Goal: Task Accomplishment & Management: Manage account settings

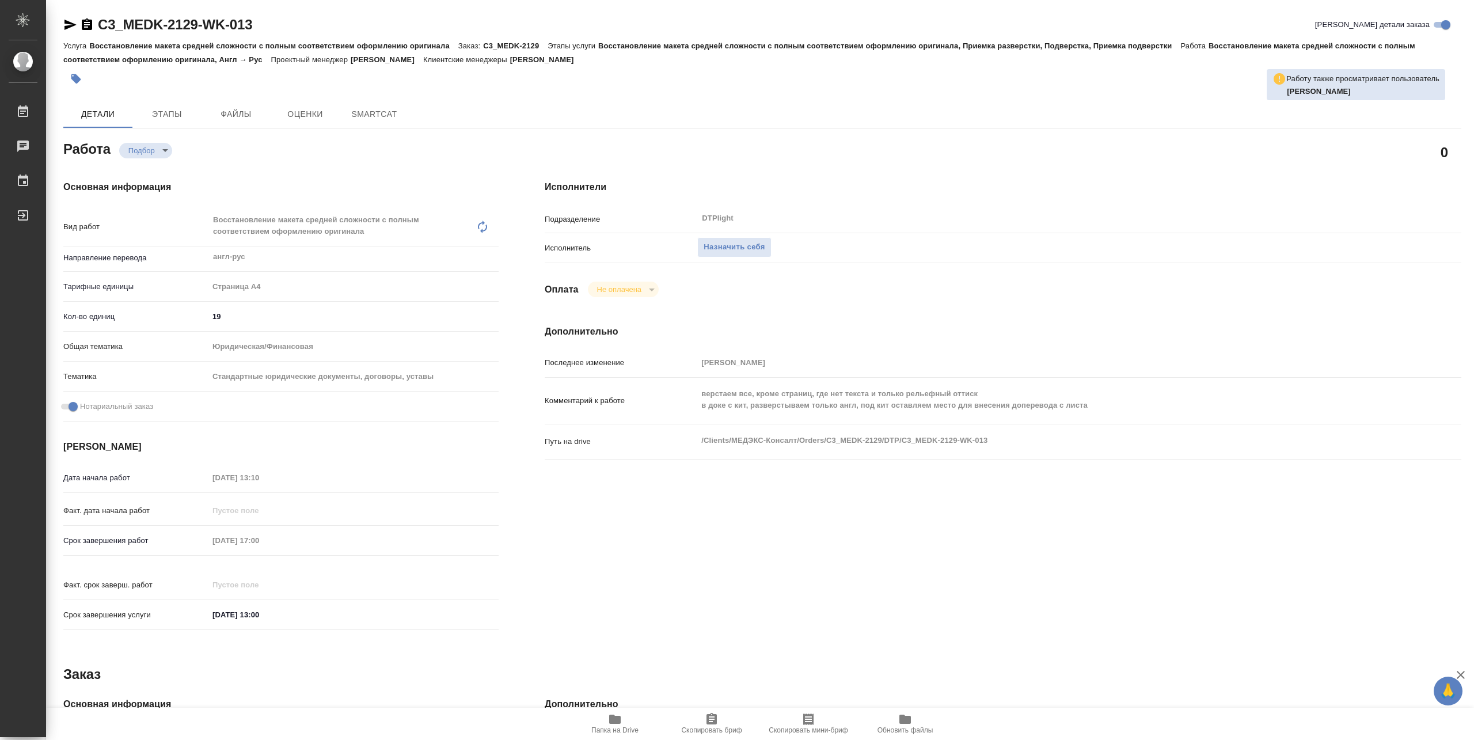
type textarea "x"
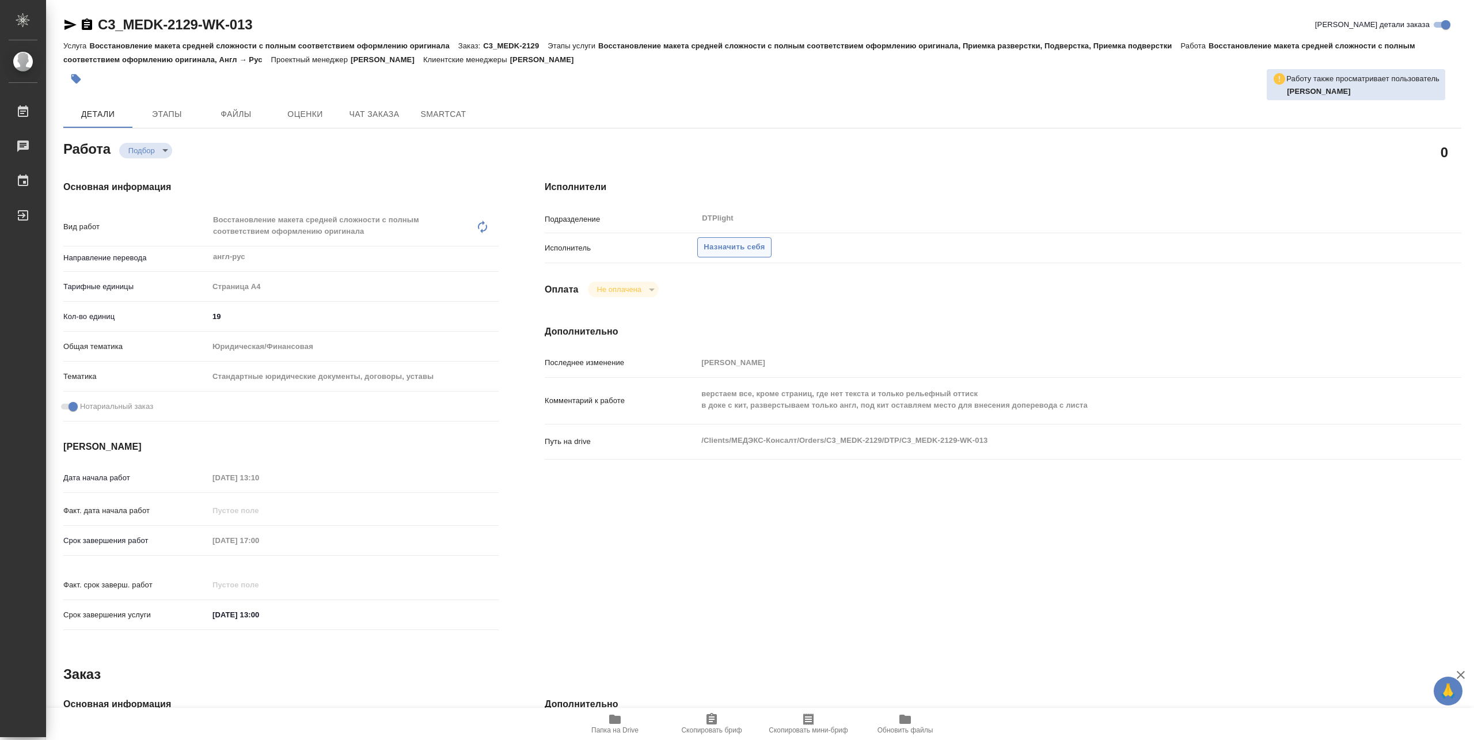
type textarea "x"
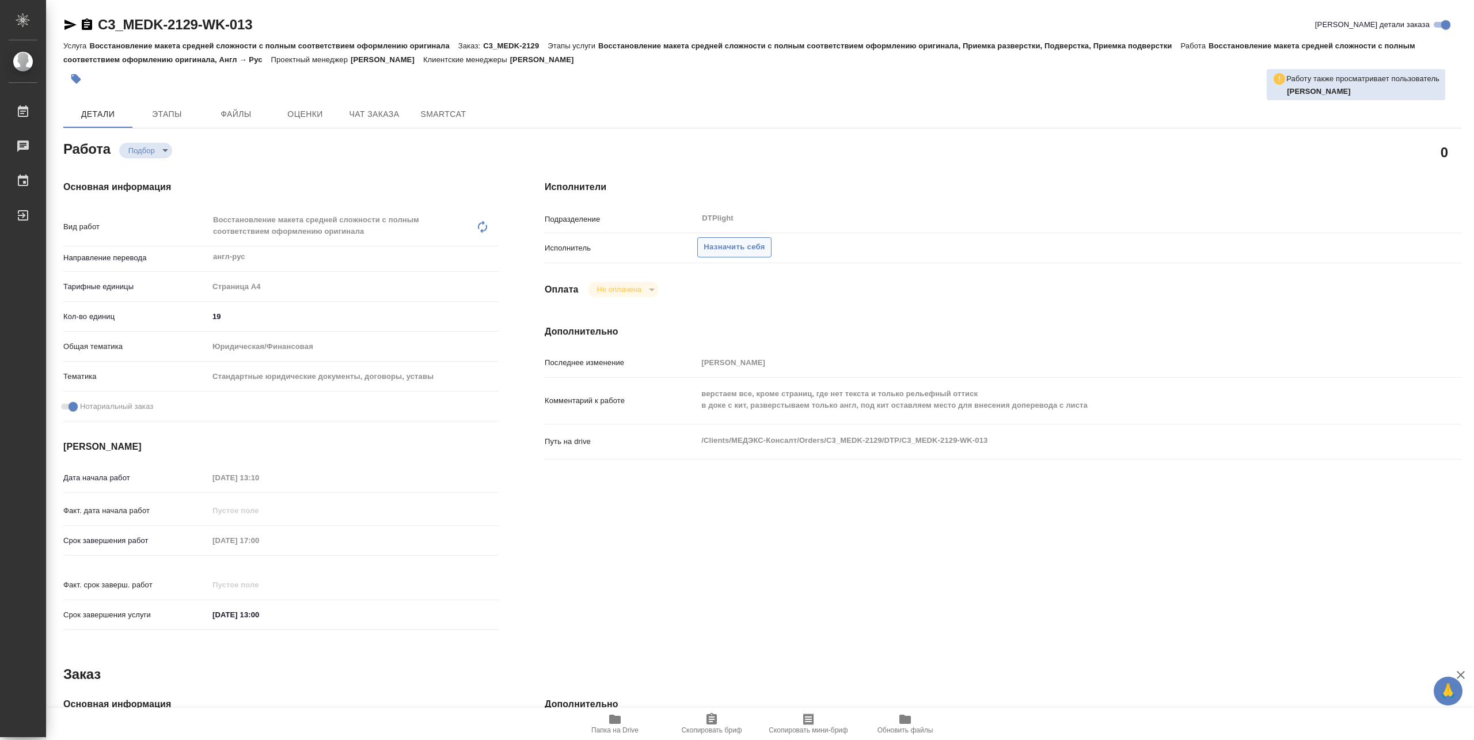
type textarea "x"
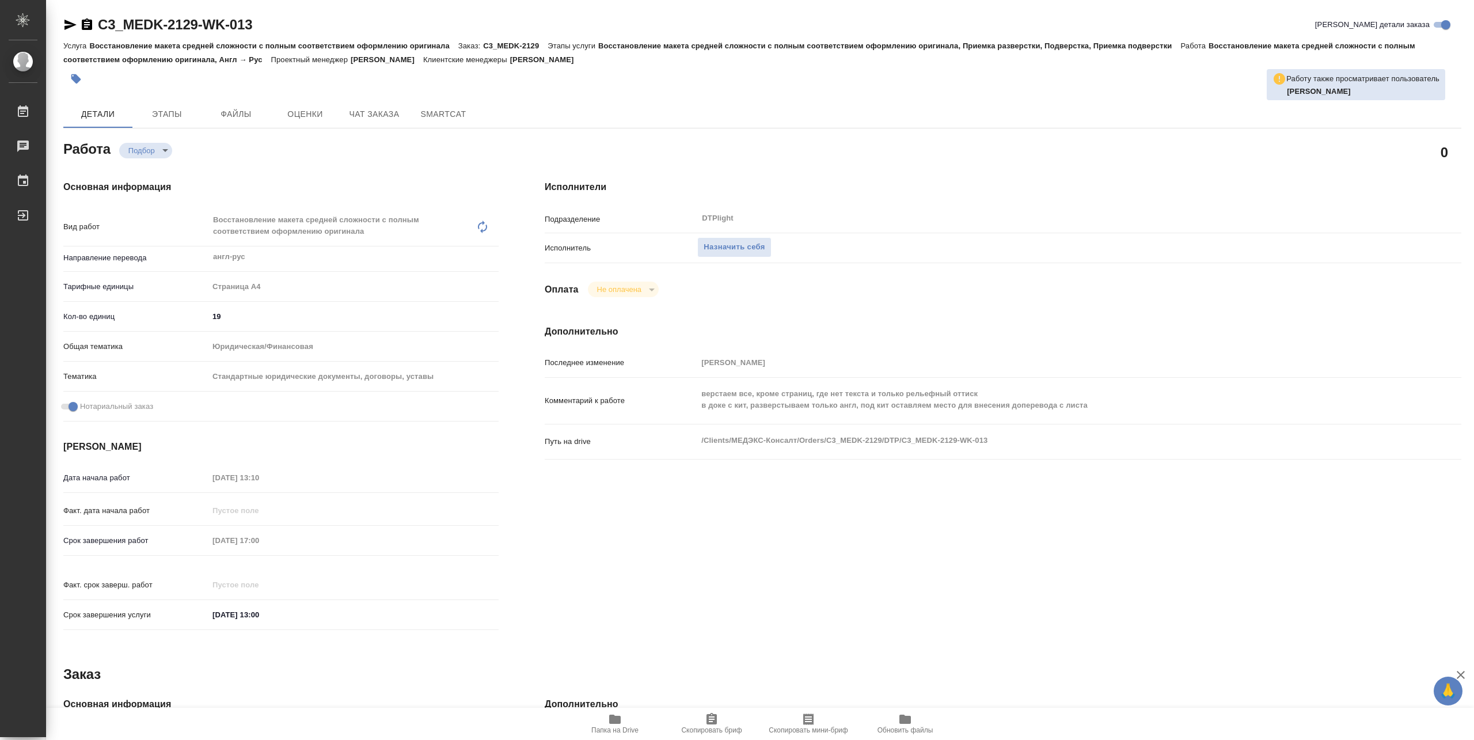
type textarea "x"
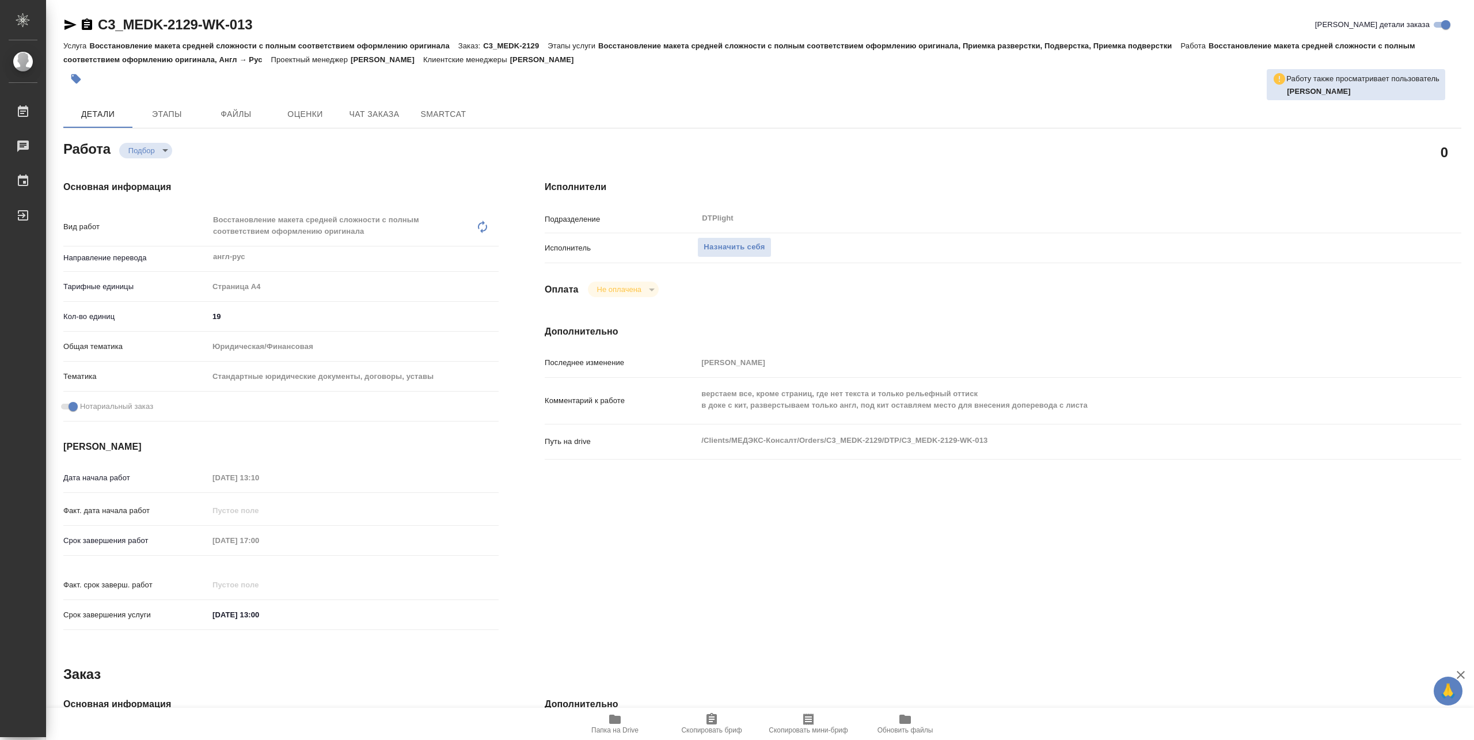
type textarea "x"
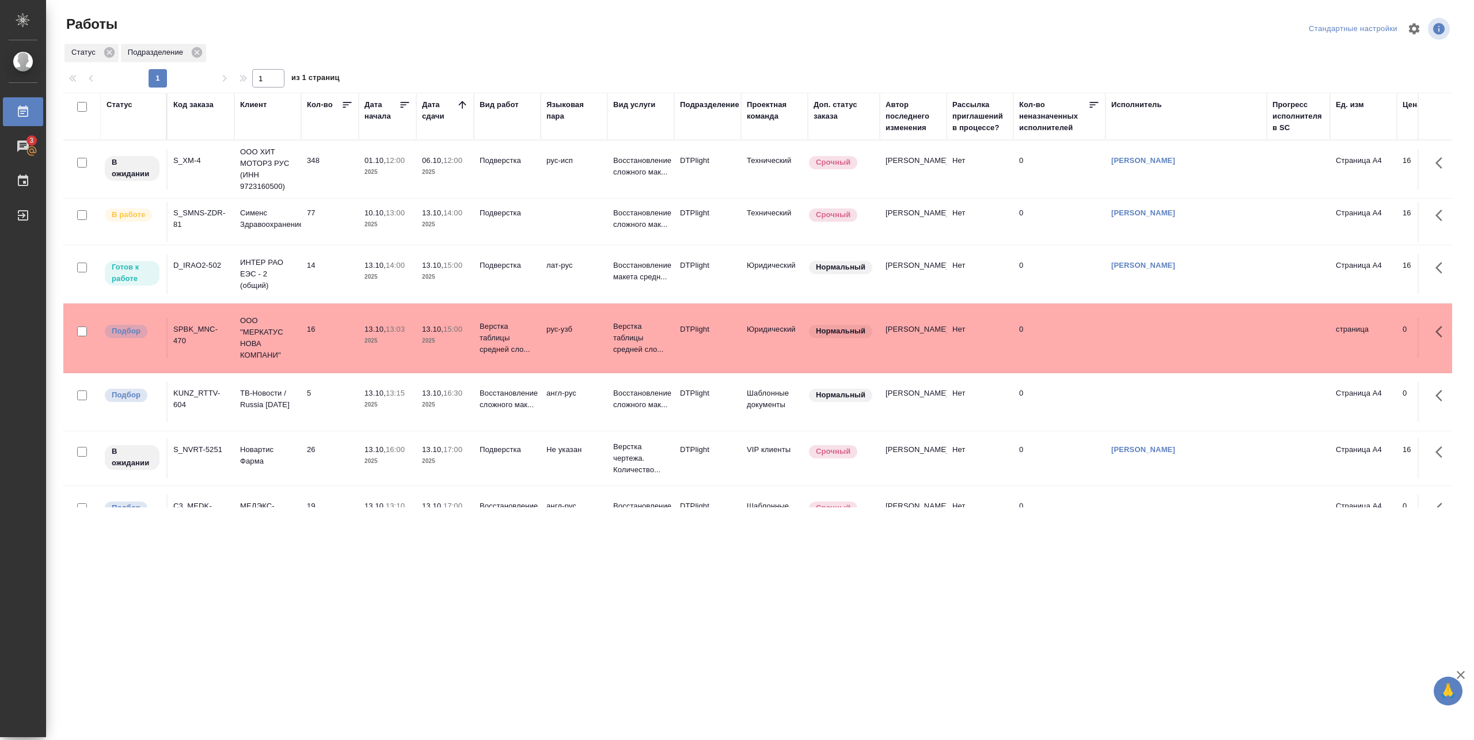
click at [370, 278] on p "2025" at bounding box center [387, 277] width 46 height 12
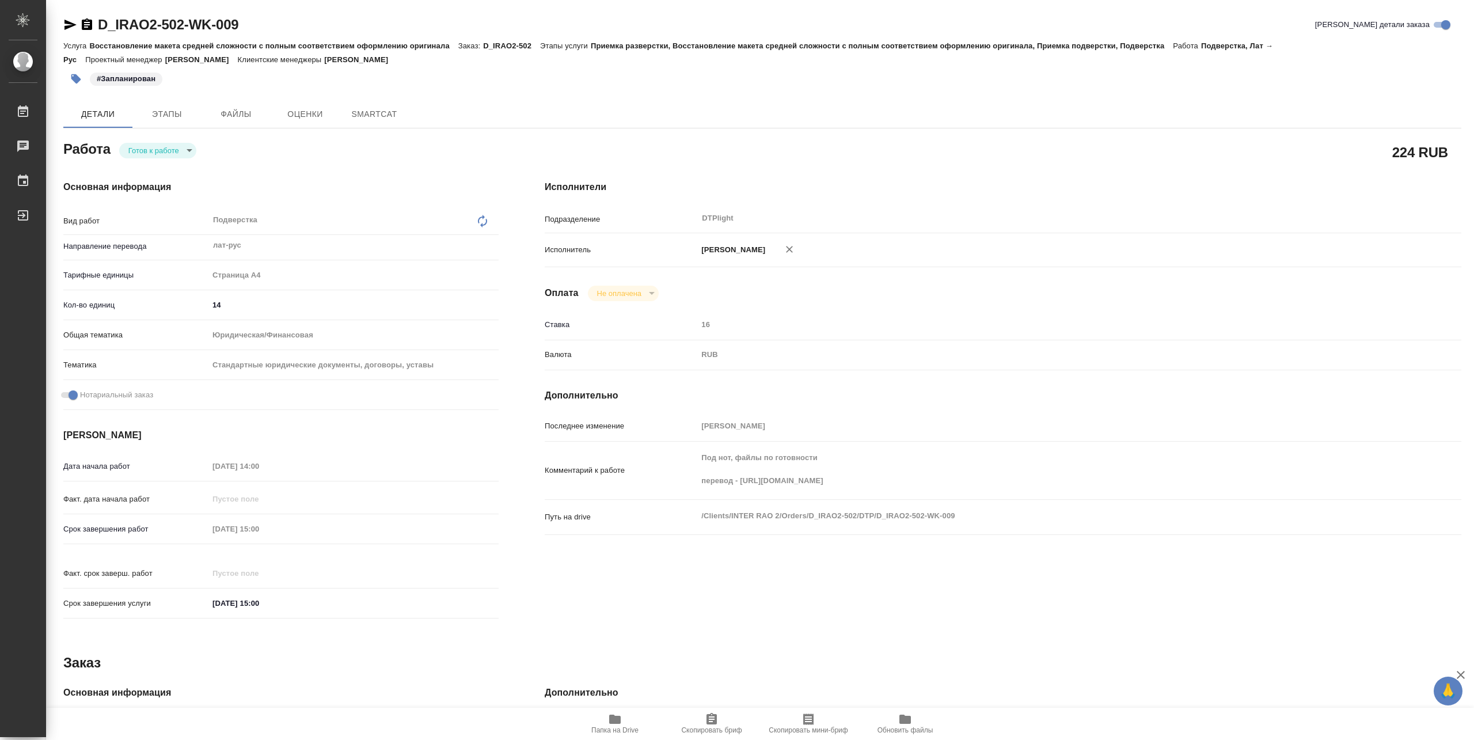
type textarea "x"
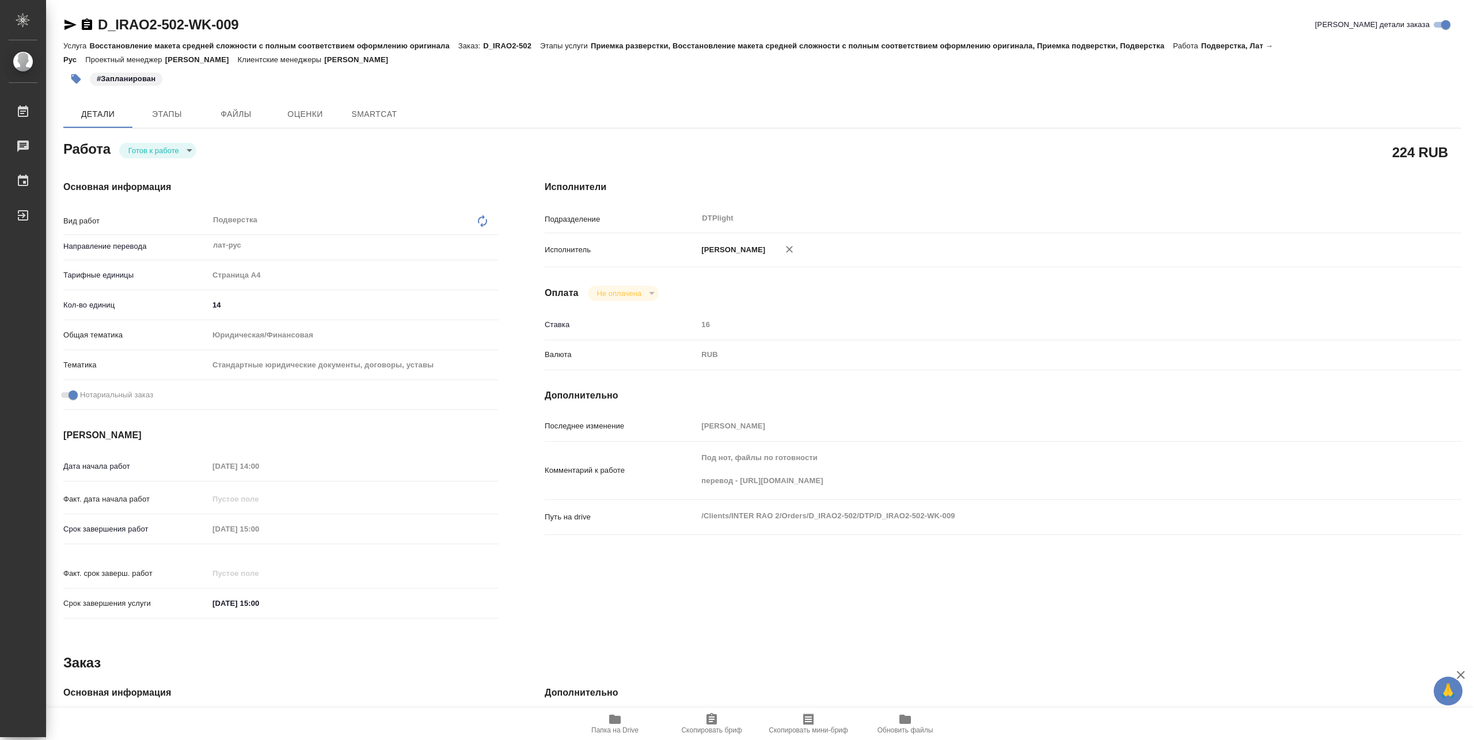
type textarea "x"
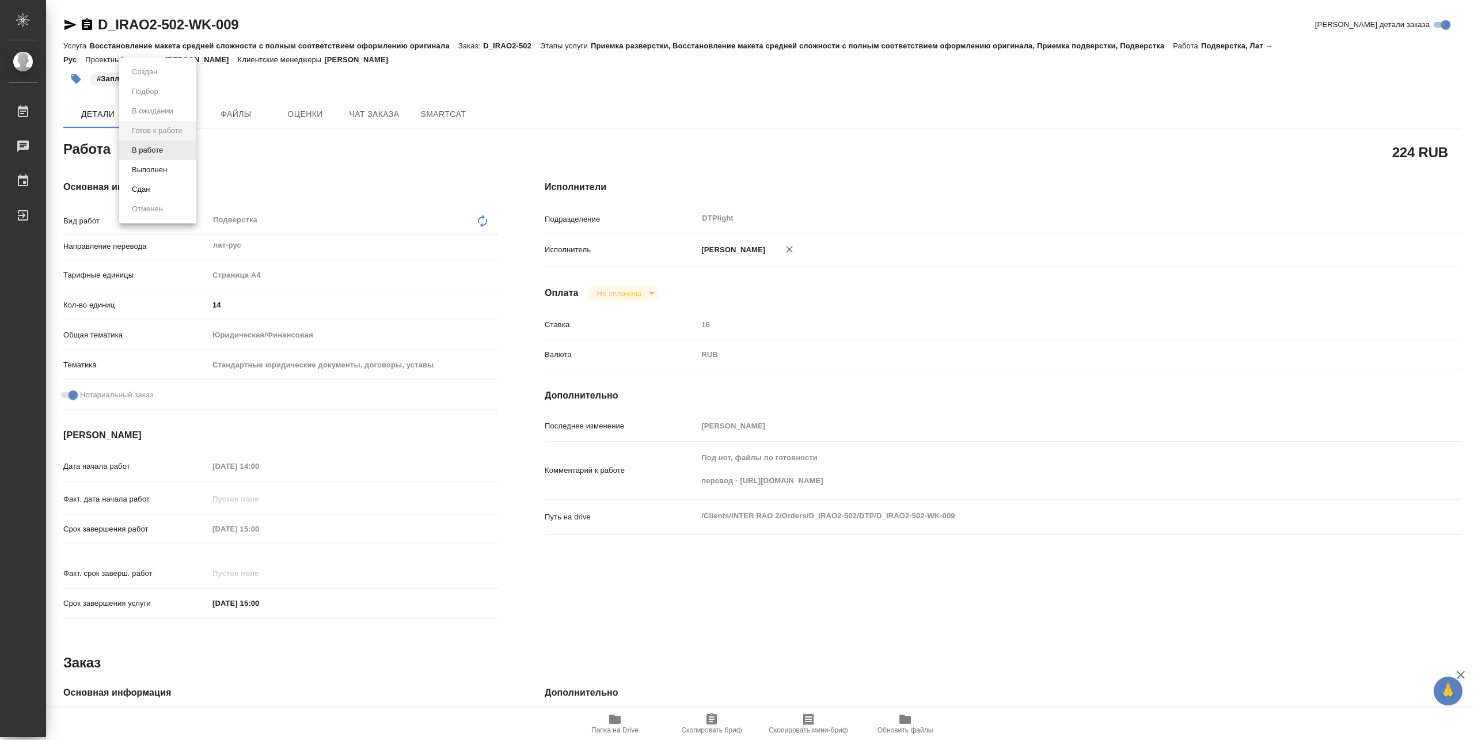
click at [166, 146] on body "🙏 .cls-1 fill:#fff; AWATERA Pankina Anna Работы Чаты График Выйти D_IRAO2-502-W…" at bounding box center [737, 370] width 1474 height 740
click at [152, 150] on button "В работе" at bounding box center [147, 150] width 38 height 13
type textarea "x"
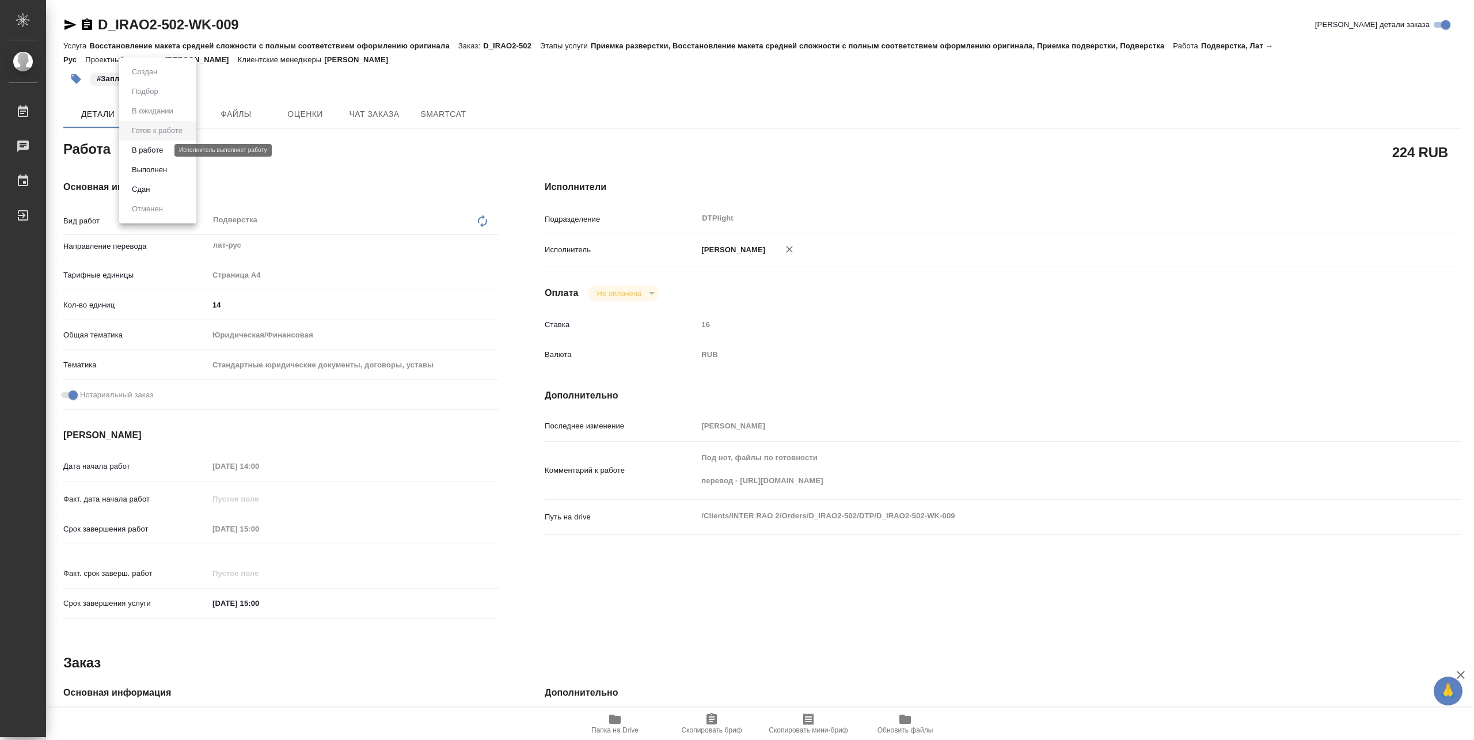
type textarea "x"
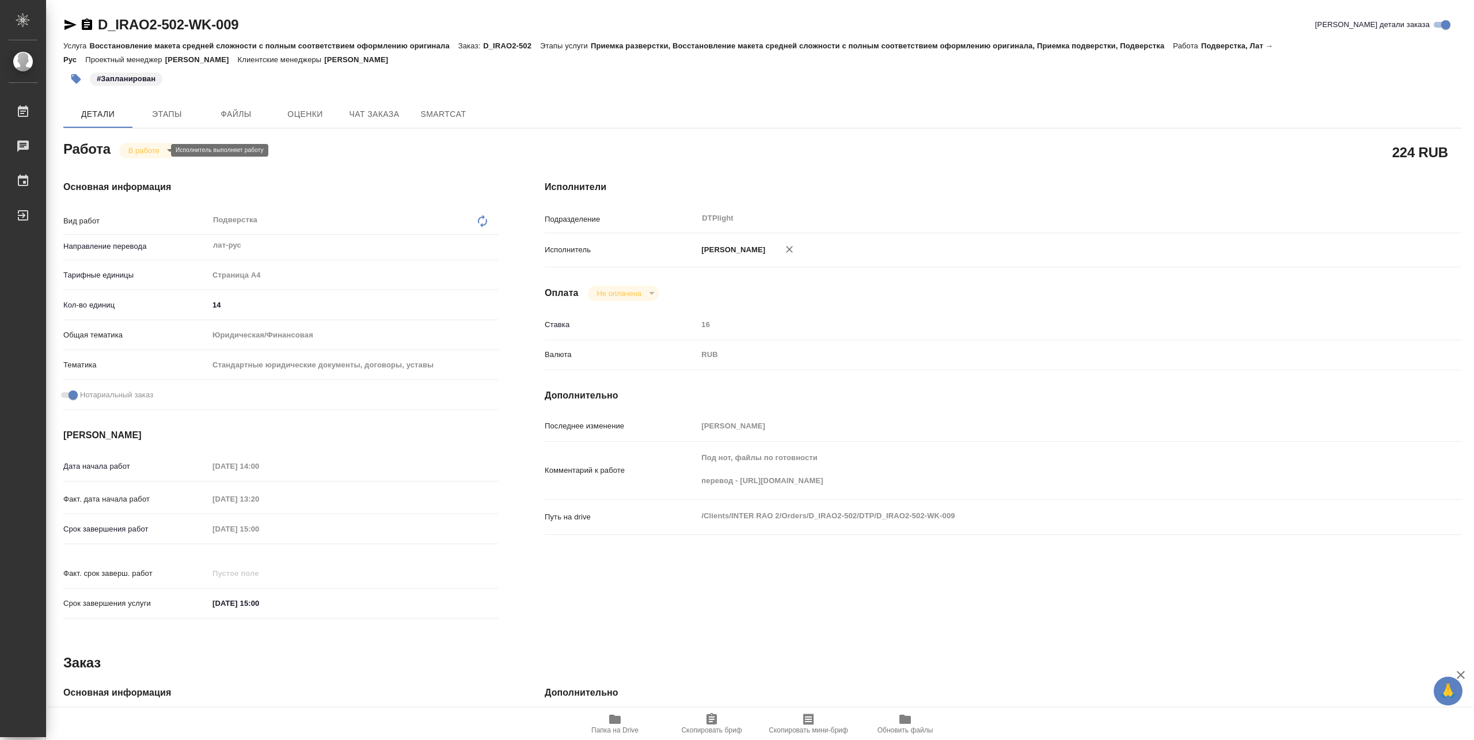
type textarea "x"
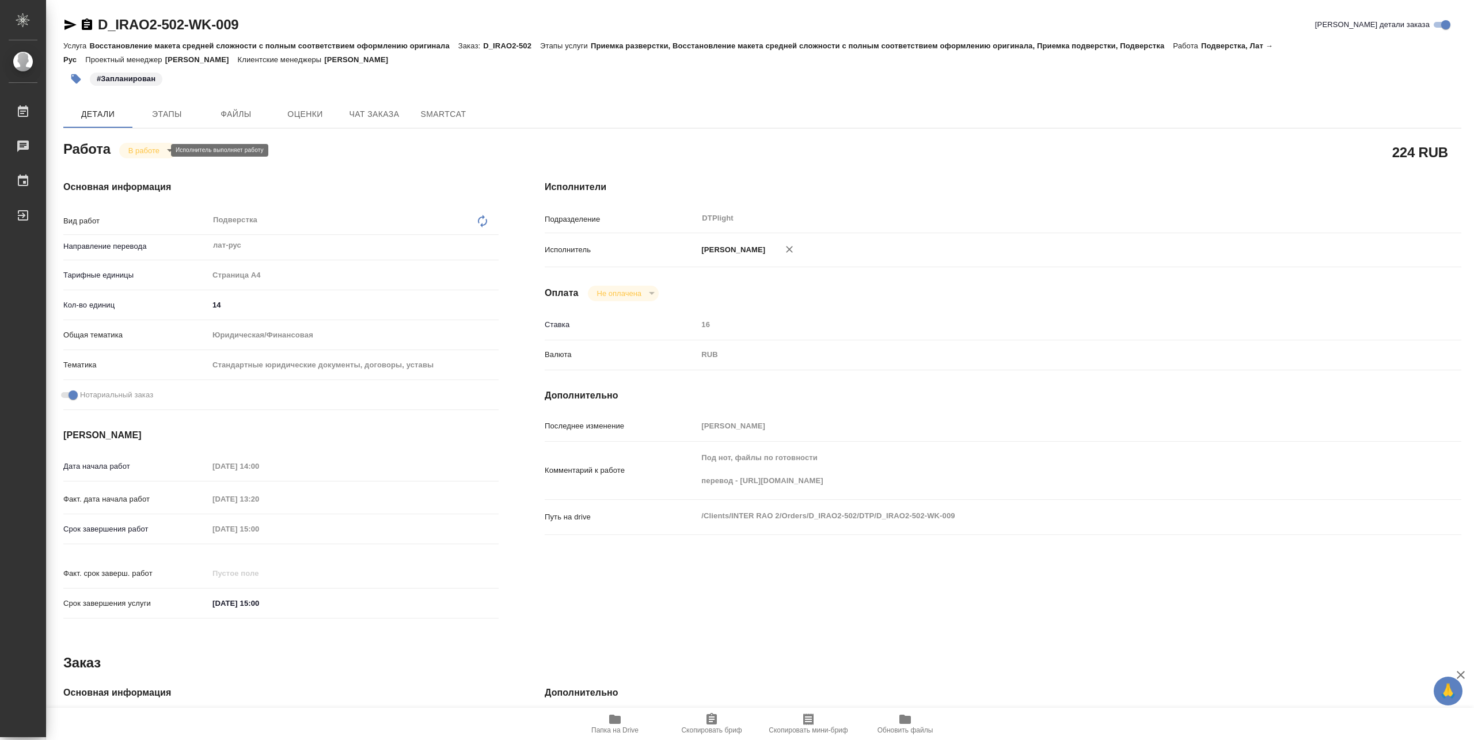
type textarea "x"
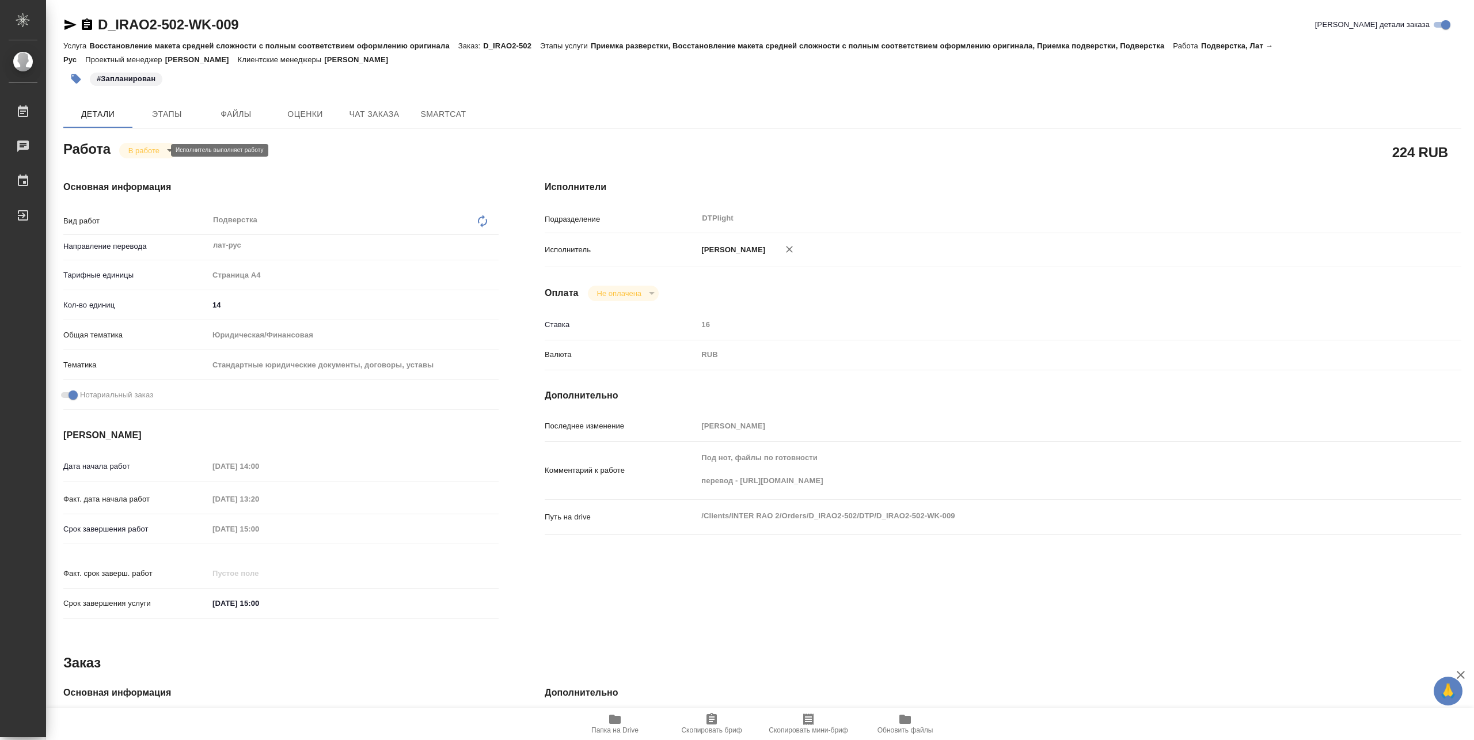
type textarea "x"
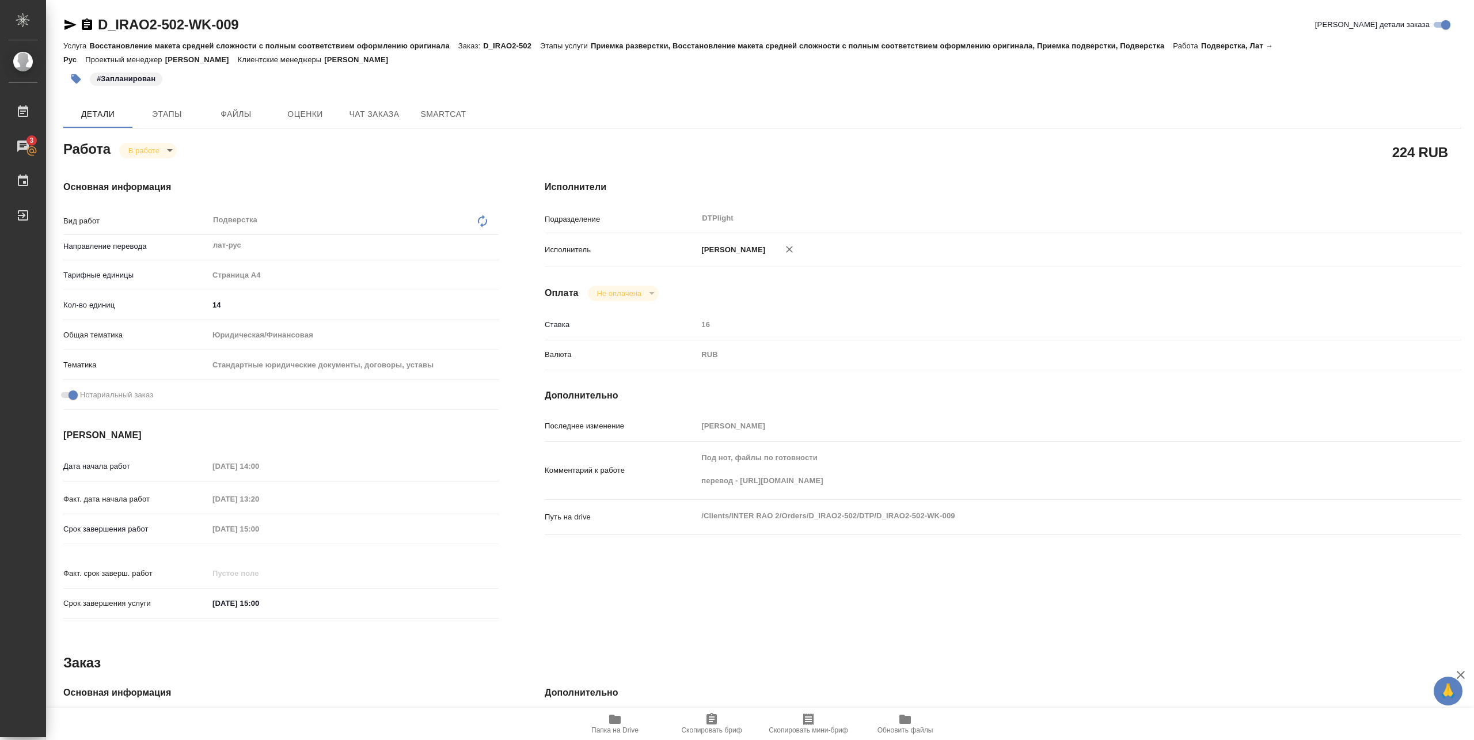
type textarea "x"
click at [921, 504] on div "Комментарий к работе Под нот, файлы по готовности перевод - https://drive.awate…" at bounding box center [1003, 475] width 917 height 58
click at [621, 723] on icon "button" at bounding box center [615, 719] width 14 height 14
click at [608, 717] on icon "button" at bounding box center [615, 719] width 14 height 14
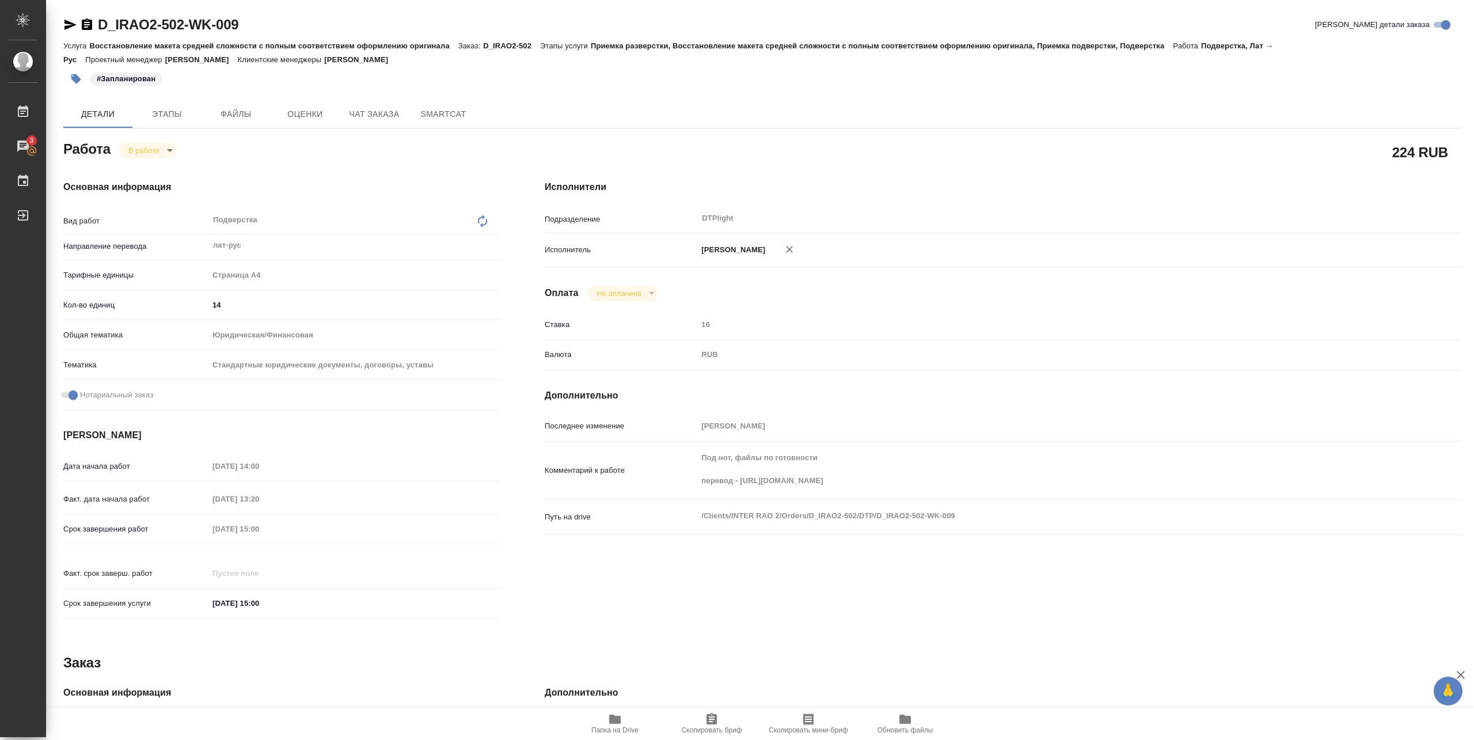
type textarea "x"
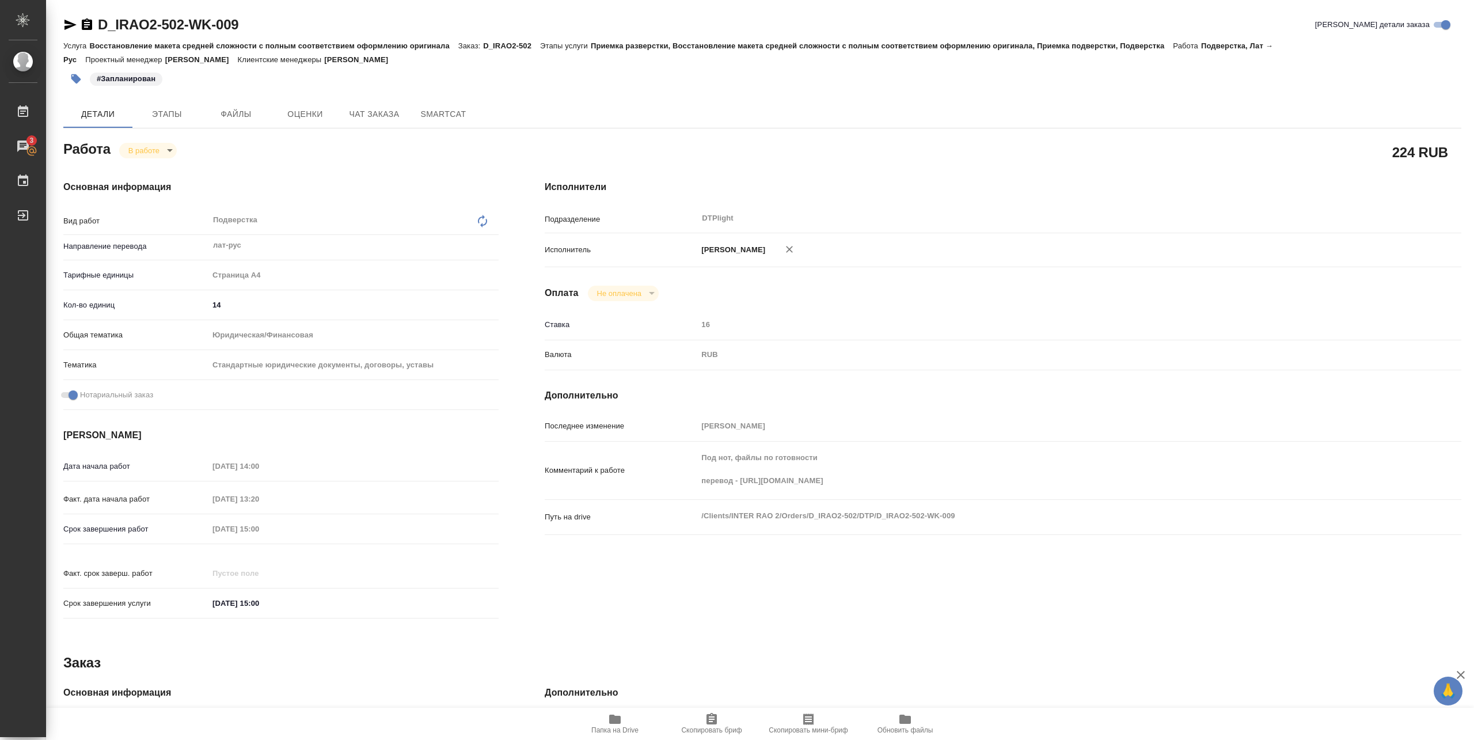
type textarea "x"
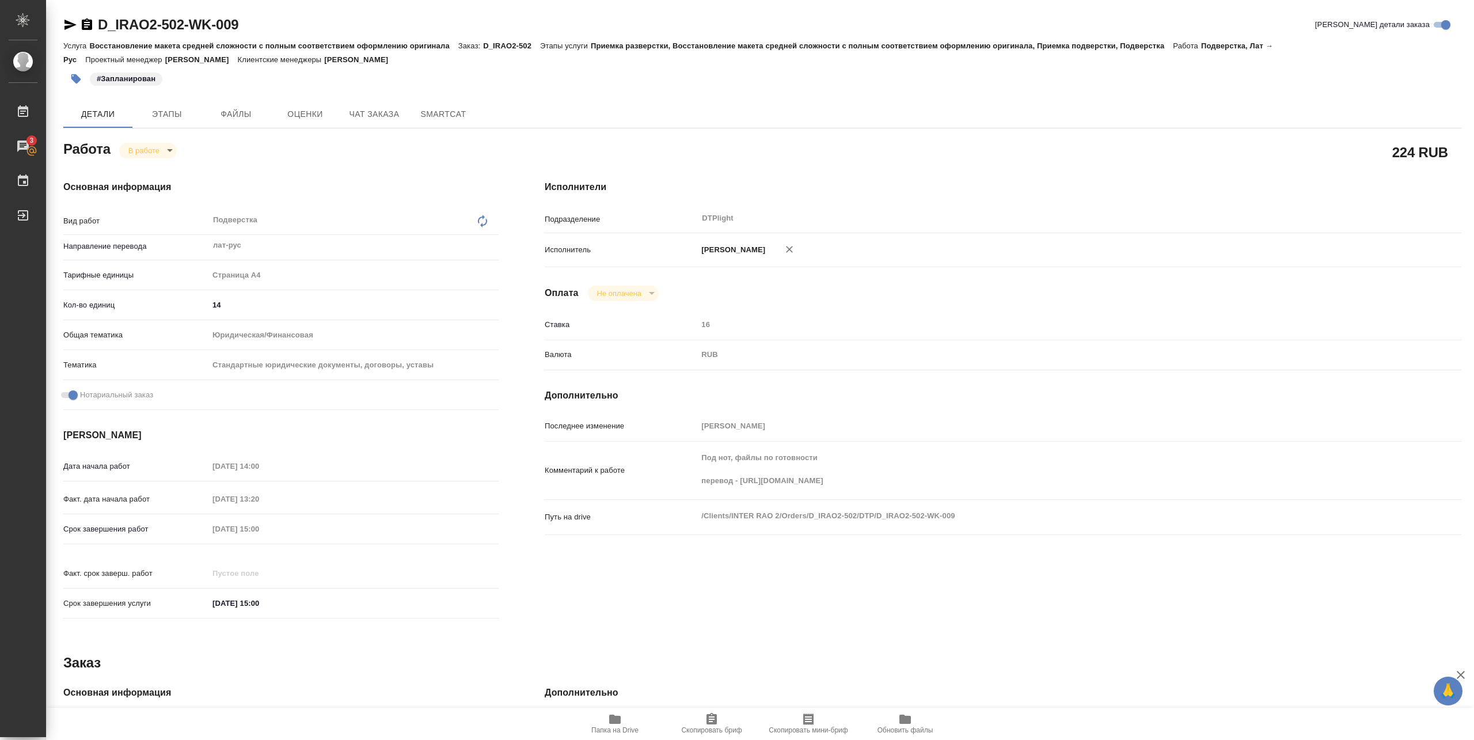
type textarea "x"
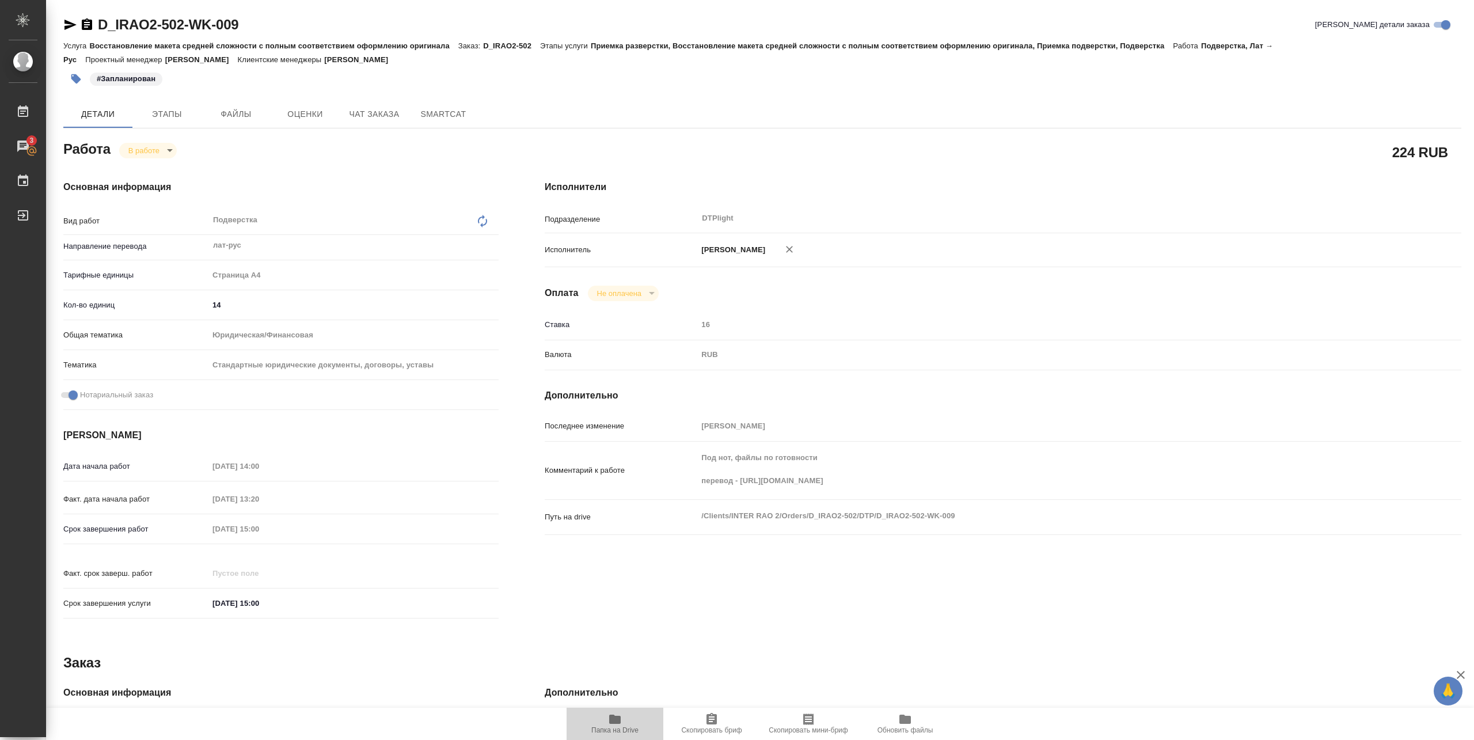
click at [630, 721] on span "Папка на Drive" at bounding box center [614, 723] width 83 height 22
type textarea "x"
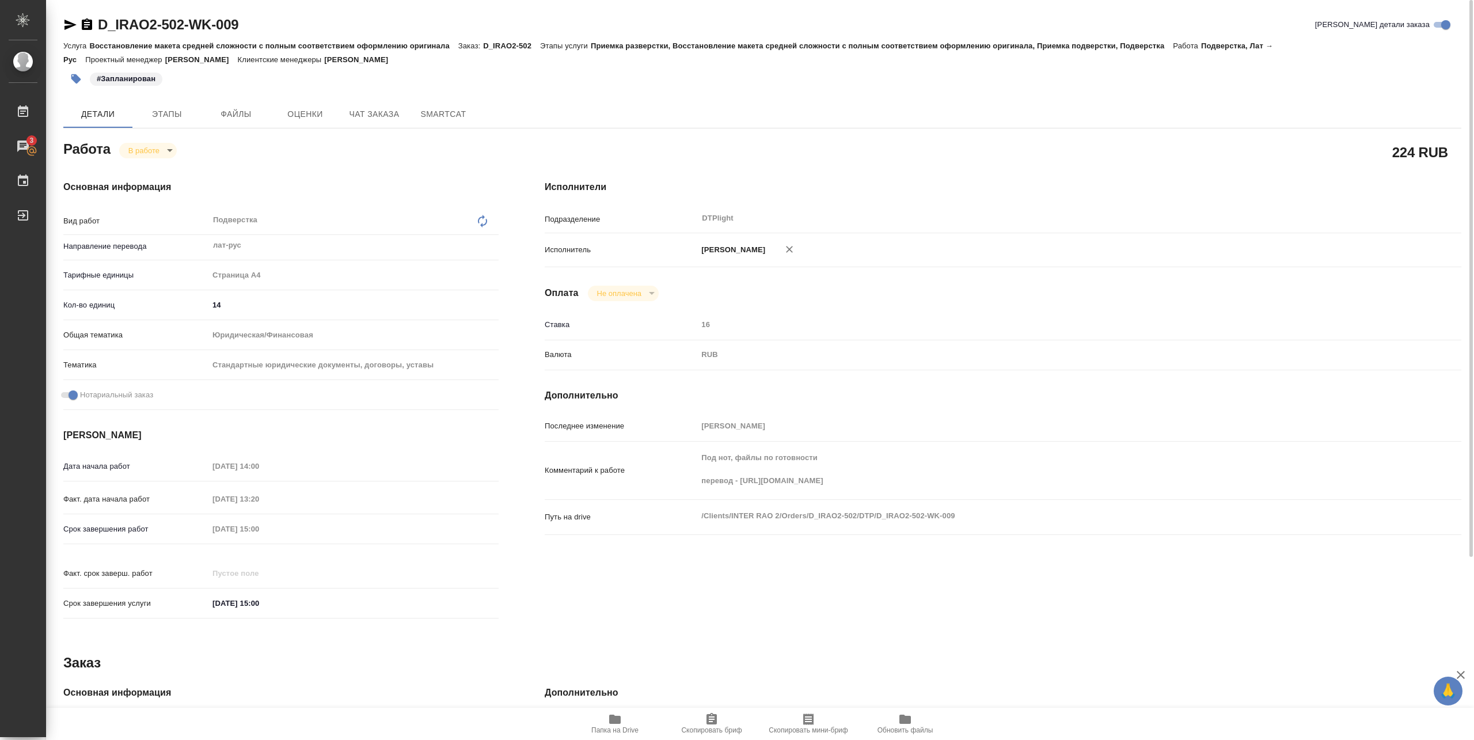
type textarea "x"
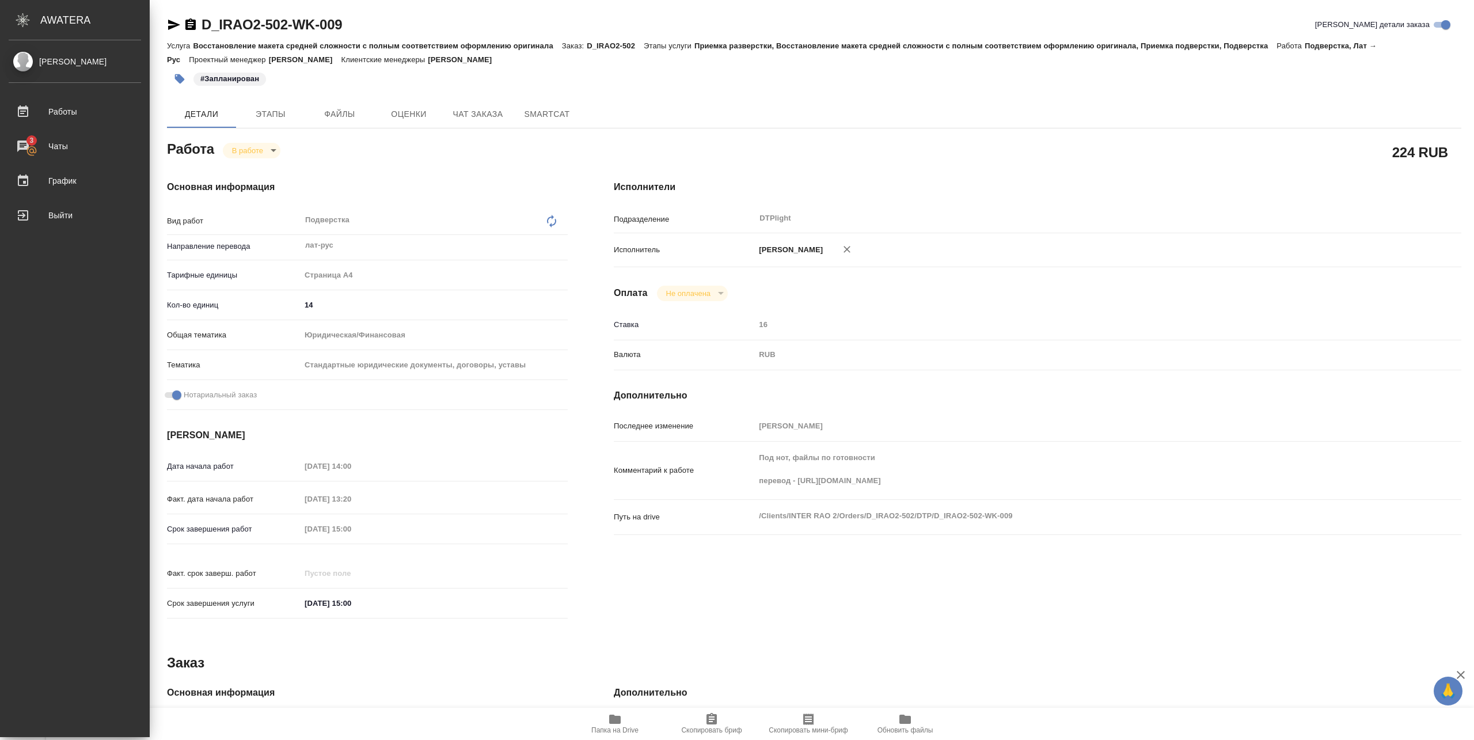
type textarea "x"
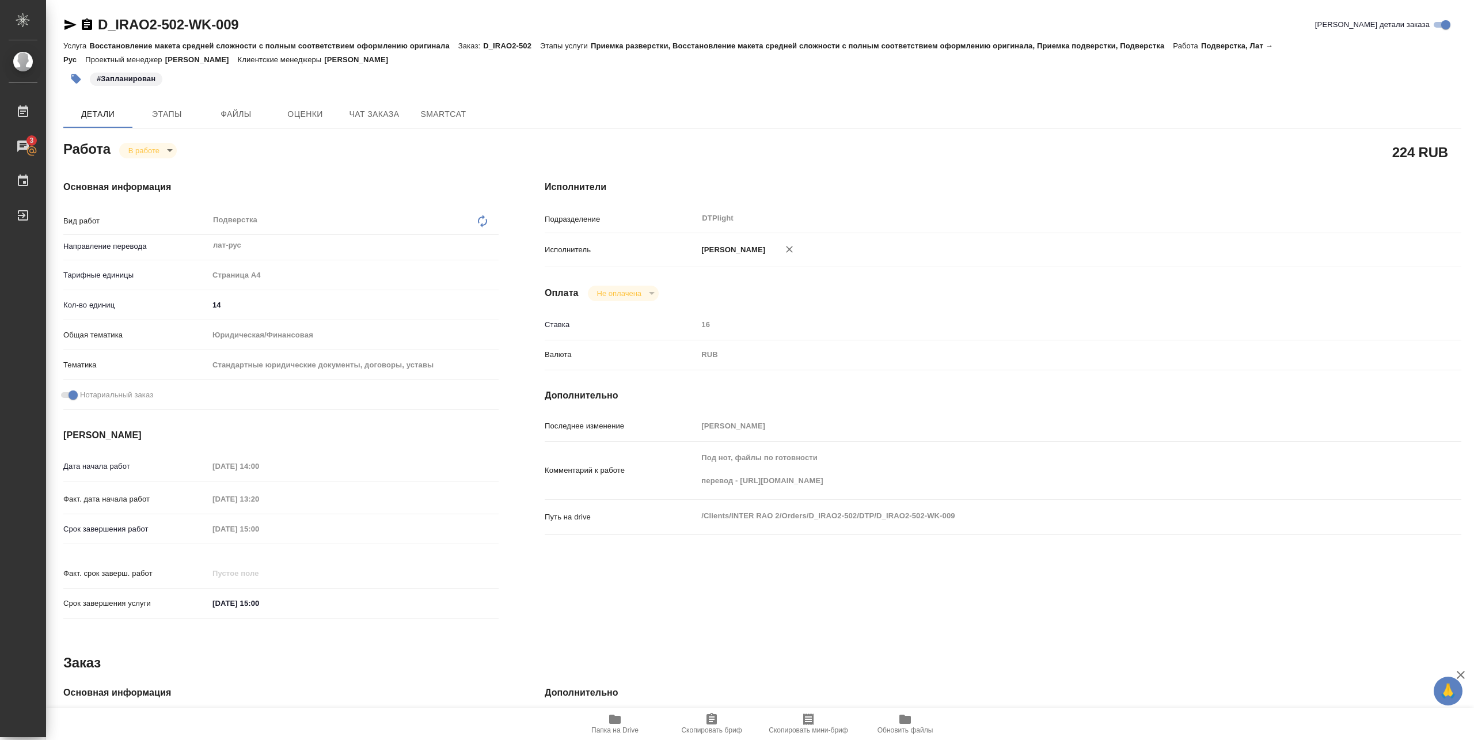
type textarea "x"
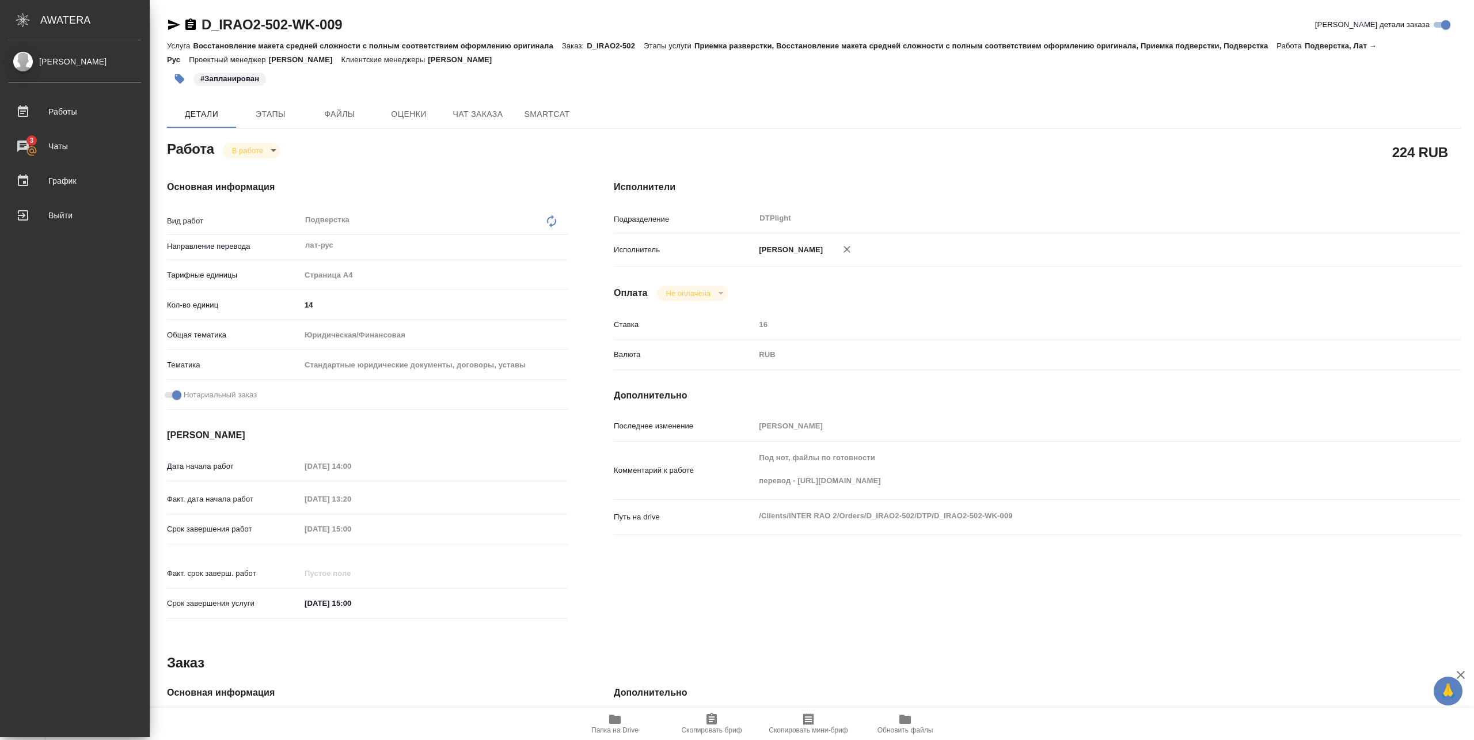
type textarea "x"
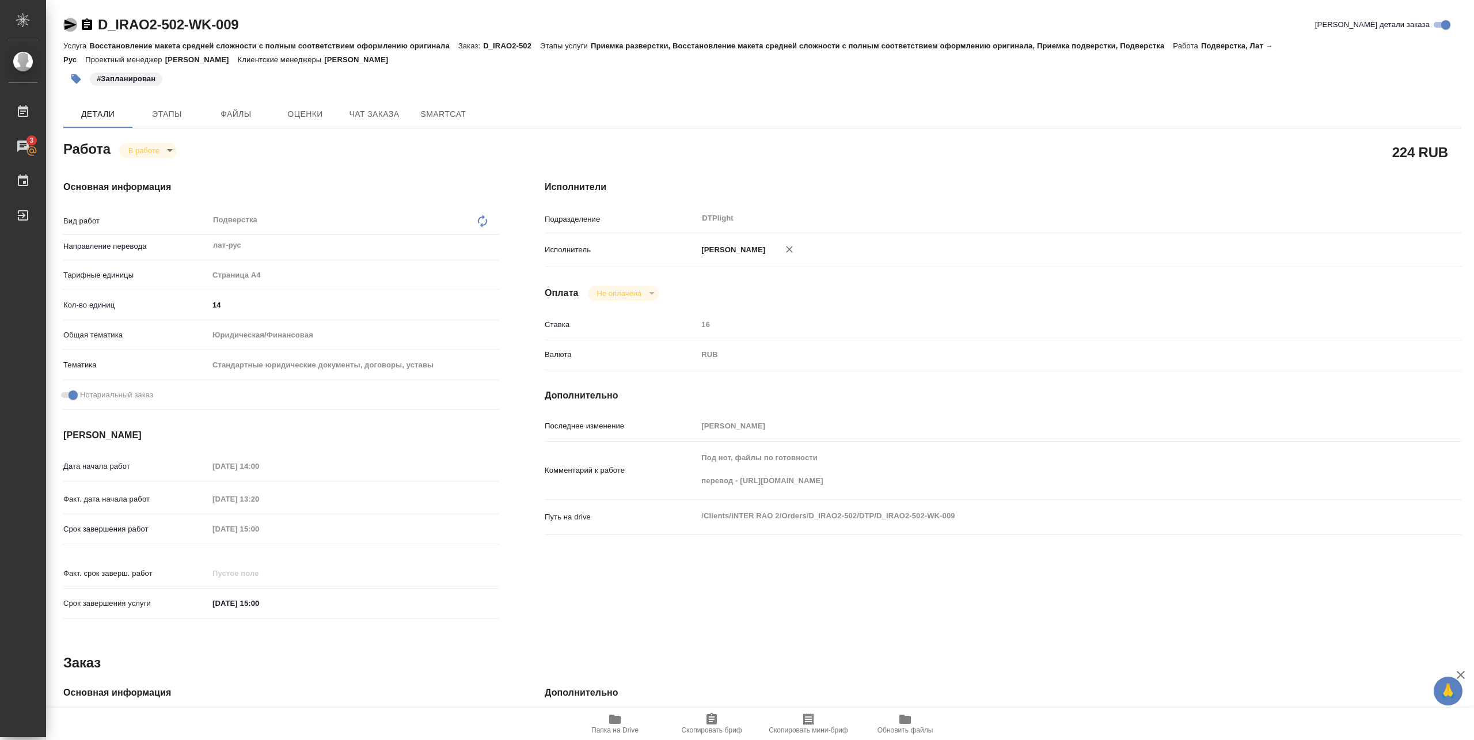
click at [71, 20] on icon "button" at bounding box center [70, 25] width 14 height 14
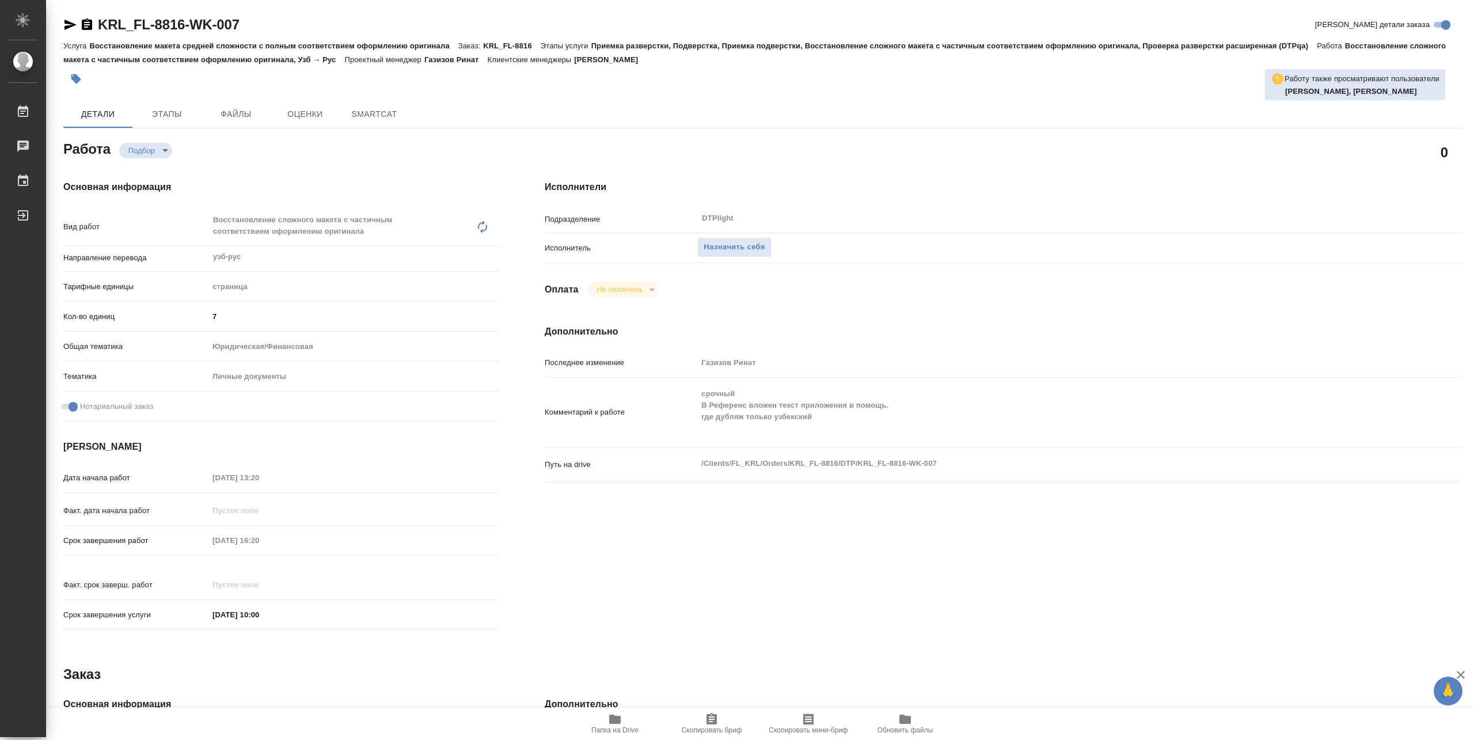
type textarea "x"
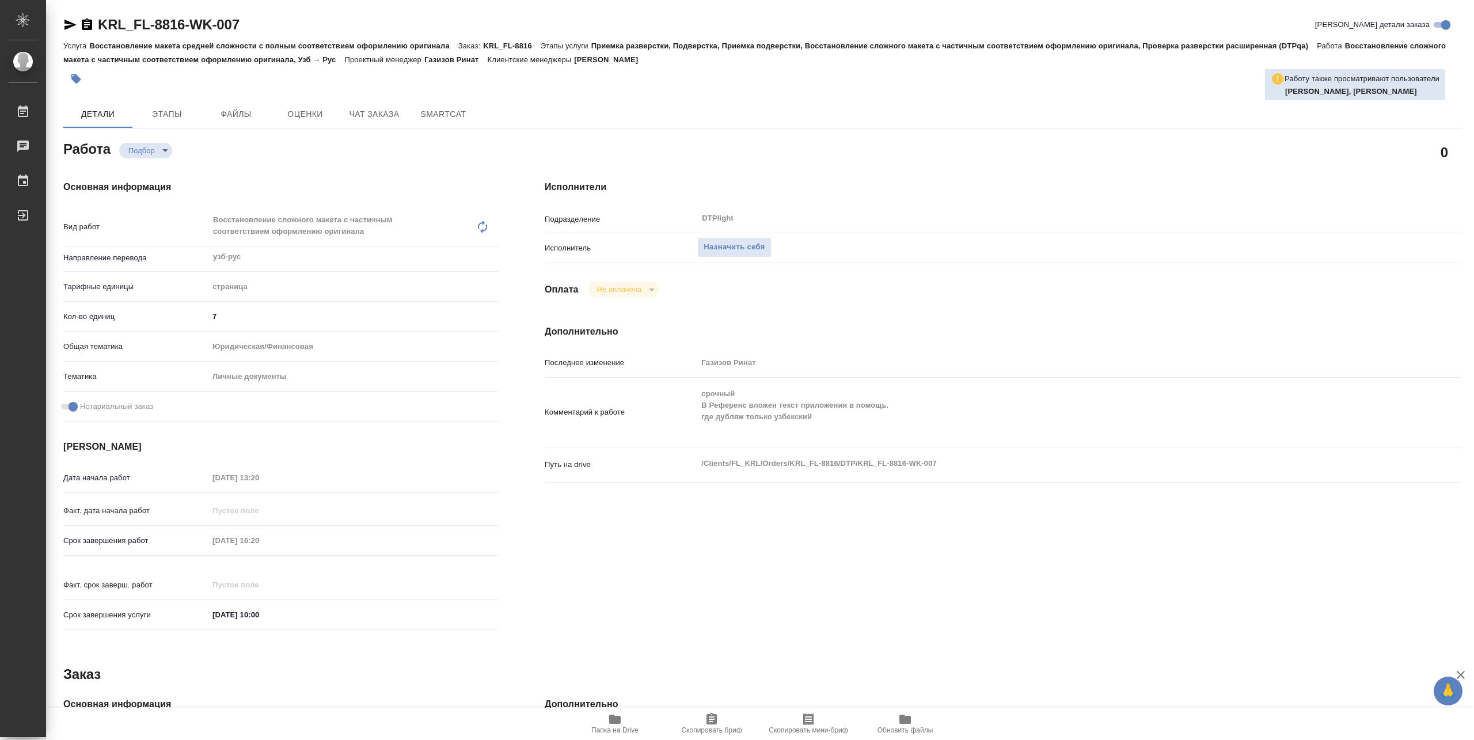
type textarea "x"
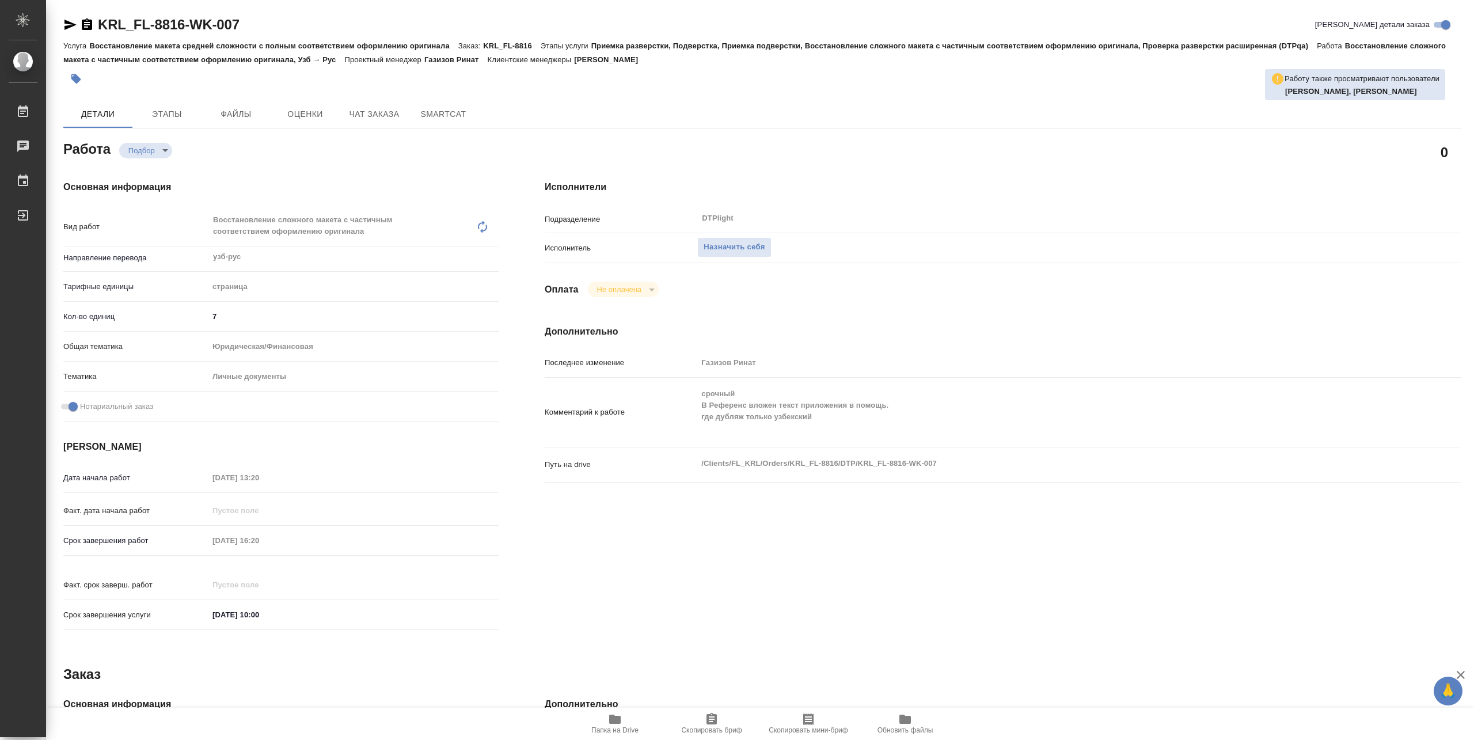
type textarea "x"
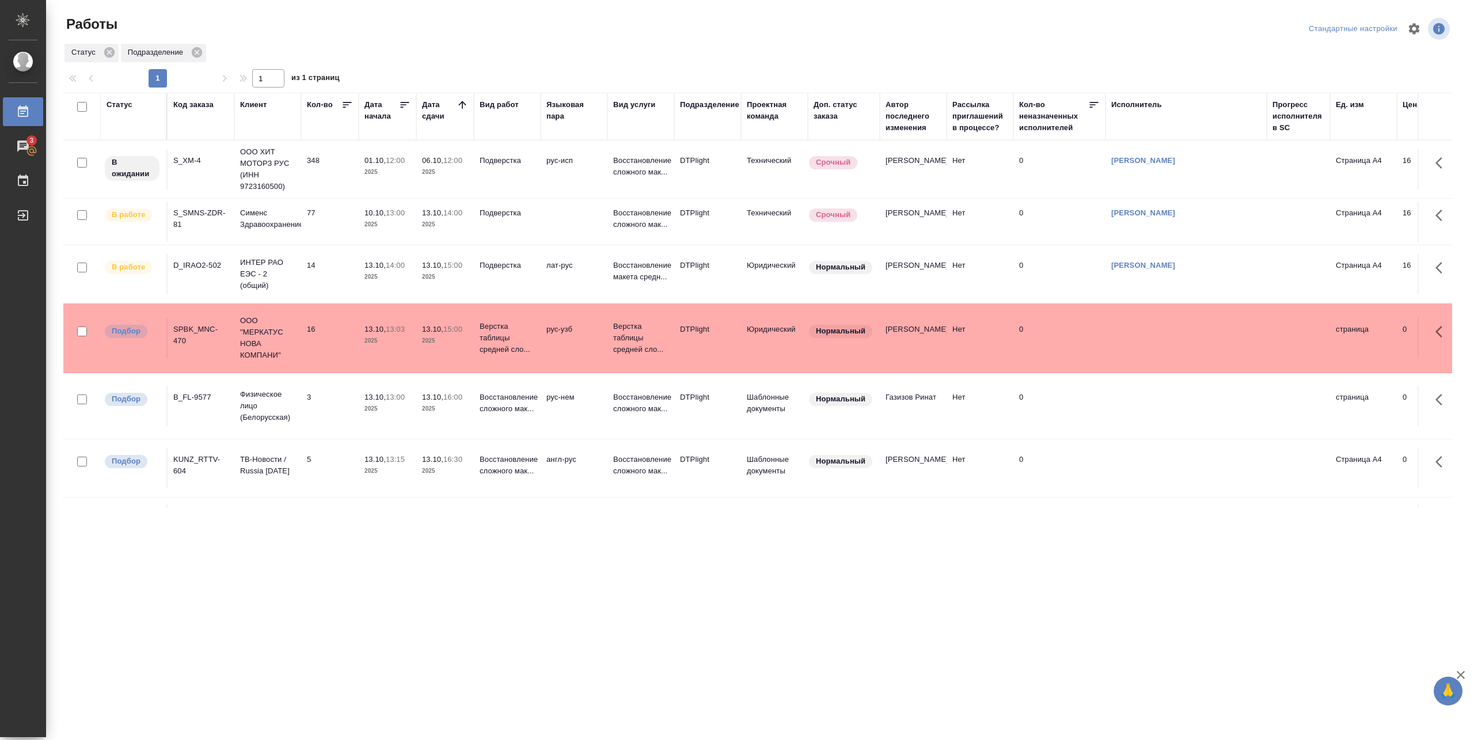
click at [329, 178] on td "348" at bounding box center [330, 169] width 58 height 40
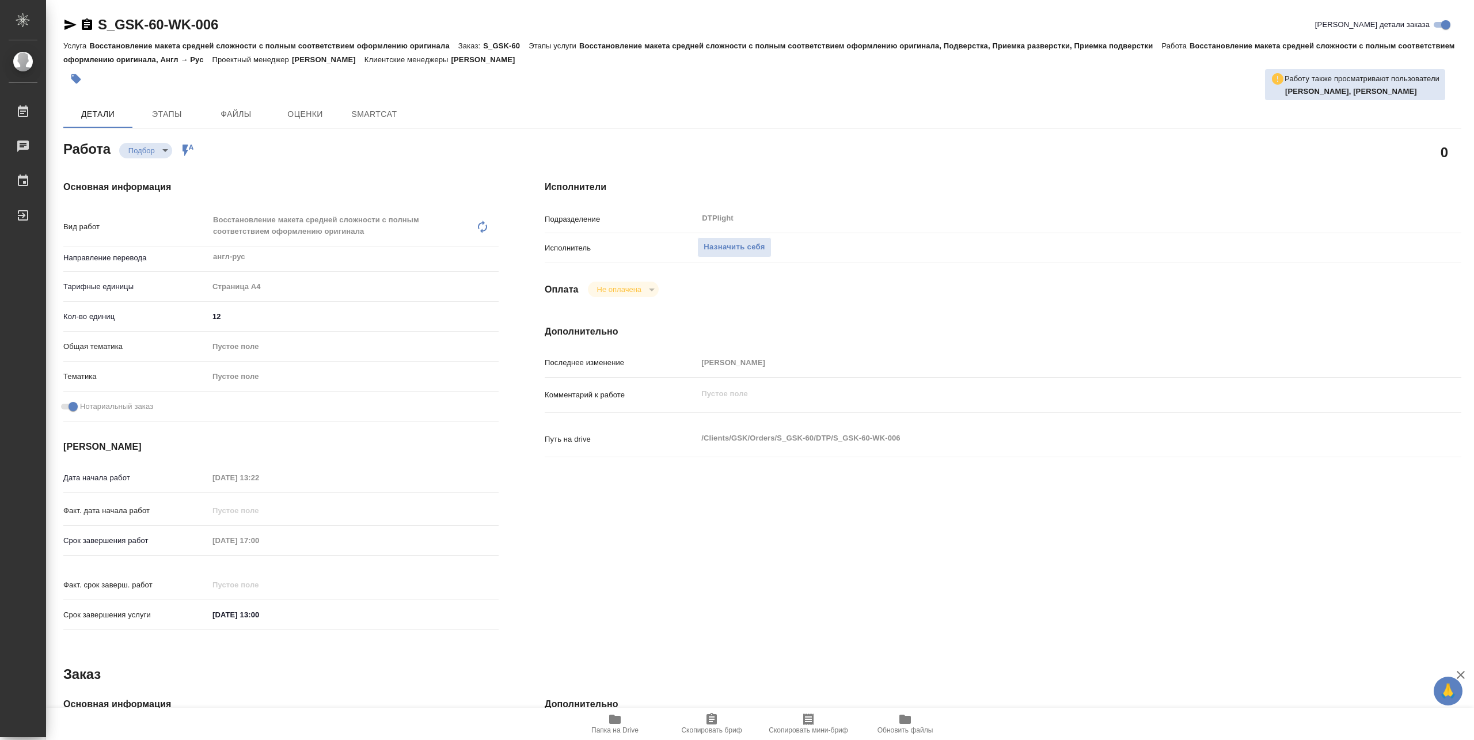
type textarea "x"
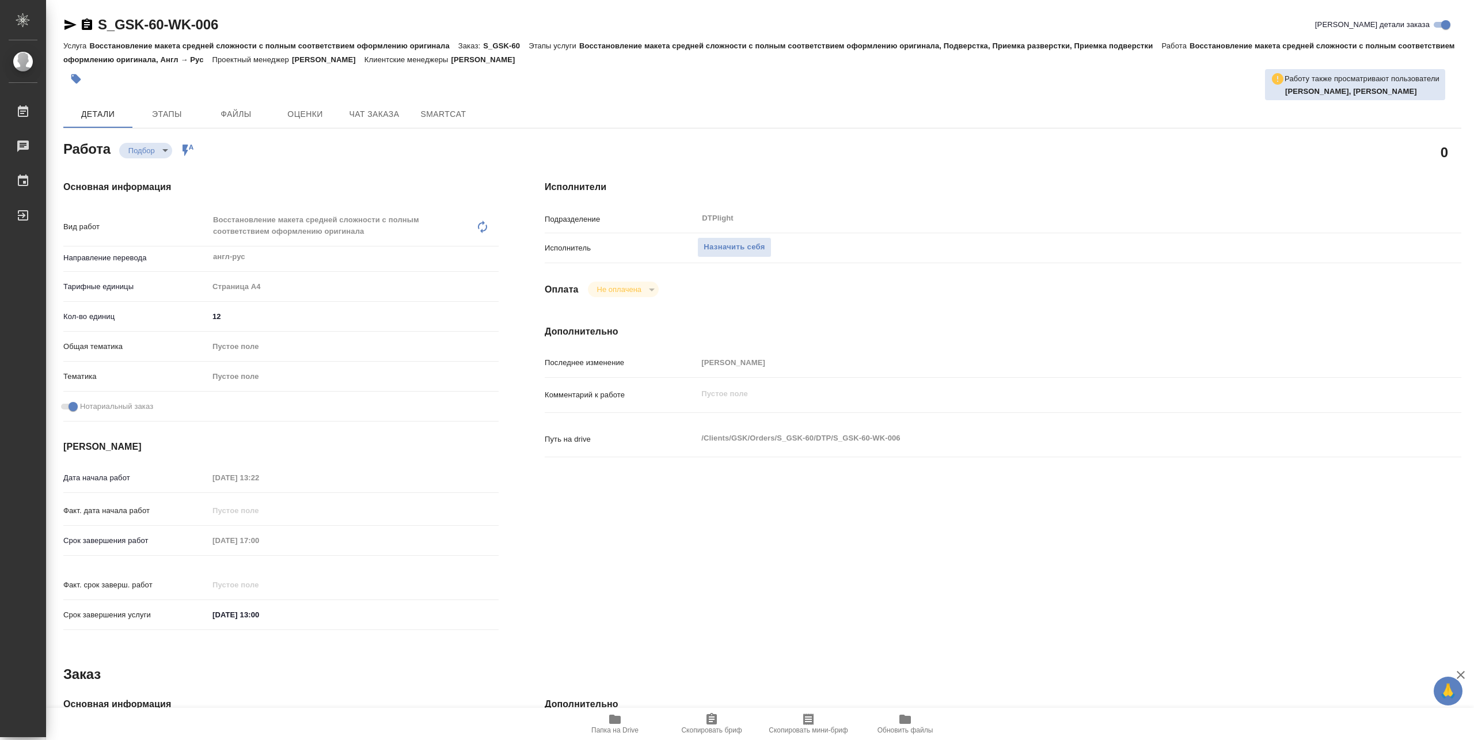
click at [614, 711] on button "Папка на Drive" at bounding box center [615, 724] width 97 height 32
type textarea "x"
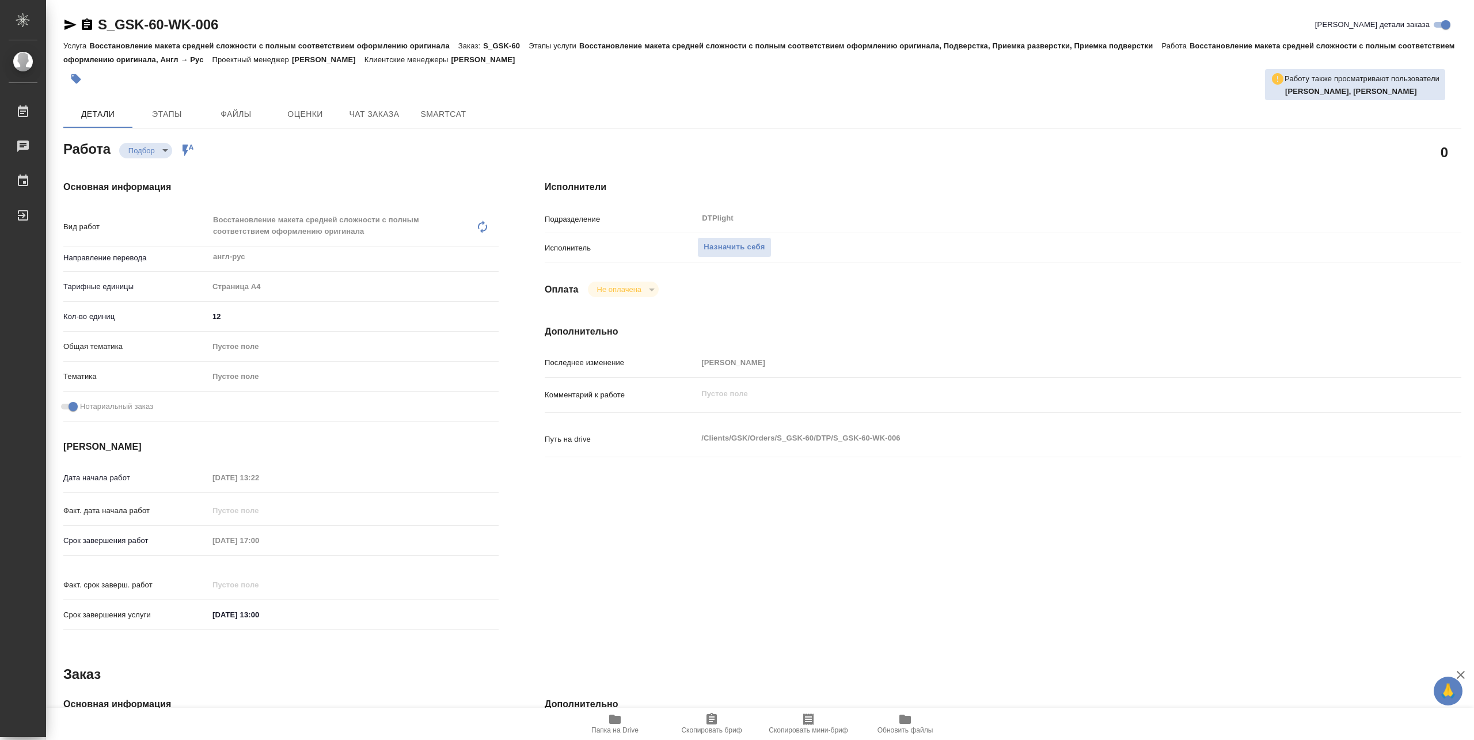
type textarea "x"
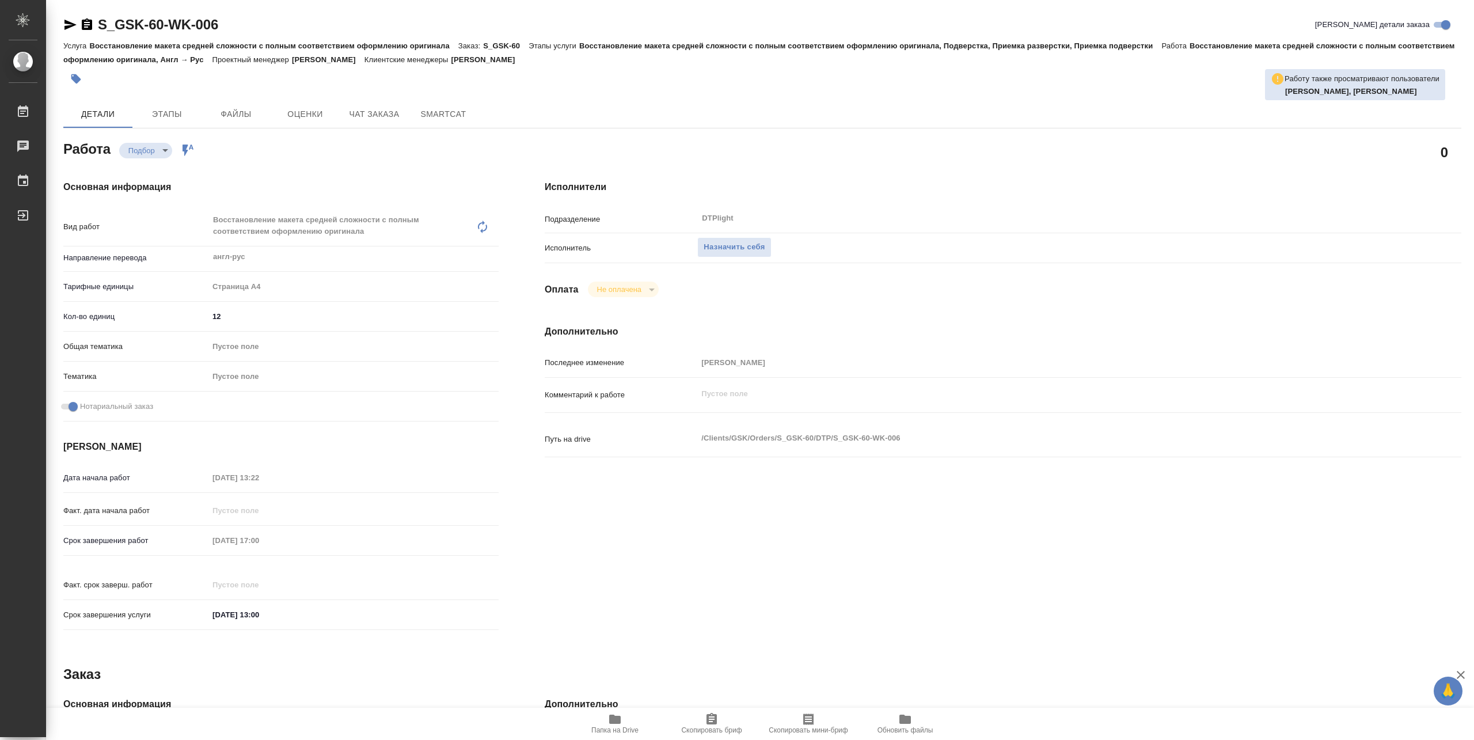
type textarea "x"
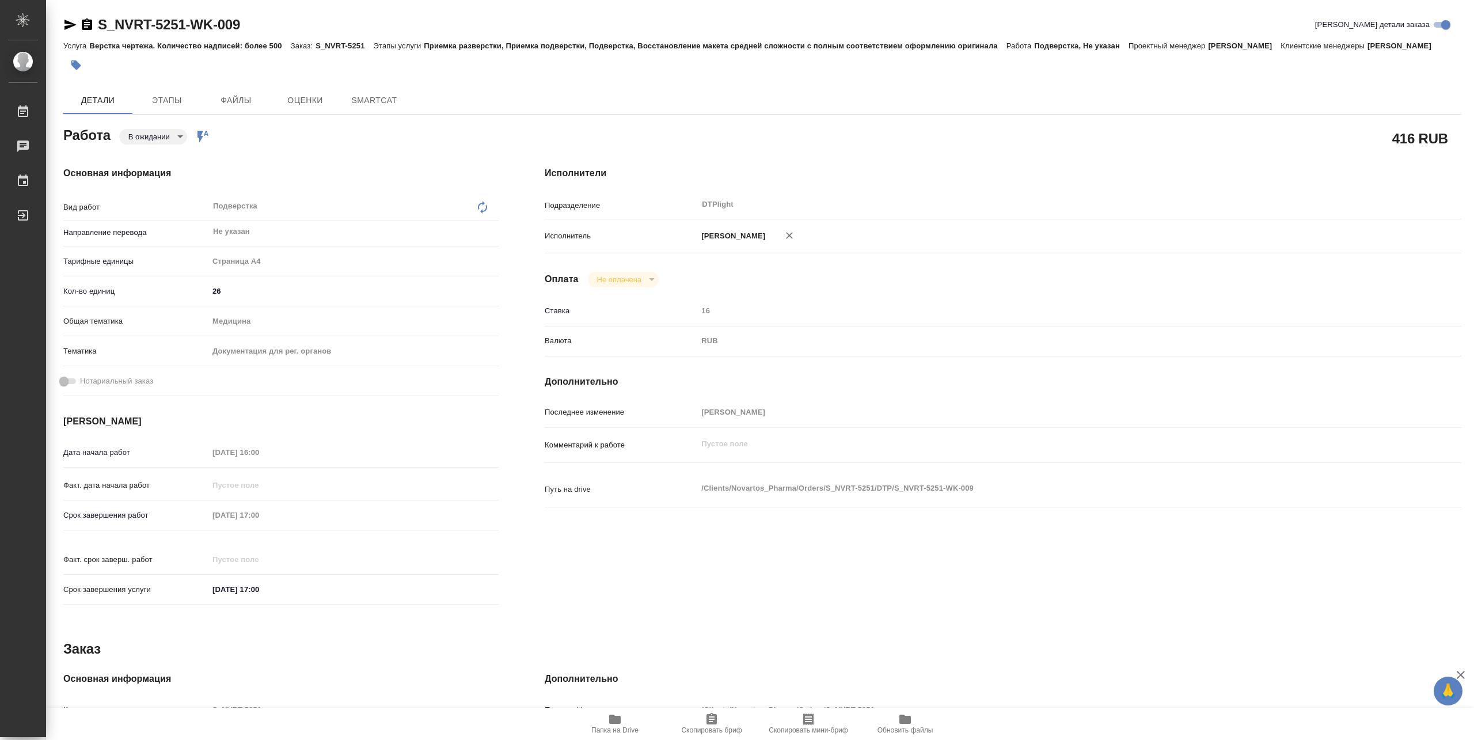
type textarea "x"
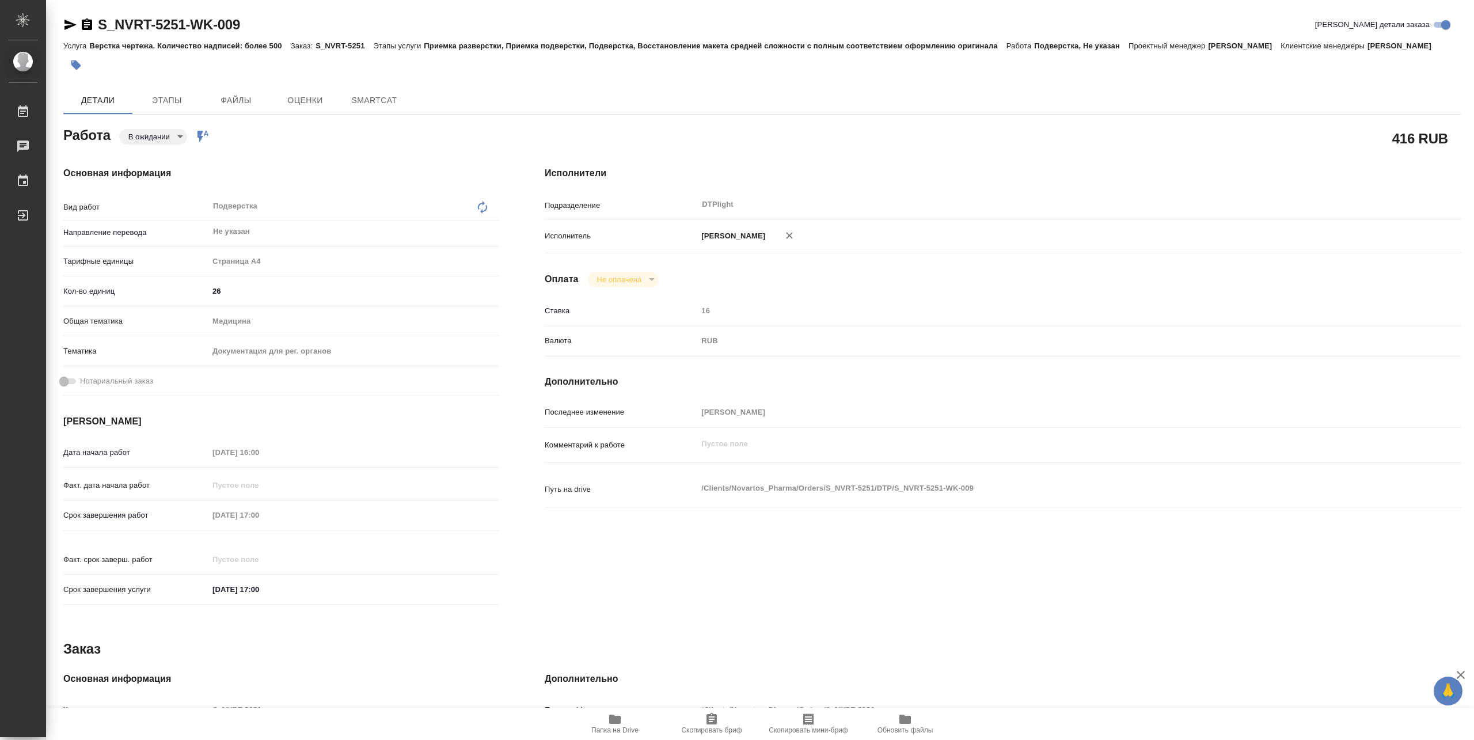
type textarea "x"
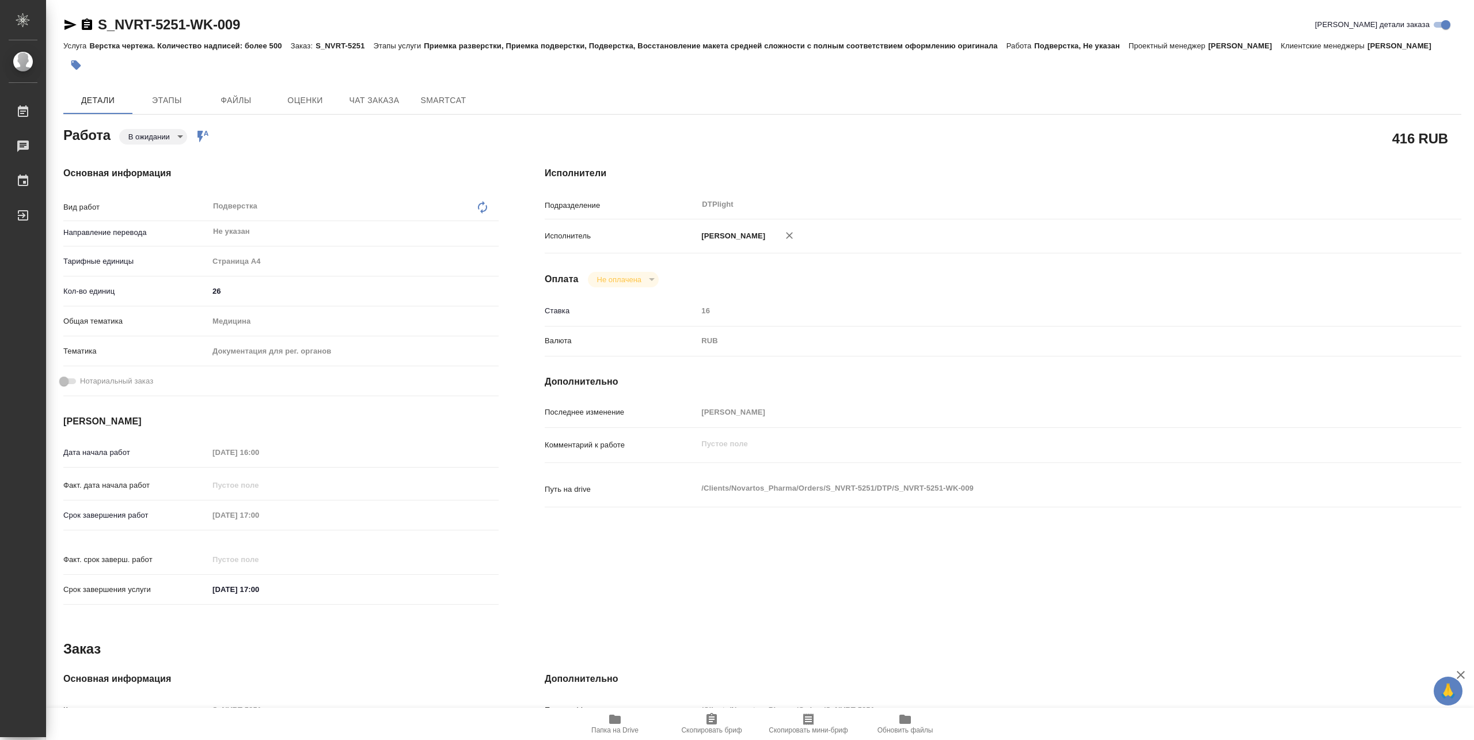
type textarea "x"
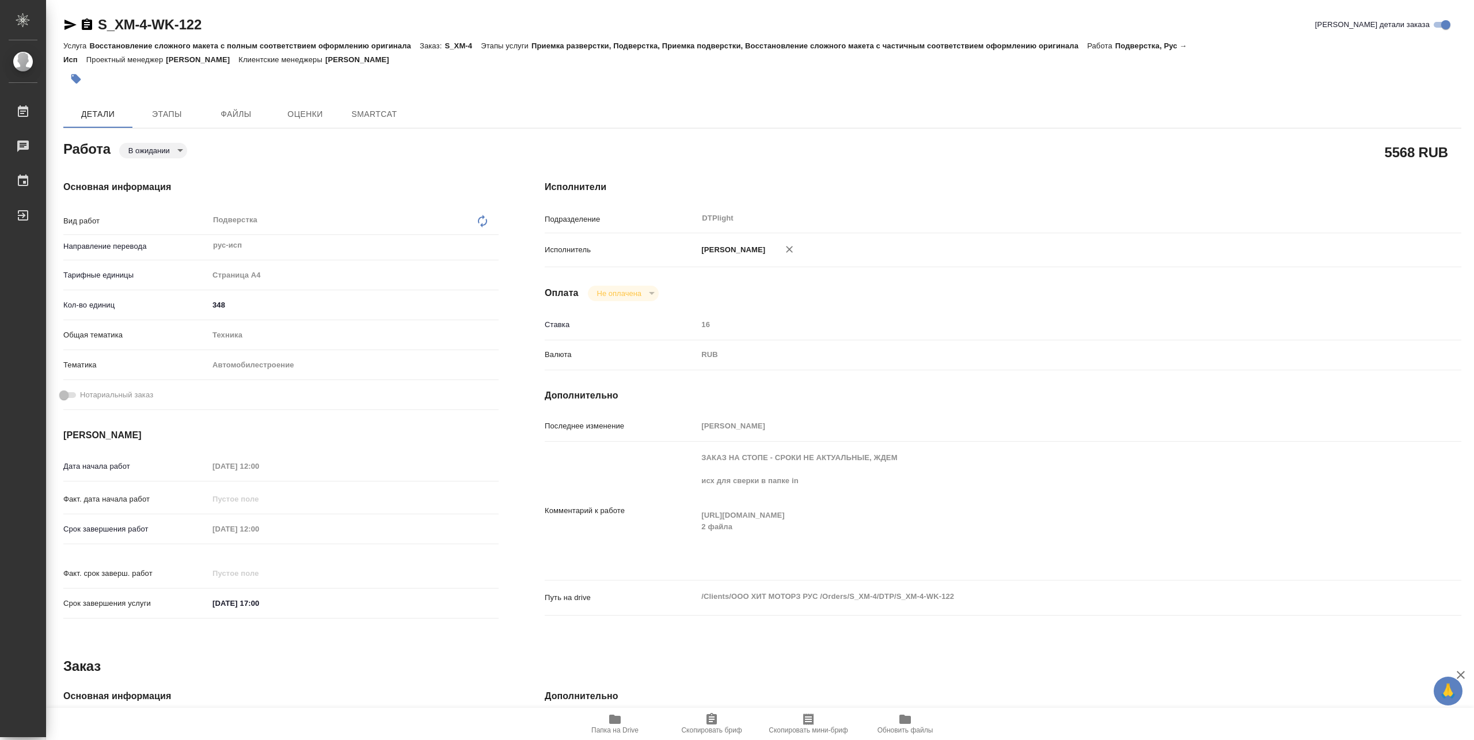
type textarea "x"
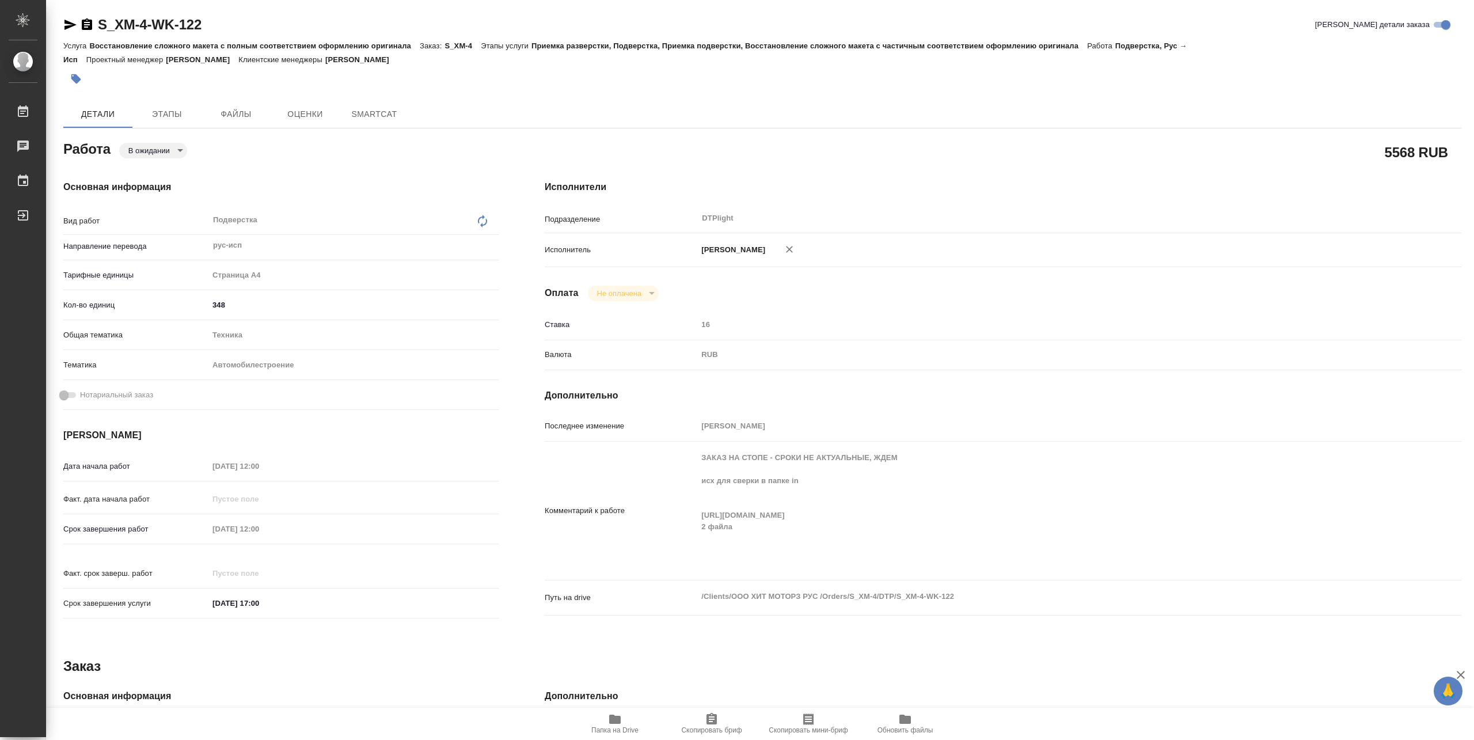
type textarea "x"
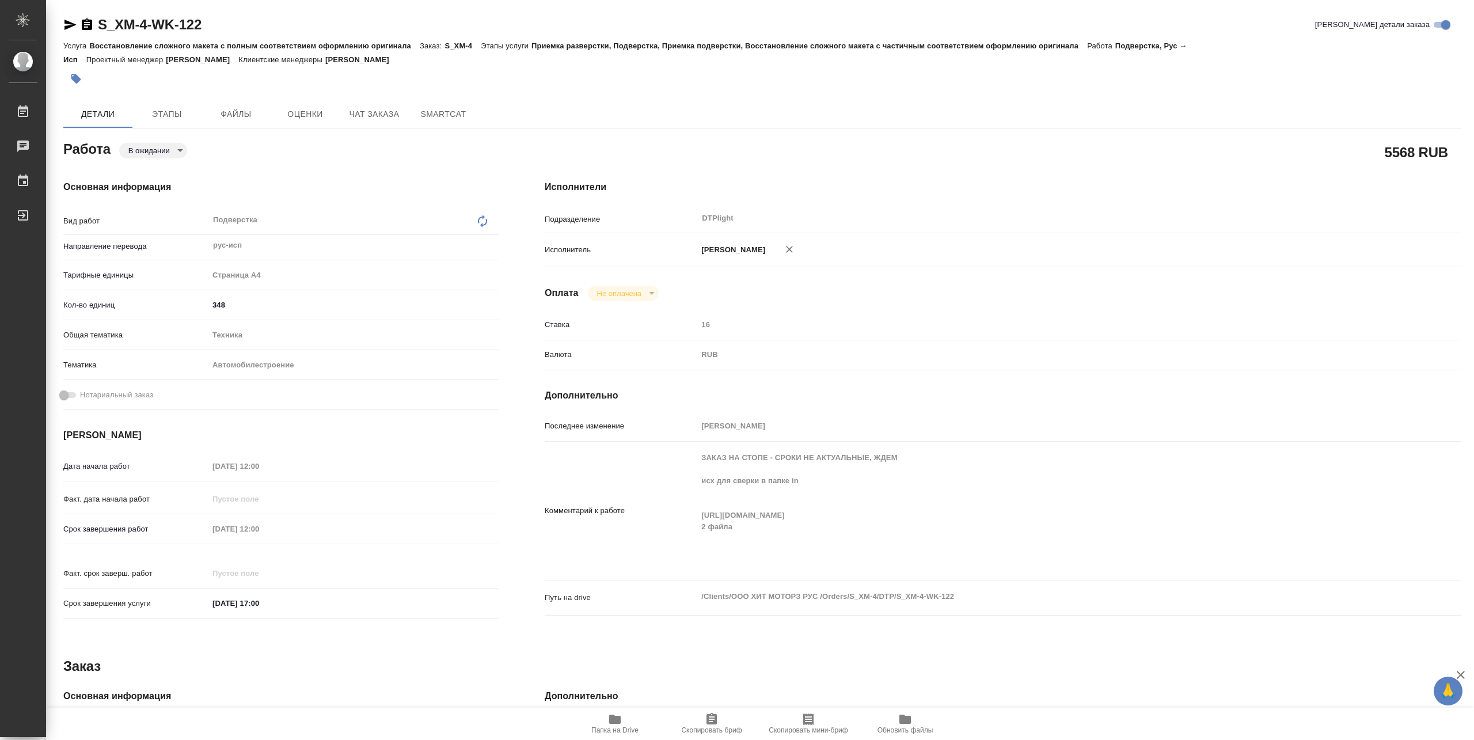
type textarea "x"
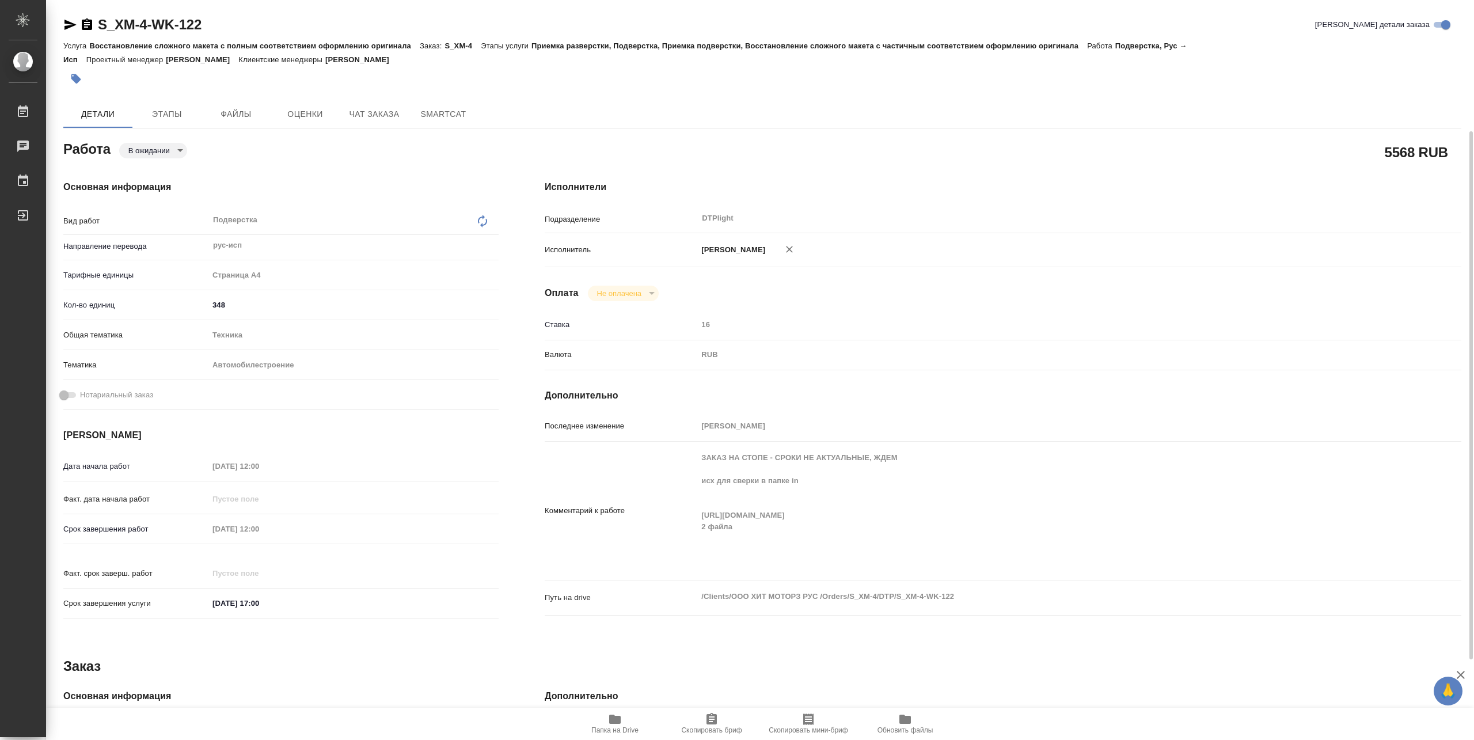
scroll to position [77, 0]
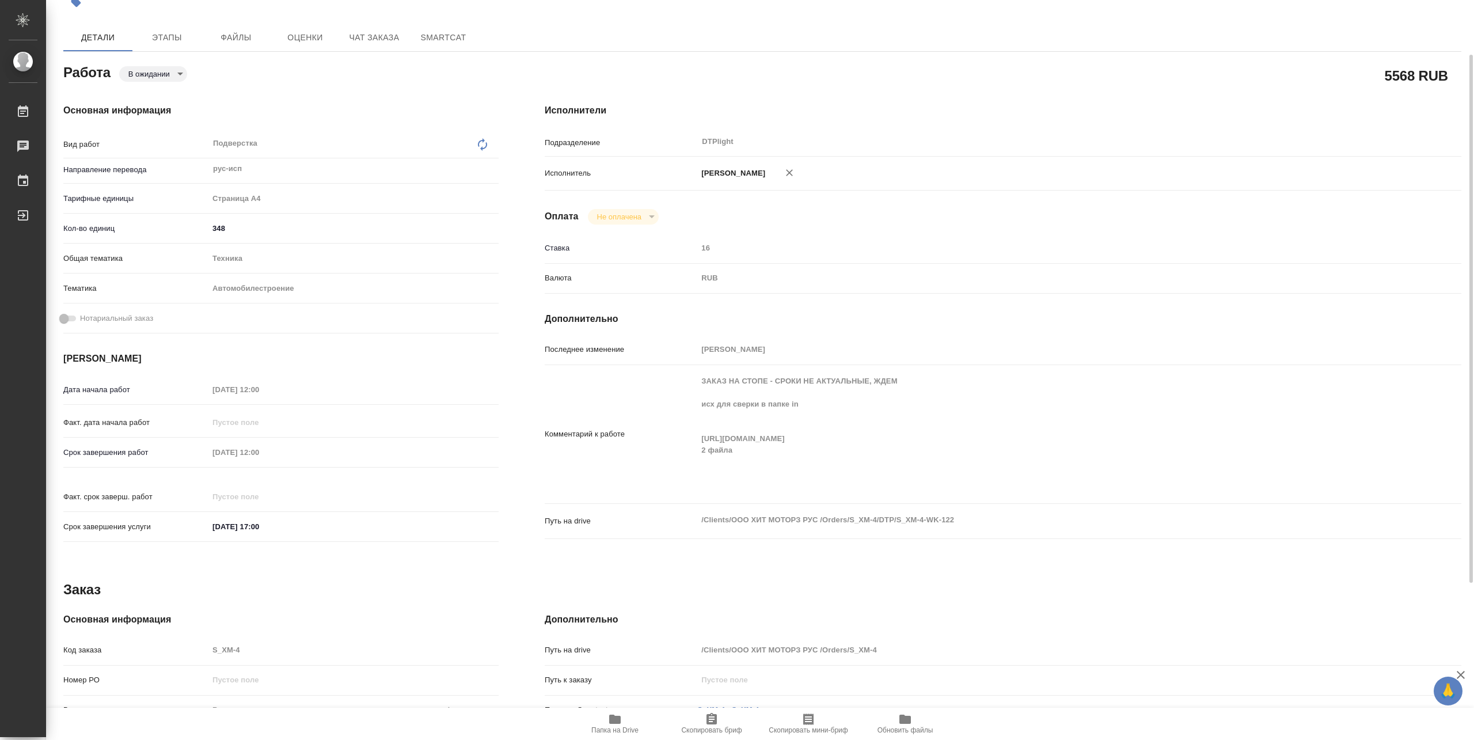
type textarea "x"
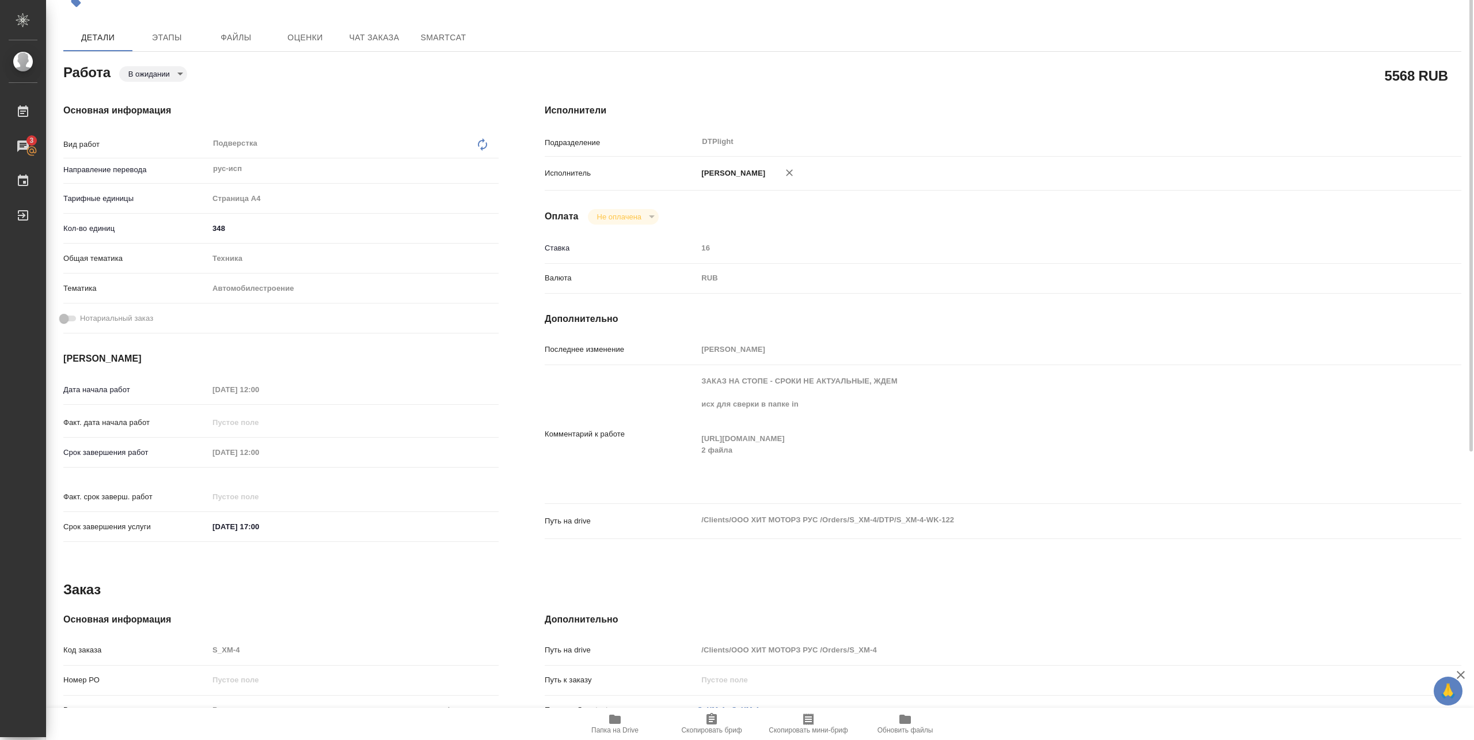
scroll to position [0, 0]
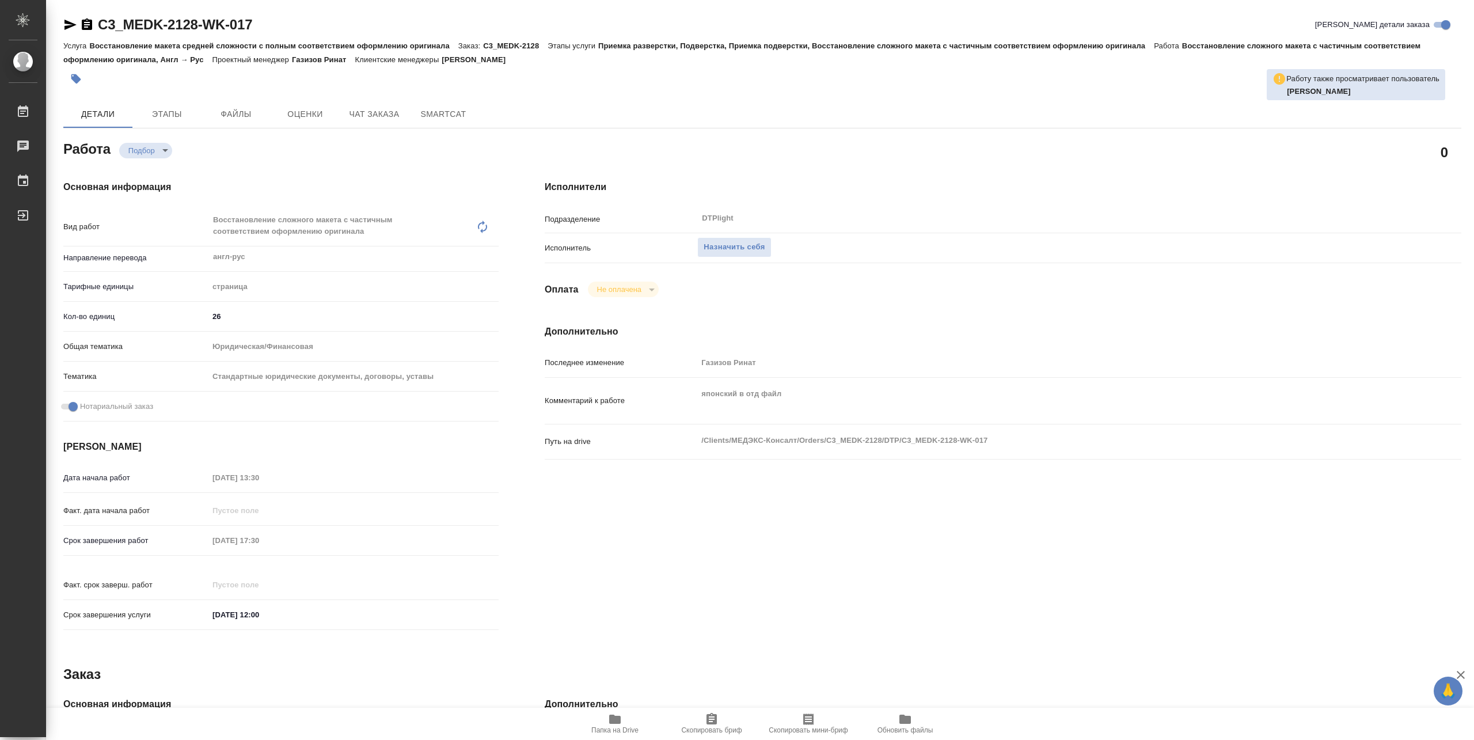
click at [613, 733] on span "Папка на Drive" at bounding box center [614, 730] width 47 height 8
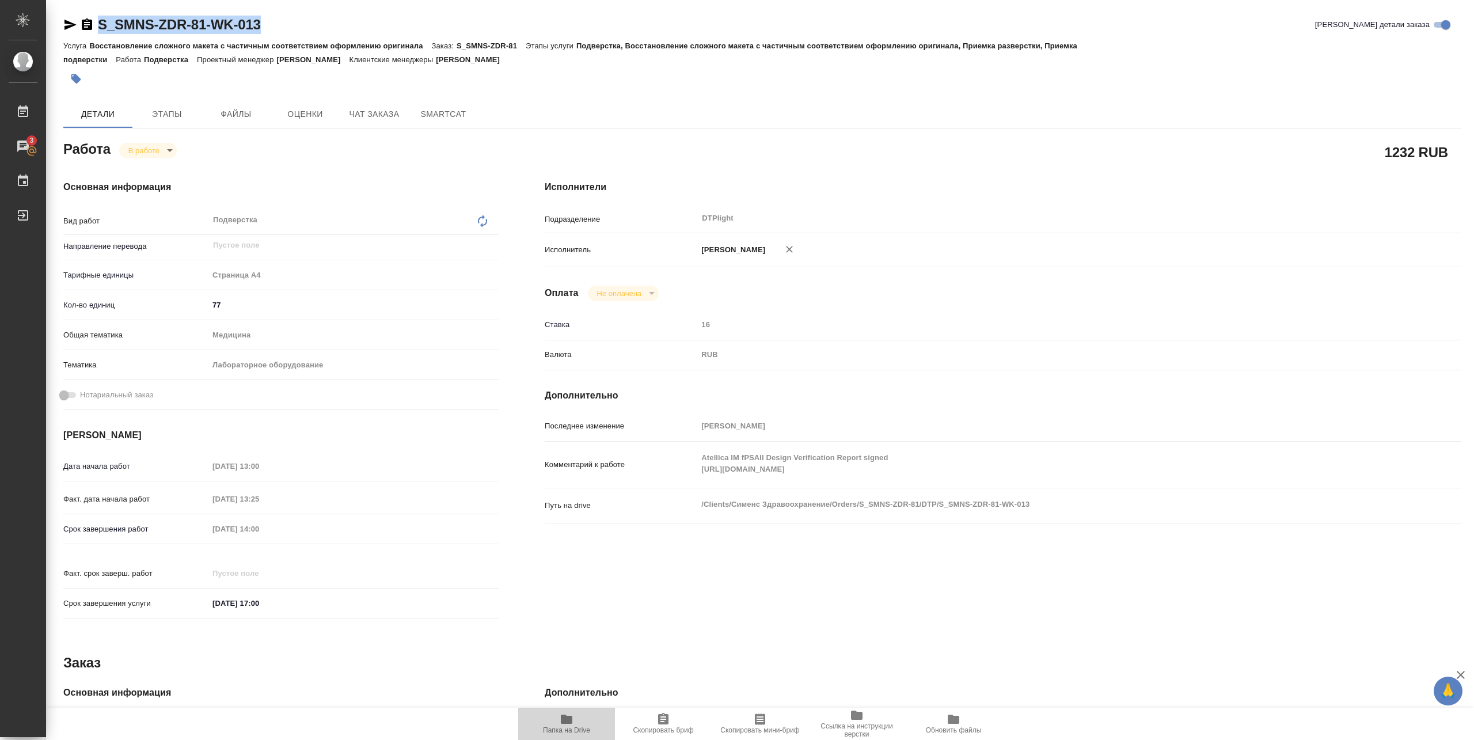
click at [554, 733] on span "Папка на Drive" at bounding box center [566, 730] width 47 height 8
click at [158, 146] on body "🙏 .cls-1 fill:#fff; AWATERA Pankina Anna Работы 3 Чаты График Выйти S_SMNS-ZDR-…" at bounding box center [737, 370] width 1474 height 740
click at [159, 169] on button "Выполнен" at bounding box center [149, 170] width 42 height 13
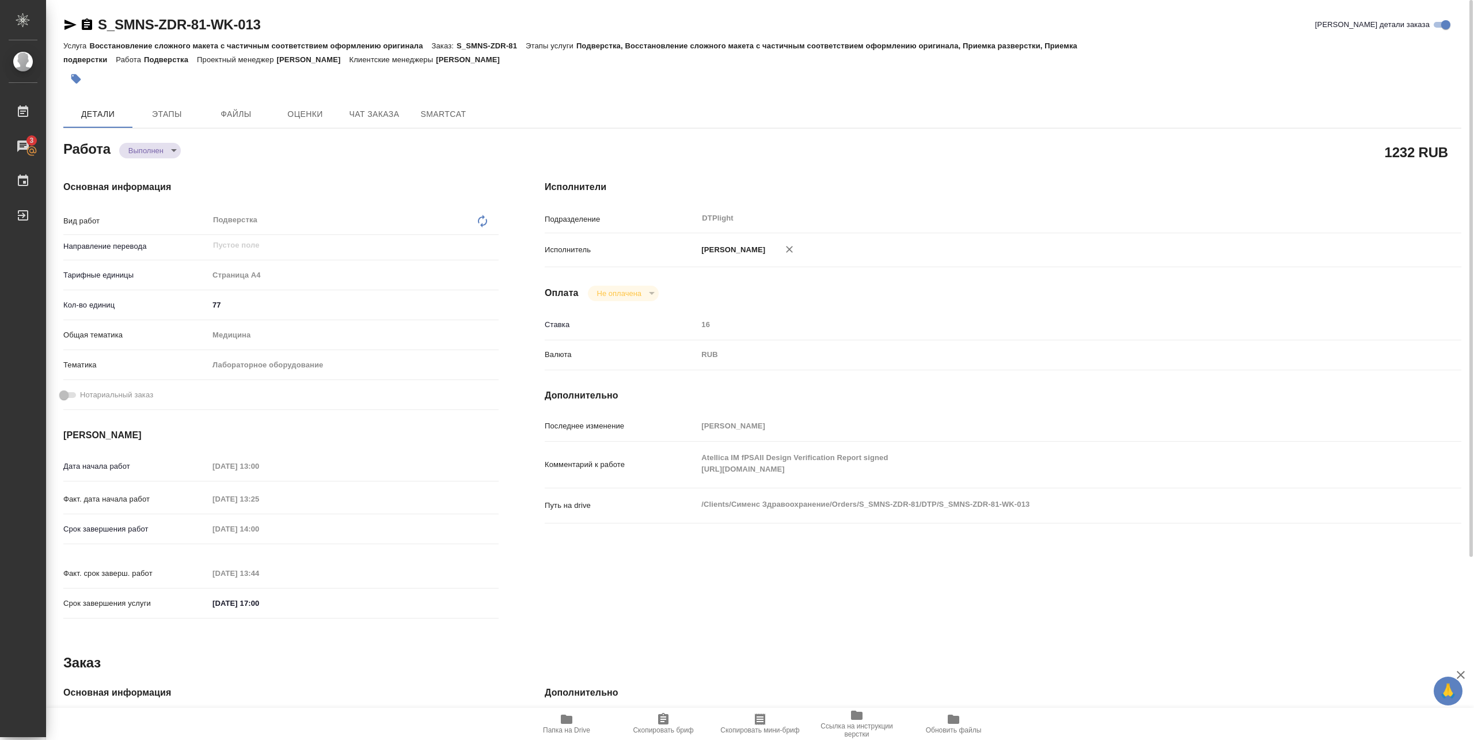
type textarea "x"
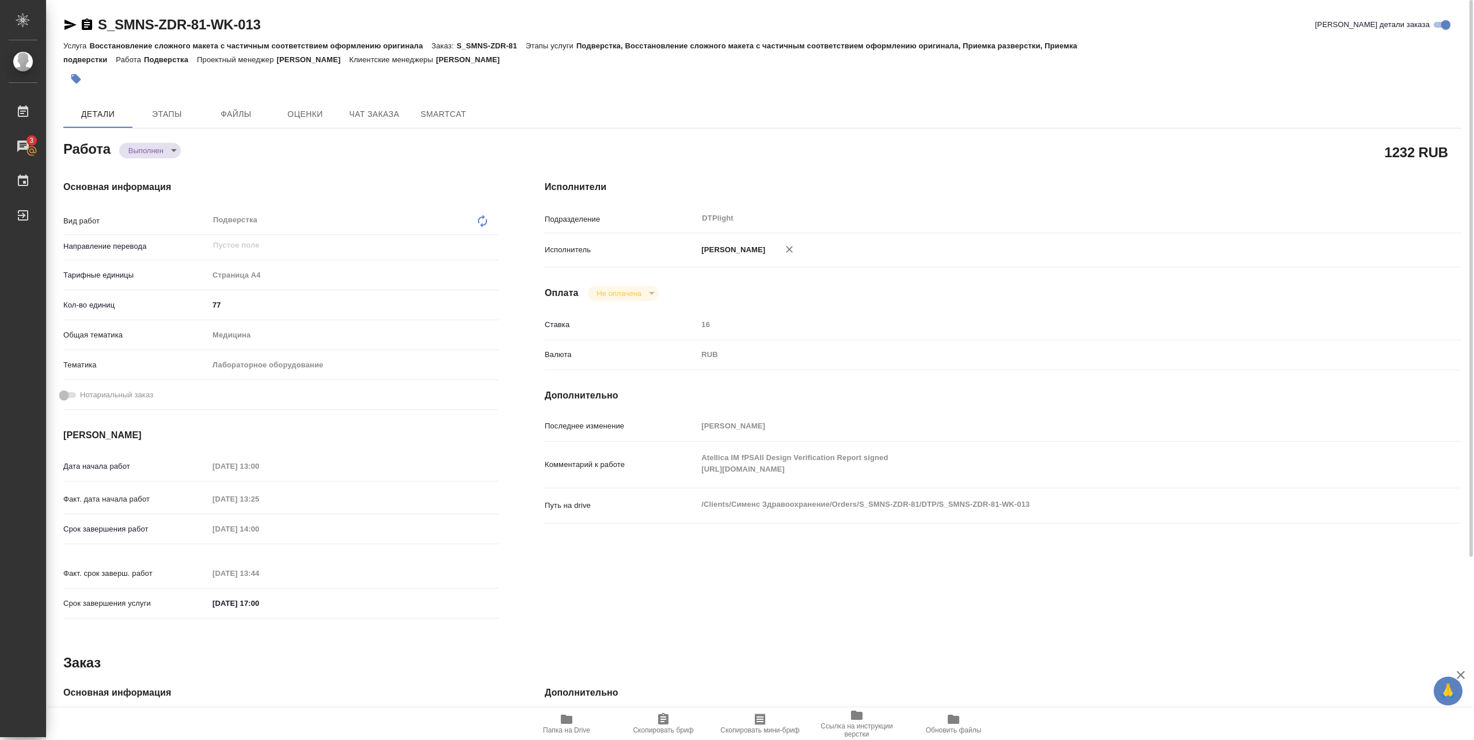
click at [316, 22] on div "S_SMNS-ZDR-81-WK-013 Кратко детали заказа" at bounding box center [762, 25] width 1398 height 18
type textarea "x"
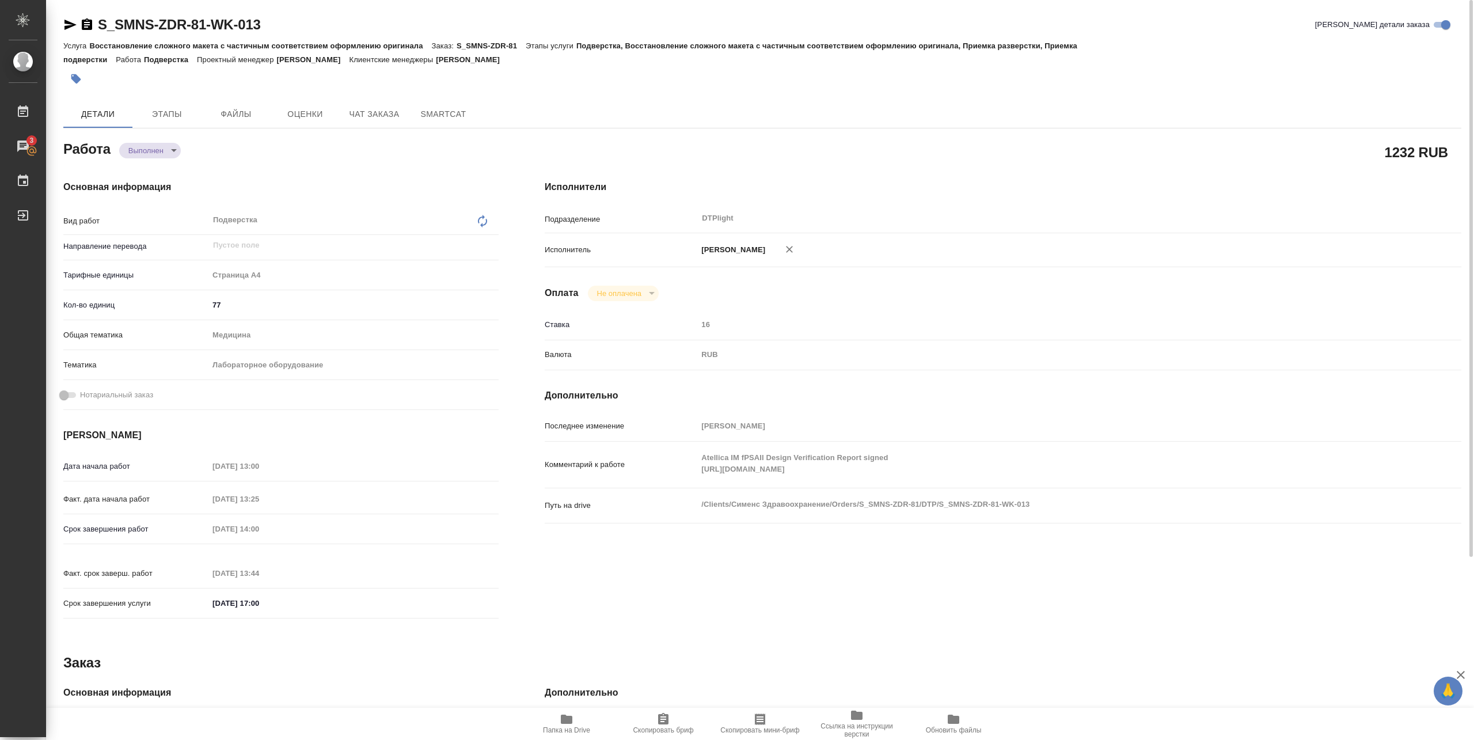
type textarea "x"
drag, startPoint x: 289, startPoint y: 31, endPoint x: 100, endPoint y: 31, distance: 189.4
click at [100, 31] on div "S_SMNS-ZDR-81-WK-013 Кратко детали заказа" at bounding box center [762, 25] width 1398 height 18
copy link "S_SMNS-ZDR-81-WK-013"
type textarea "x"
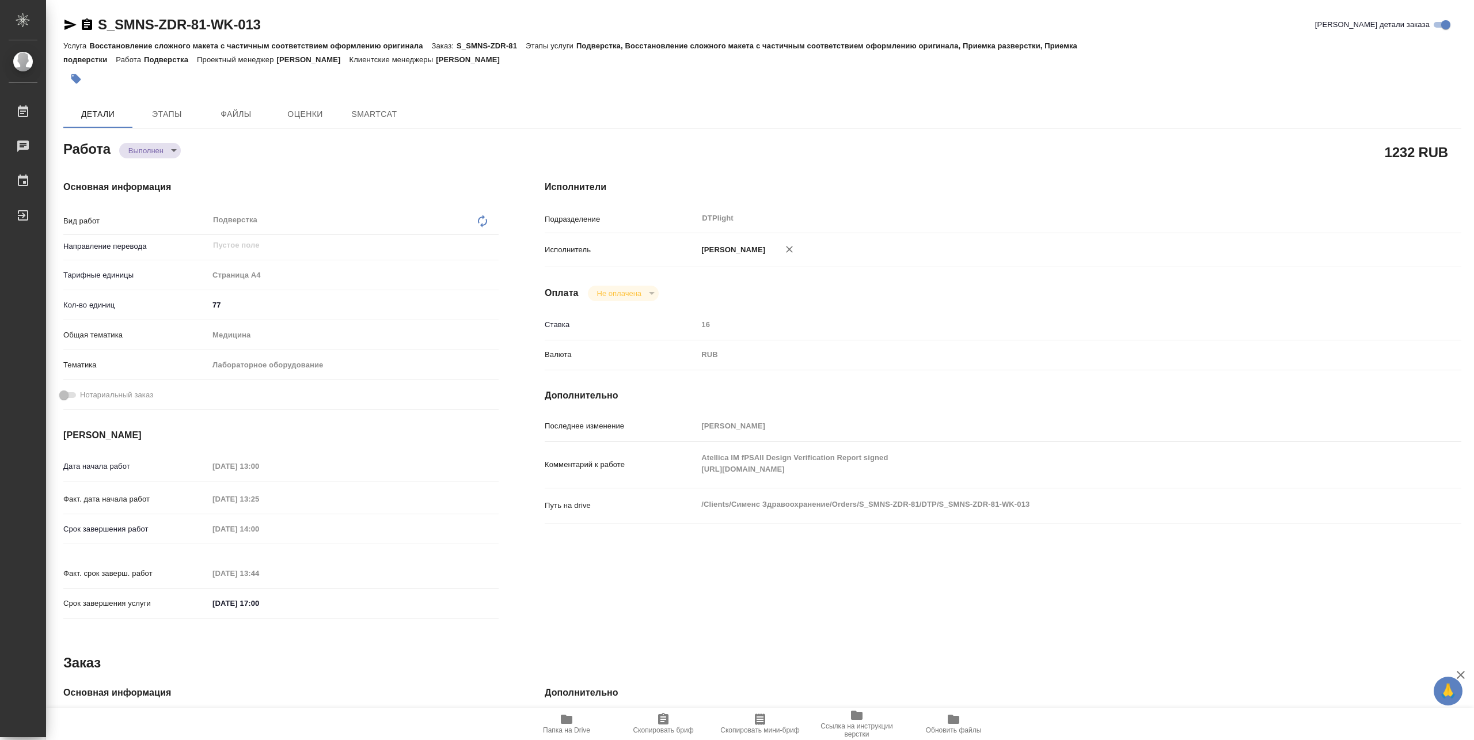
type textarea "x"
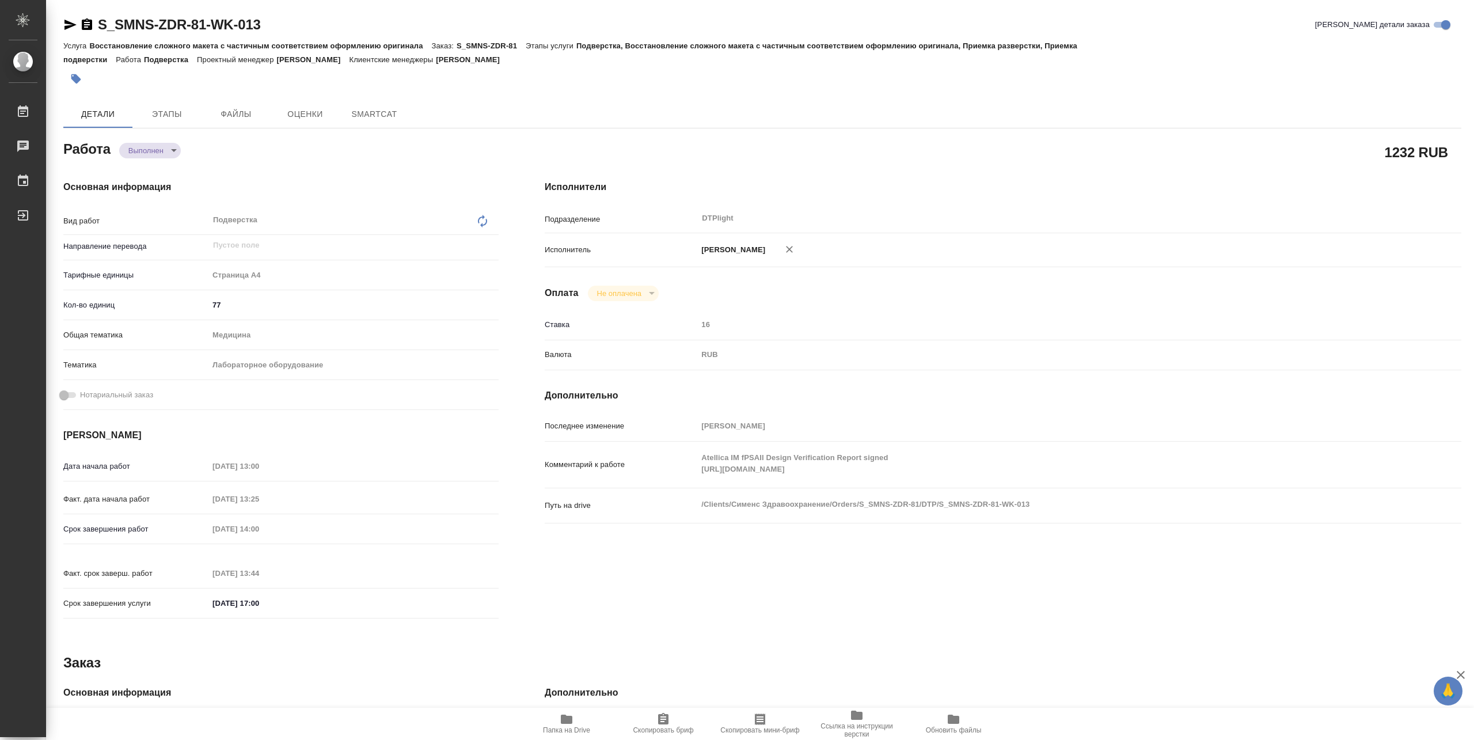
type textarea "x"
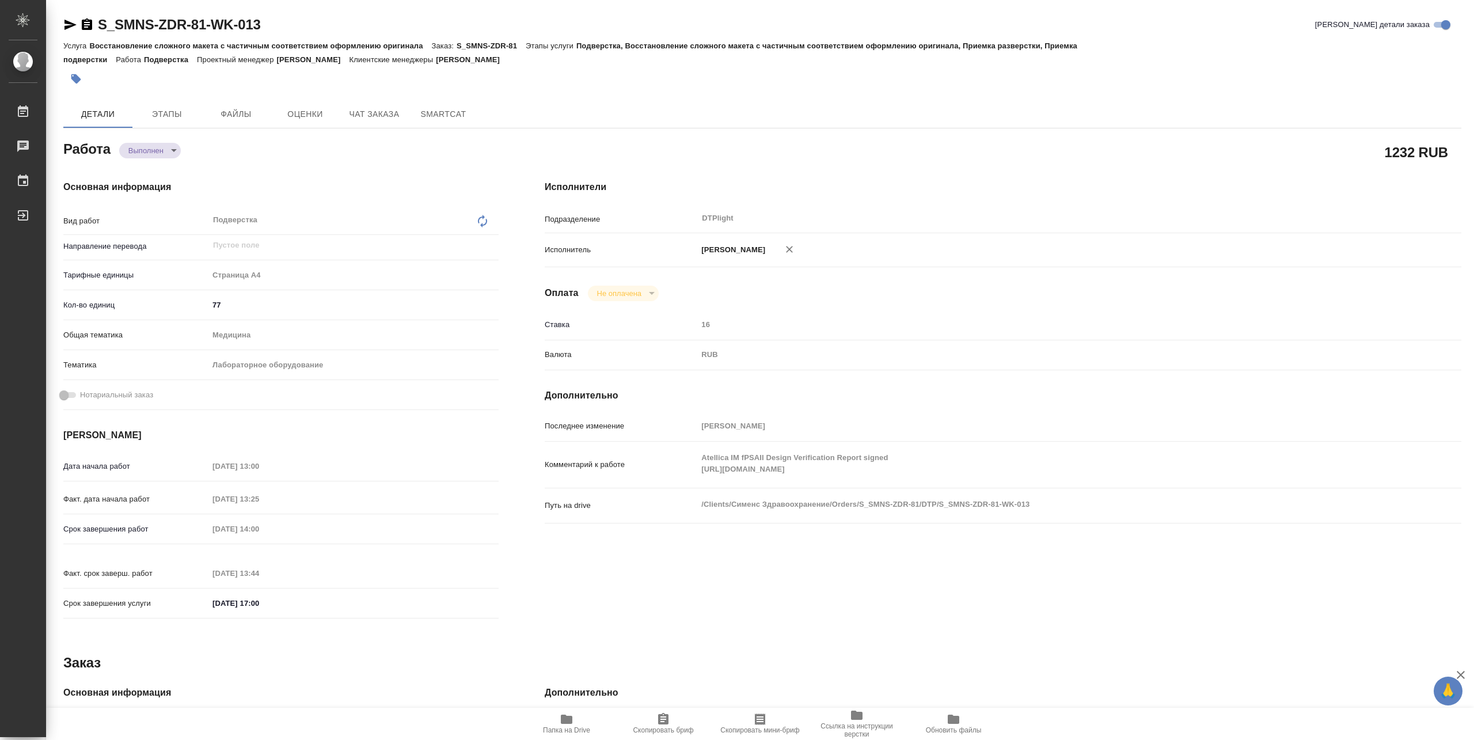
type textarea "x"
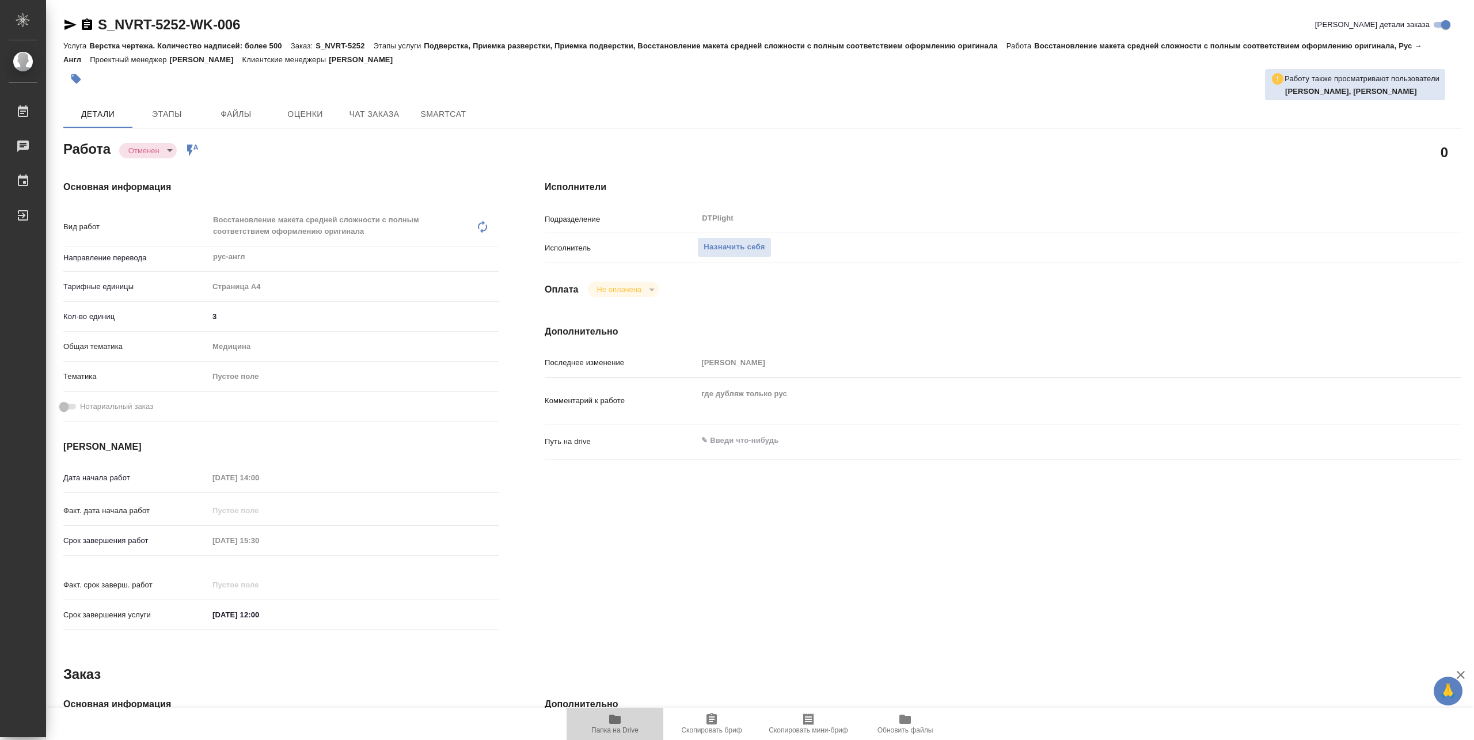
click at [607, 721] on span "Папка на Drive" at bounding box center [614, 723] width 83 height 22
click at [751, 243] on span "Назначить себя" at bounding box center [734, 247] width 61 height 13
type textarea "x"
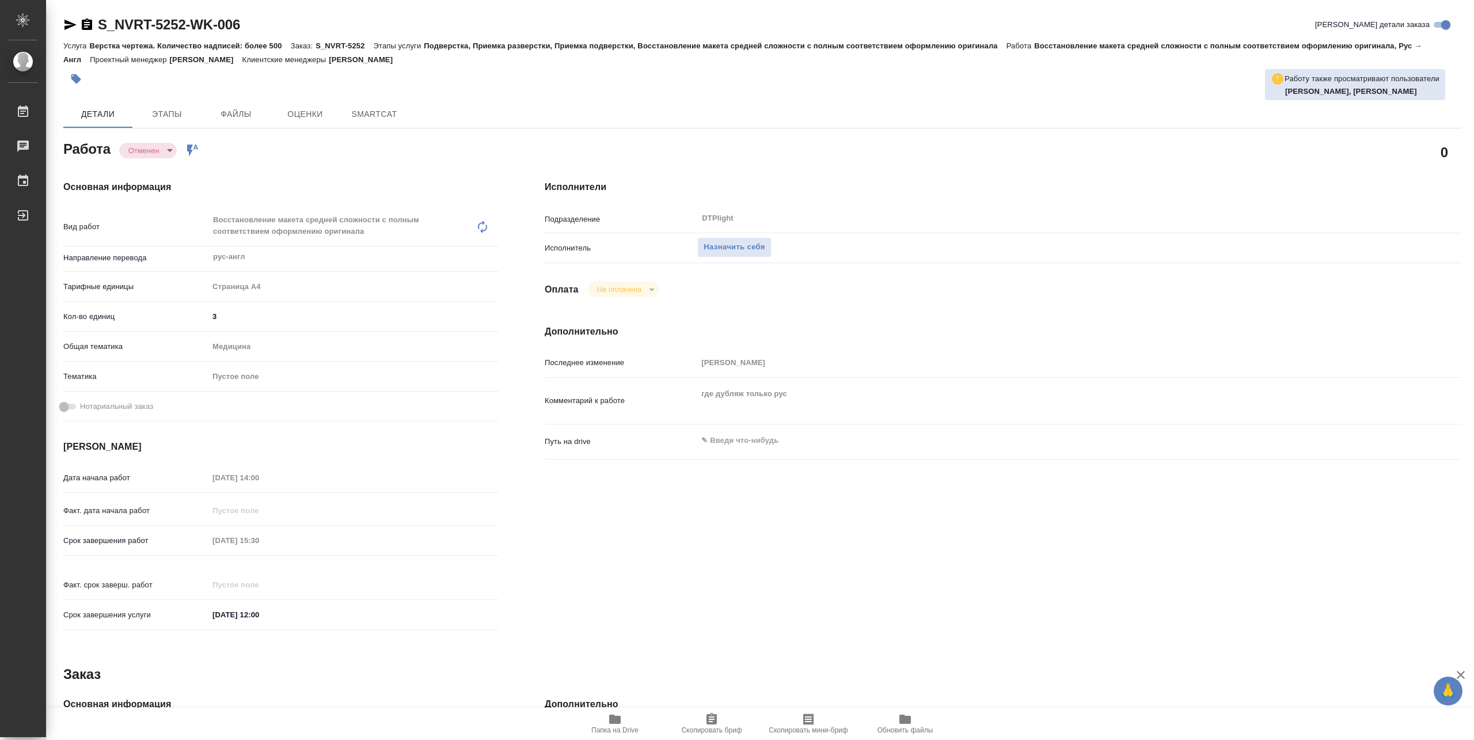
type textarea "x"
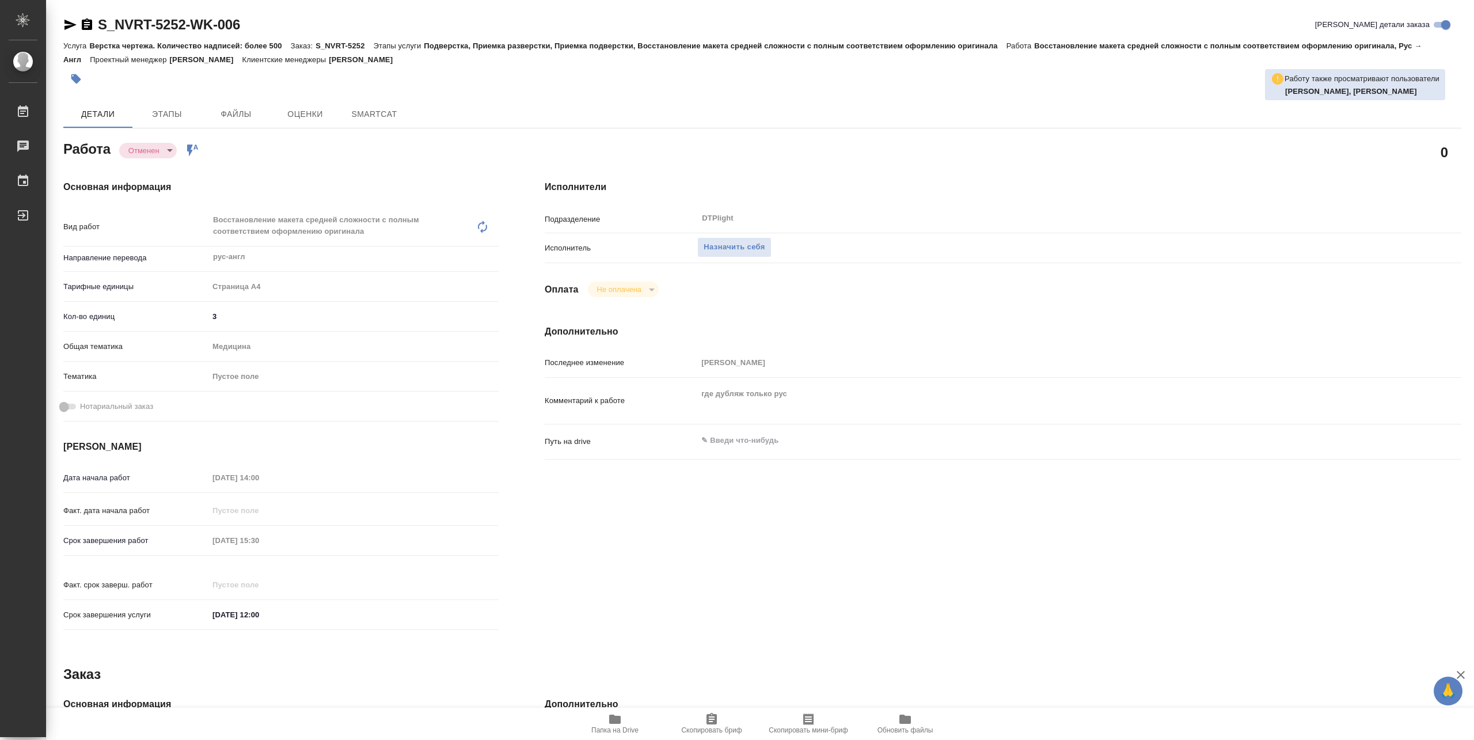
type textarea "x"
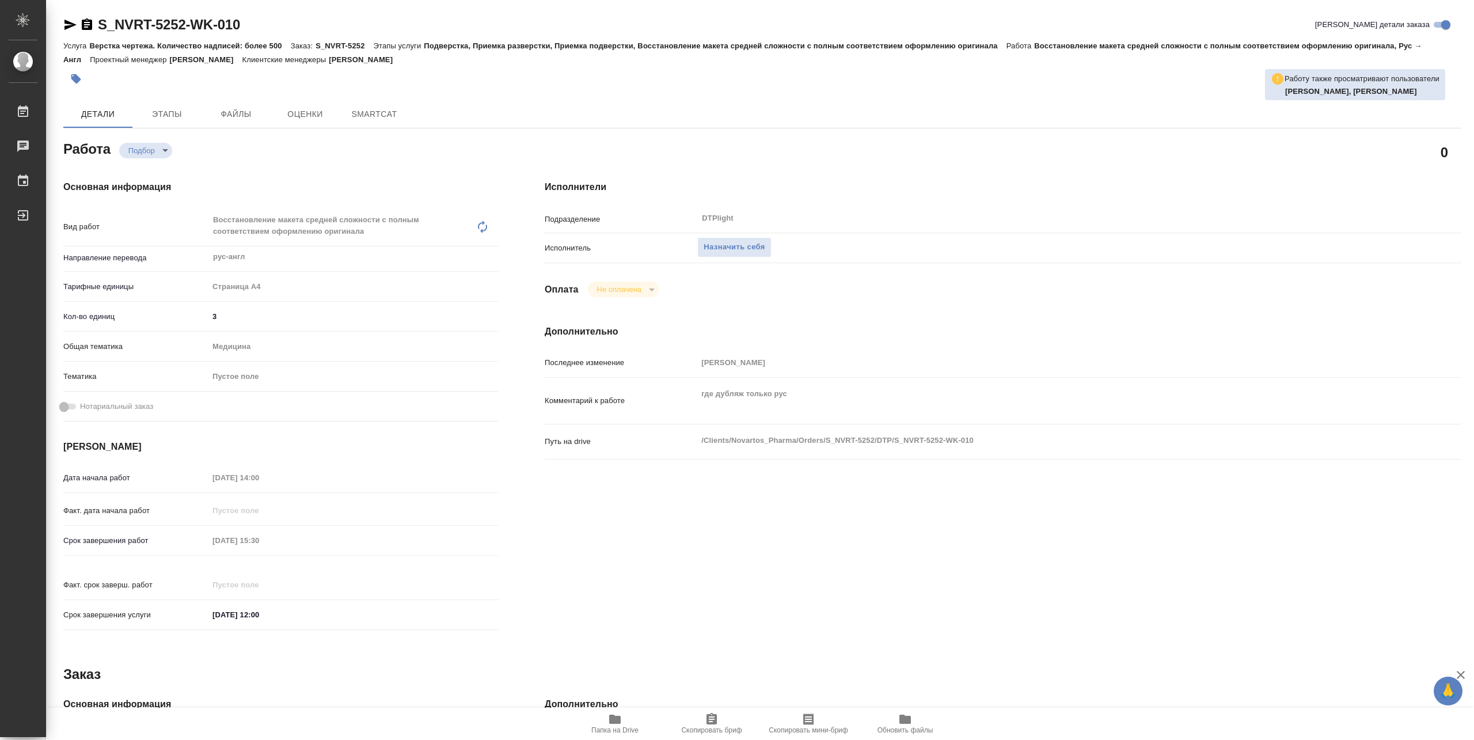
type textarea "x"
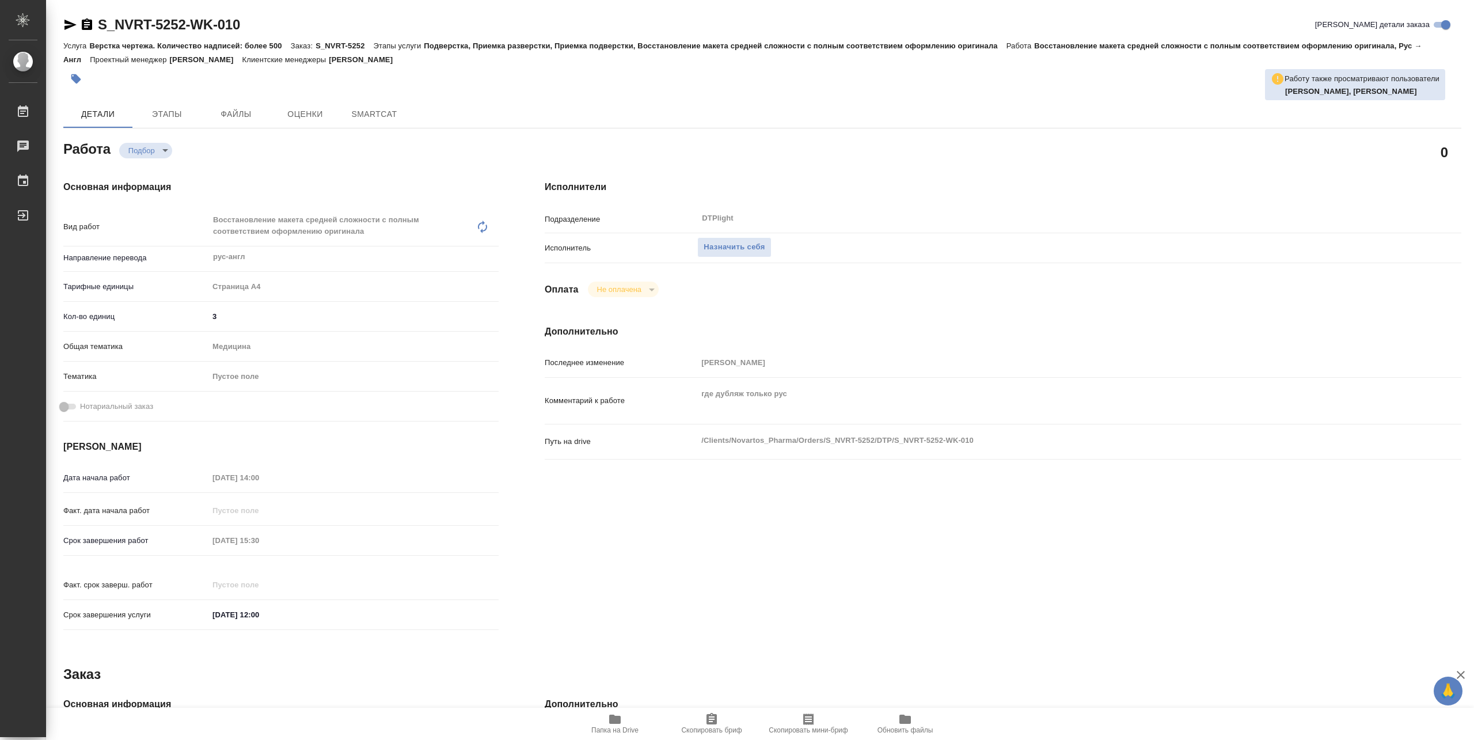
type textarea "x"
click at [734, 248] on span "Назначить себя" at bounding box center [734, 247] width 61 height 13
type textarea "x"
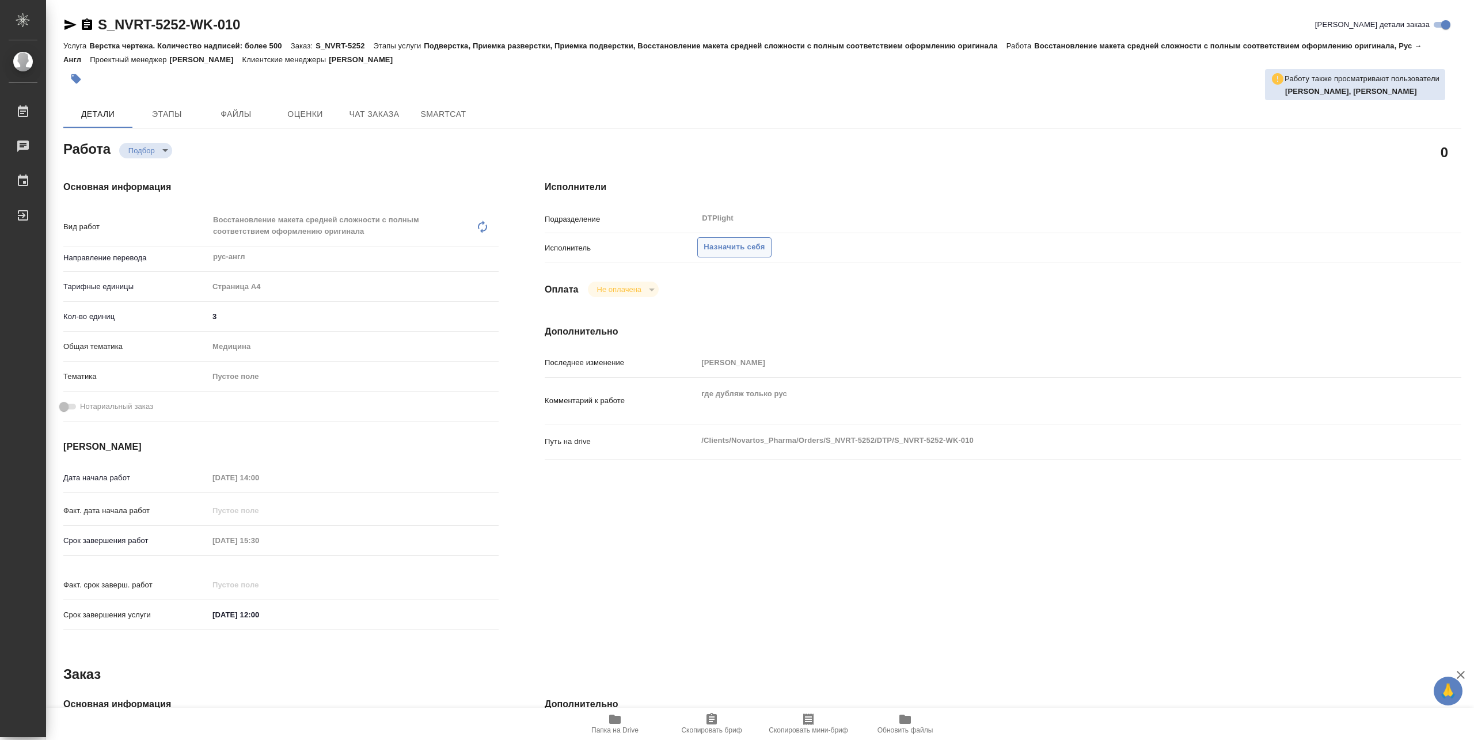
type textarea "x"
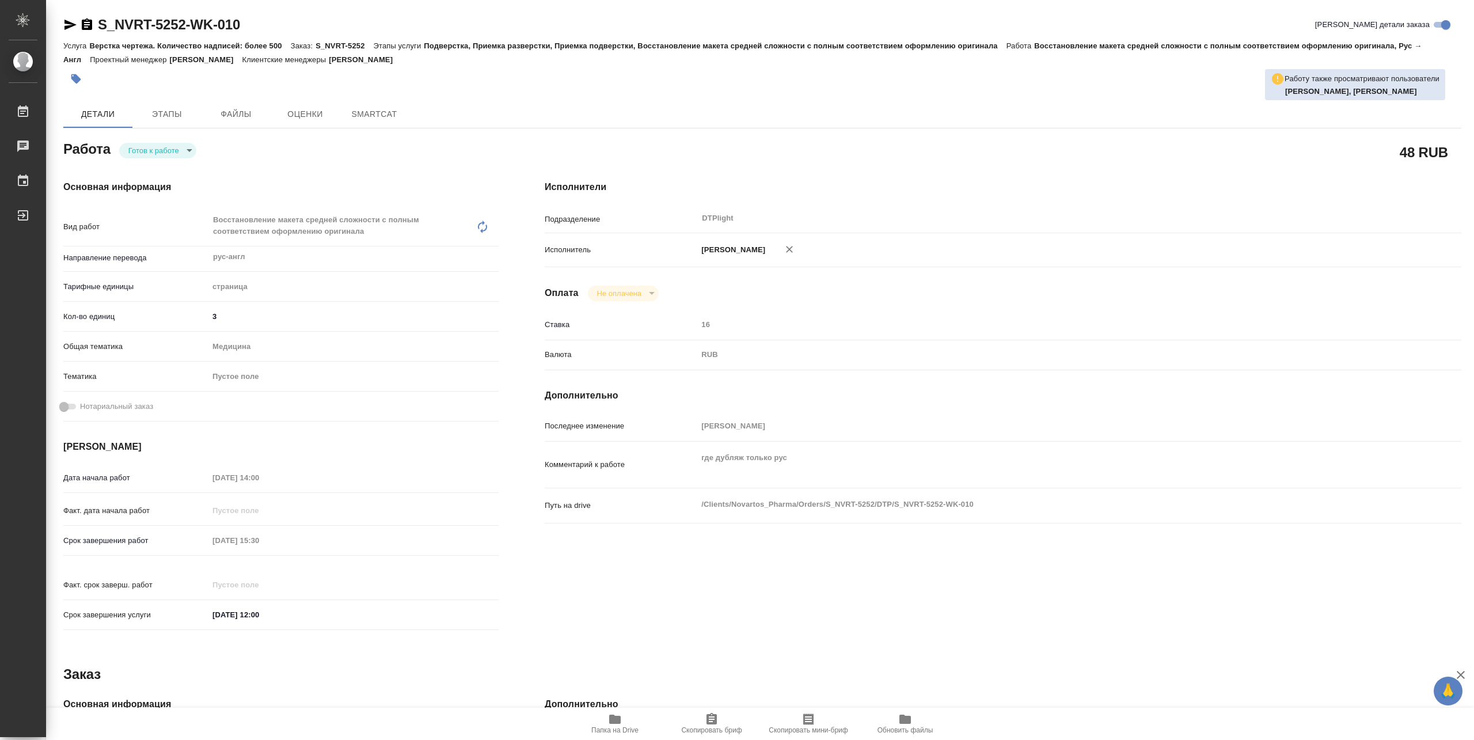
type textarea "x"
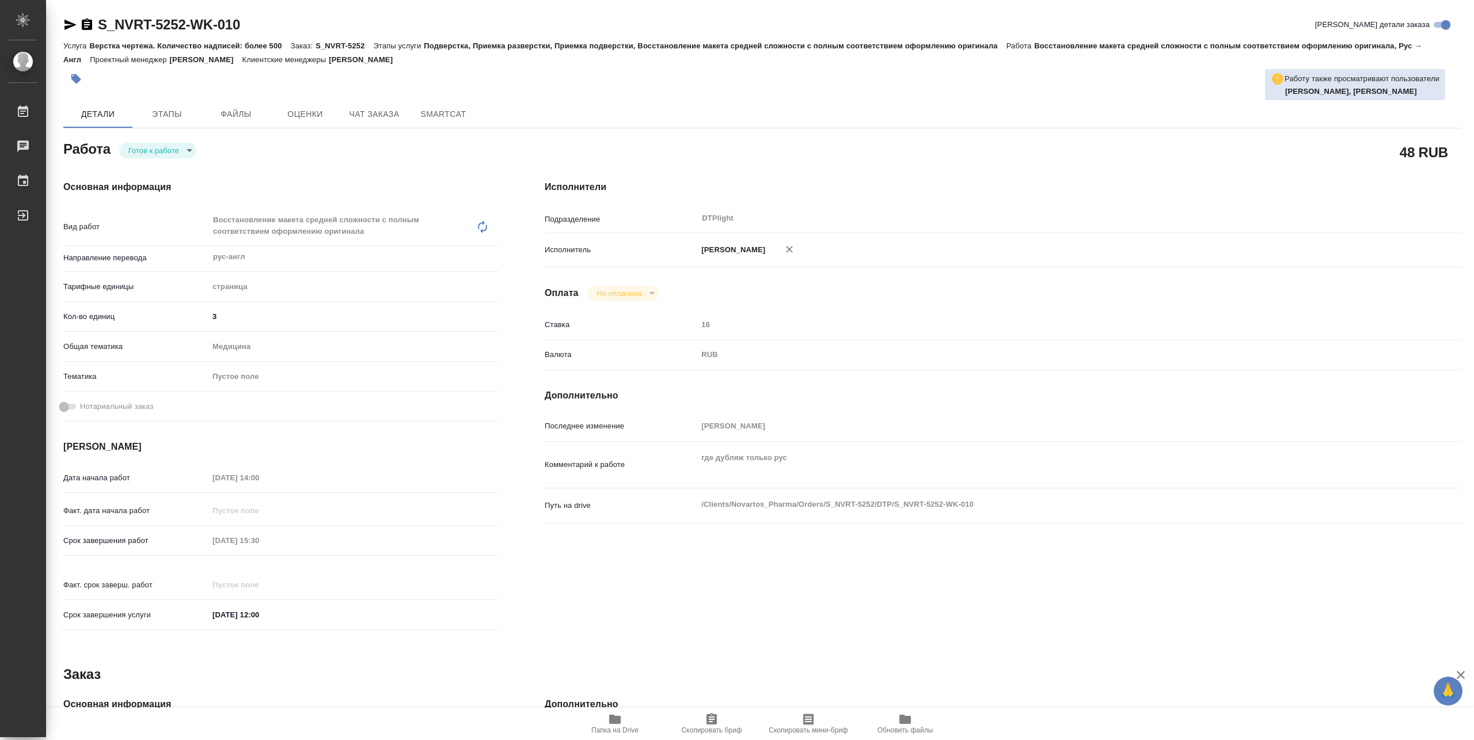
type textarea "x"
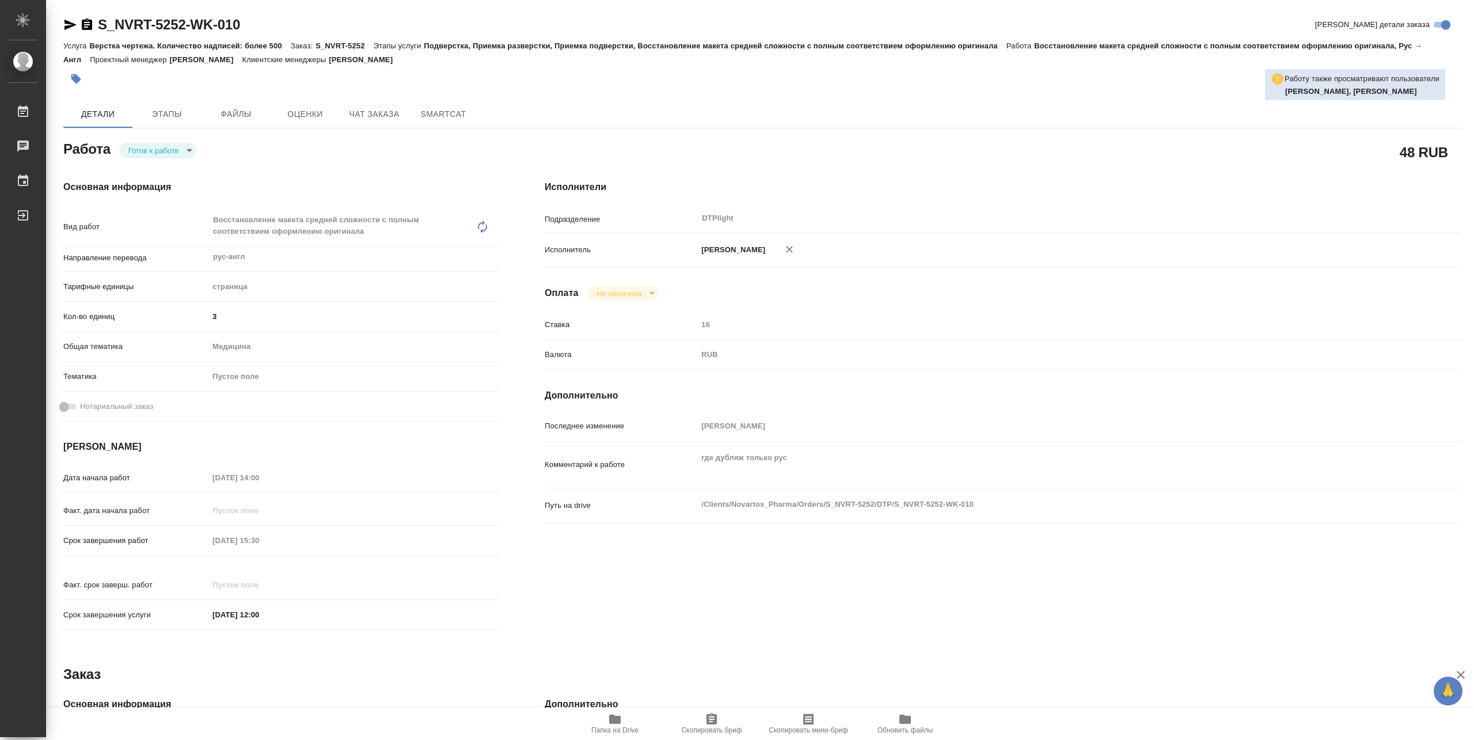
click at [622, 724] on span "Папка на Drive" at bounding box center [614, 723] width 83 height 22
type textarea "x"
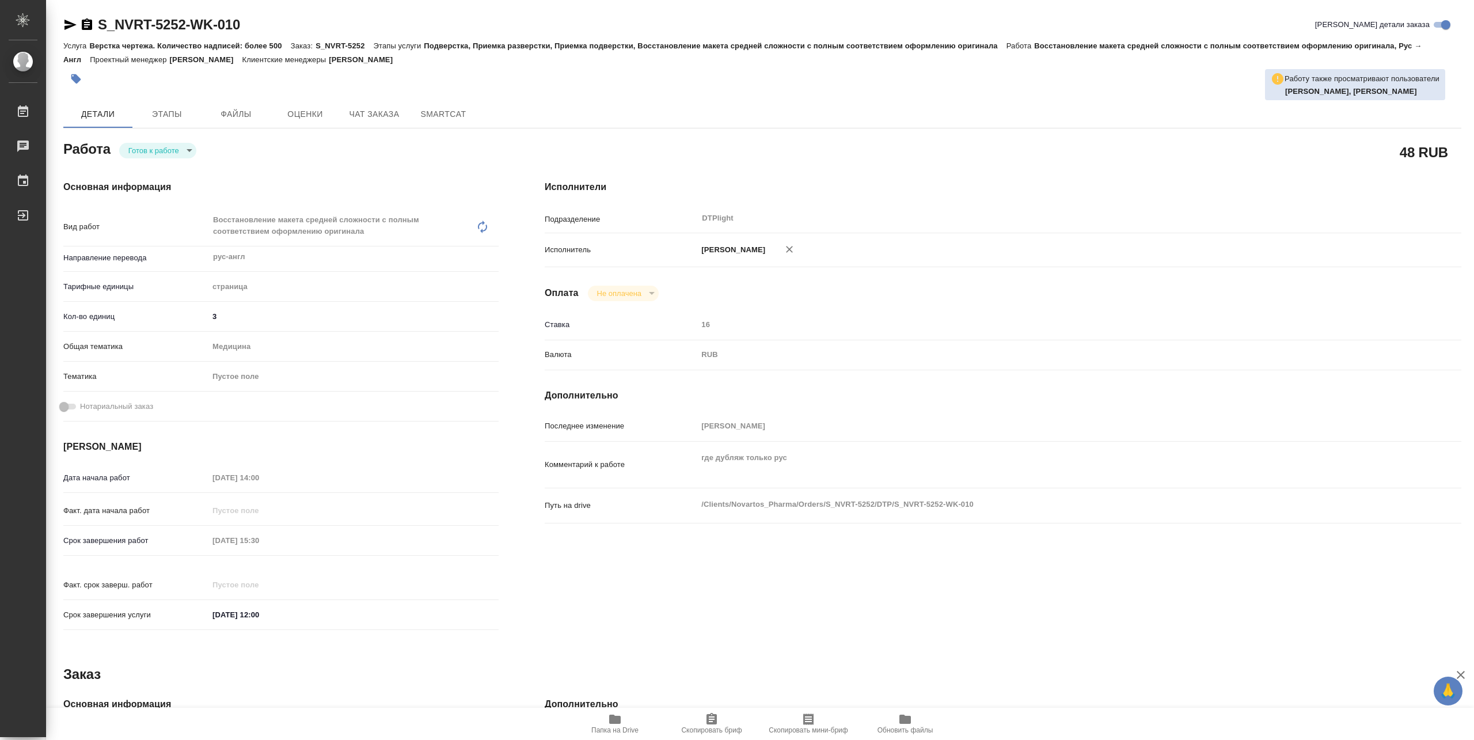
type textarea "x"
click at [141, 154] on body "🙏 .cls-1 fill:#fff; AWATERA Pankina Anna Работы 3 Чаты График Выйти S_NVRT-5252…" at bounding box center [737, 370] width 1474 height 740
click at [144, 150] on button "В работе" at bounding box center [147, 150] width 38 height 13
type textarea "x"
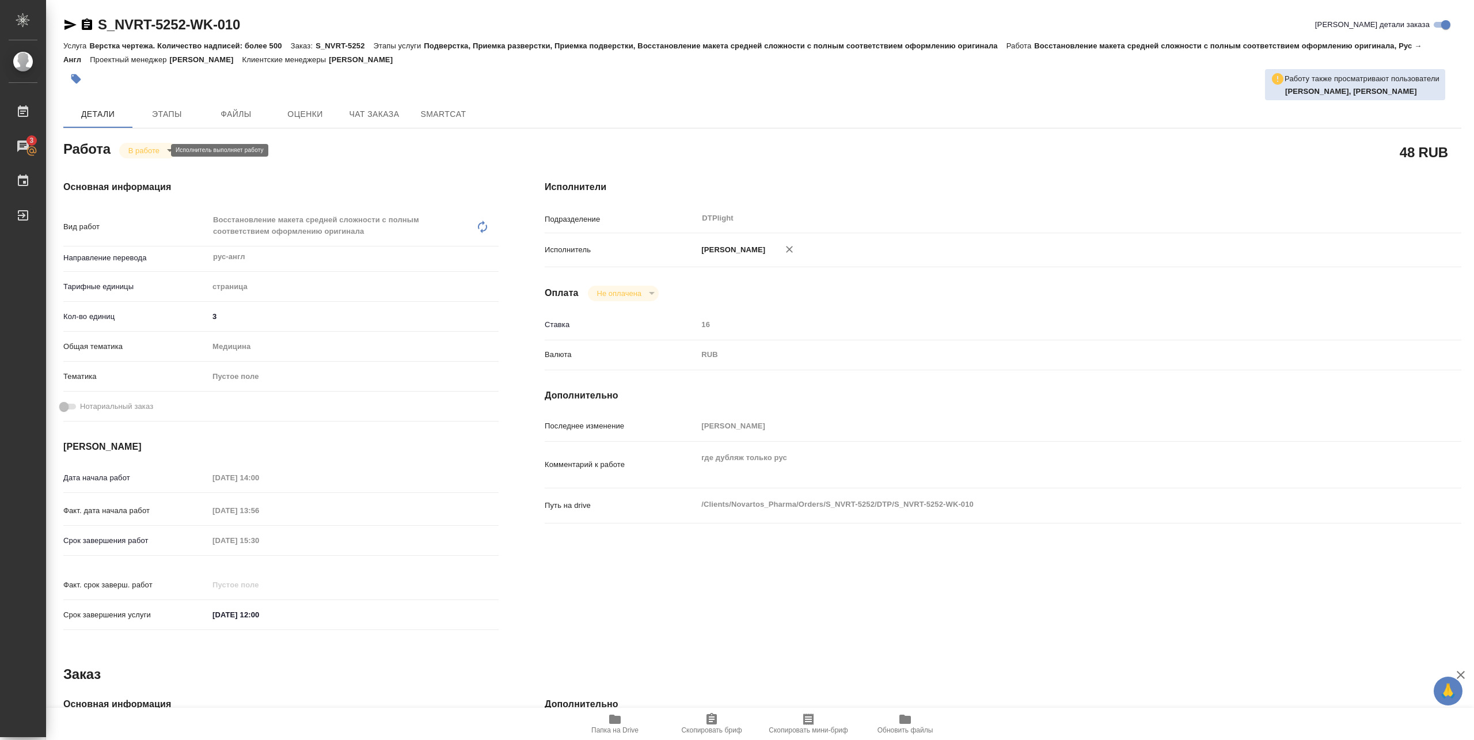
type textarea "x"
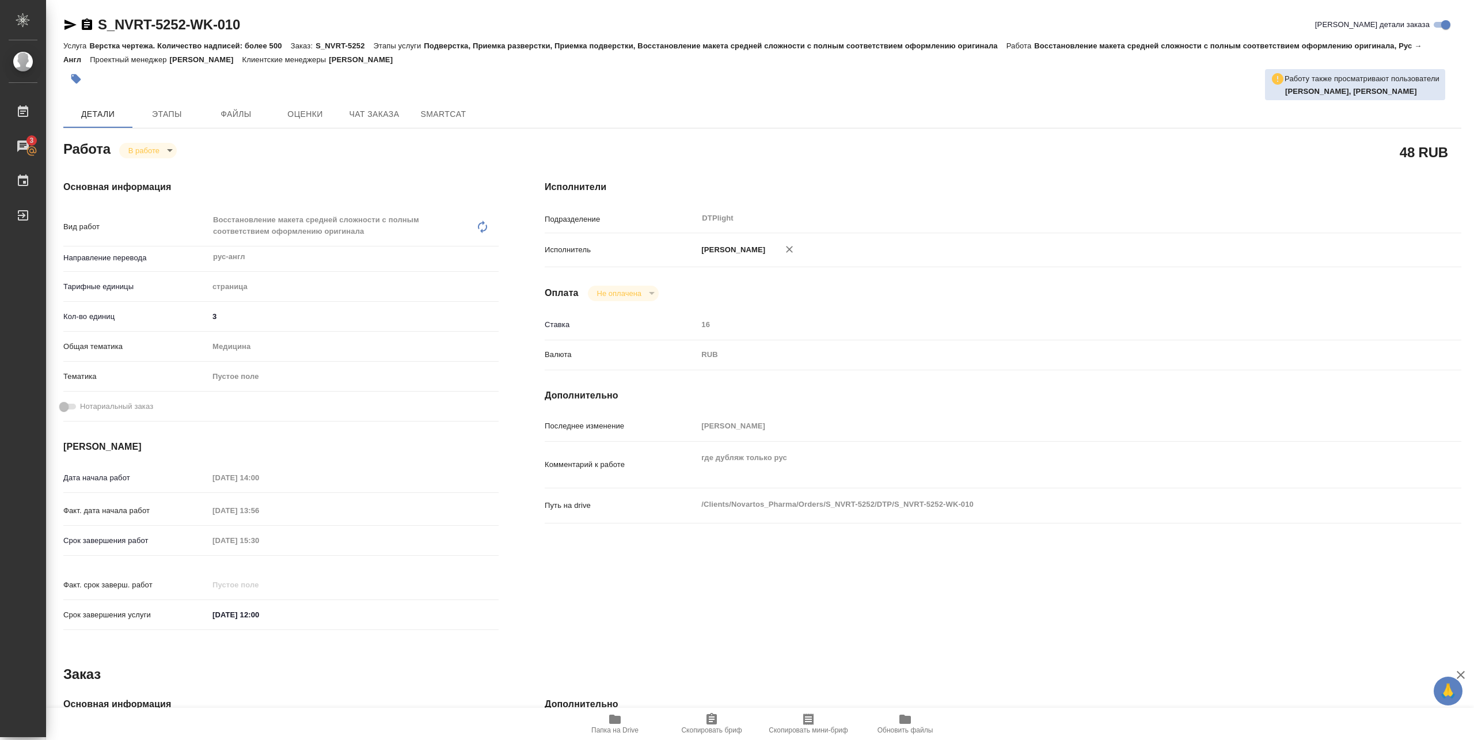
type textarea "x"
click at [622, 726] on span "Папка на Drive" at bounding box center [614, 730] width 47 height 8
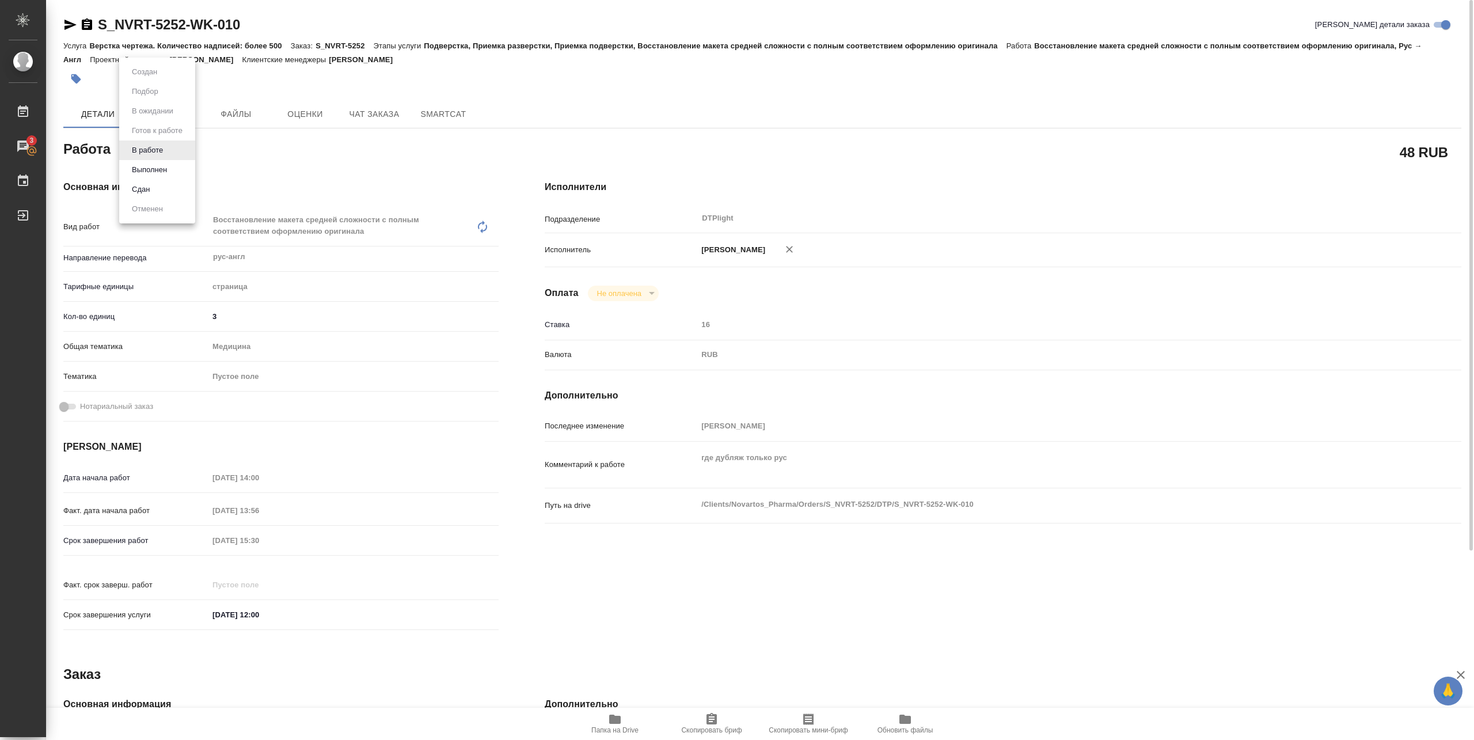
click at [167, 144] on body "🙏 .cls-1 fill:#fff; AWATERA Pankina Anna Работы 3 Чаты График Выйти S_NVRT-5252…" at bounding box center [737, 370] width 1474 height 740
click at [157, 167] on button "Выполнен" at bounding box center [149, 170] width 42 height 13
type textarea "x"
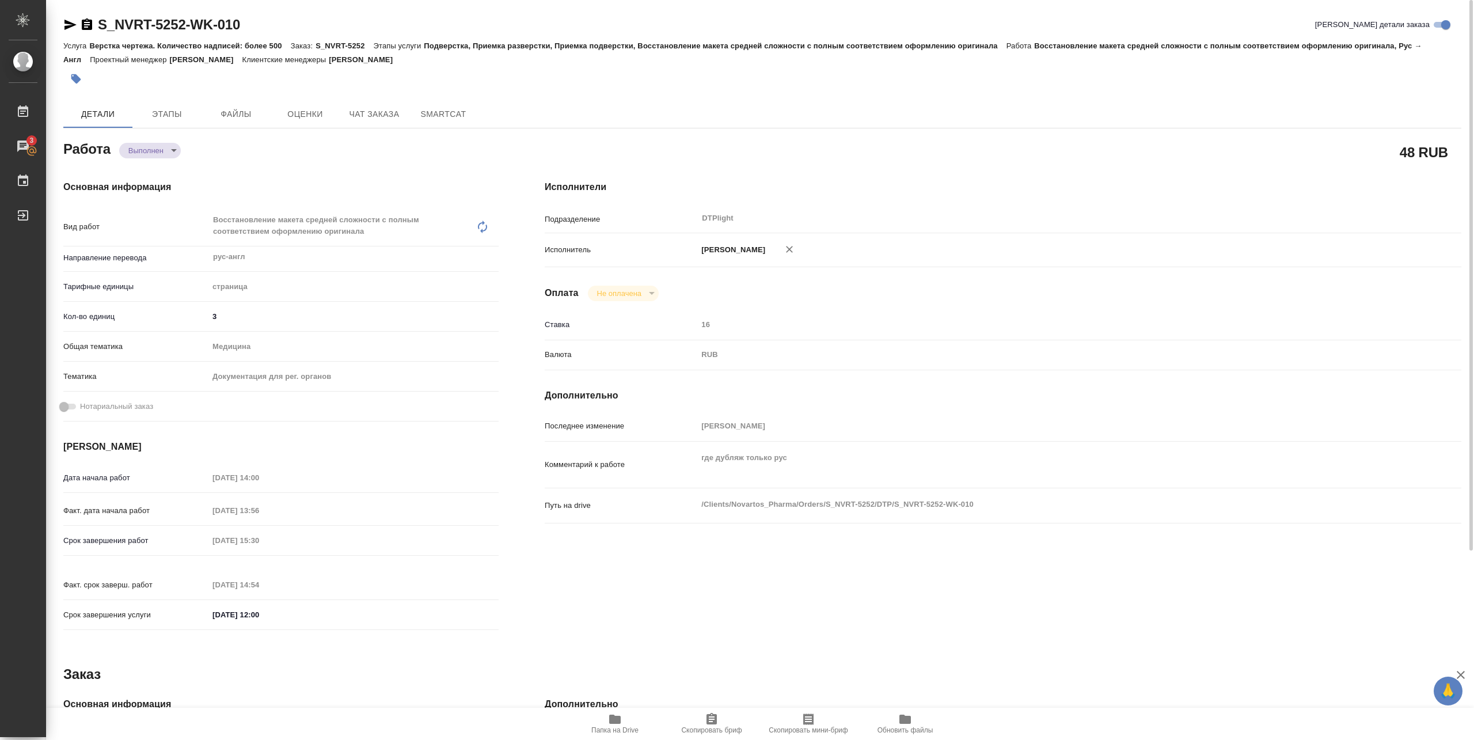
type textarea "x"
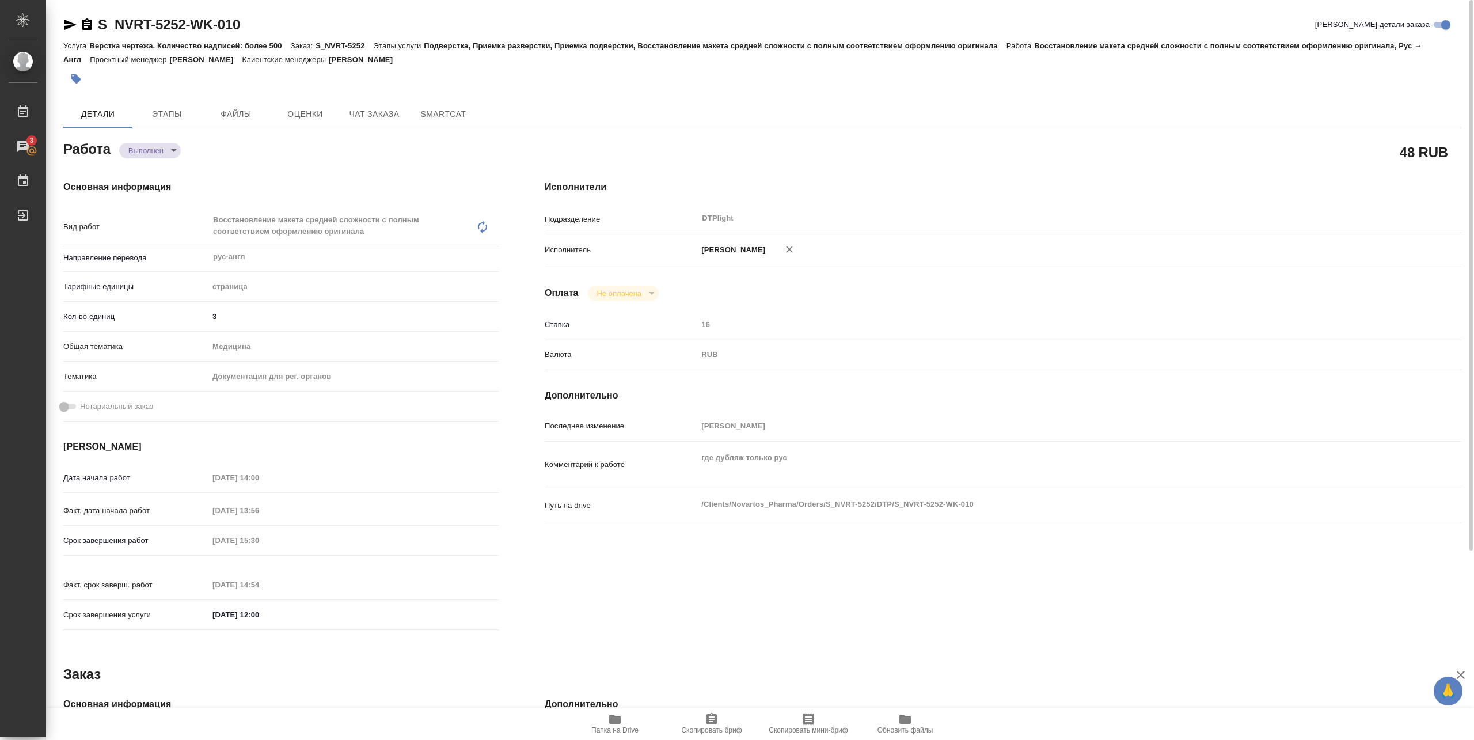
type textarea "x"
drag, startPoint x: 98, startPoint y: 36, endPoint x: 289, endPoint y: 26, distance: 191.4
click at [289, 26] on div "S_NVRT-5252-WK-010 Кратко детали заказа" at bounding box center [762, 27] width 1398 height 23
copy link "S_NVRT-5252-WK-010"
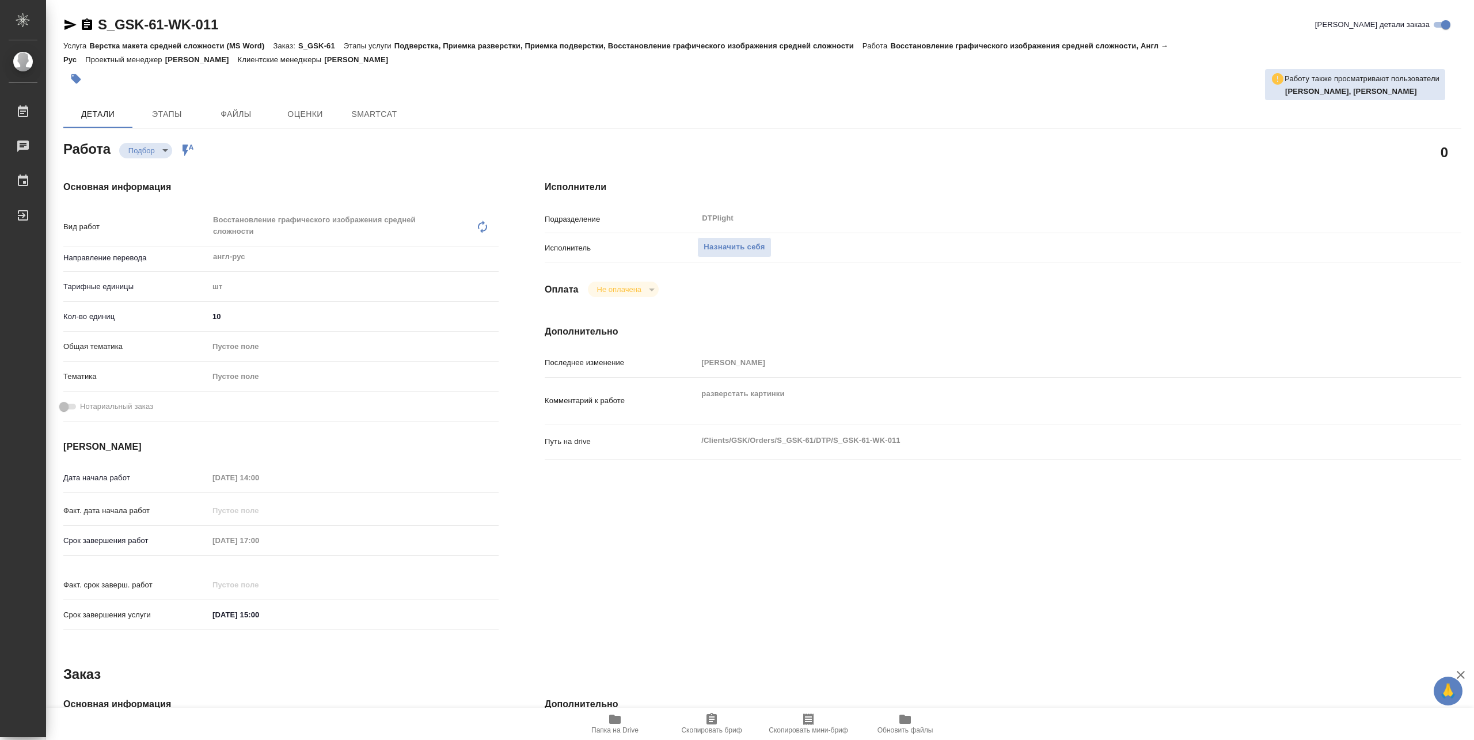
type textarea "x"
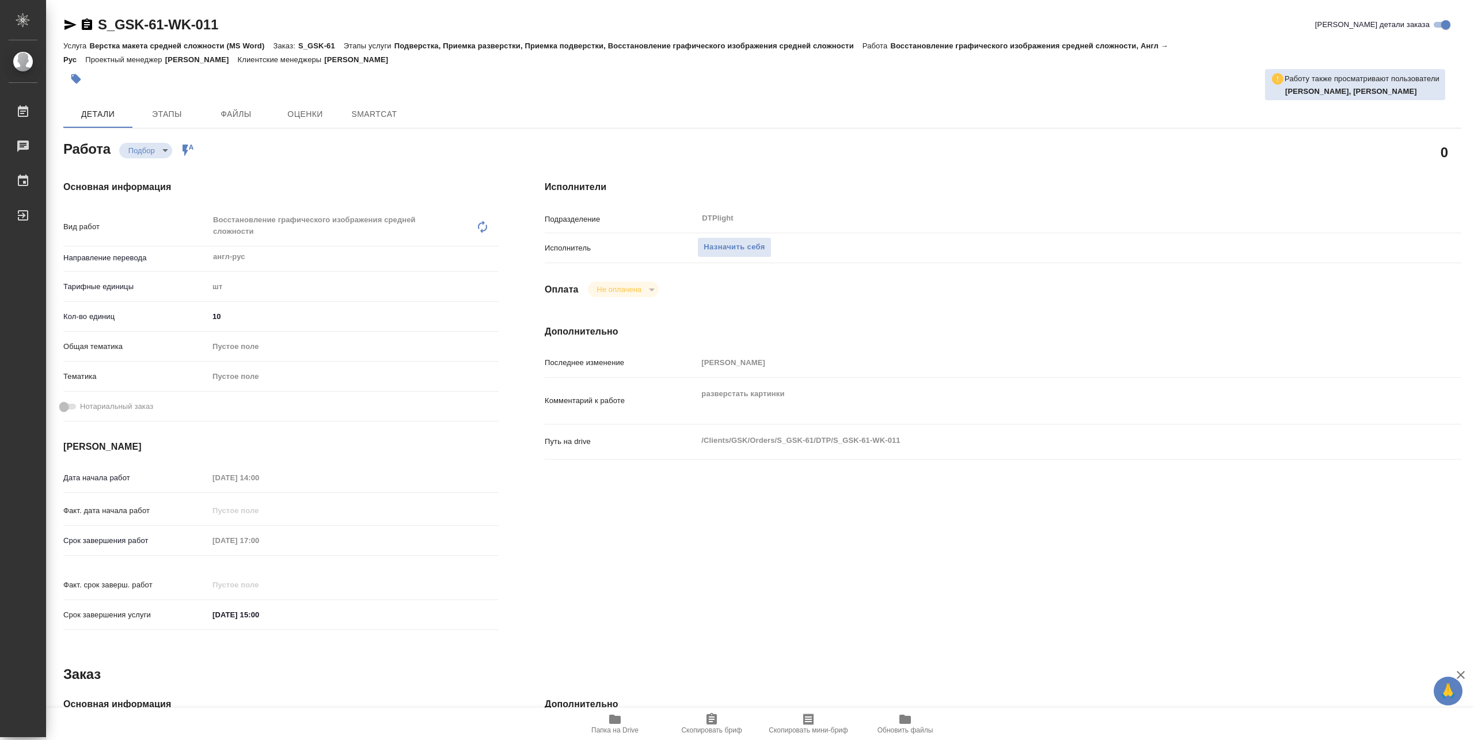
type textarea "x"
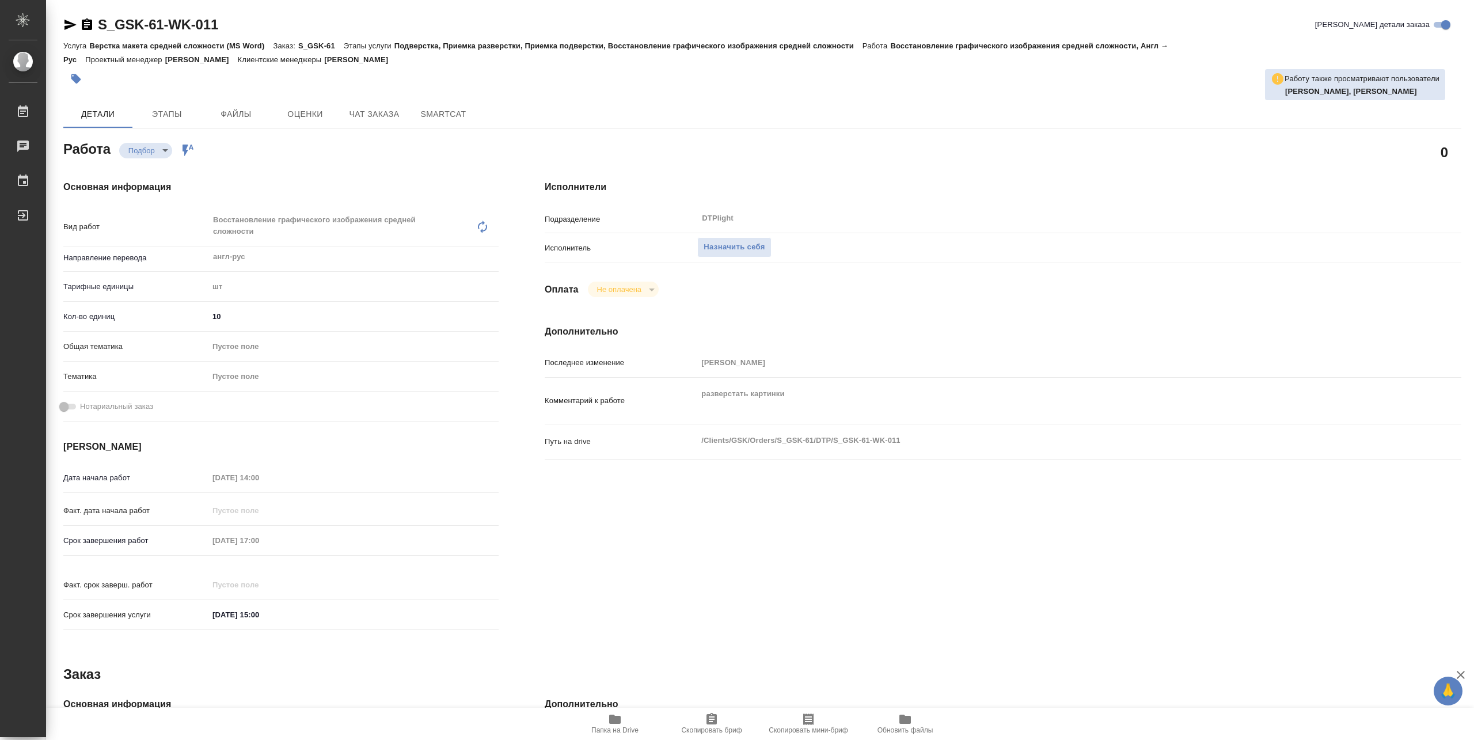
type textarea "x"
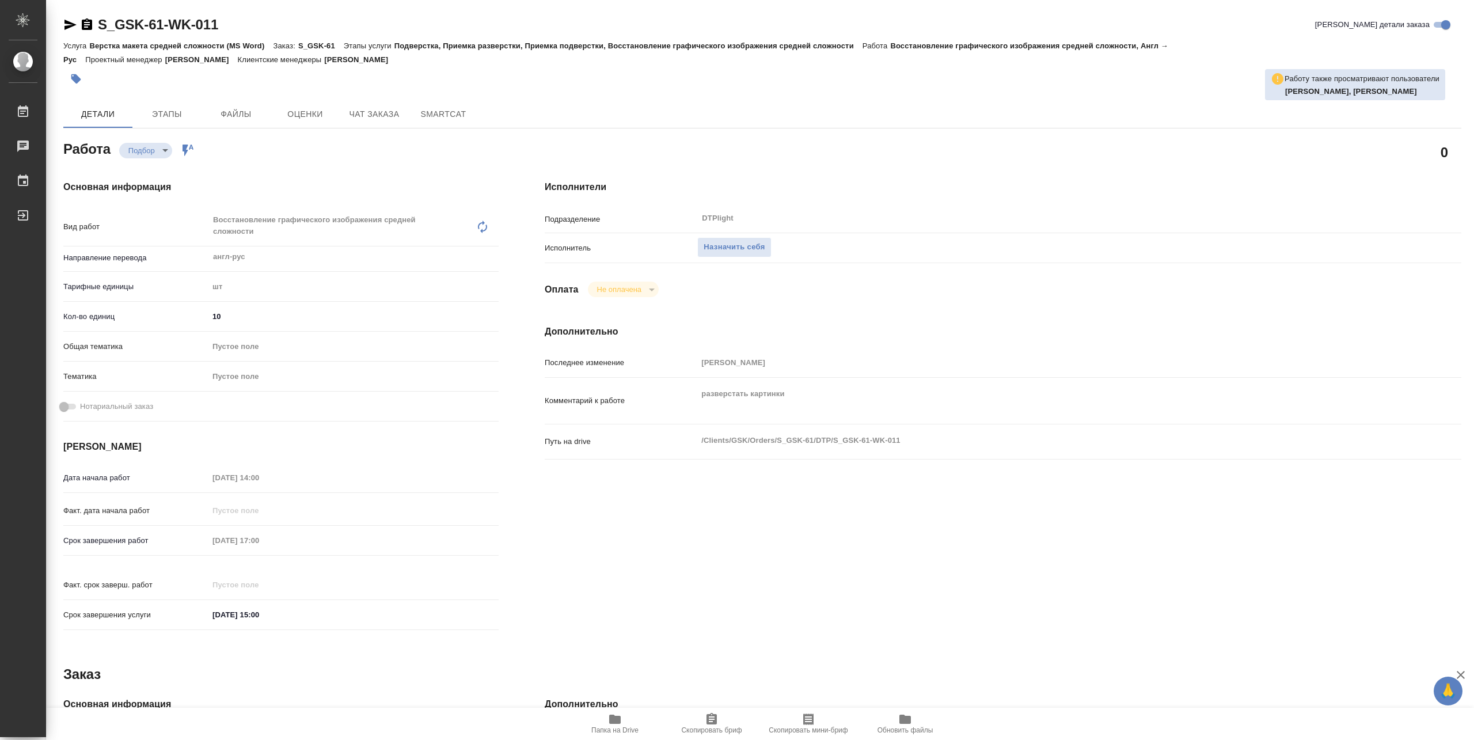
click at [625, 728] on span "Папка на Drive" at bounding box center [614, 723] width 83 height 22
type textarea "x"
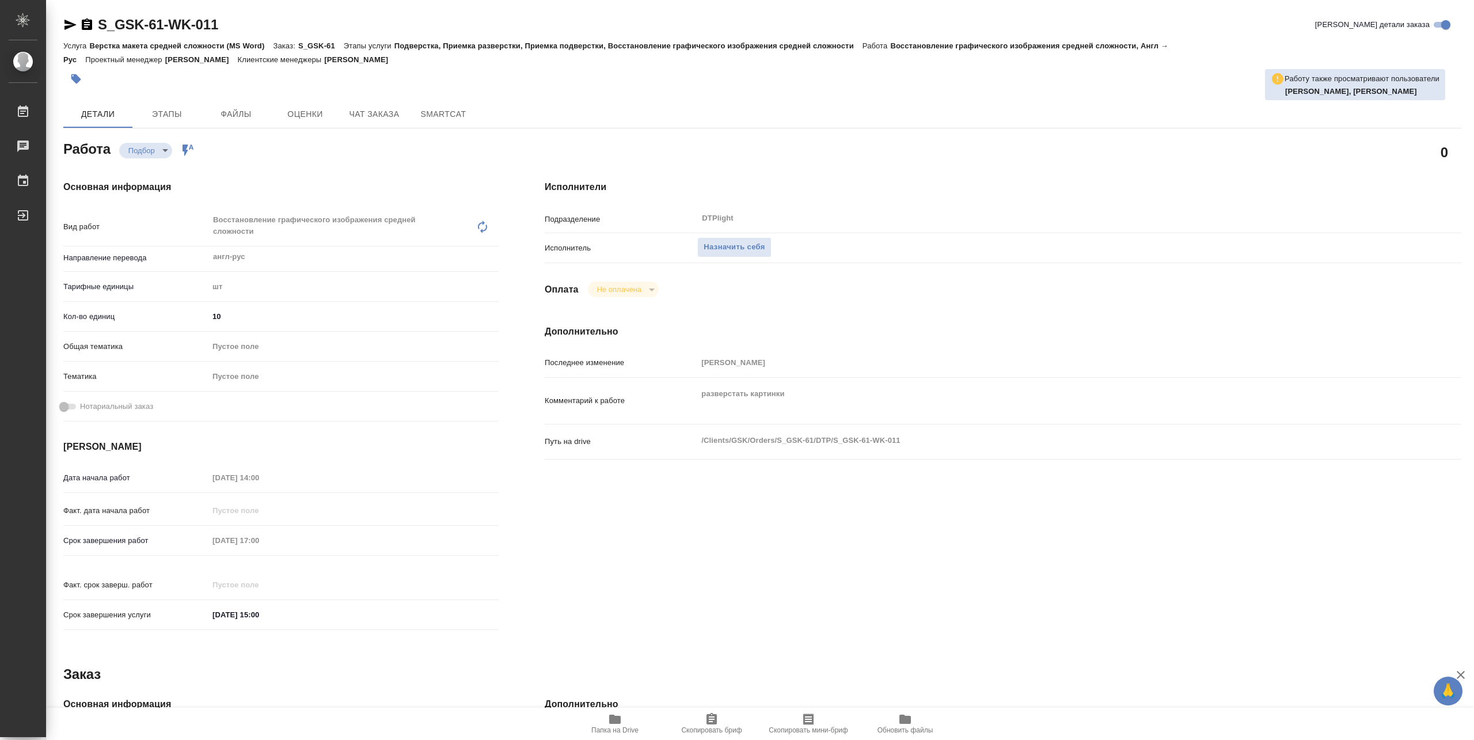
type textarea "x"
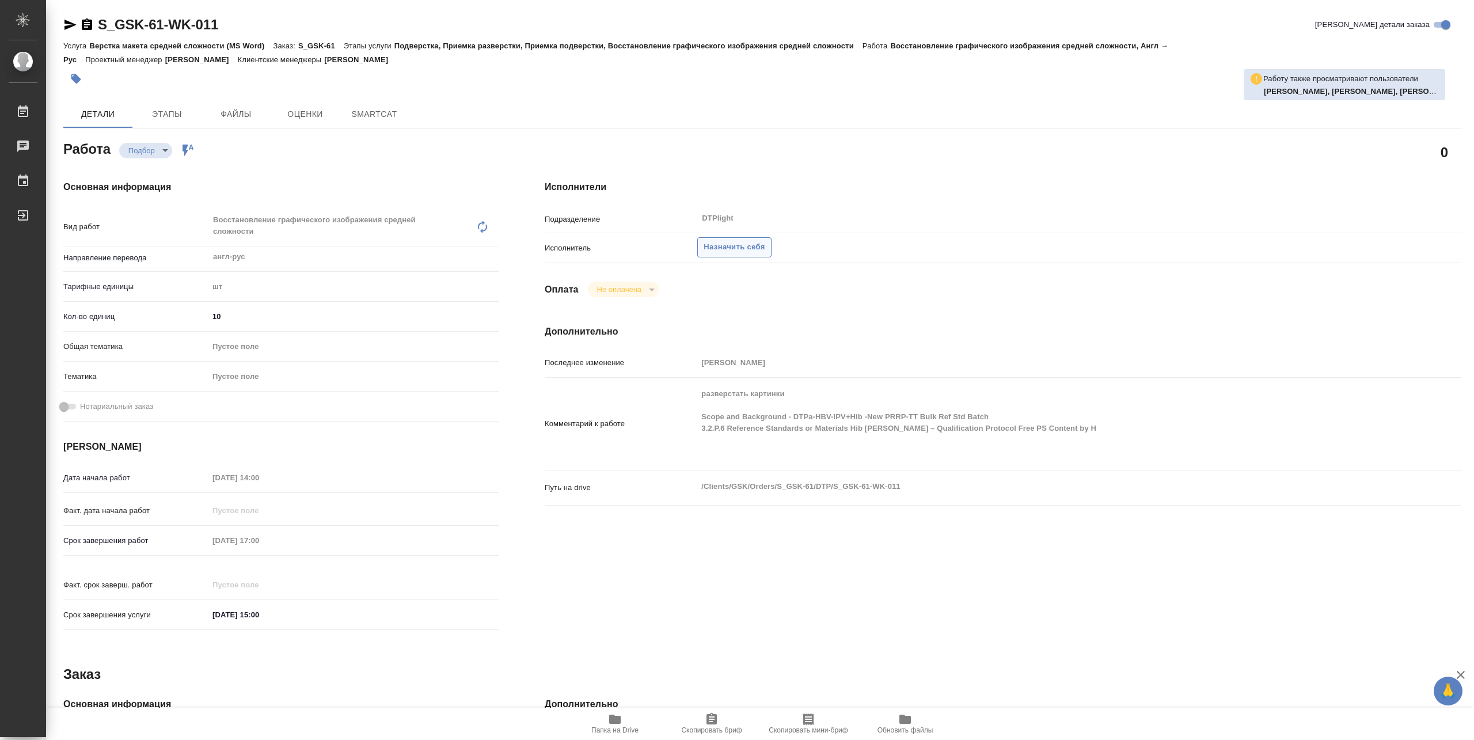
type textarea "x"
click at [726, 247] on span "Назначить себя" at bounding box center [734, 247] width 61 height 13
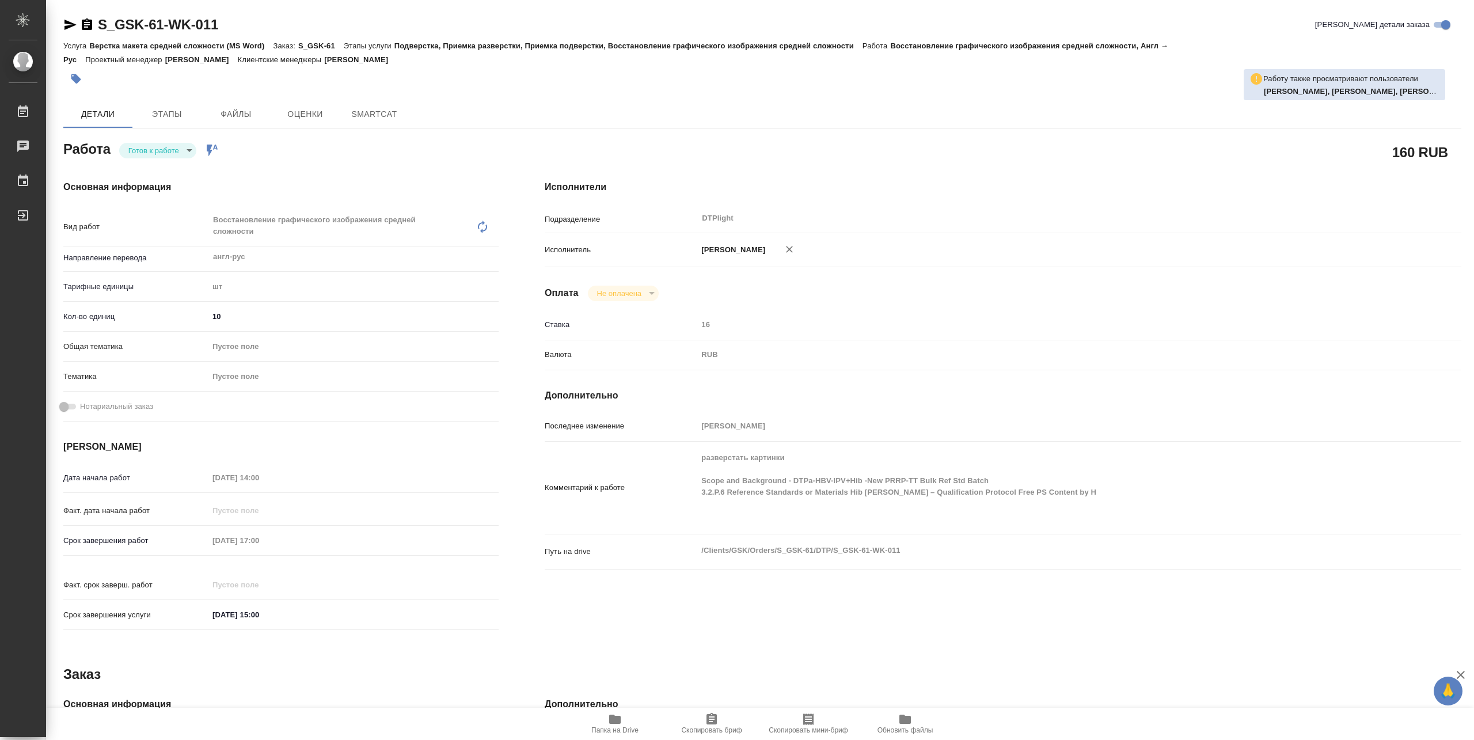
click at [151, 149] on body "🙏 .cls-1 fill:#fff; AWATERA [PERSON_NAME] Чаты График Выйти S_GSK-61-WK-011 Кра…" at bounding box center [737, 370] width 1474 height 740
type textarea "x"
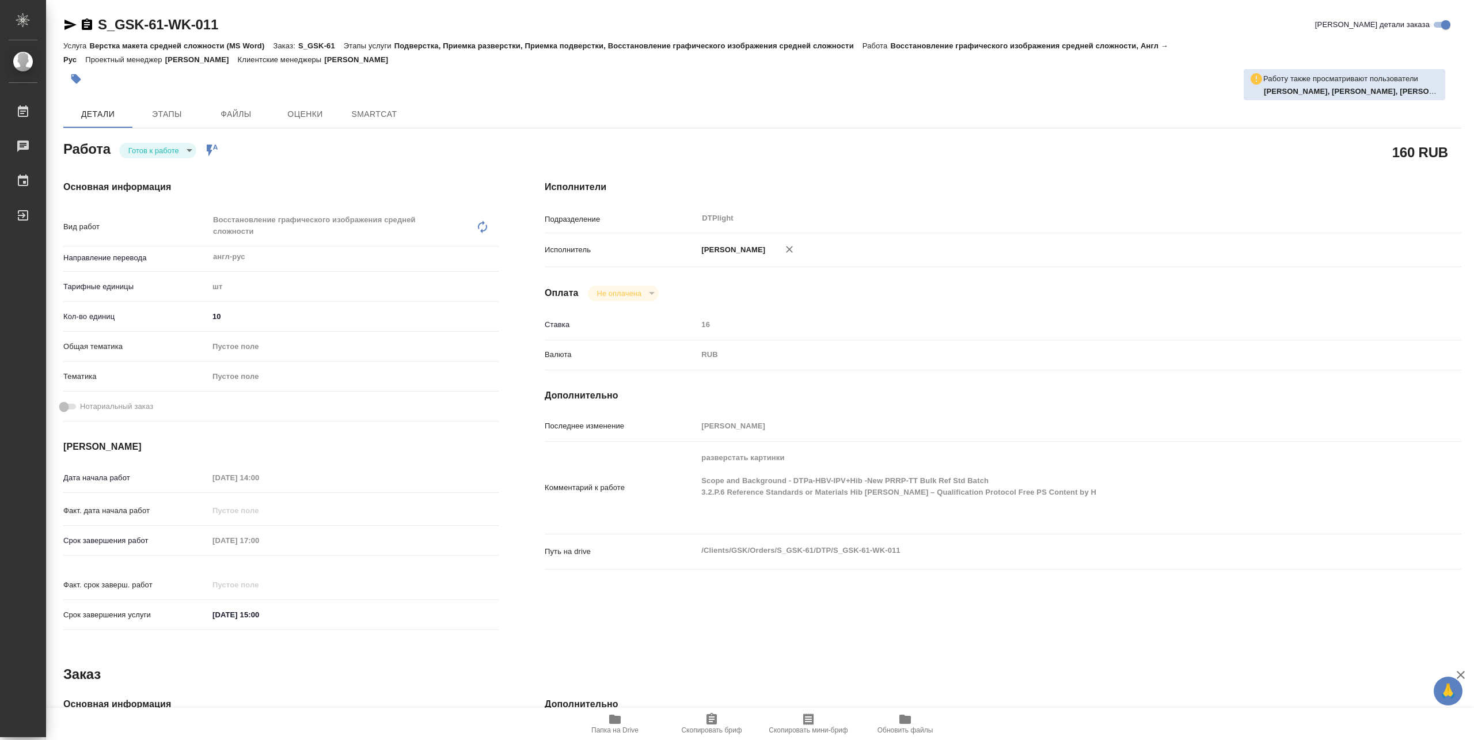
type textarea "x"
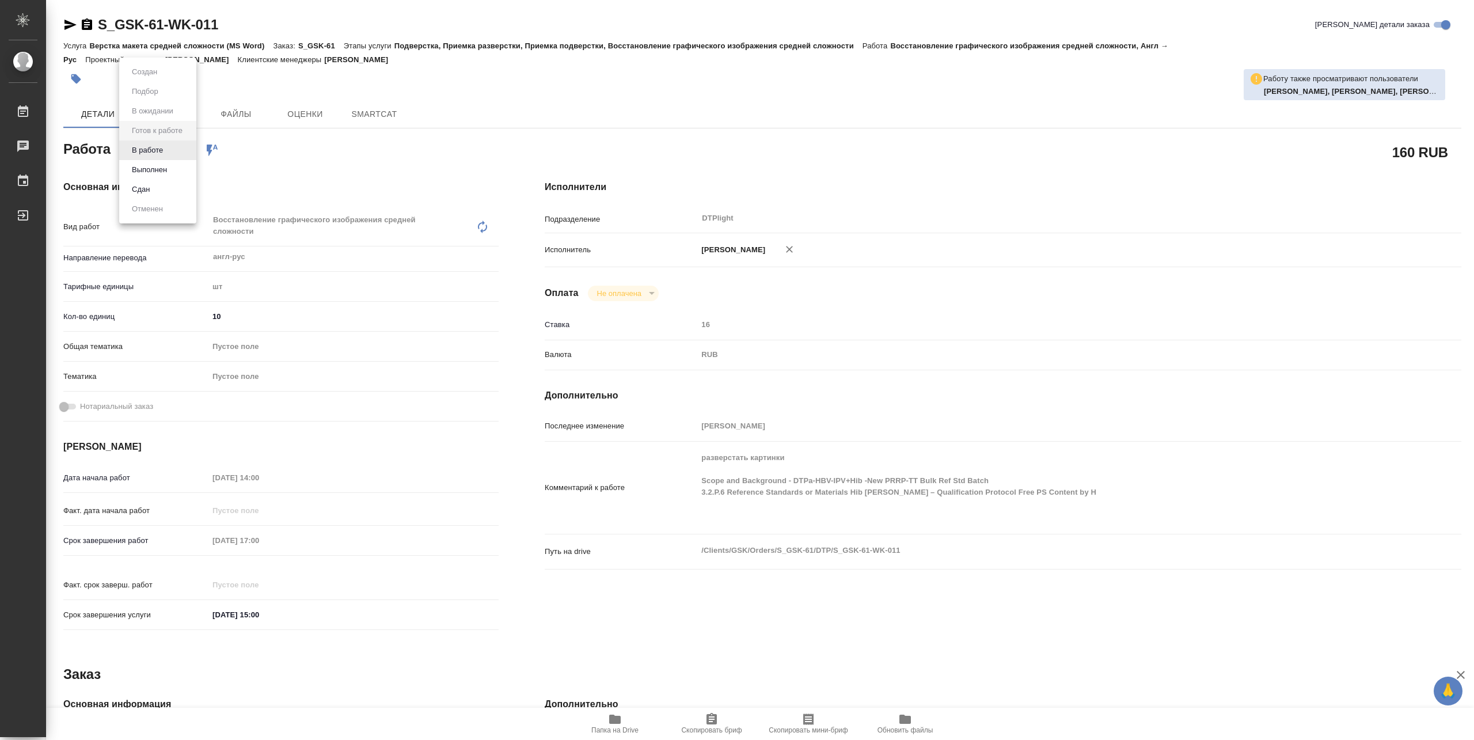
type textarea "x"
click at [147, 144] on button "В работе" at bounding box center [147, 150] width 38 height 13
type textarea "x"
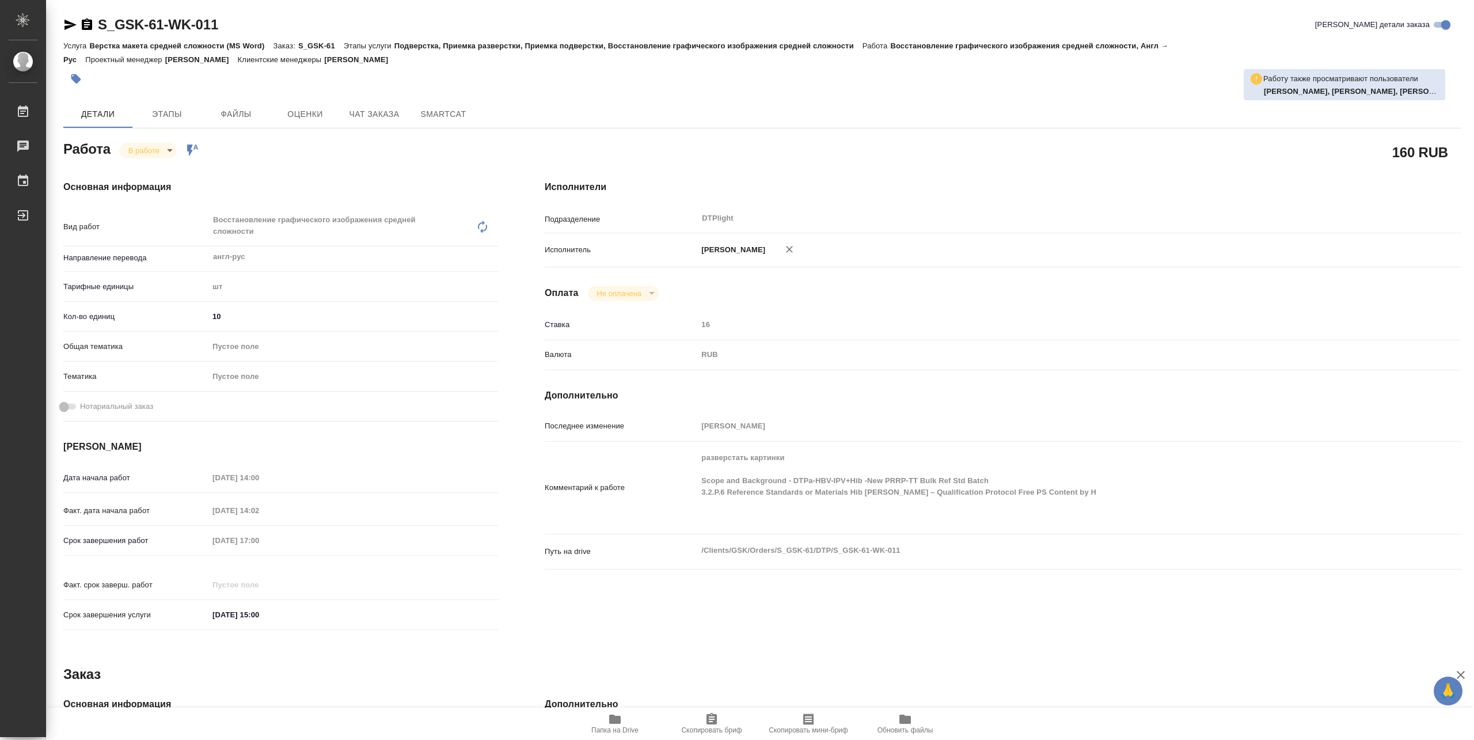
type textarea "x"
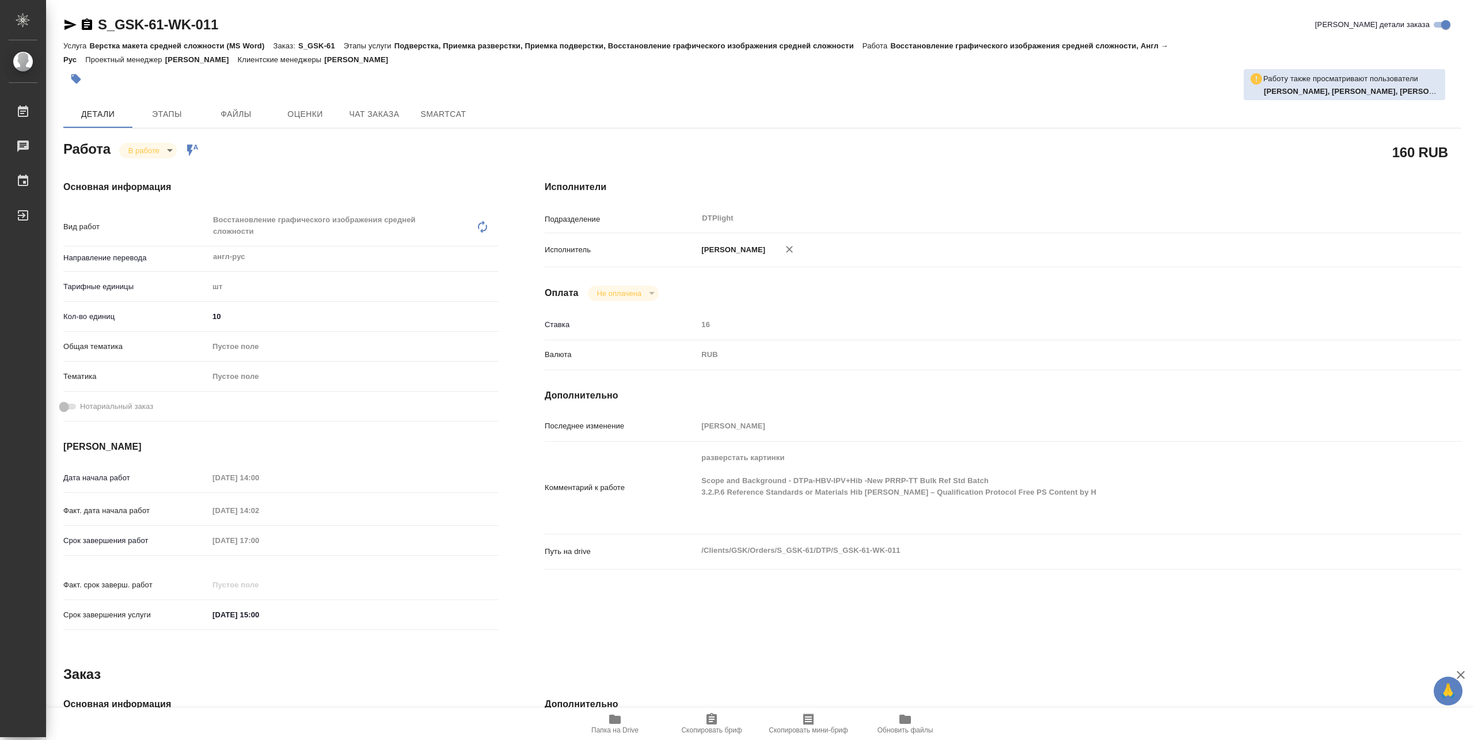
type textarea "x"
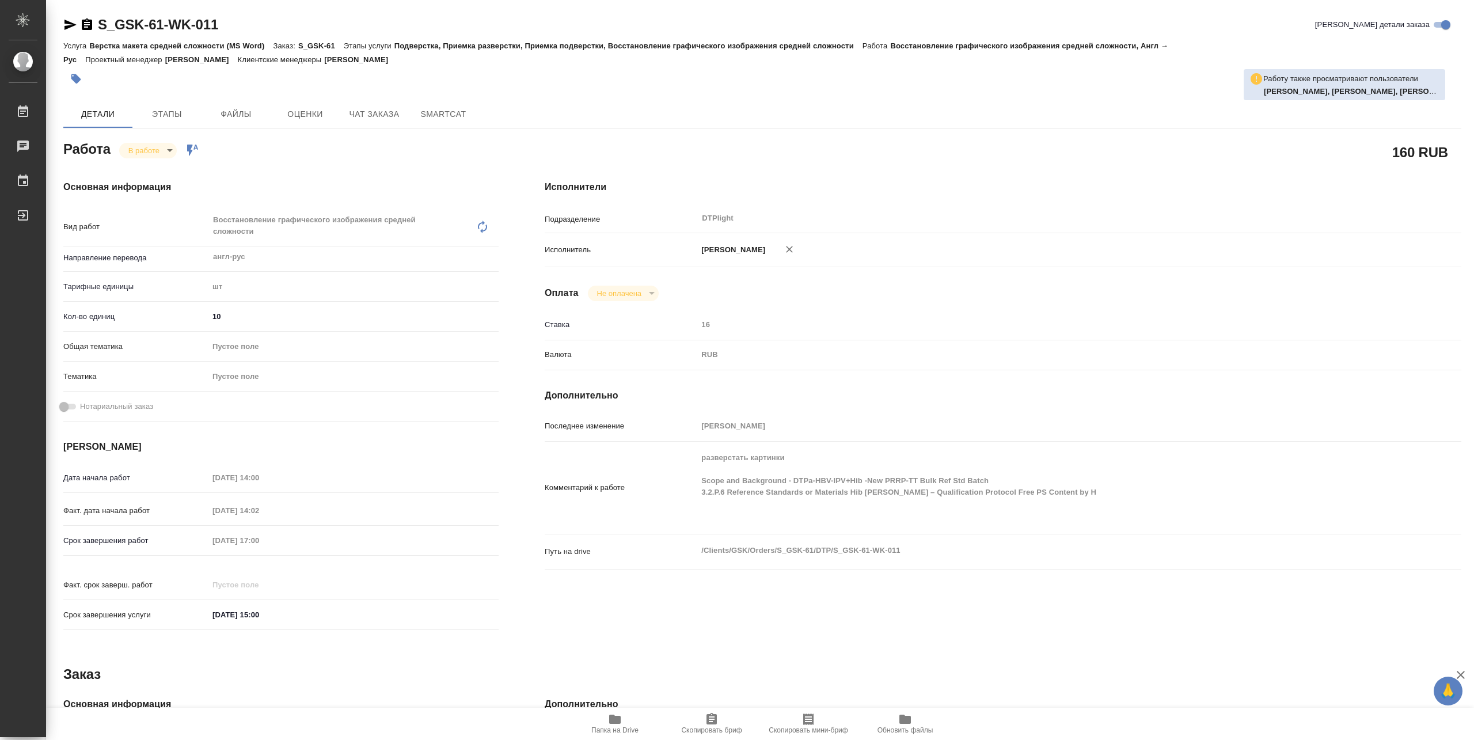
type textarea "x"
drag, startPoint x: 94, startPoint y: 33, endPoint x: 265, endPoint y: 18, distance: 171.6
click at [265, 18] on div "S_GSK-61-WK-011 Кратко детали заказа" at bounding box center [762, 25] width 1398 height 18
copy link "S_GSK-61-WK-011"
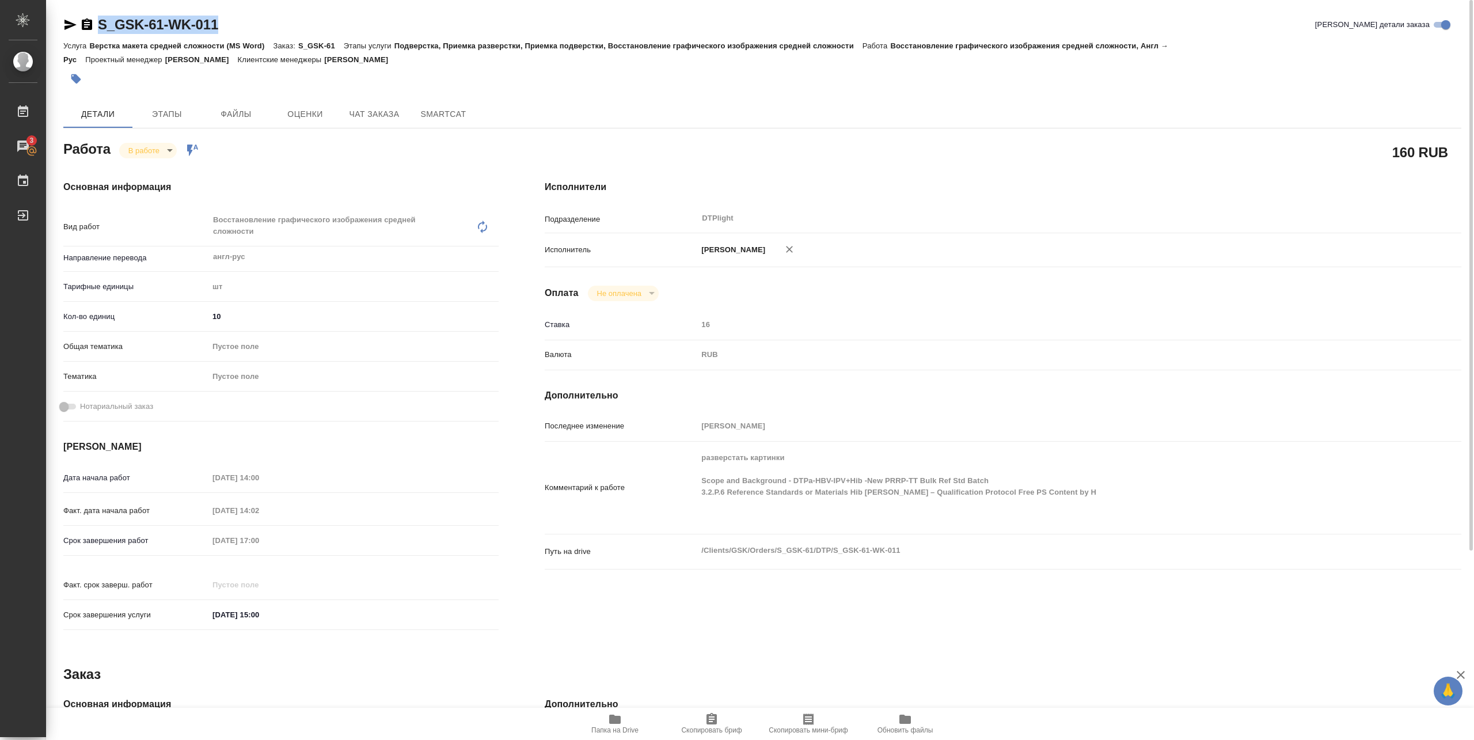
copy link "S_GSK-61-WK-011"
click at [70, 24] on icon "button" at bounding box center [70, 25] width 14 height 14
copy link "S_GSK-61-WK-011"
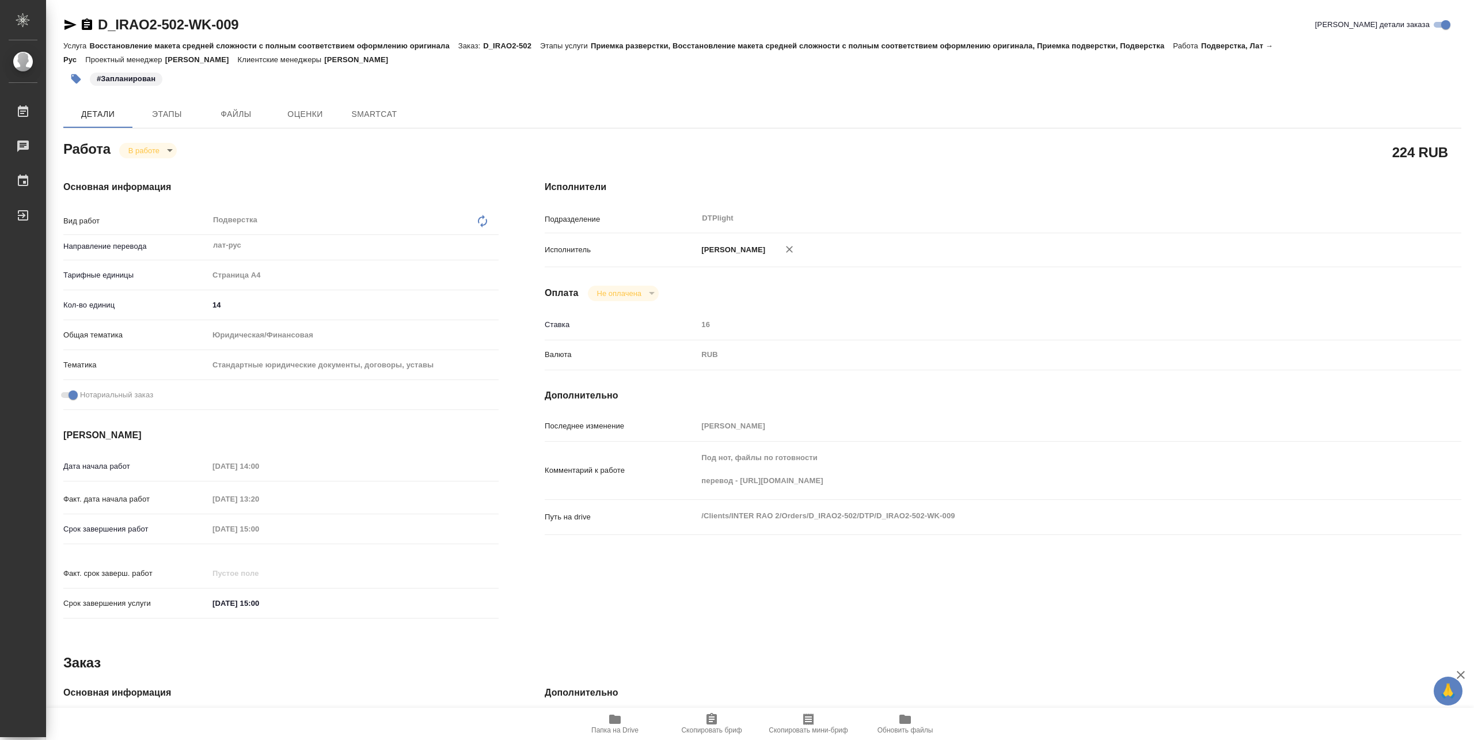
type textarea "x"
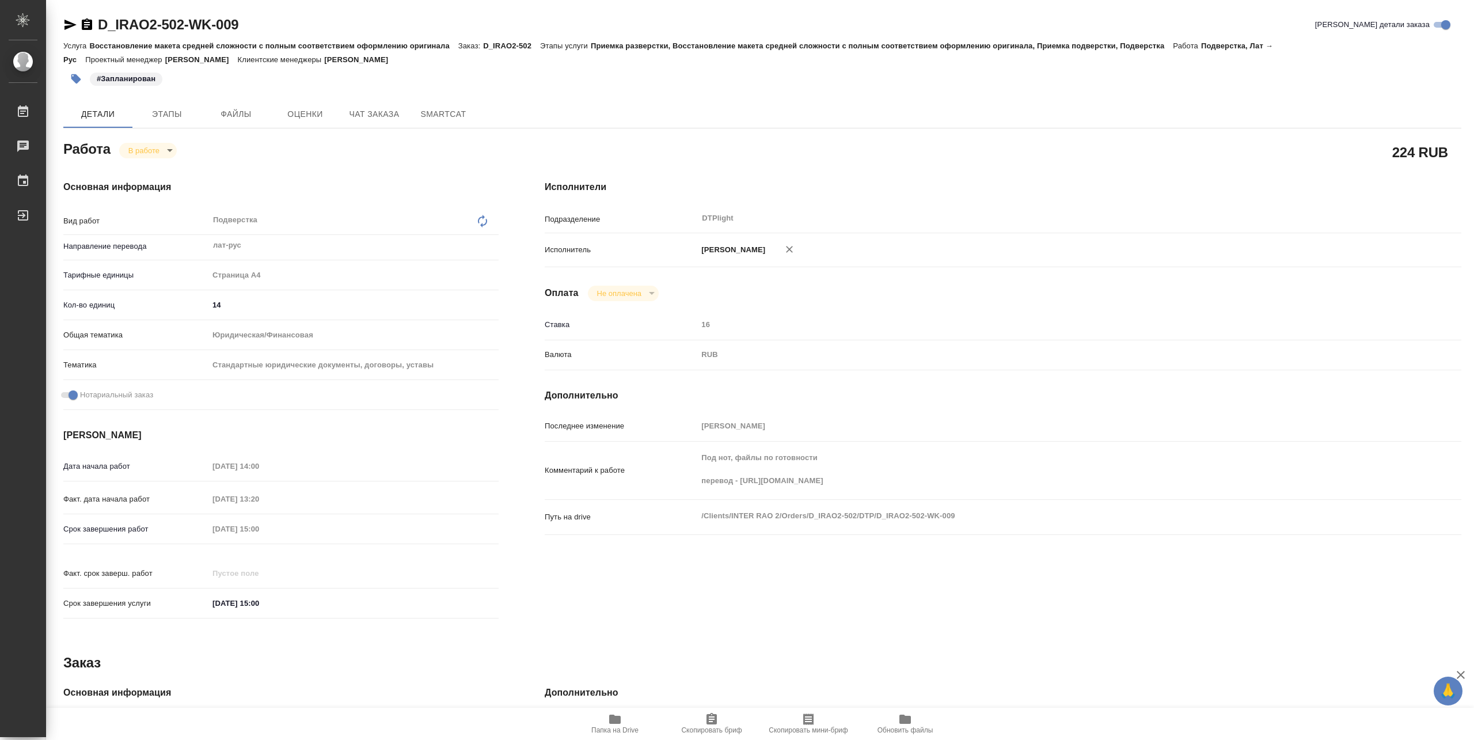
type textarea "x"
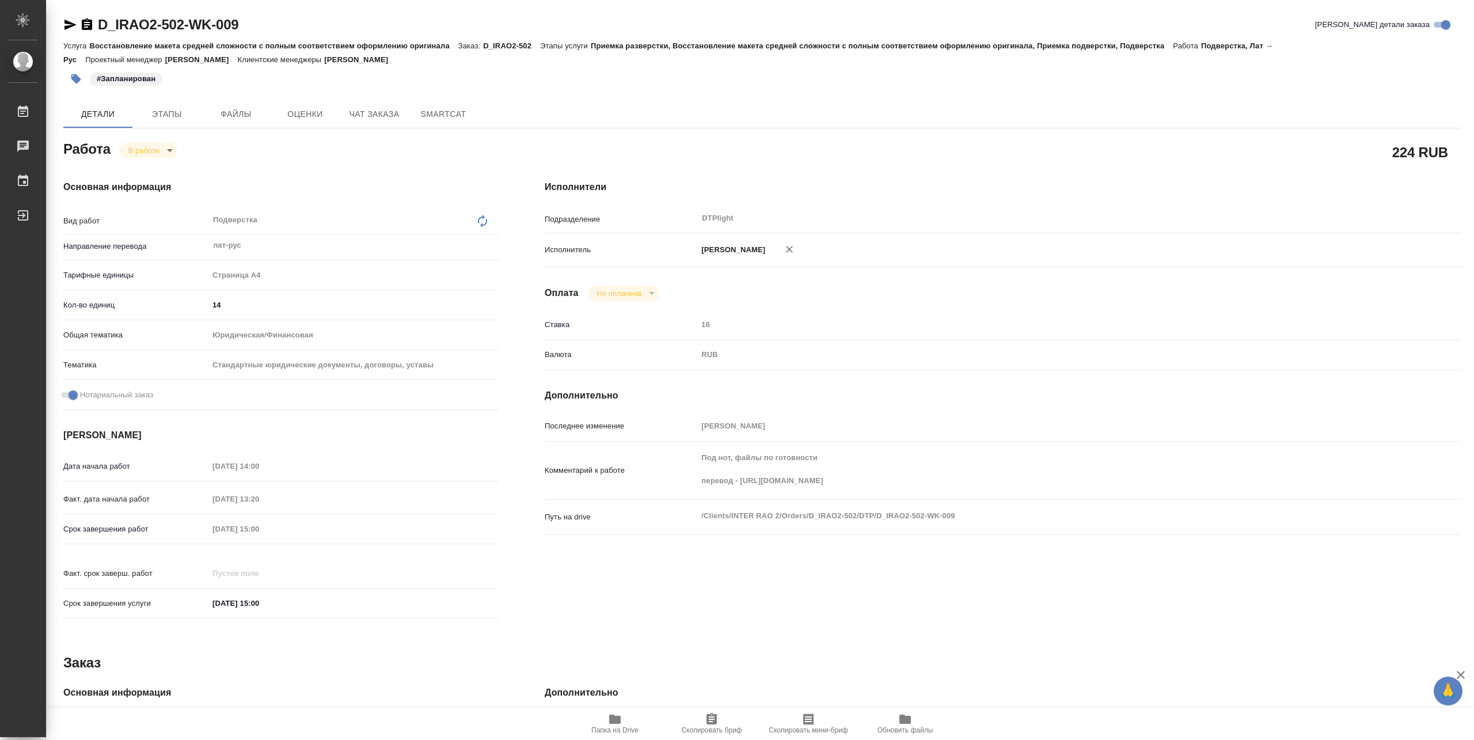
type textarea "x"
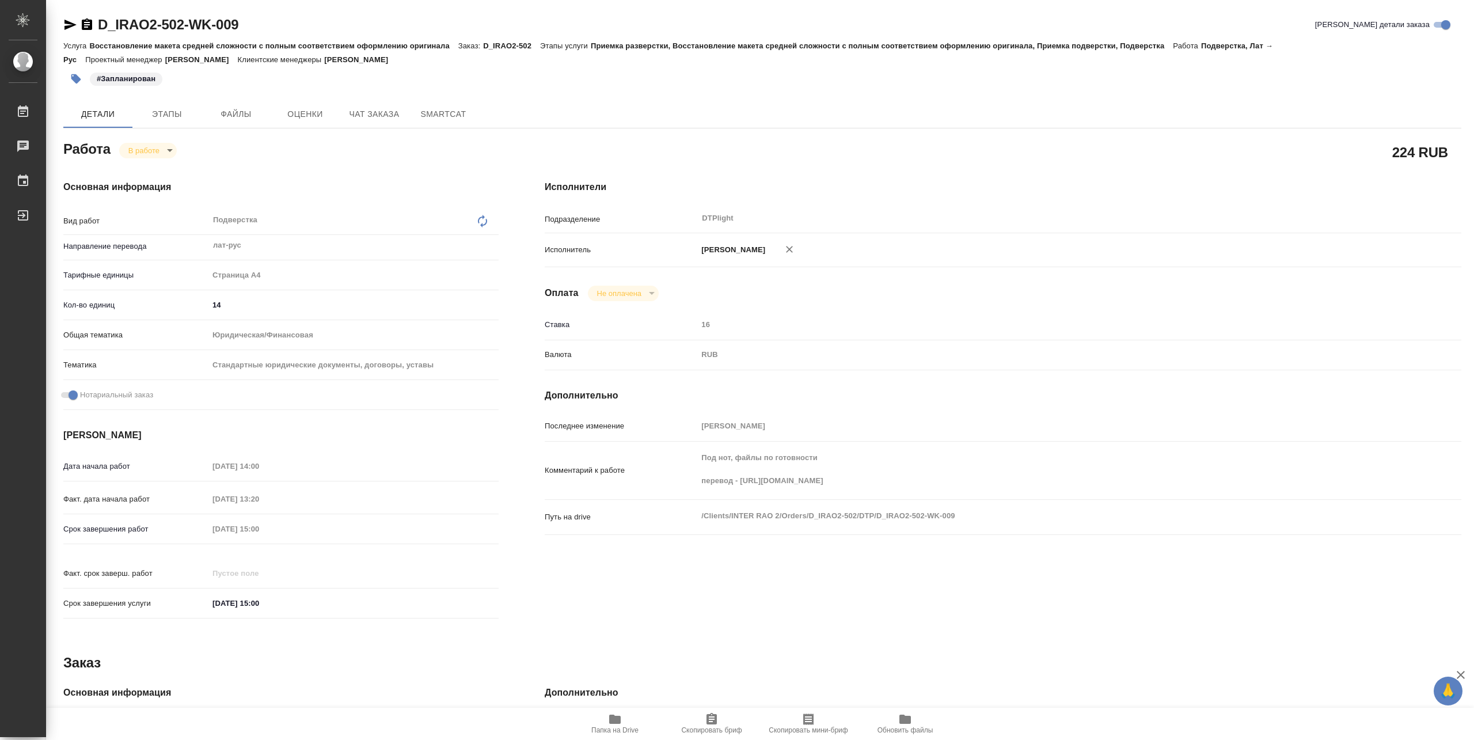
type textarea "x"
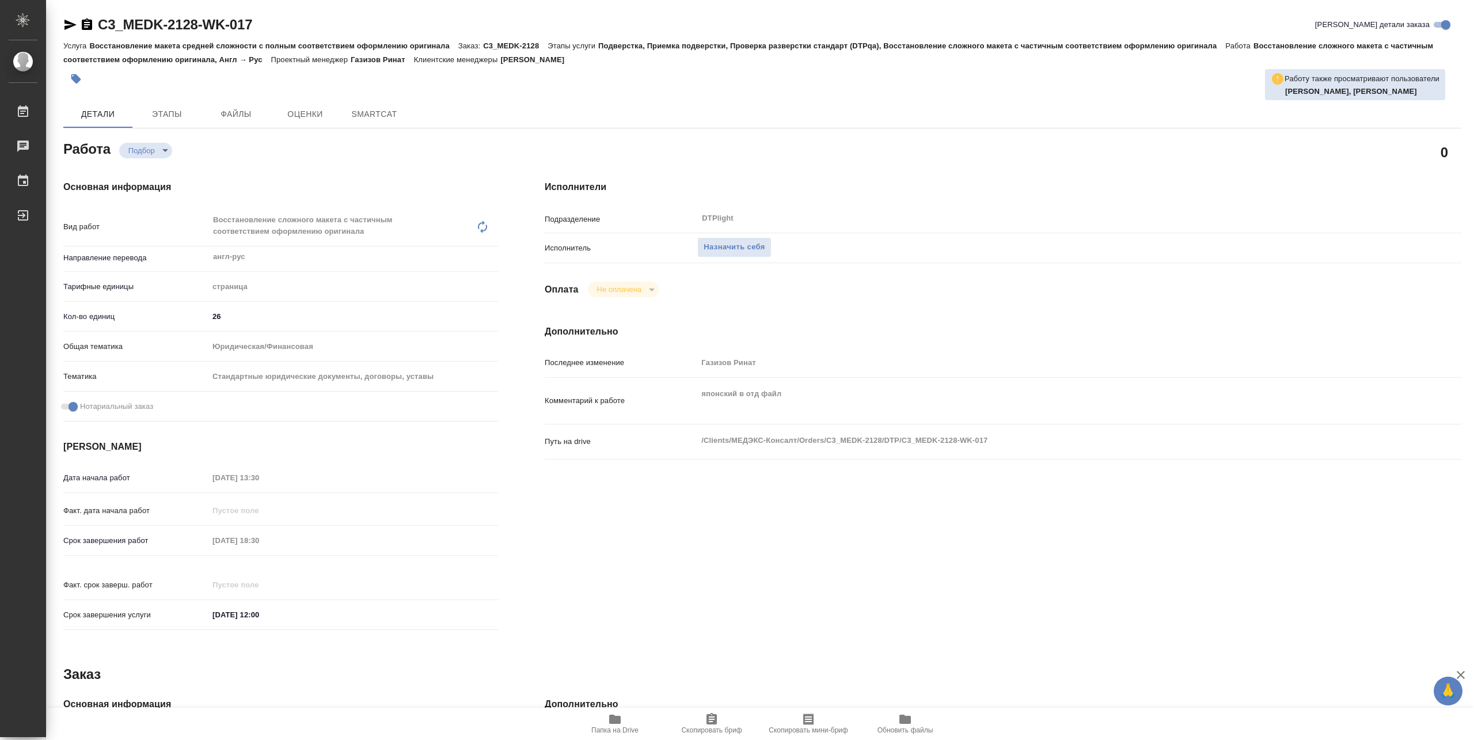
type textarea "x"
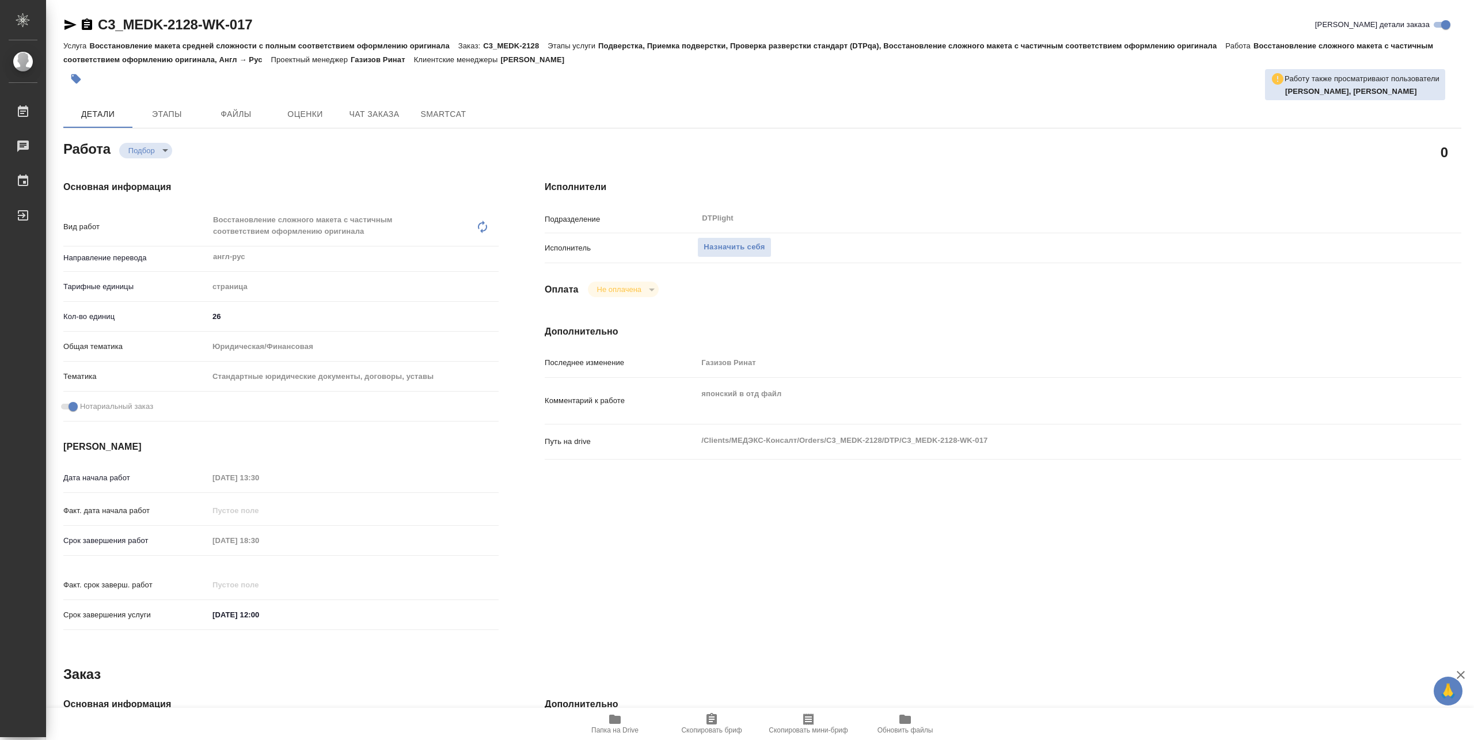
type textarea "x"
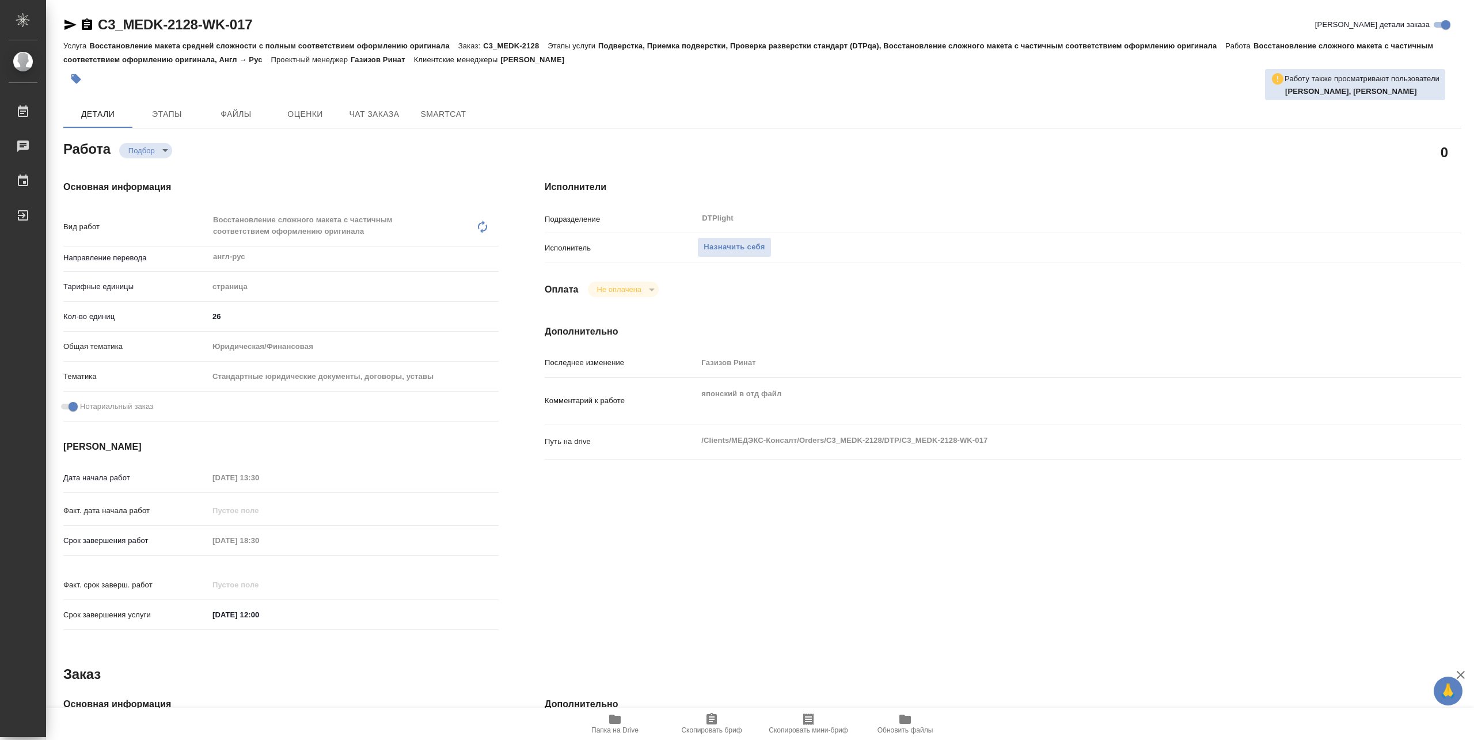
type textarea "x"
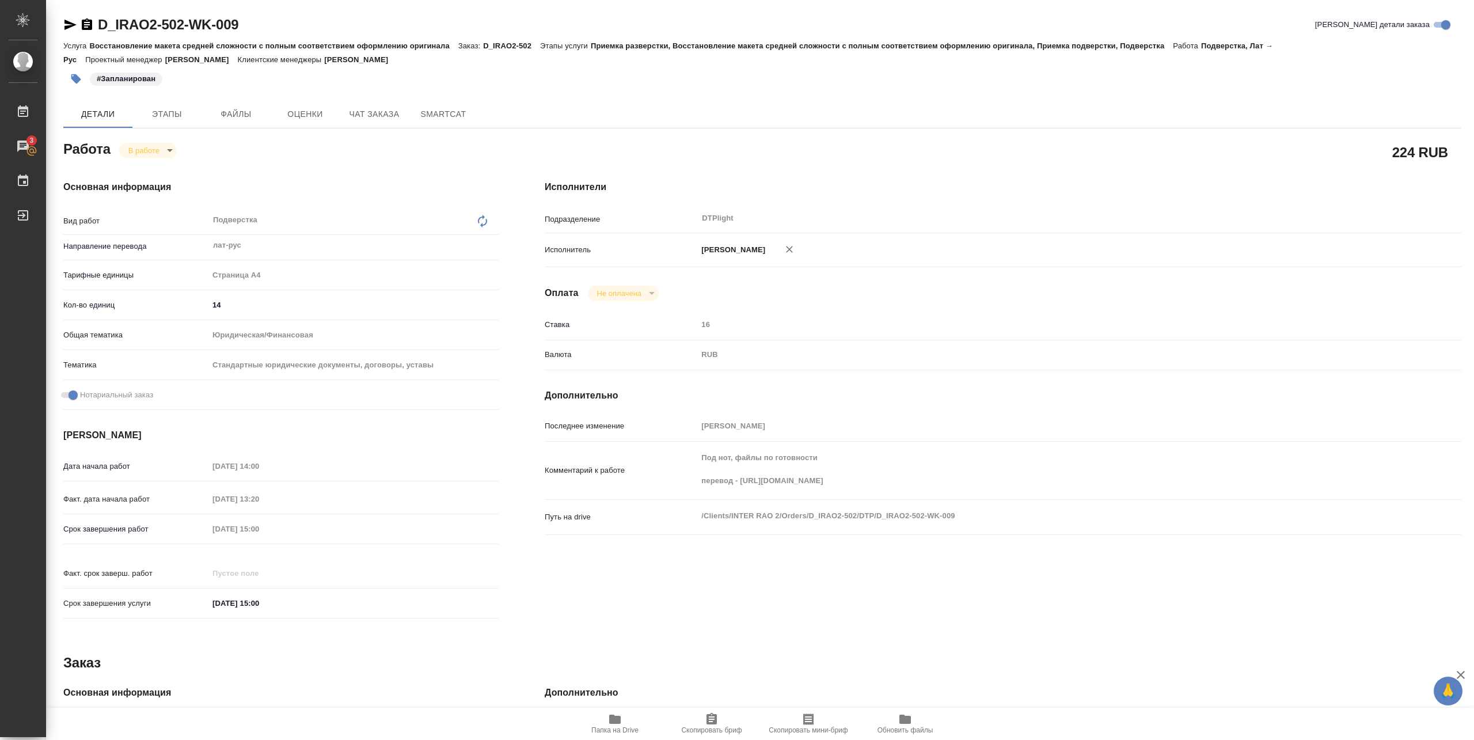
click at [744, 504] on div "Комментарий к работе Под нот, файлы по готовности перевод - [URL][DOMAIN_NAME] x" at bounding box center [1003, 475] width 917 height 58
type textarea "x"
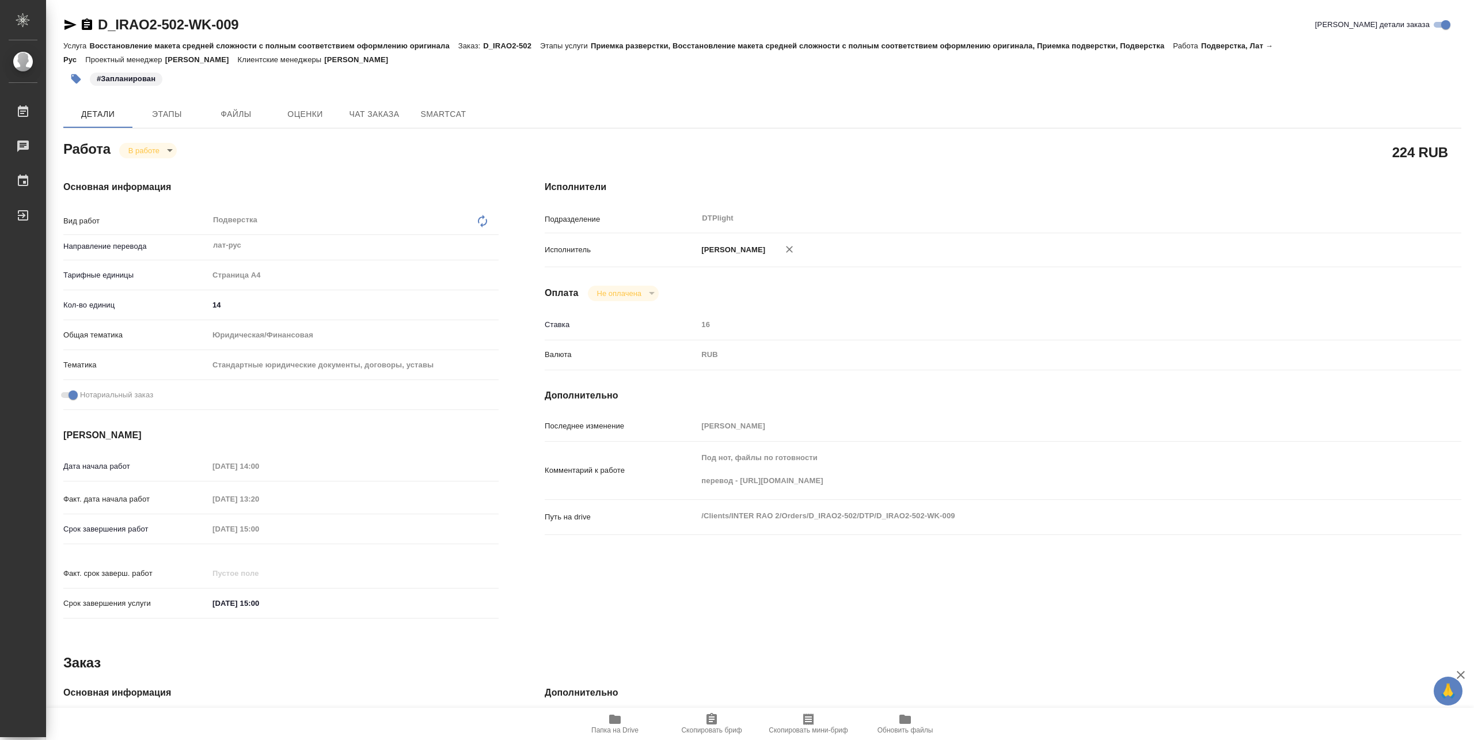
type textarea "x"
click at [618, 721] on icon "button" at bounding box center [615, 719] width 12 height 9
type textarea "x"
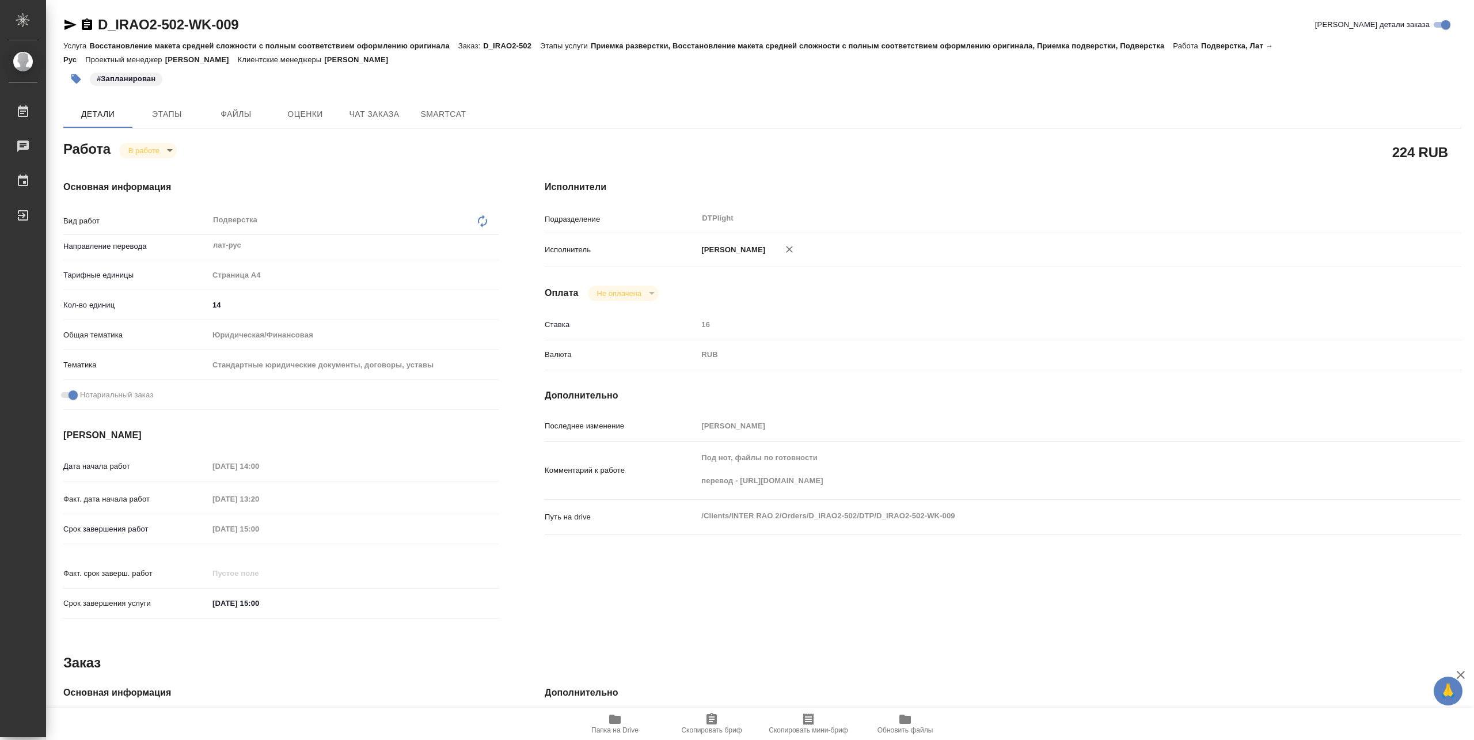
type textarea "x"
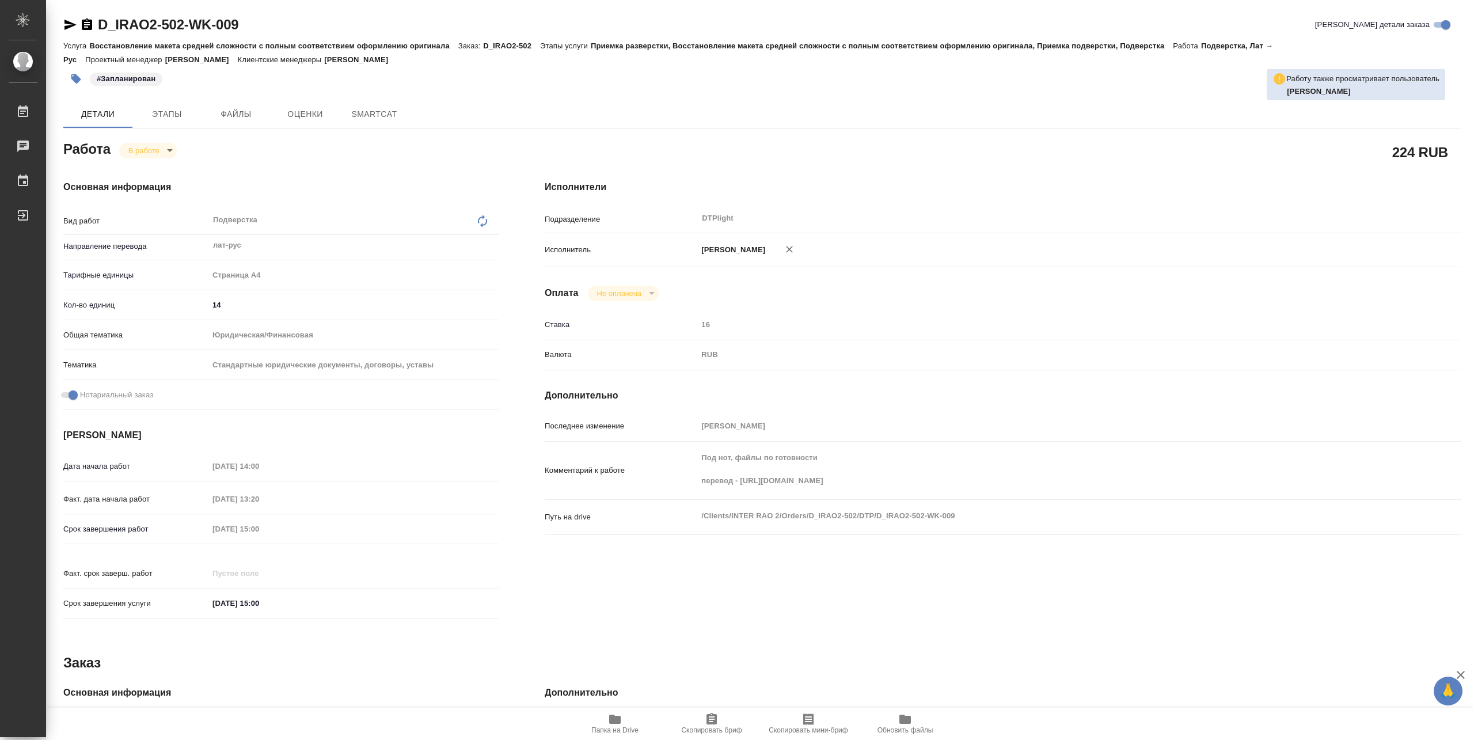
type textarea "x"
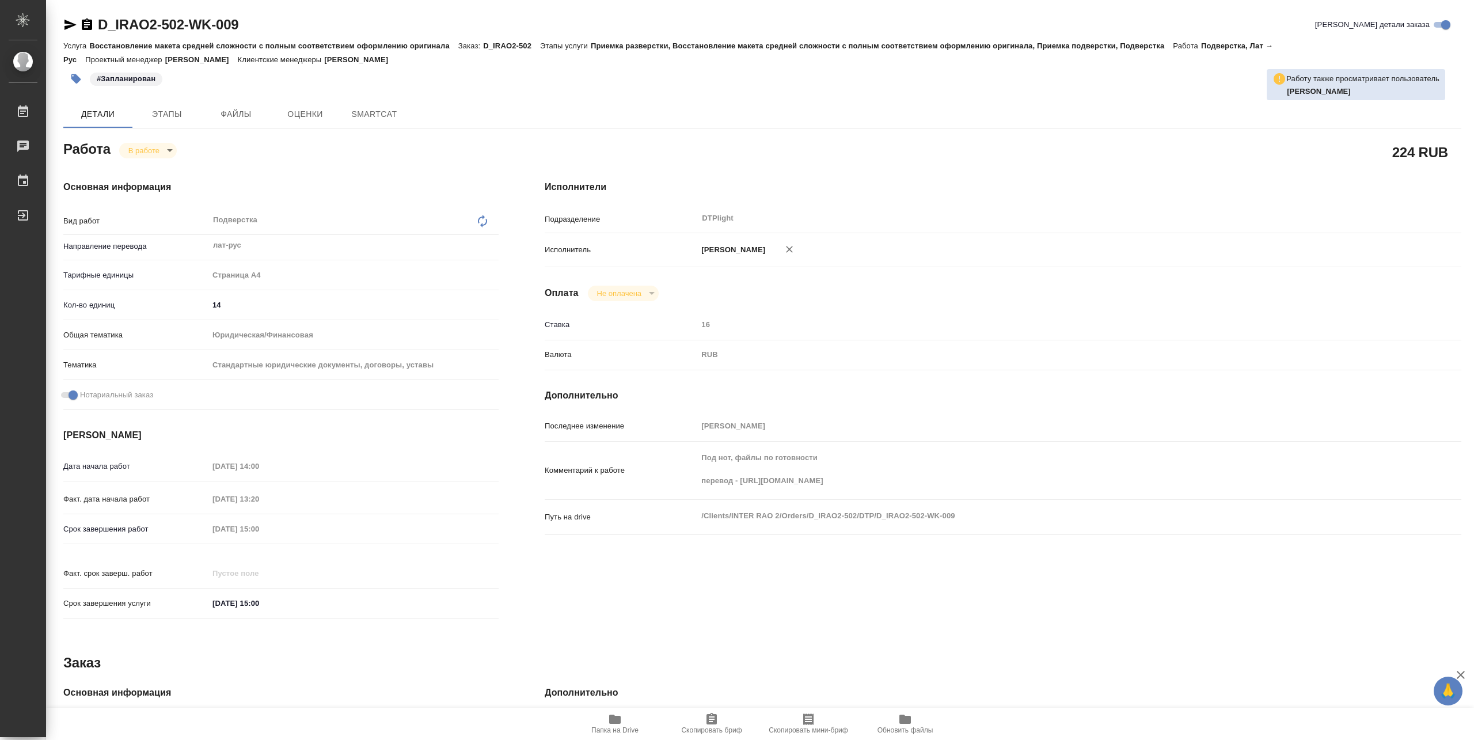
type textarea "x"
click at [922, 495] on div "Под нот, файлы по готовности перевод - https://drive.awatera.com/s/xba8GKidDBZN…" at bounding box center [1040, 470] width 687 height 48
type textarea "x"
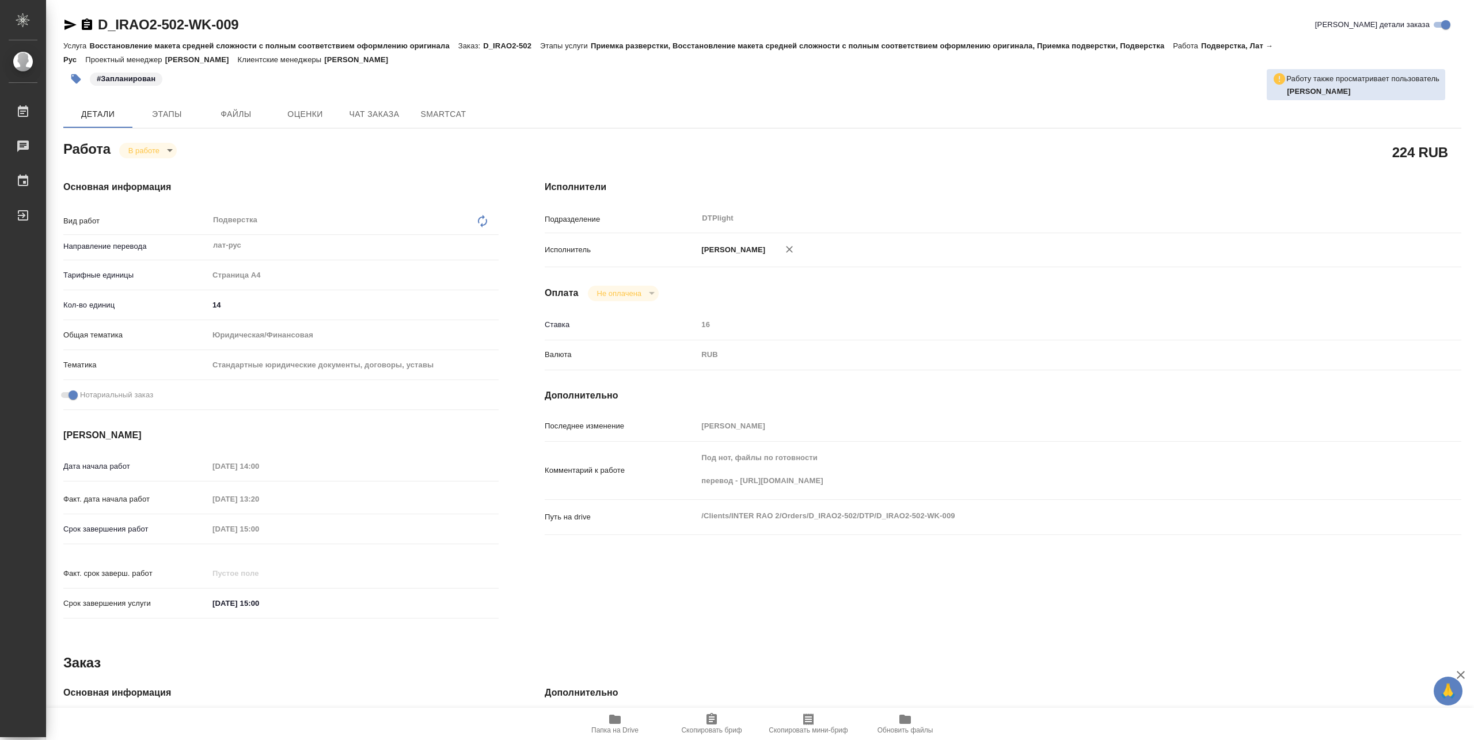
type textarea "x"
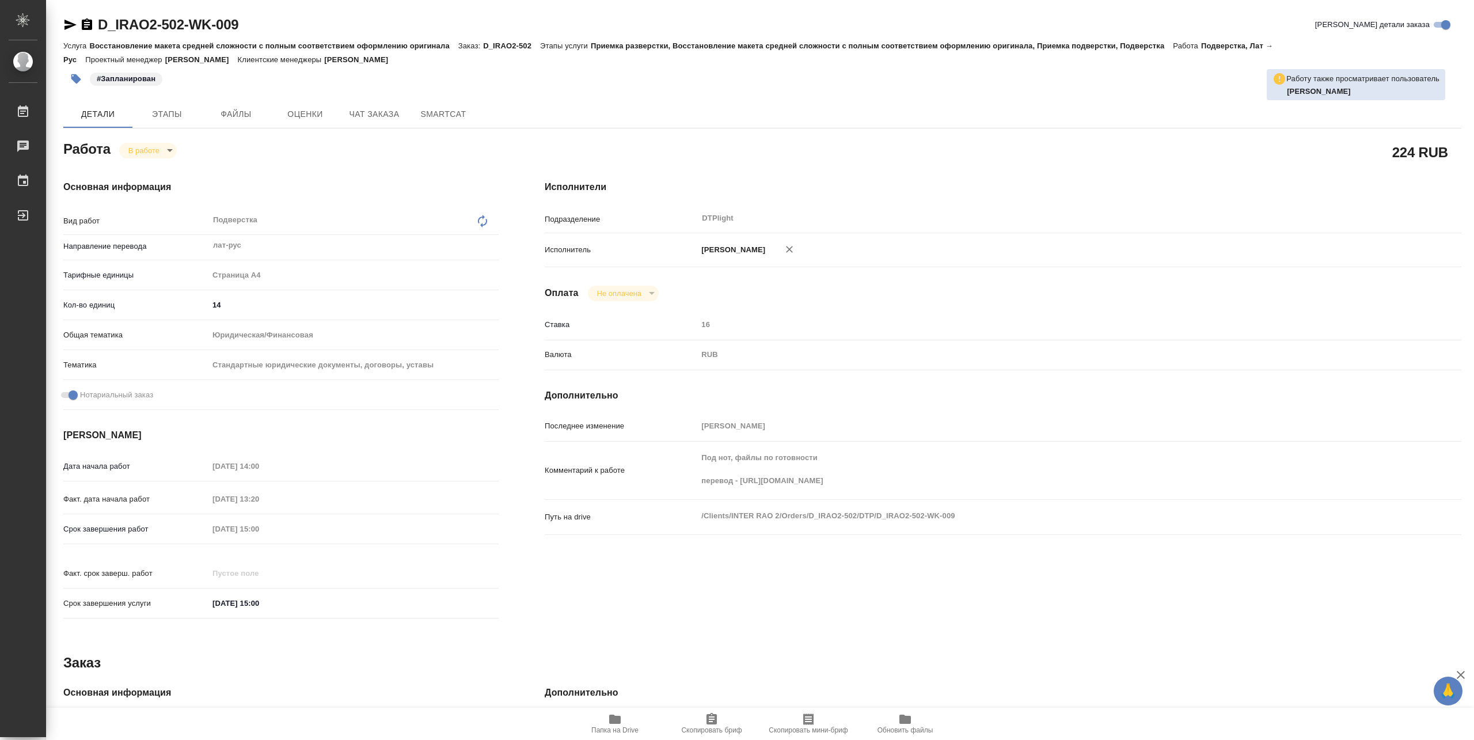
type textarea "x"
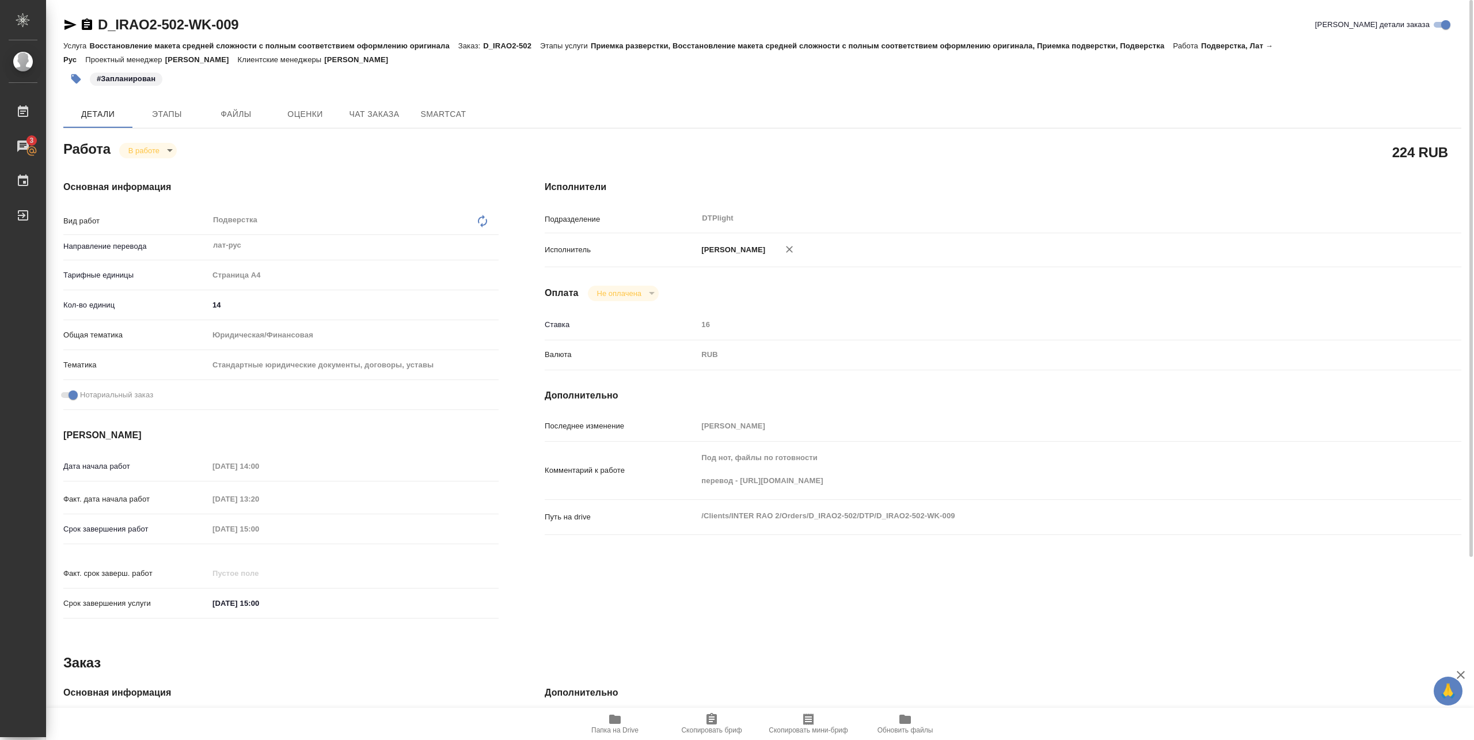
click at [134, 153] on body "🙏 .cls-1 fill:#fff; AWATERA Pankina Anna Работы 3 Чаты График Выйти D_IRAO2-502…" at bounding box center [737, 370] width 1474 height 740
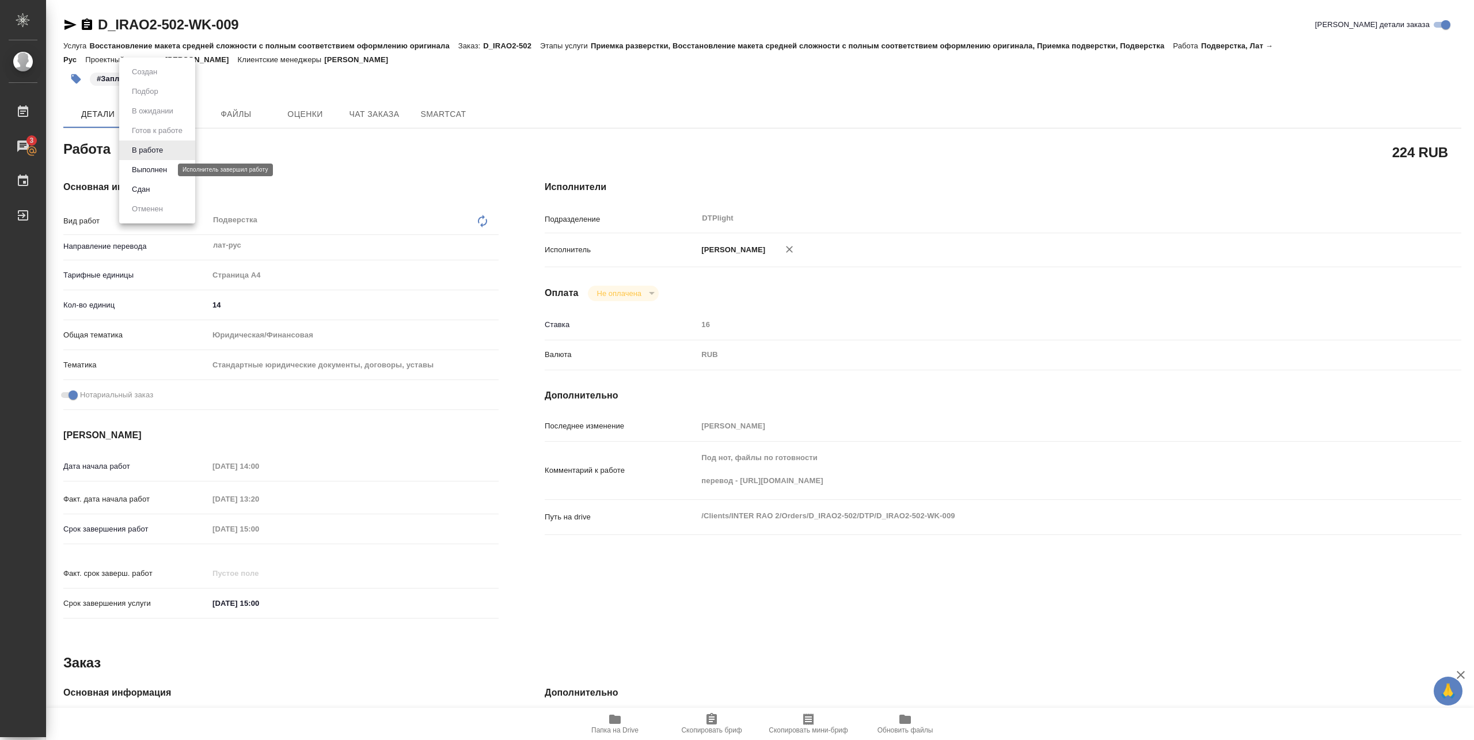
click at [141, 174] on button "Выполнен" at bounding box center [149, 170] width 42 height 13
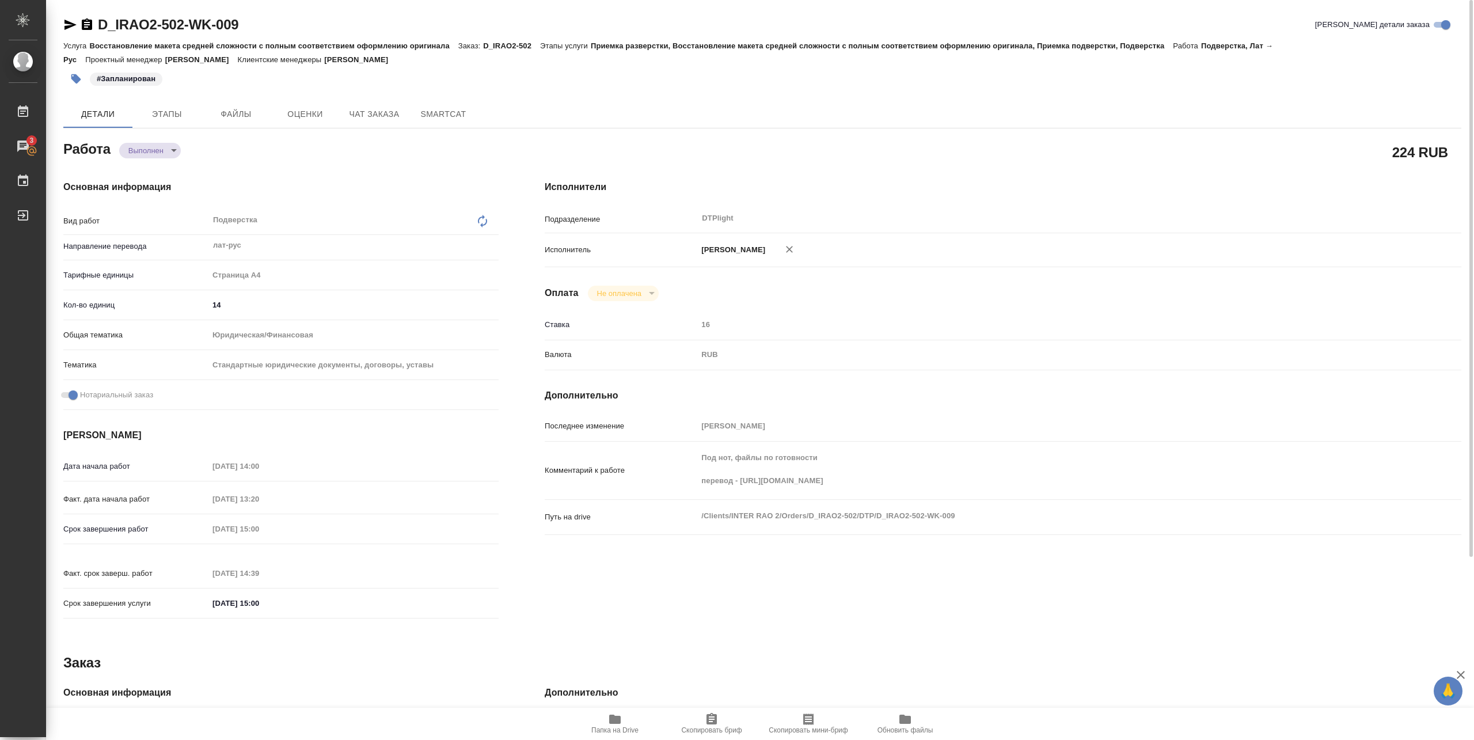
type textarea "x"
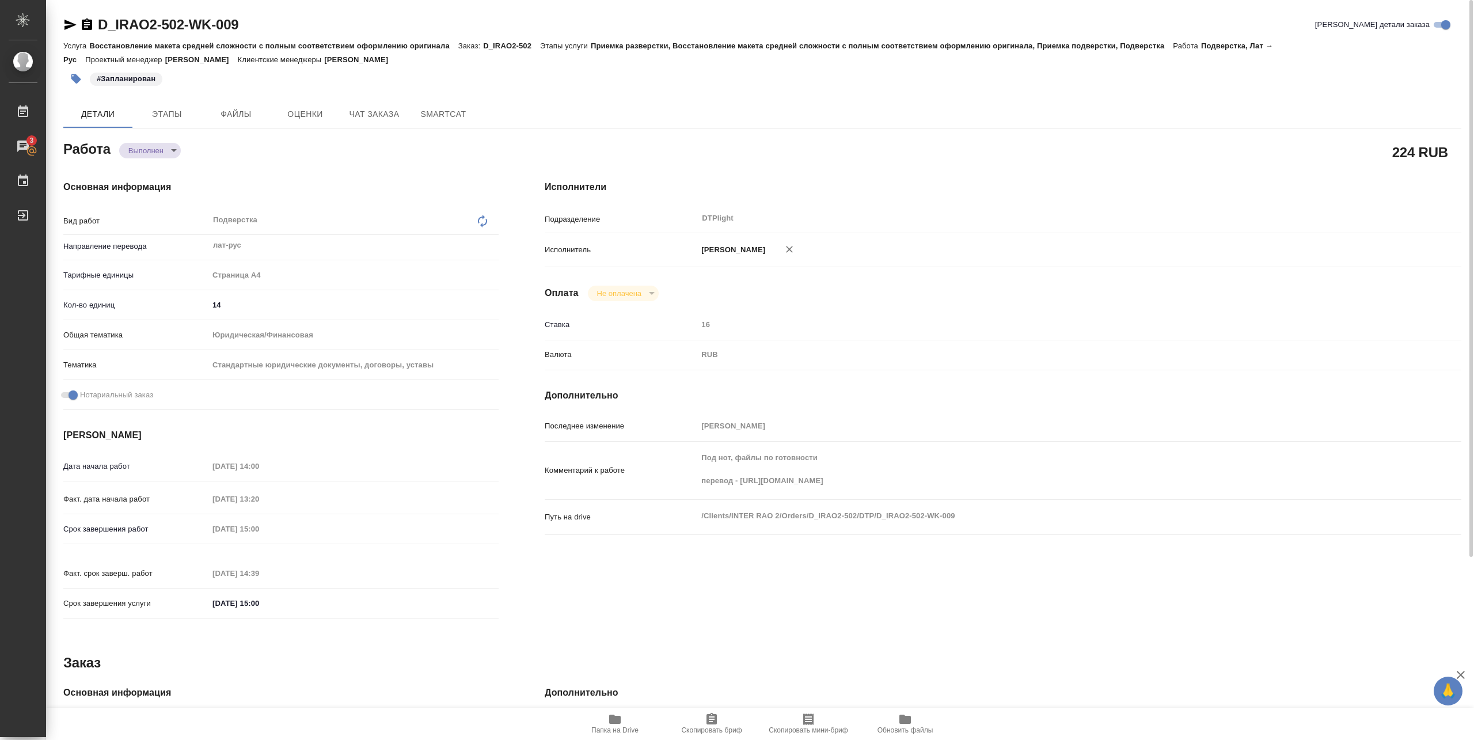
type textarea "x"
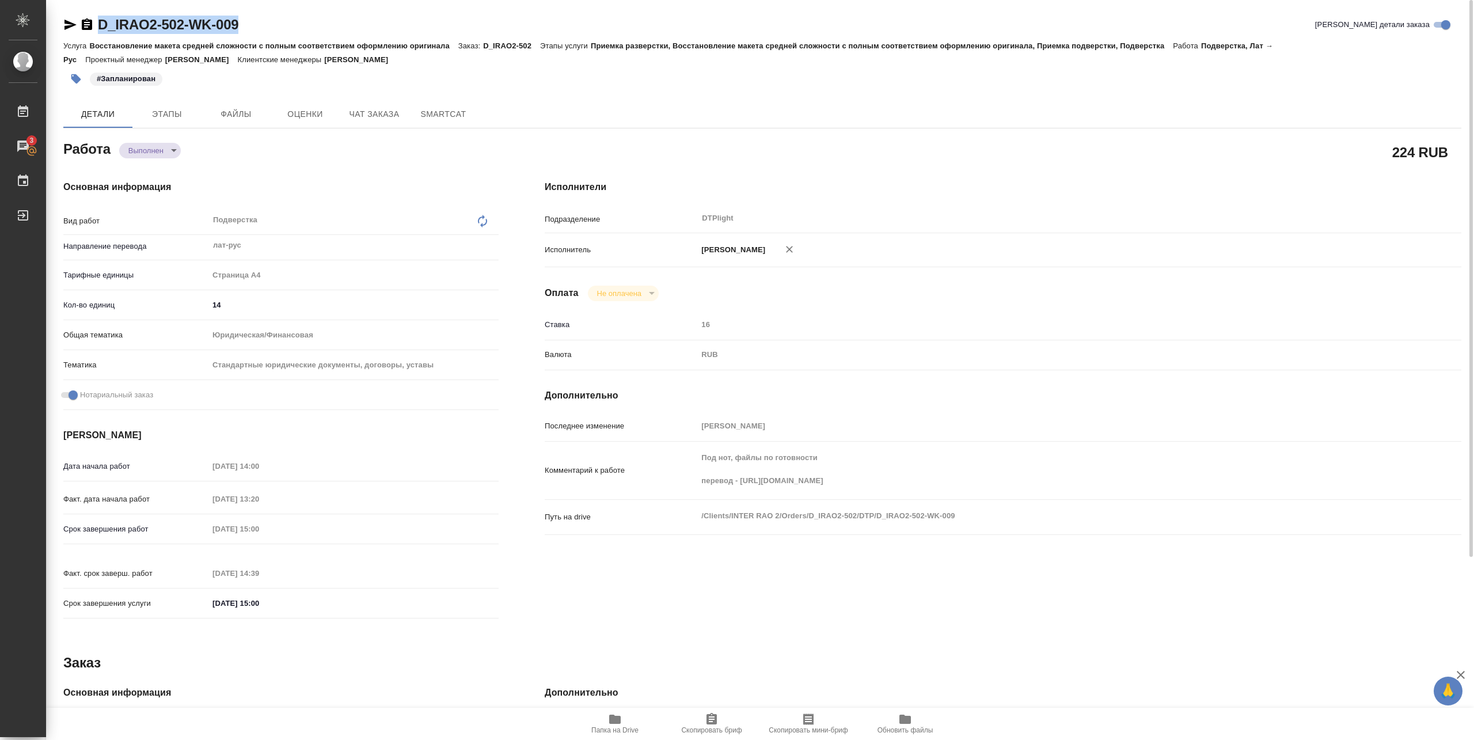
drag, startPoint x: 98, startPoint y: 33, endPoint x: 263, endPoint y: 26, distance: 165.4
click at [263, 26] on div "D_IRAO2-502-WK-009 Кратко детали заказа" at bounding box center [762, 25] width 1398 height 18
copy link "D_IRAO2-502-WK-009"
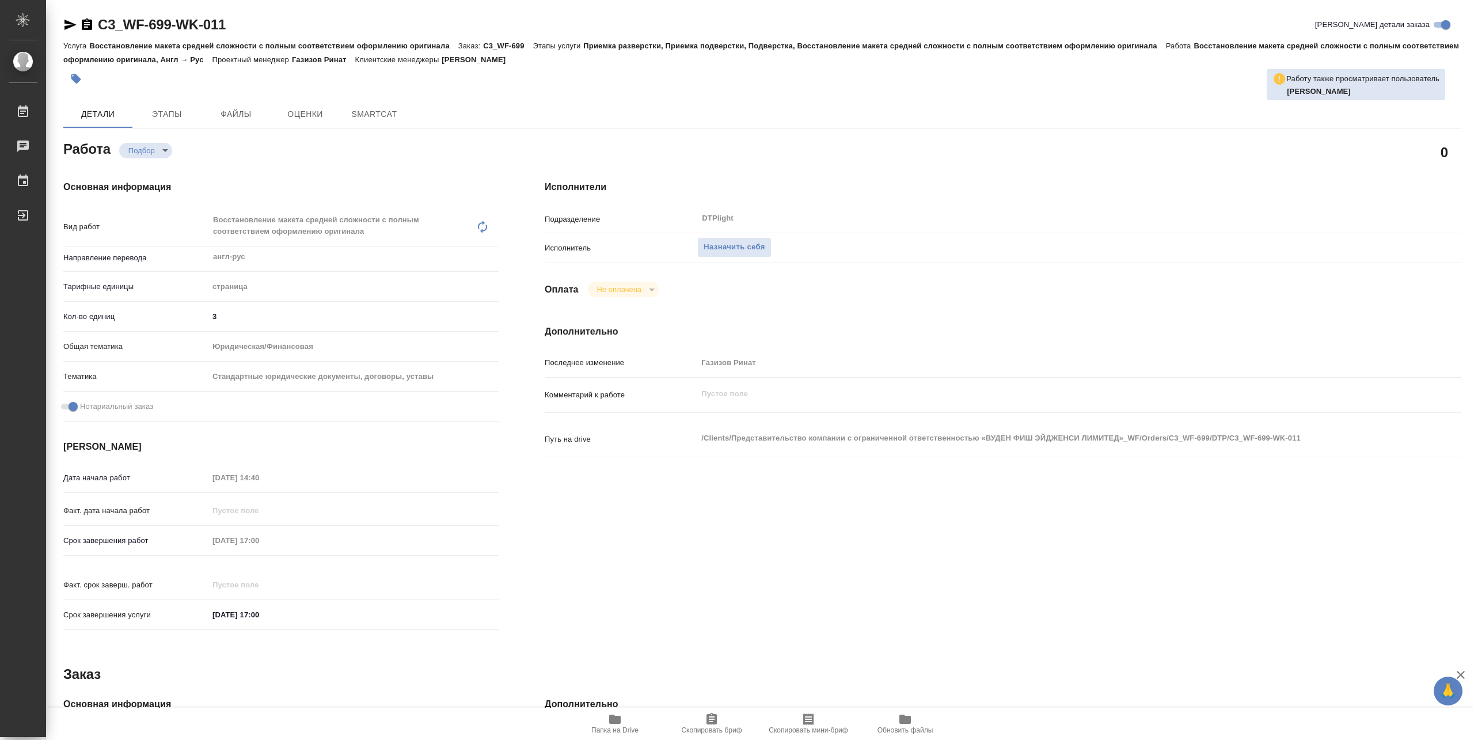
type textarea "x"
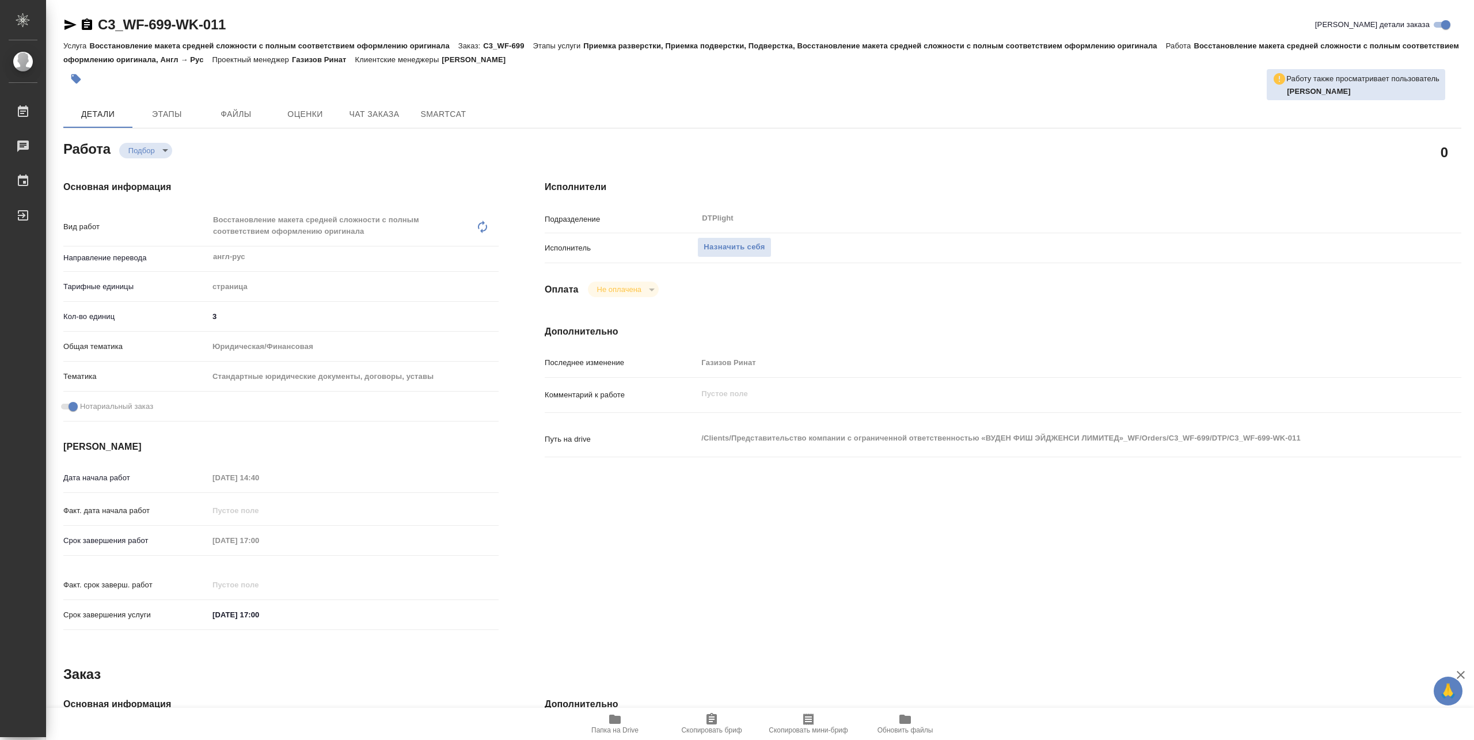
type textarea "x"
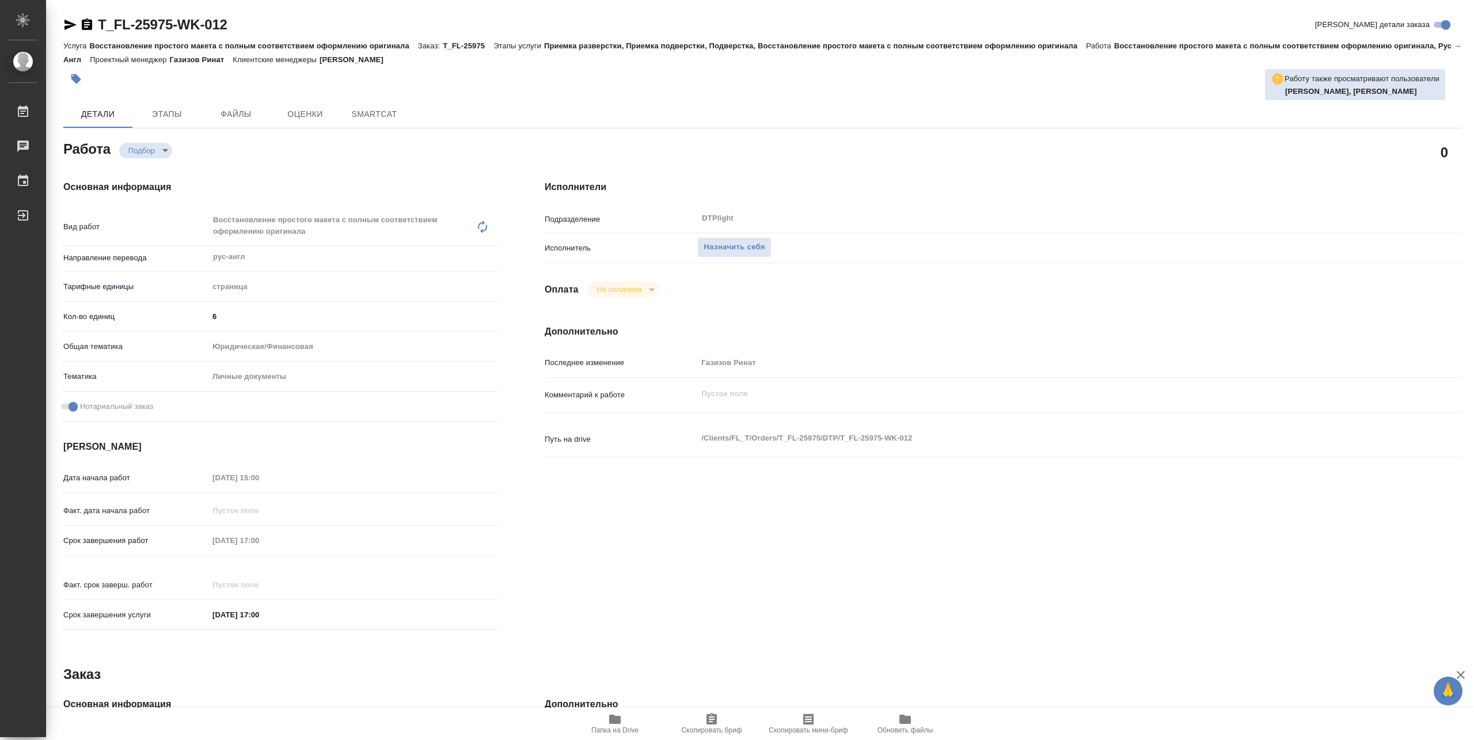
type textarea "x"
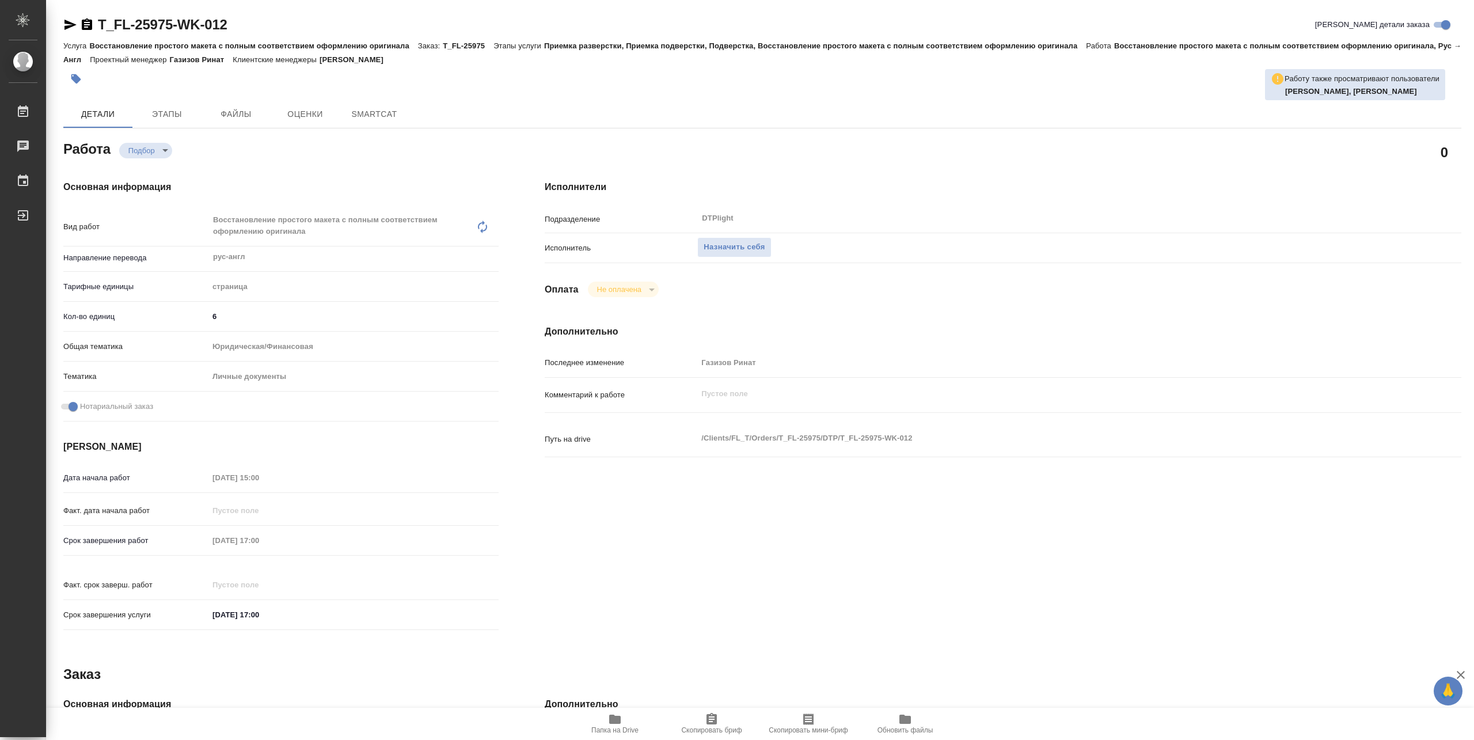
type textarea "x"
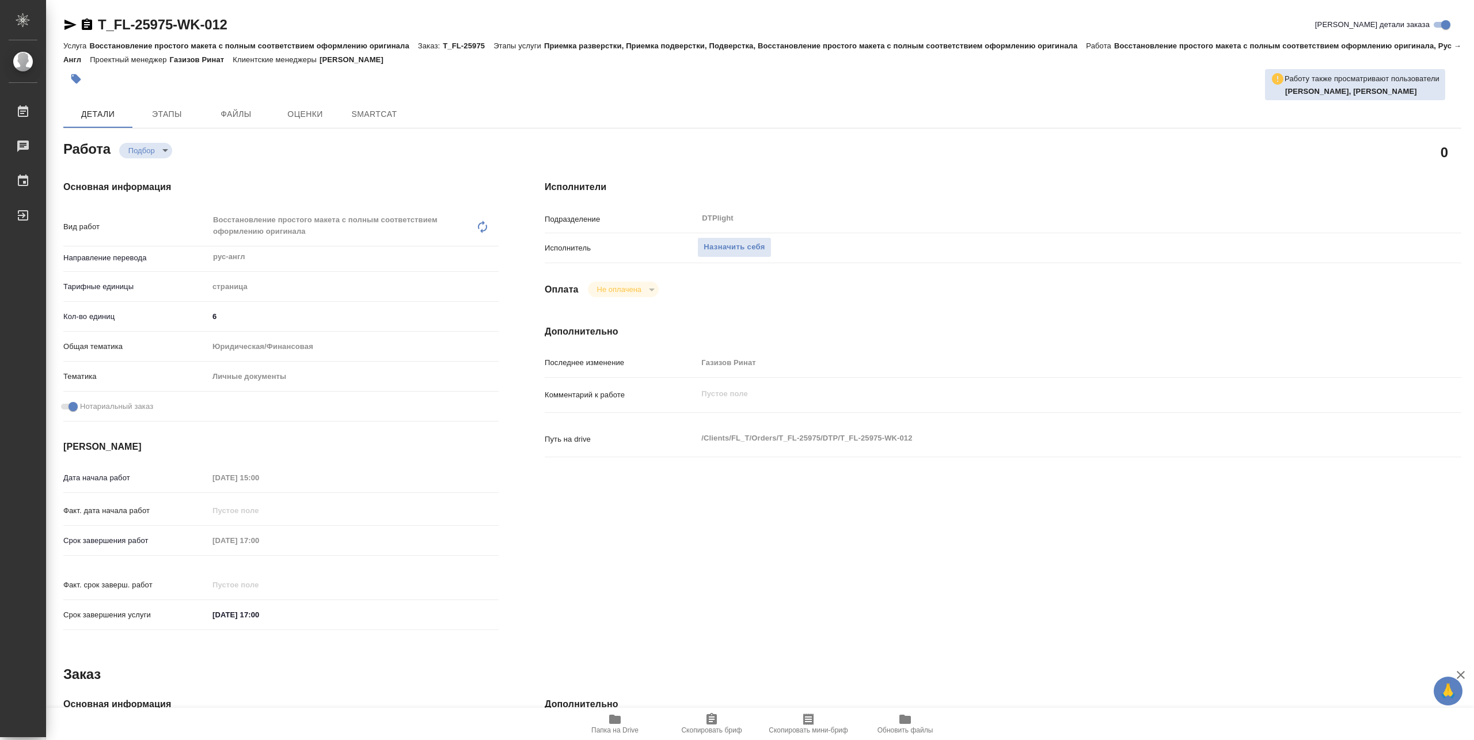
type textarea "x"
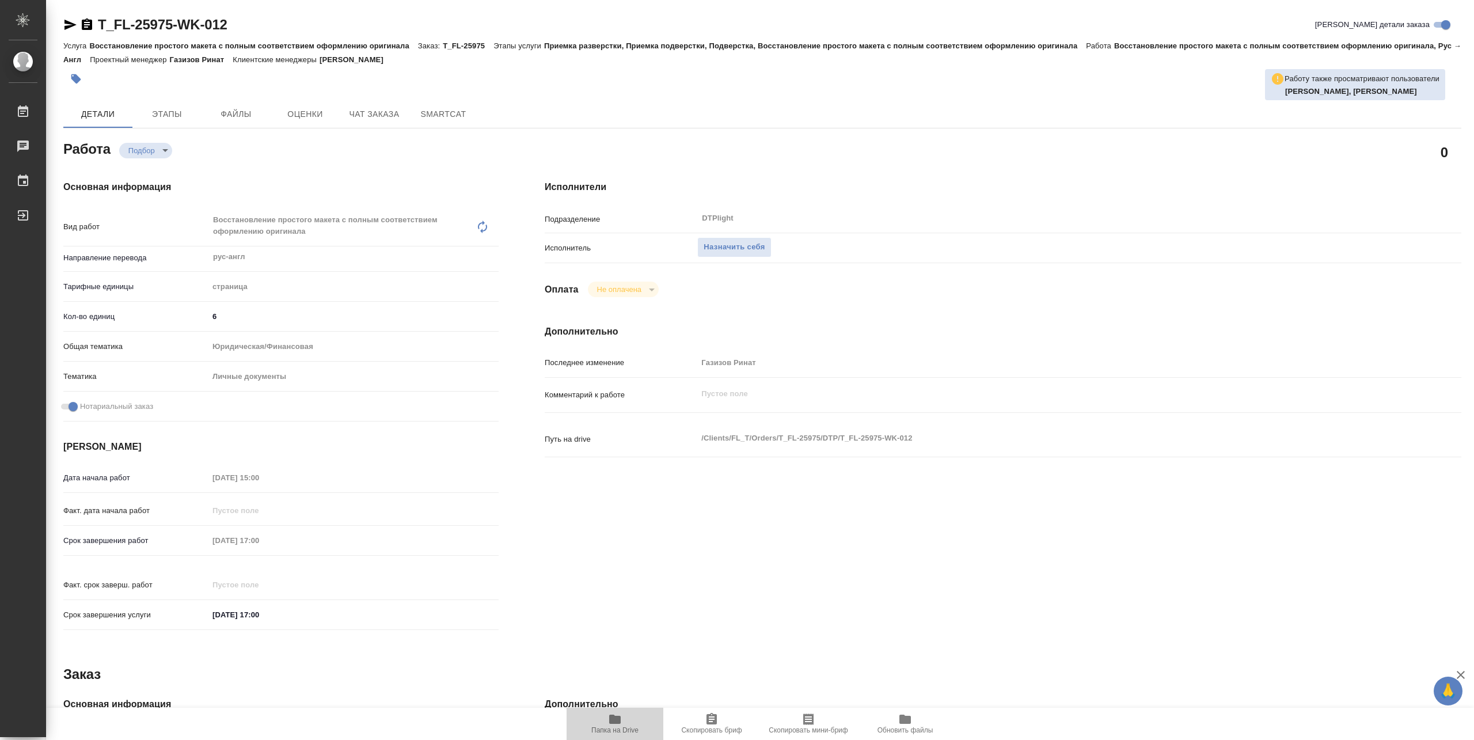
click at [621, 724] on icon "button" at bounding box center [615, 719] width 14 height 14
type textarea "x"
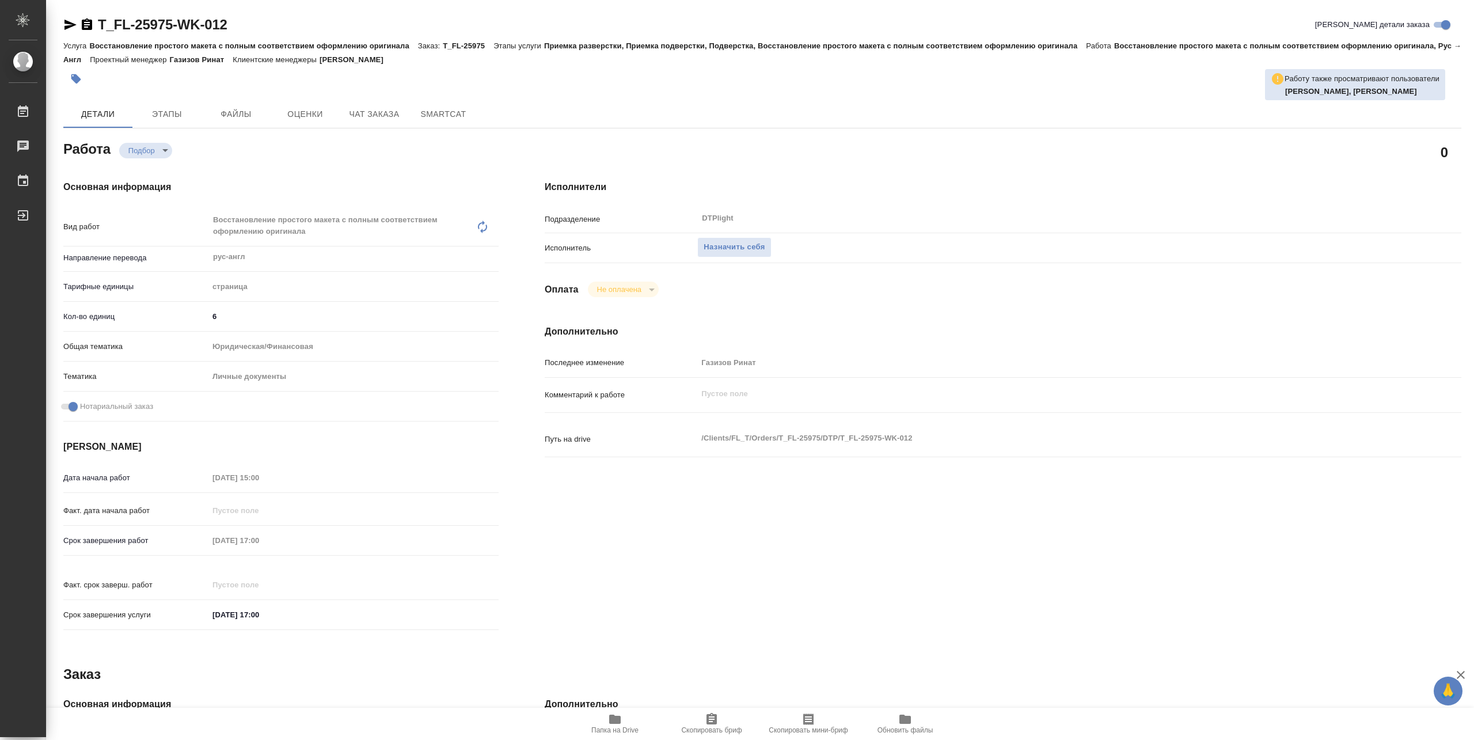
type textarea "x"
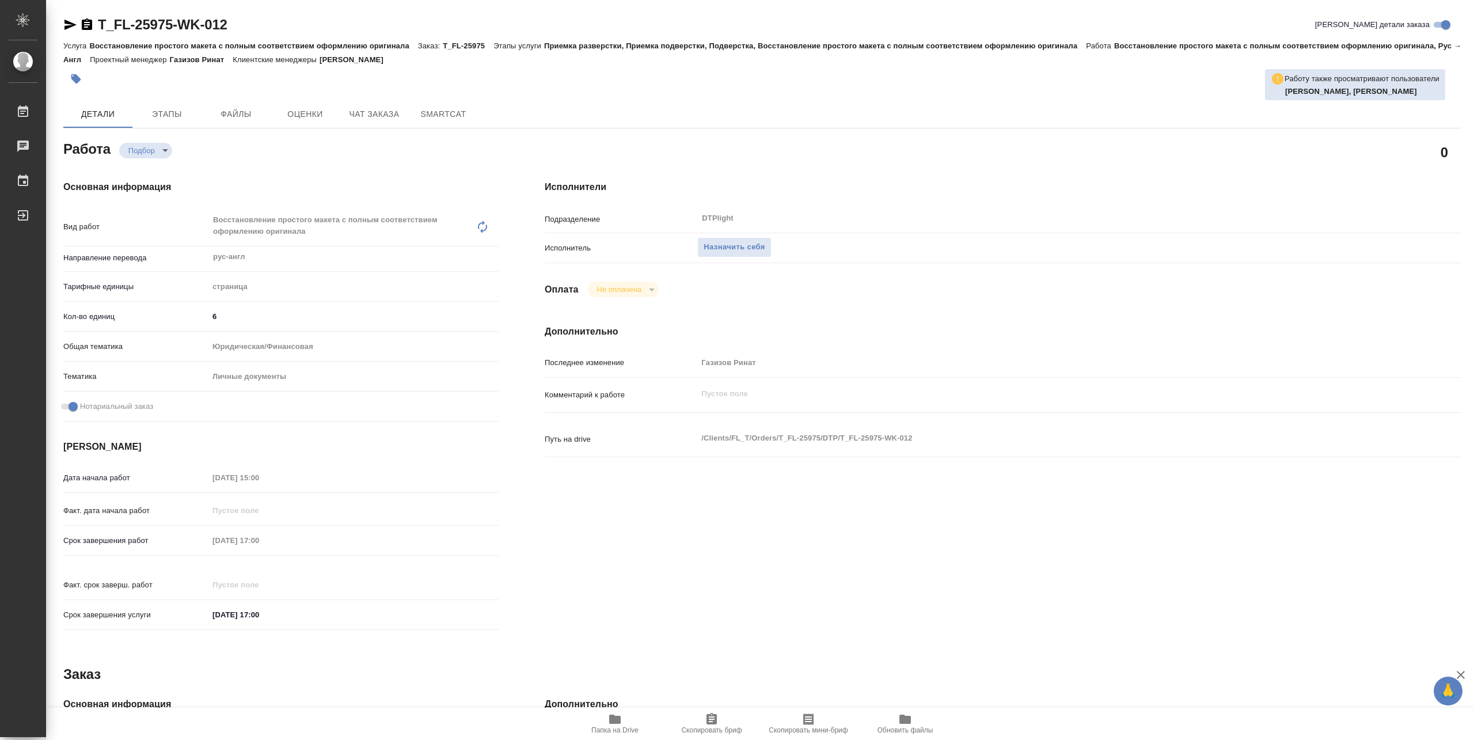
type textarea "x"
click at [740, 241] on span "Назначить себя" at bounding box center [734, 247] width 61 height 13
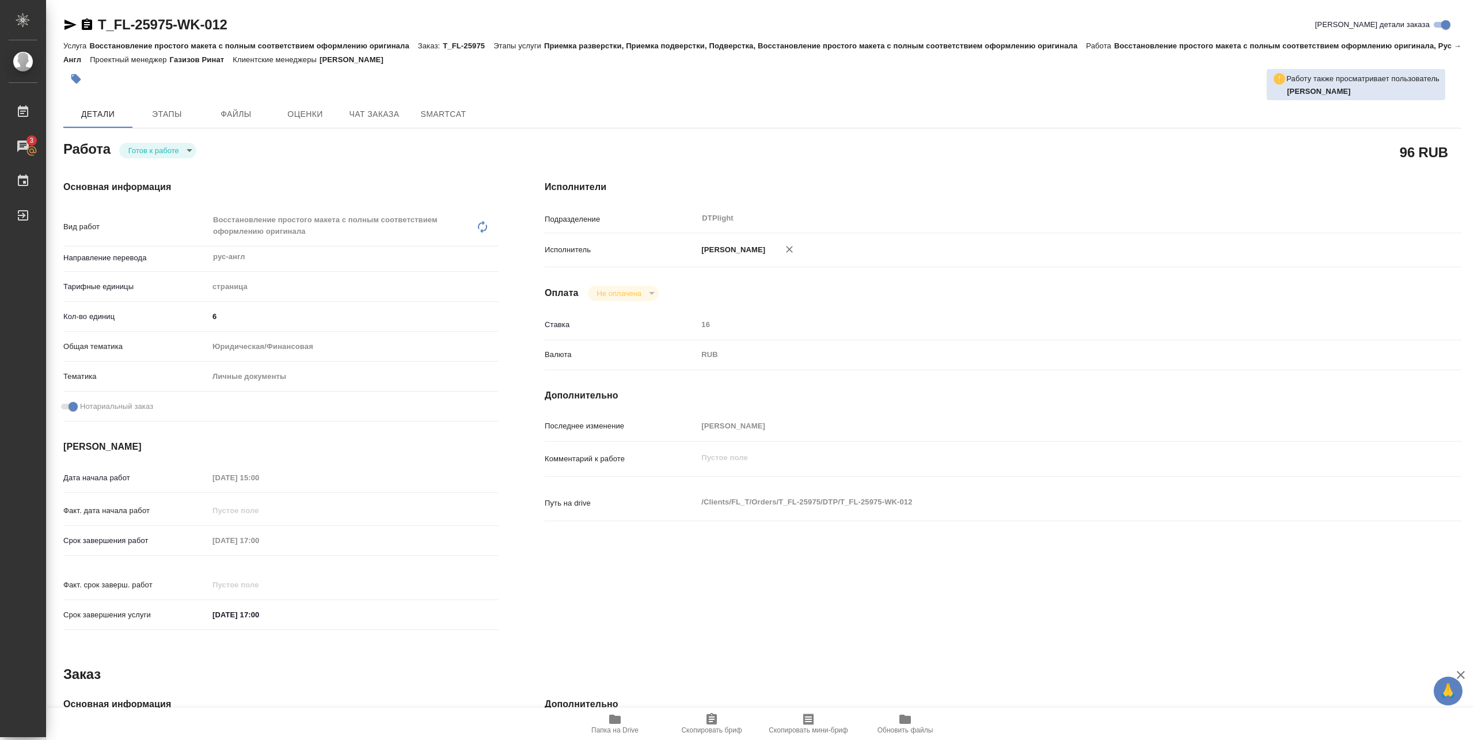
click at [171, 150] on body "🙏 .cls-1 fill:#fff; AWATERA [PERSON_NAME] 3 Чаты График Выйти T_FL-25975-WK-012…" at bounding box center [737, 370] width 1474 height 740
click at [142, 153] on button "В работе" at bounding box center [147, 150] width 38 height 13
type textarea "x"
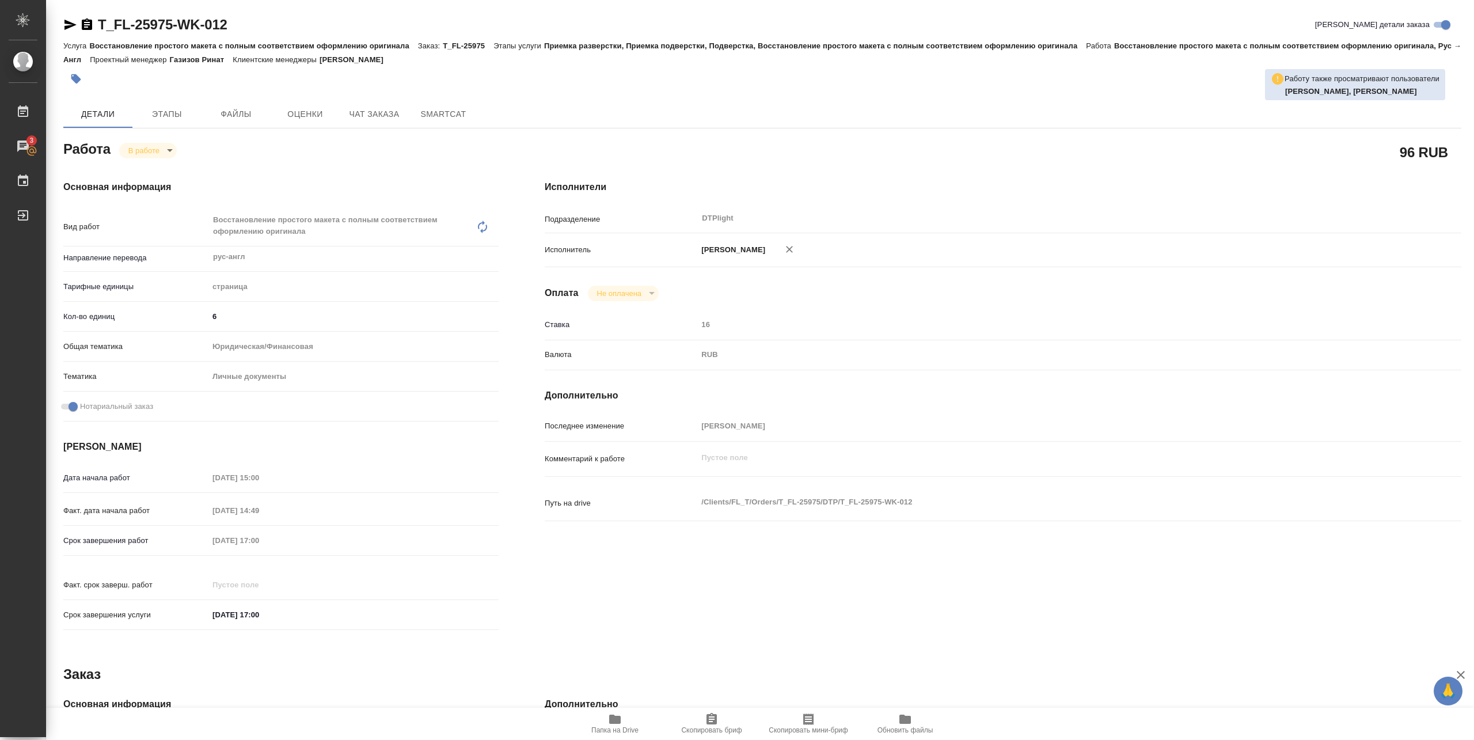
type textarea "x"
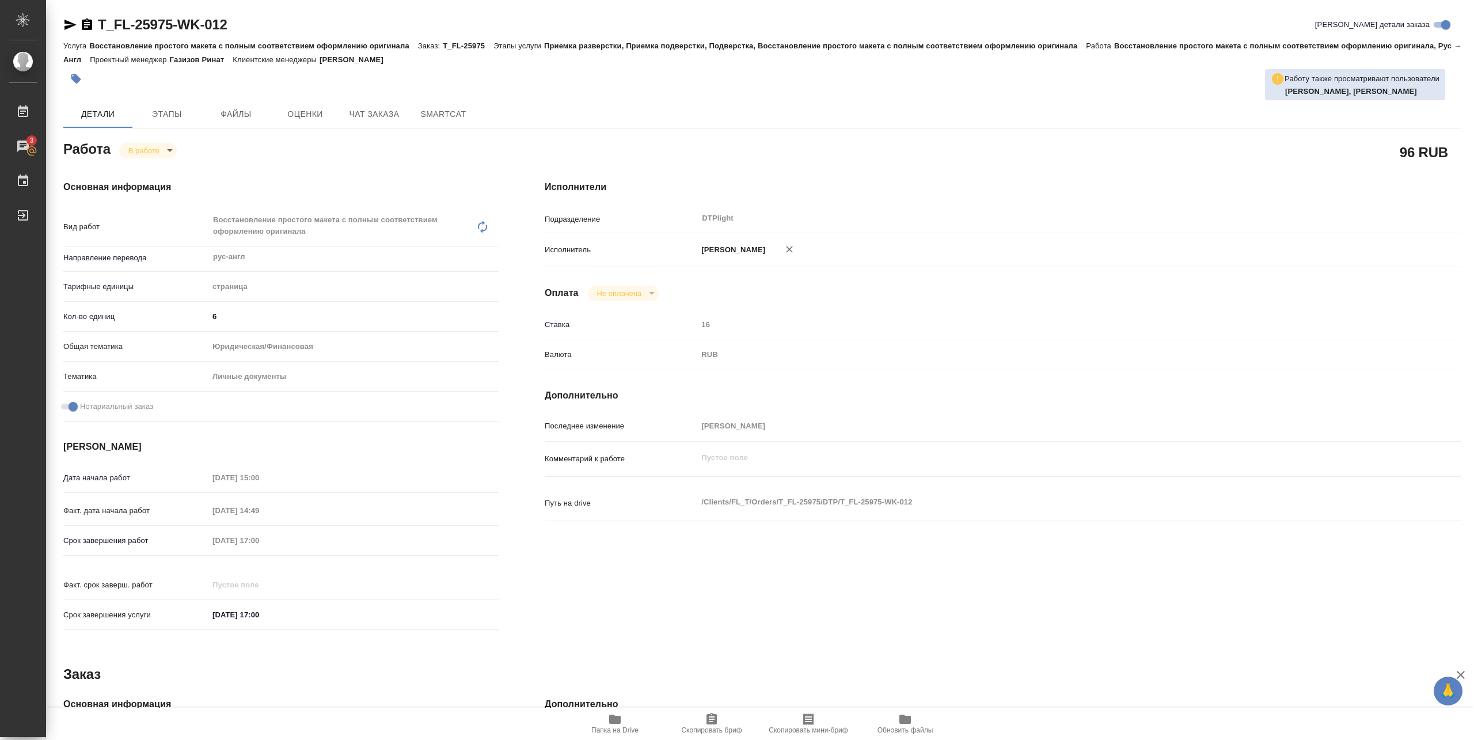
type textarea "x"
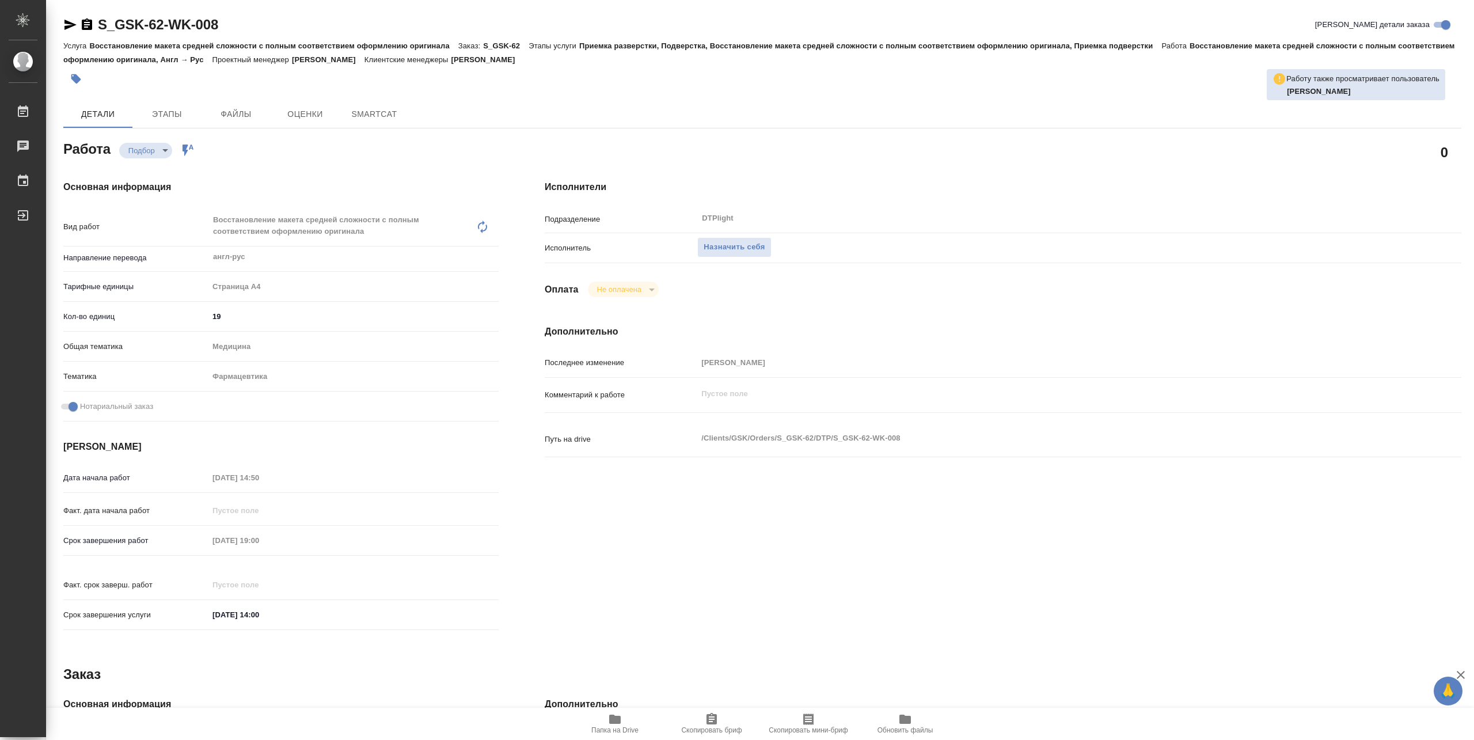
type textarea "x"
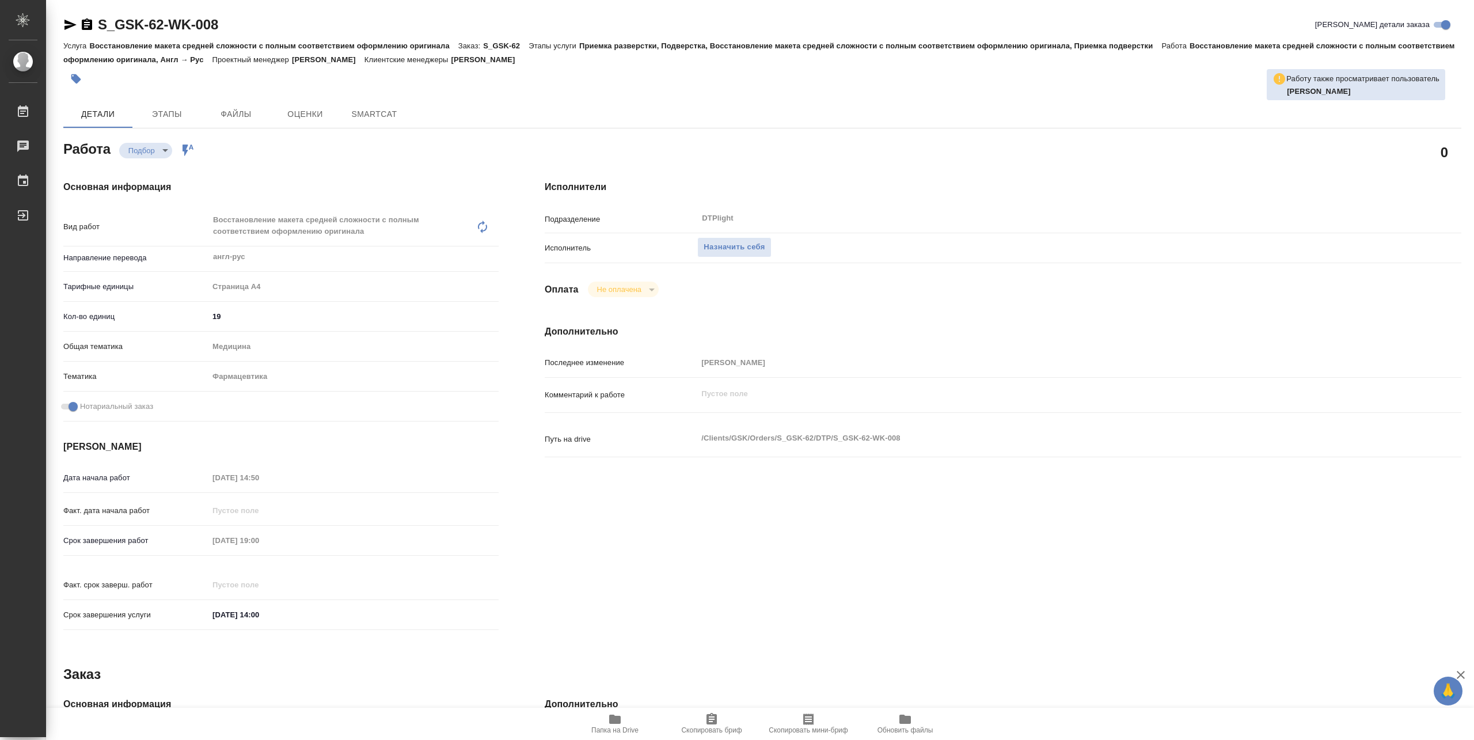
type textarea "x"
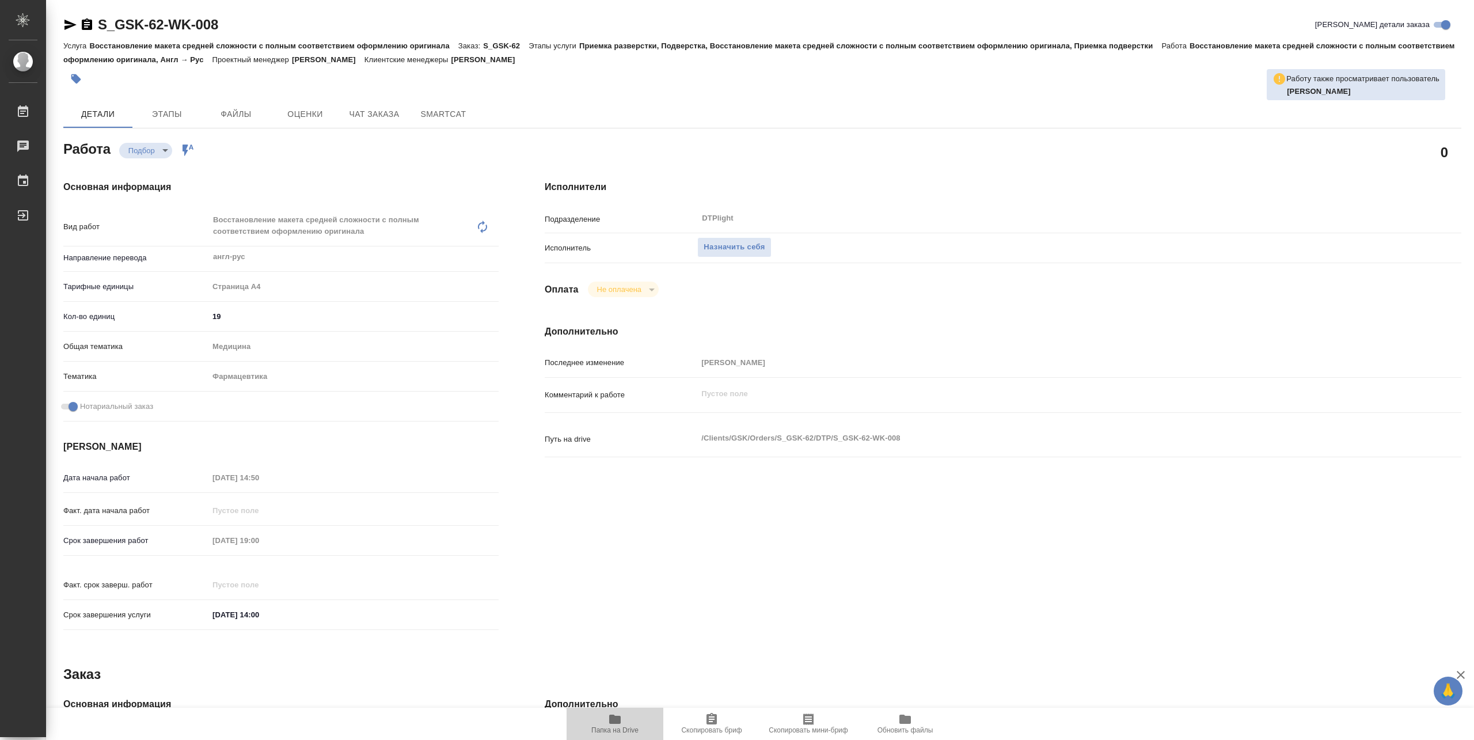
click at [630, 716] on span "Папка на Drive" at bounding box center [614, 723] width 83 height 22
type textarea "x"
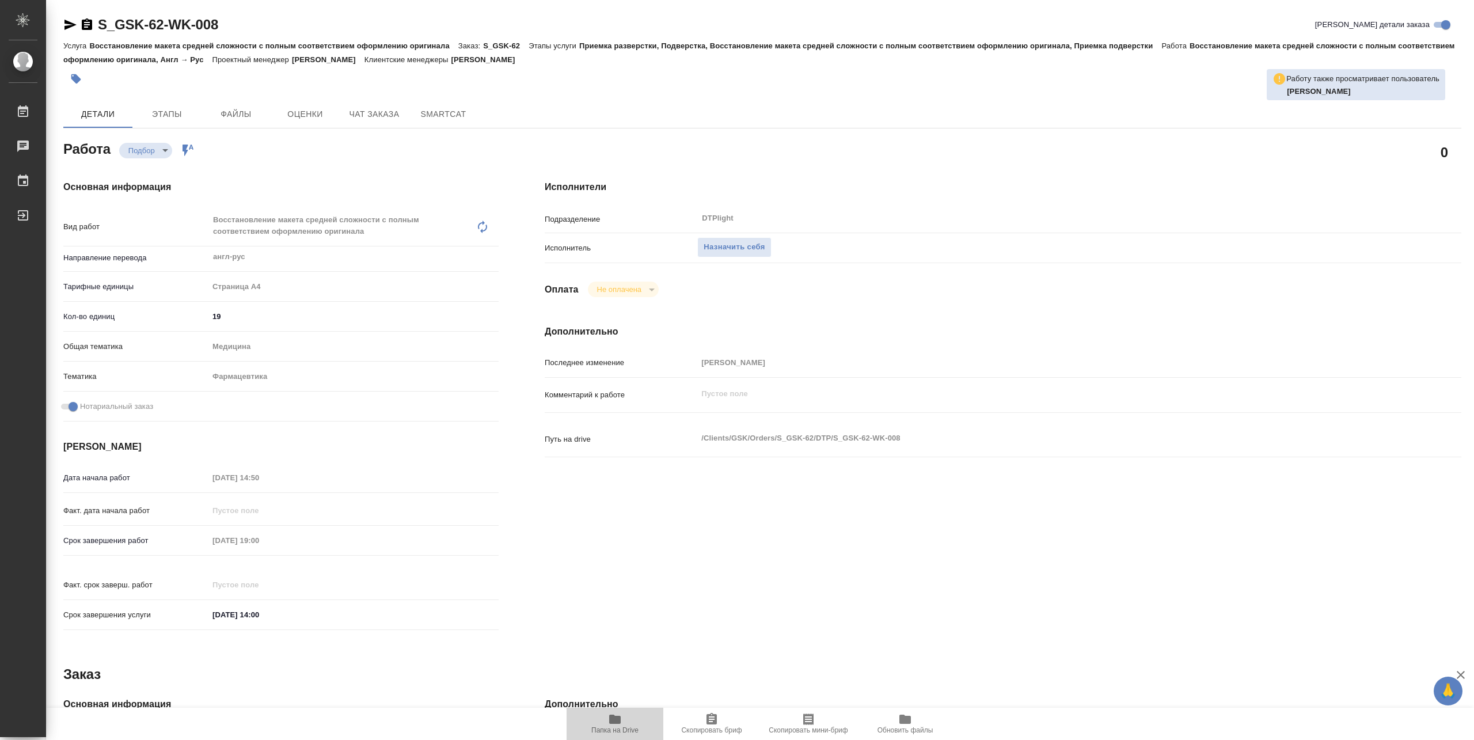
type textarea "x"
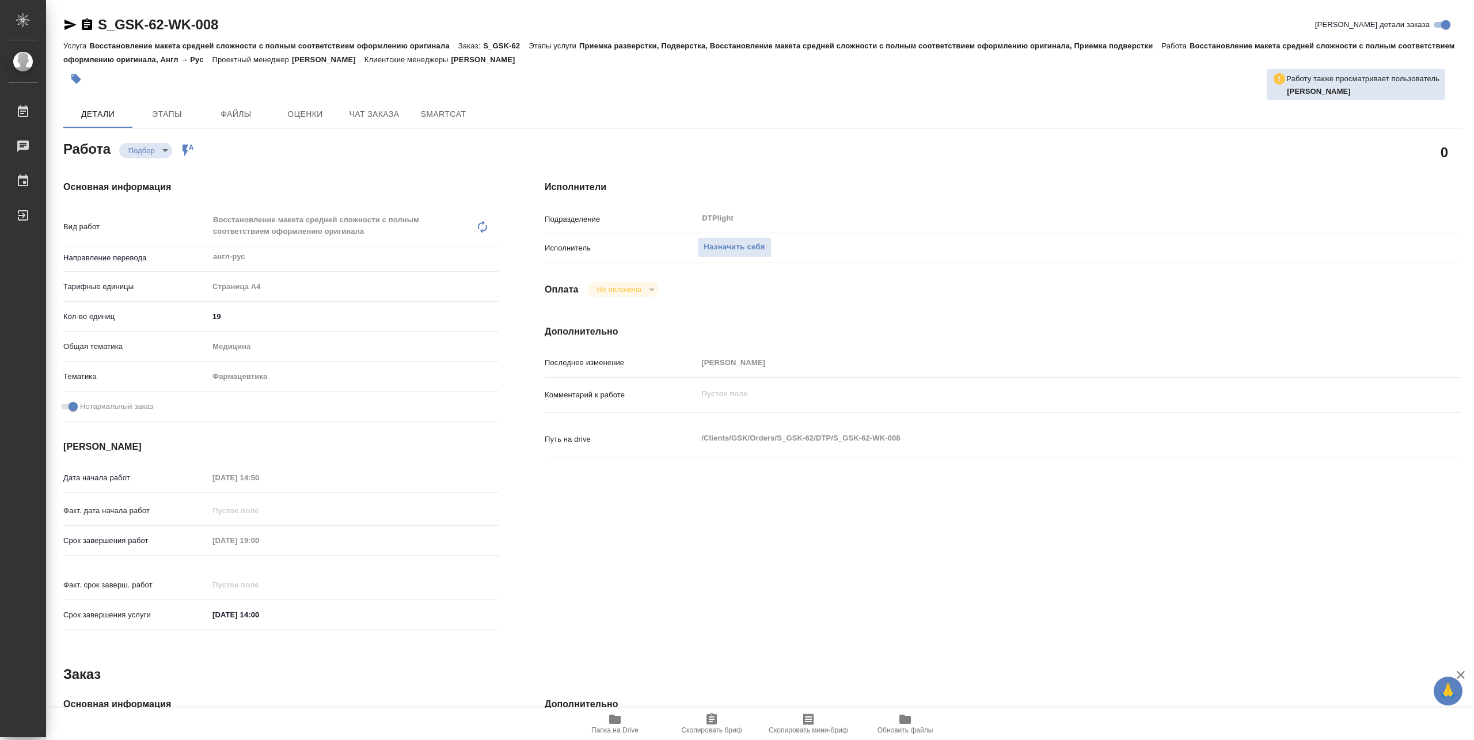
type textarea "x"
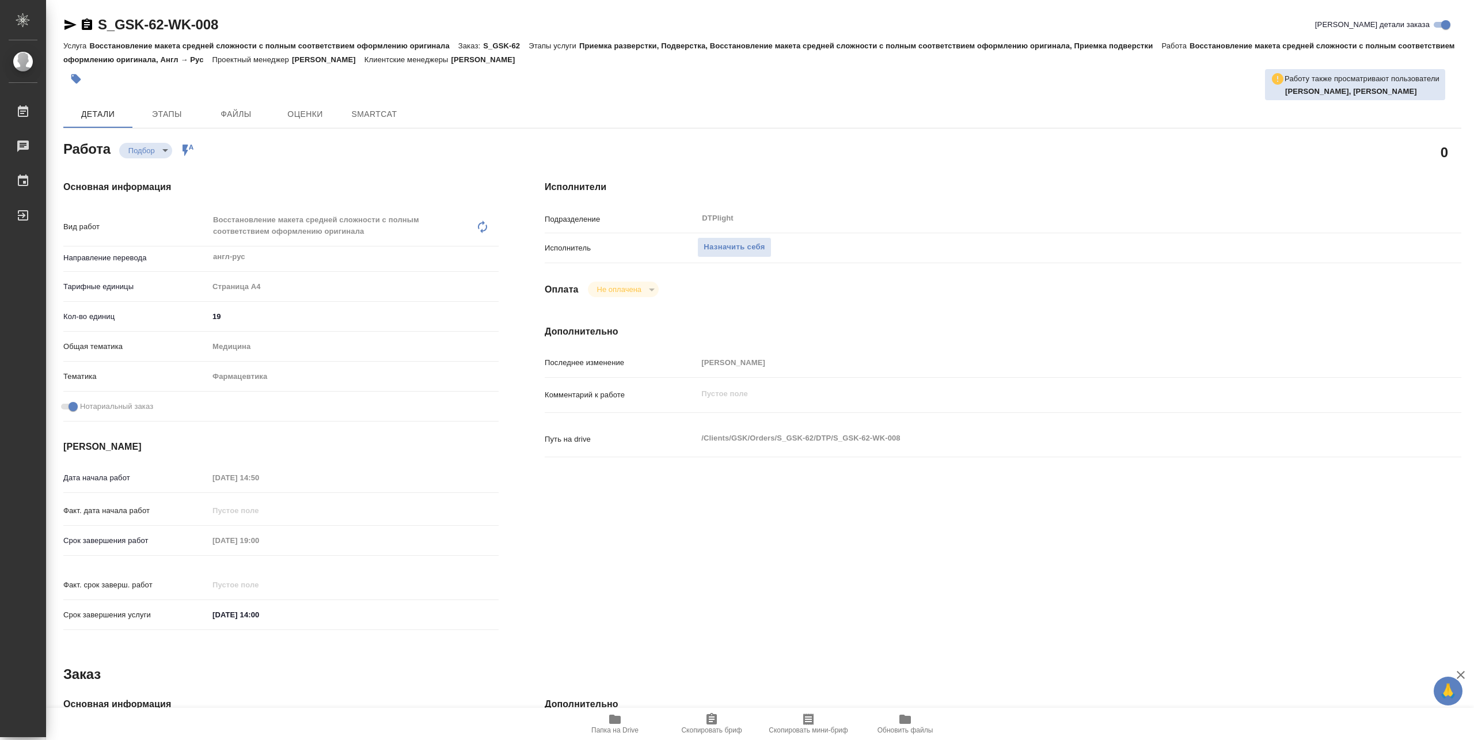
type textarea "x"
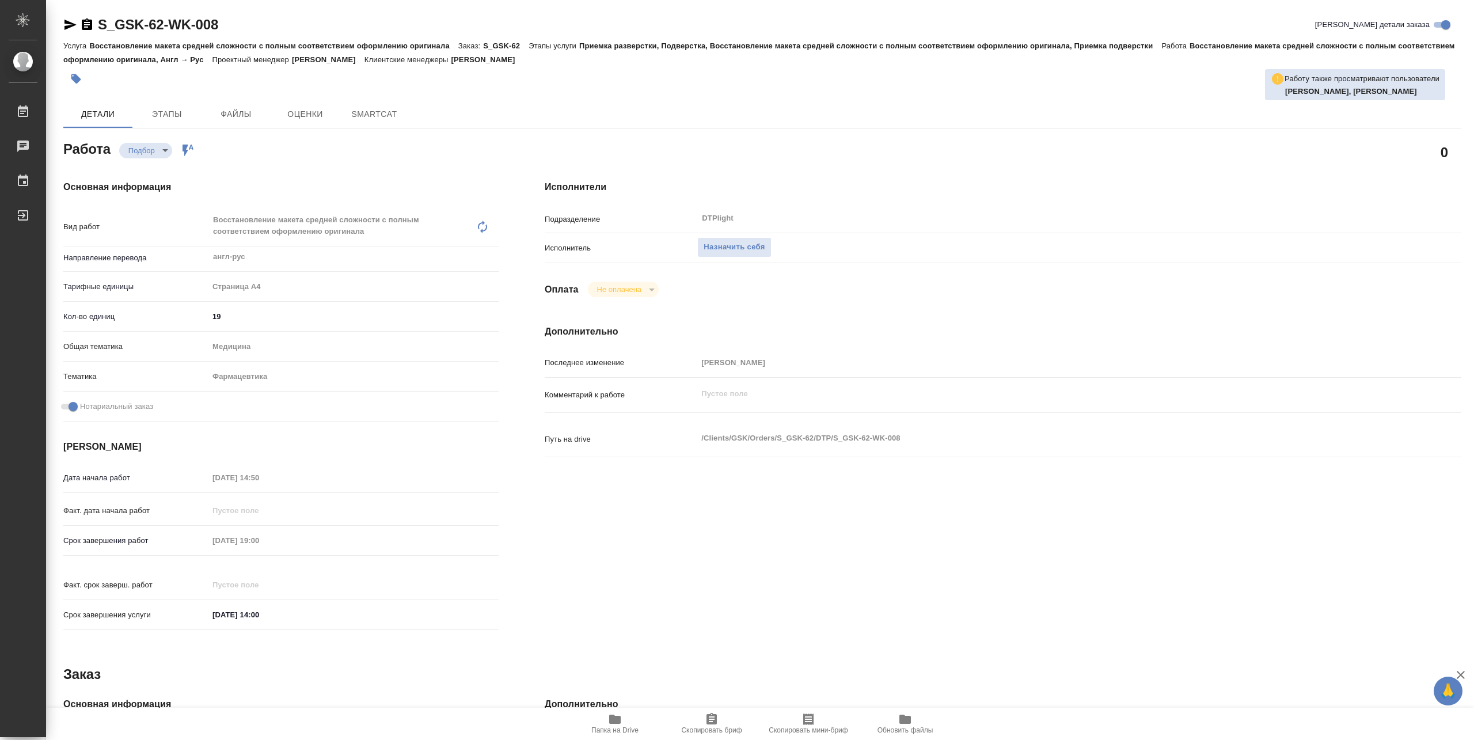
type textarea "x"
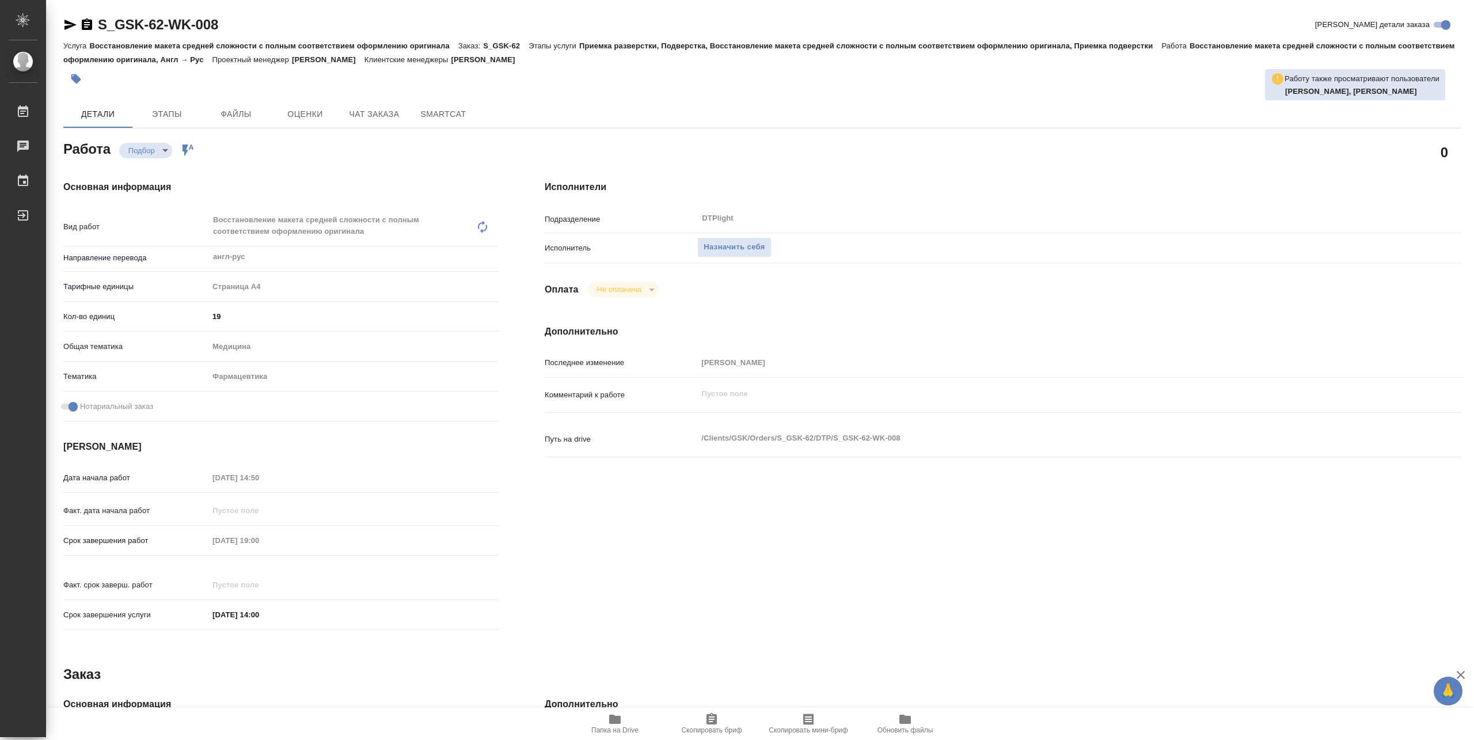
type textarea "x"
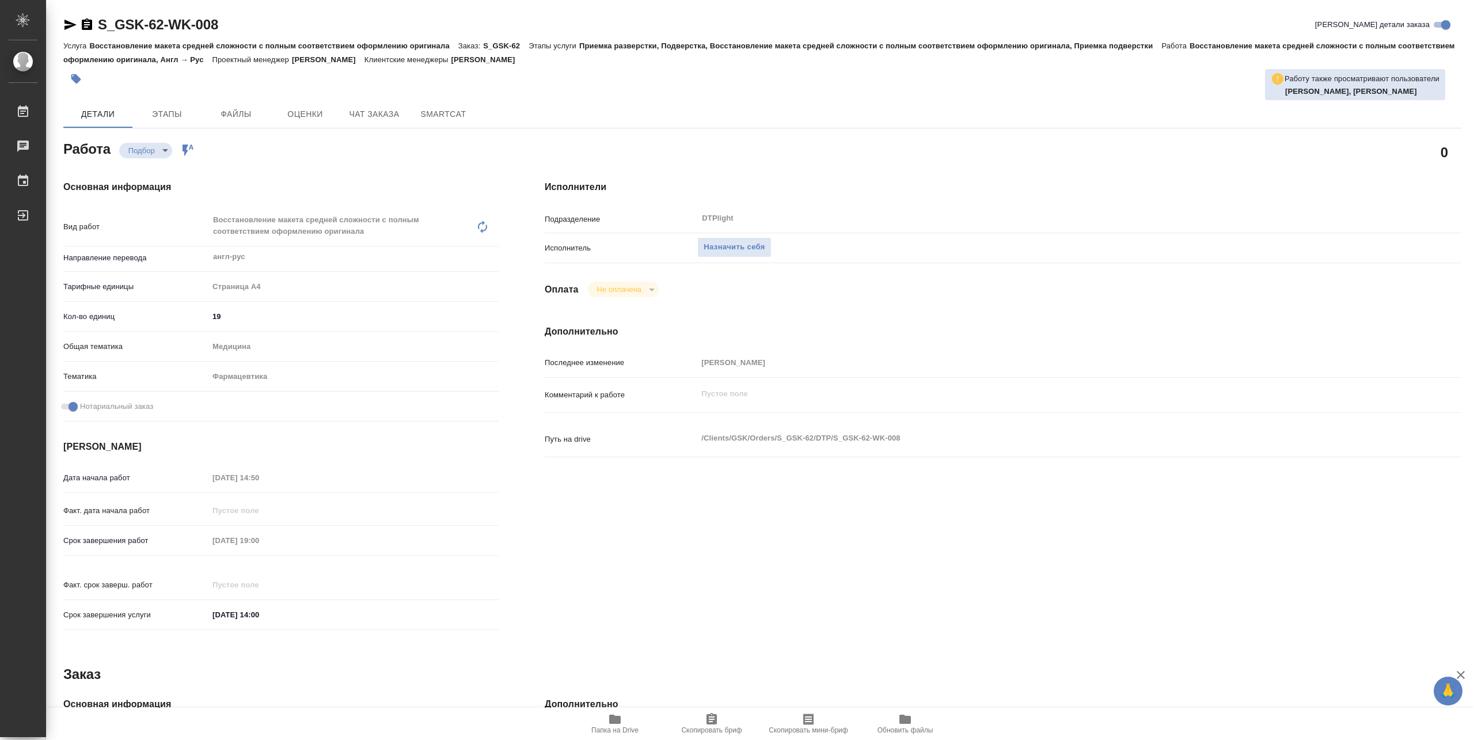
type textarea "x"
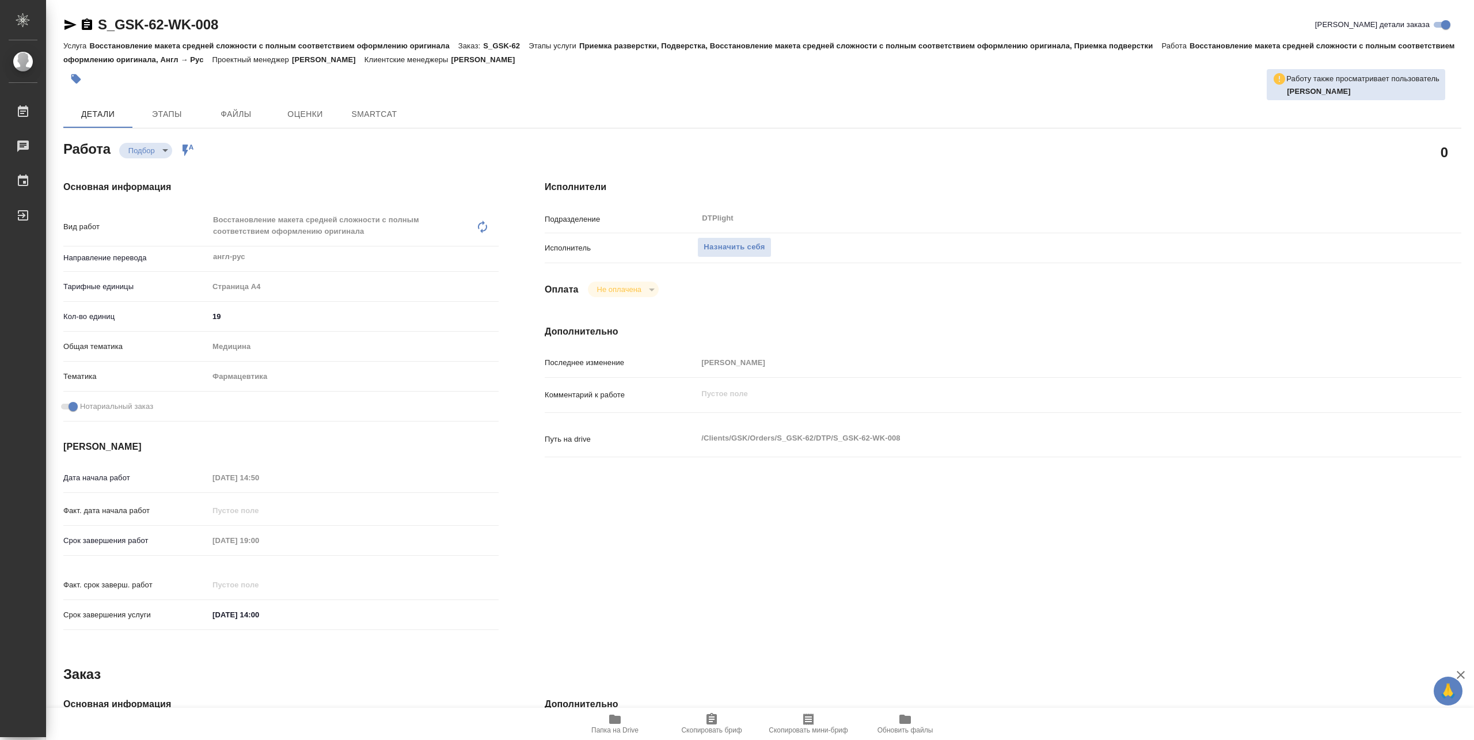
type textarea "x"
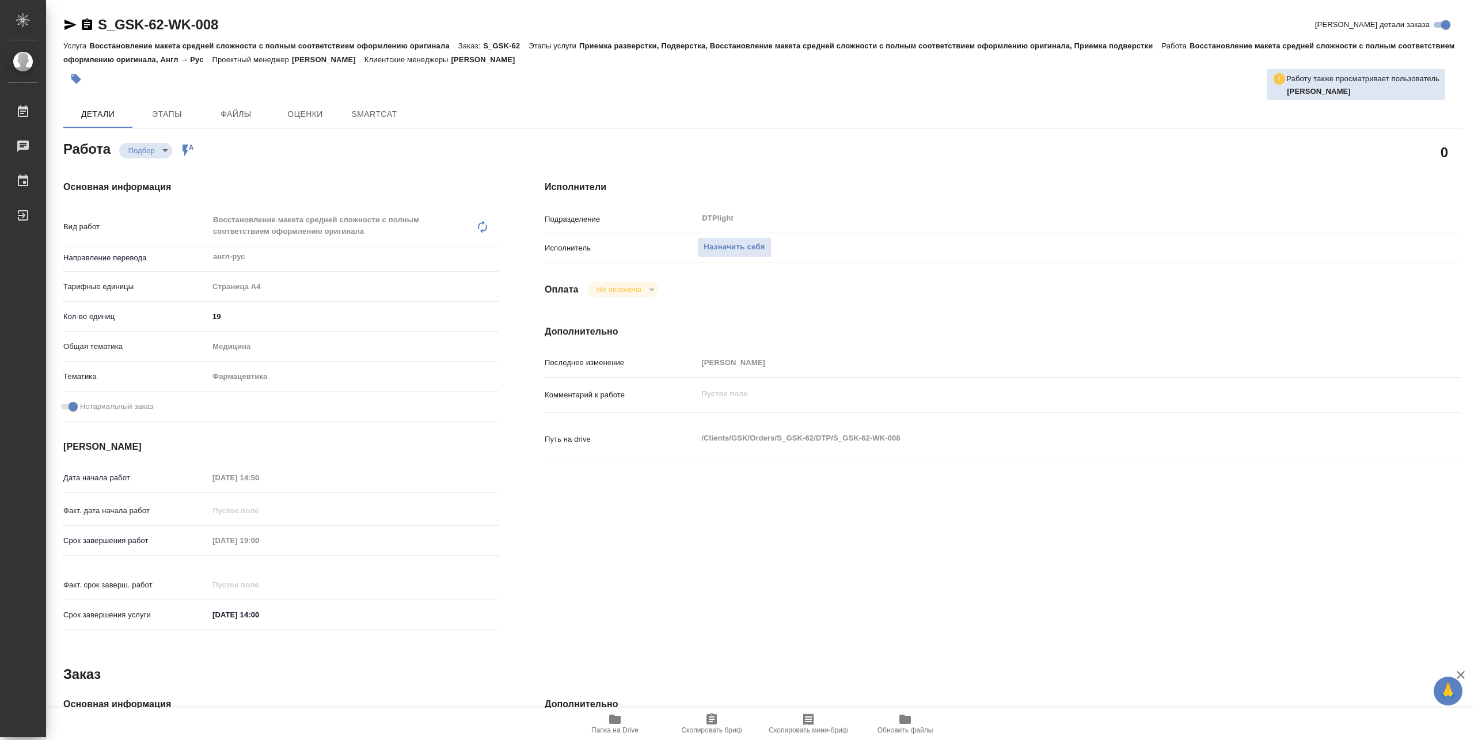
type textarea "x"
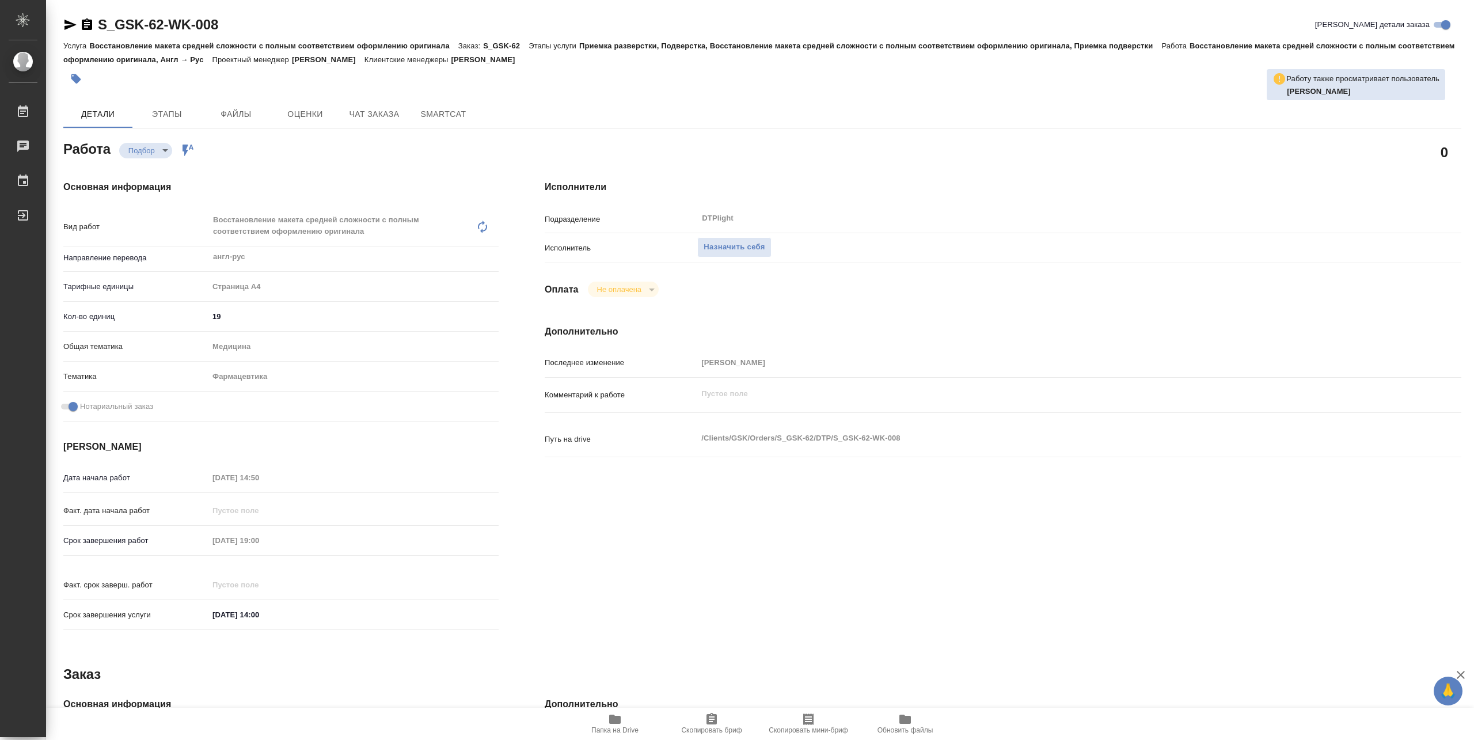
type textarea "x"
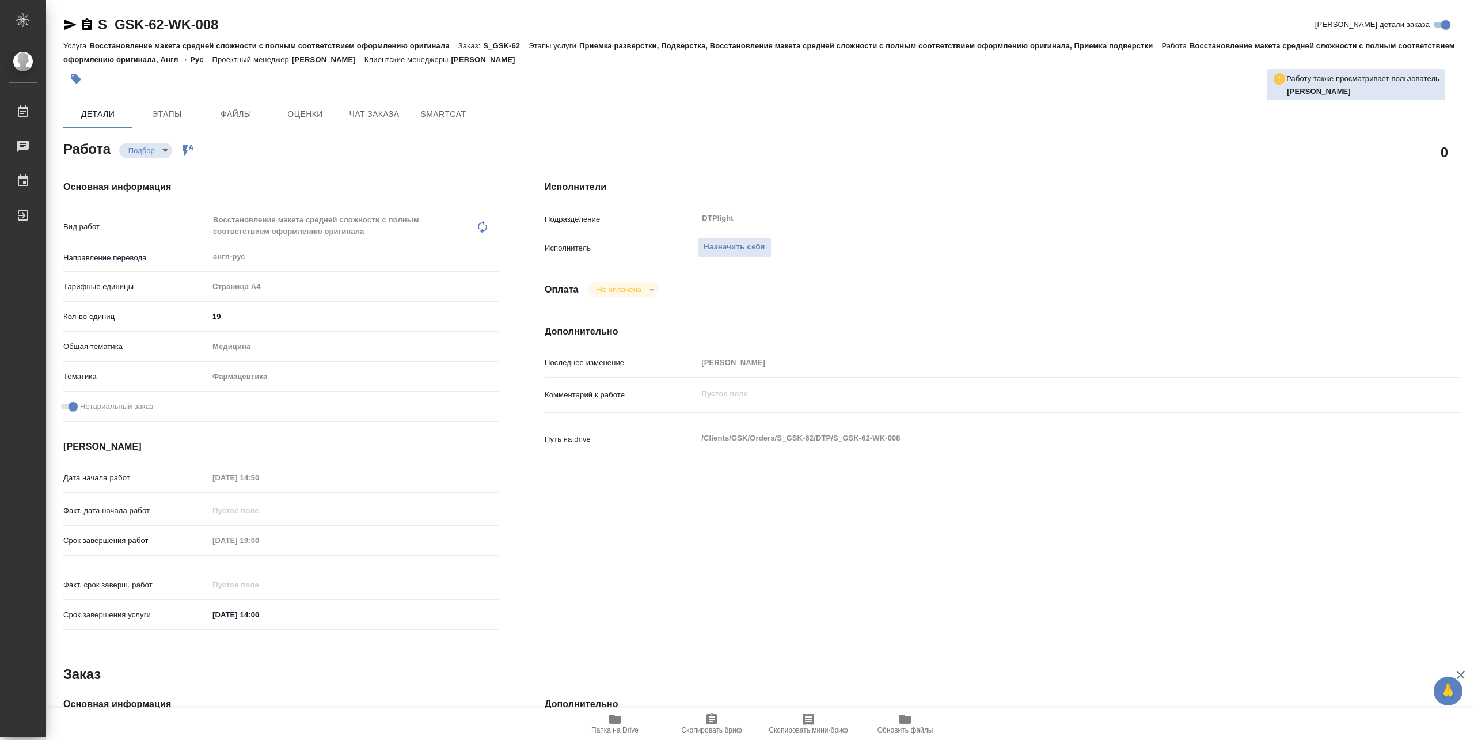
type textarea "x"
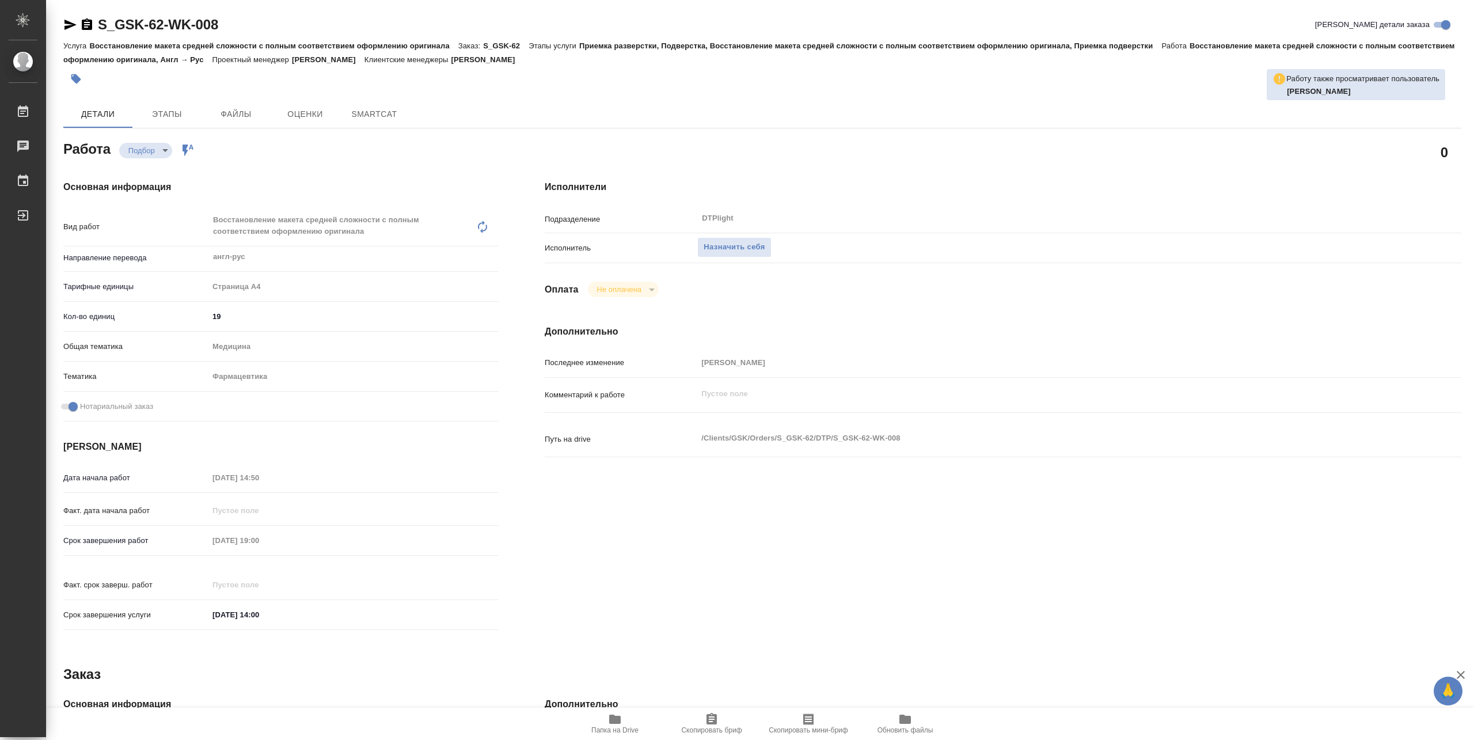
type textarea "x"
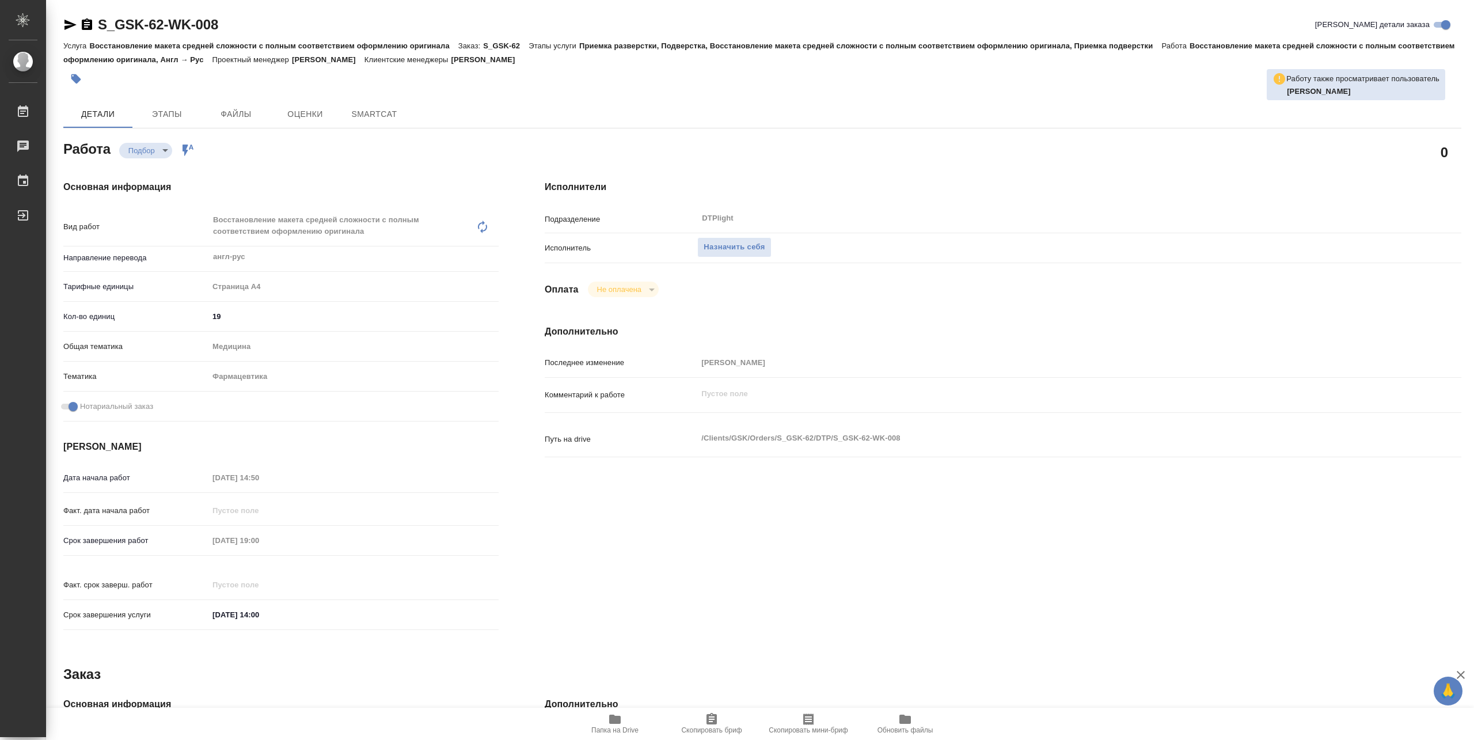
type textarea "x"
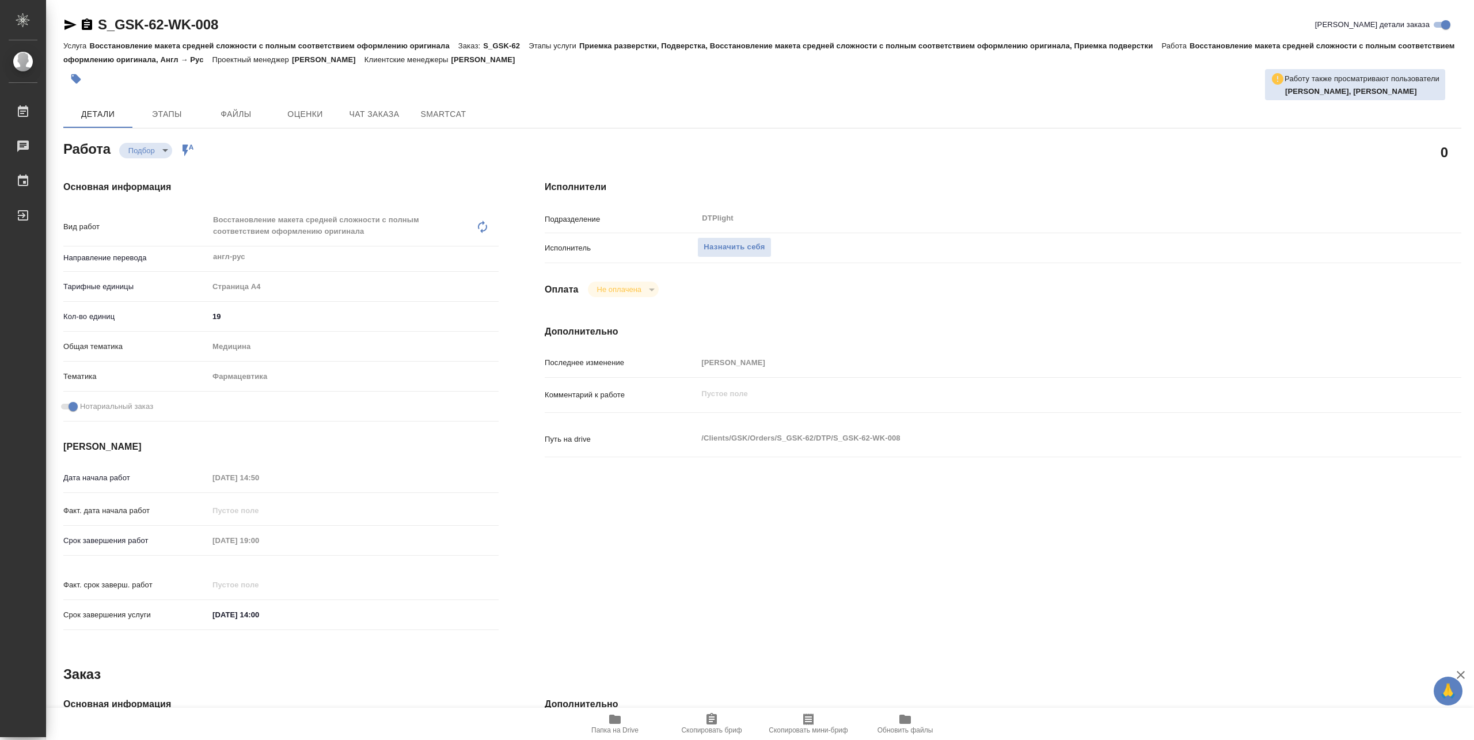
type textarea "x"
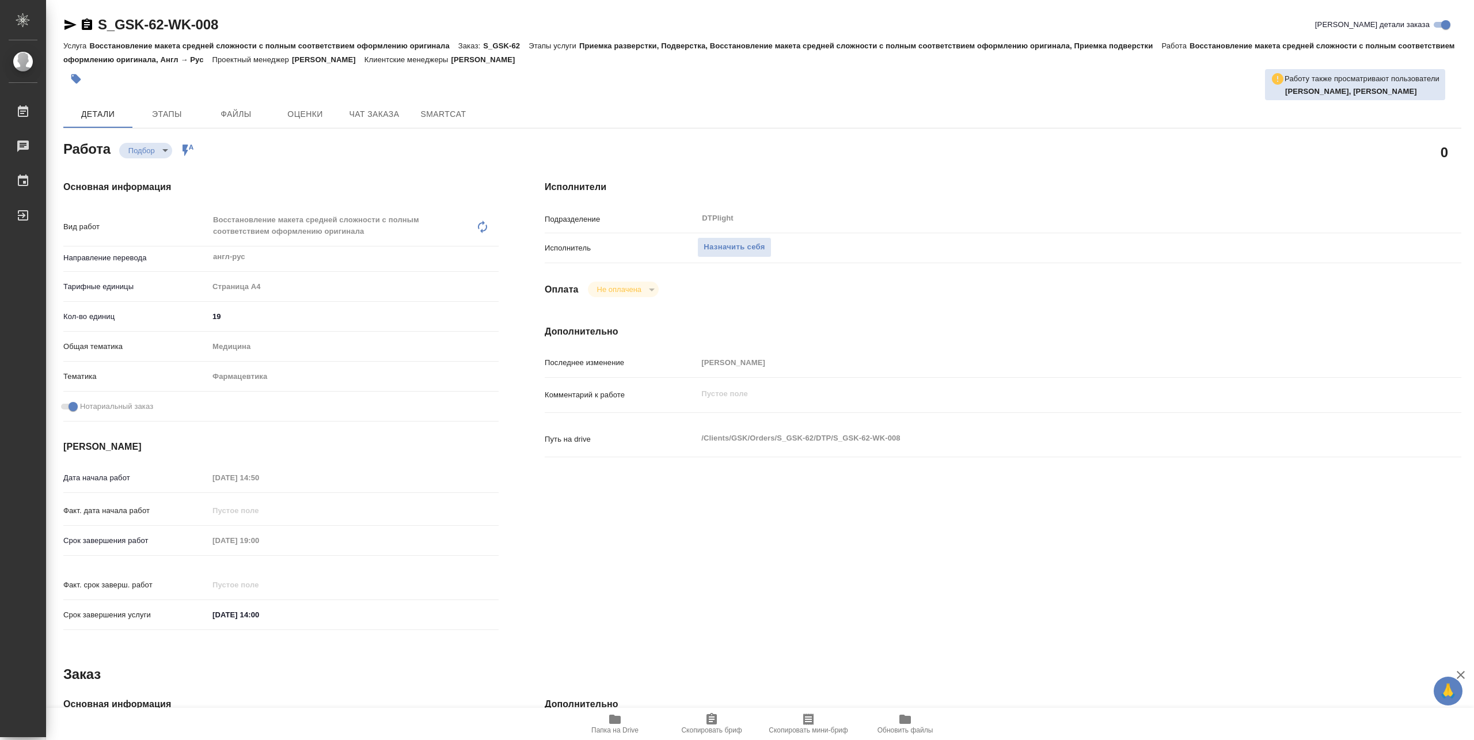
type textarea "x"
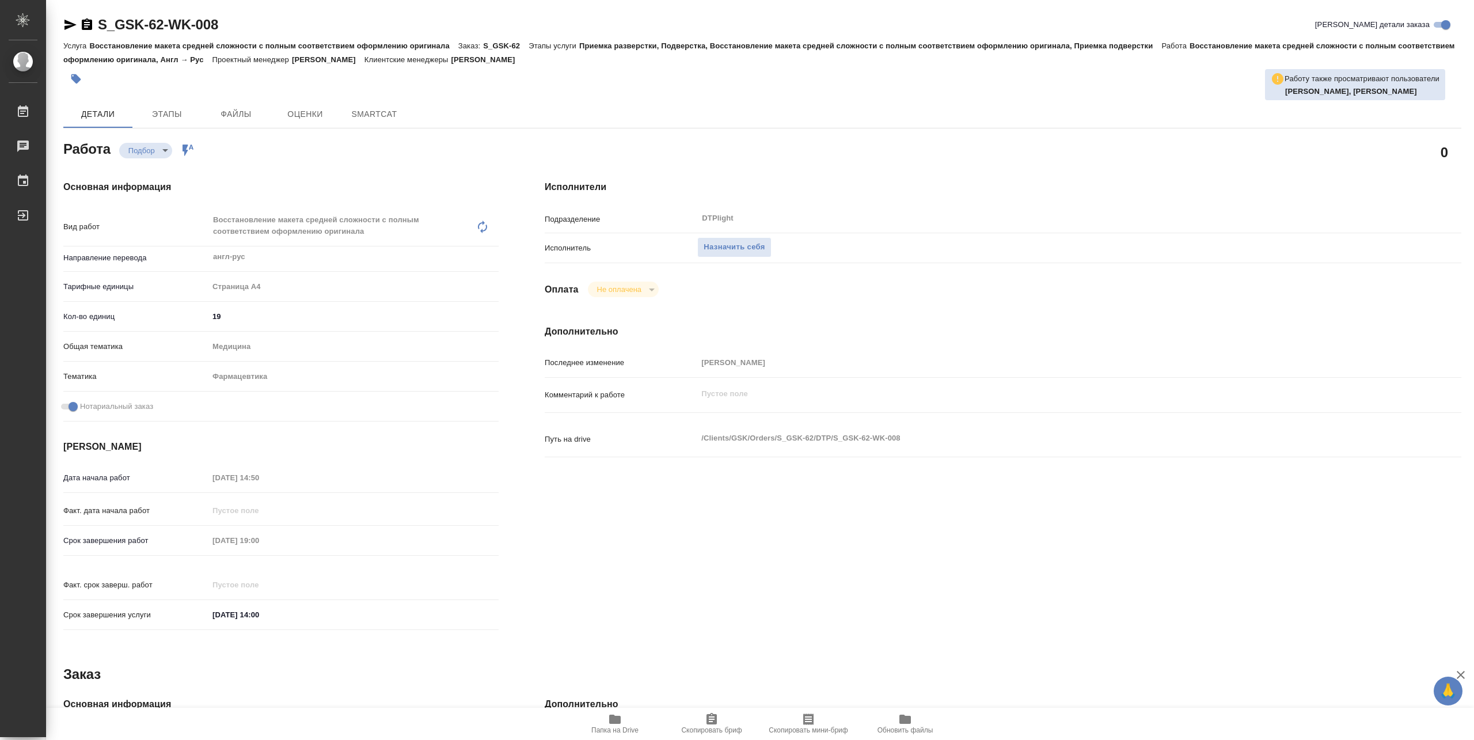
type textarea "x"
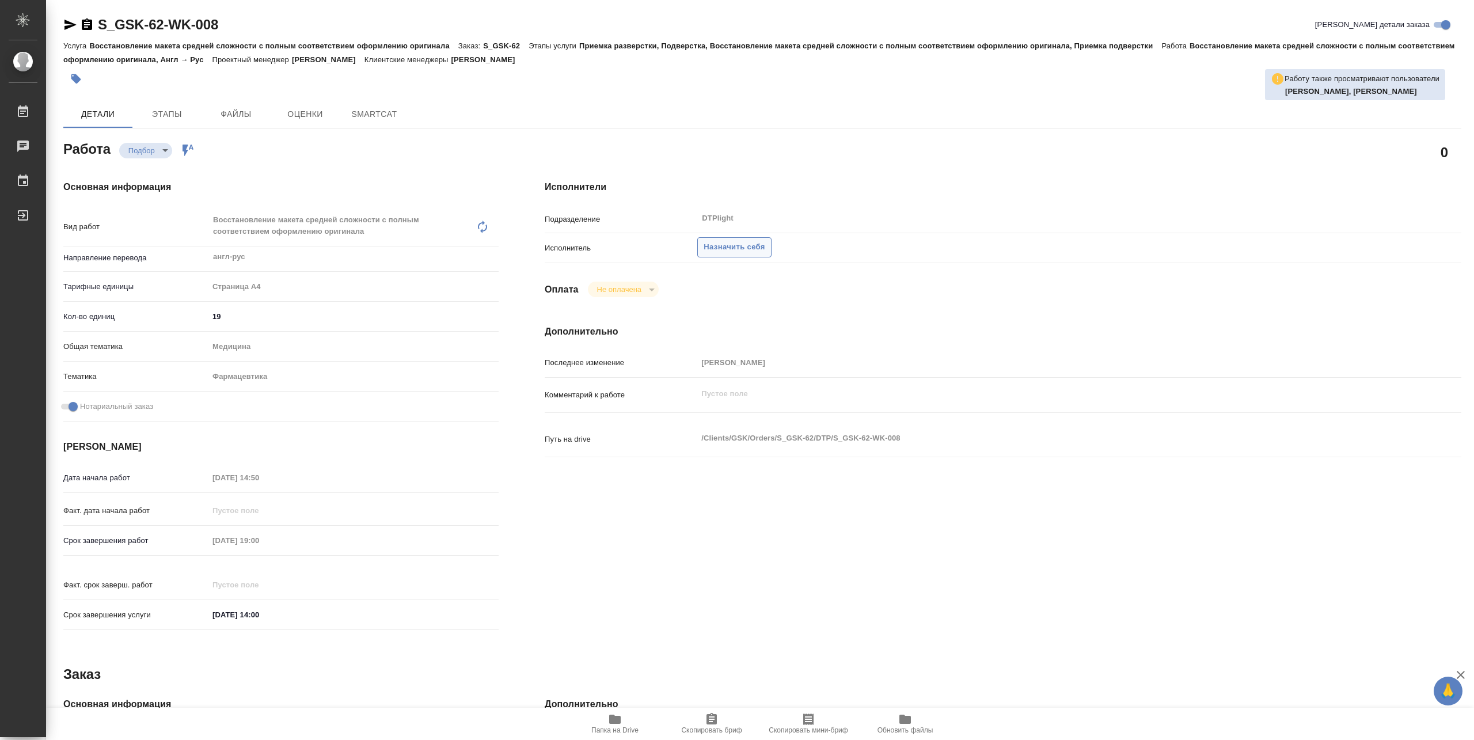
type textarea "x"
click at [744, 242] on span "Назначить себя" at bounding box center [734, 247] width 61 height 13
type textarea "x"
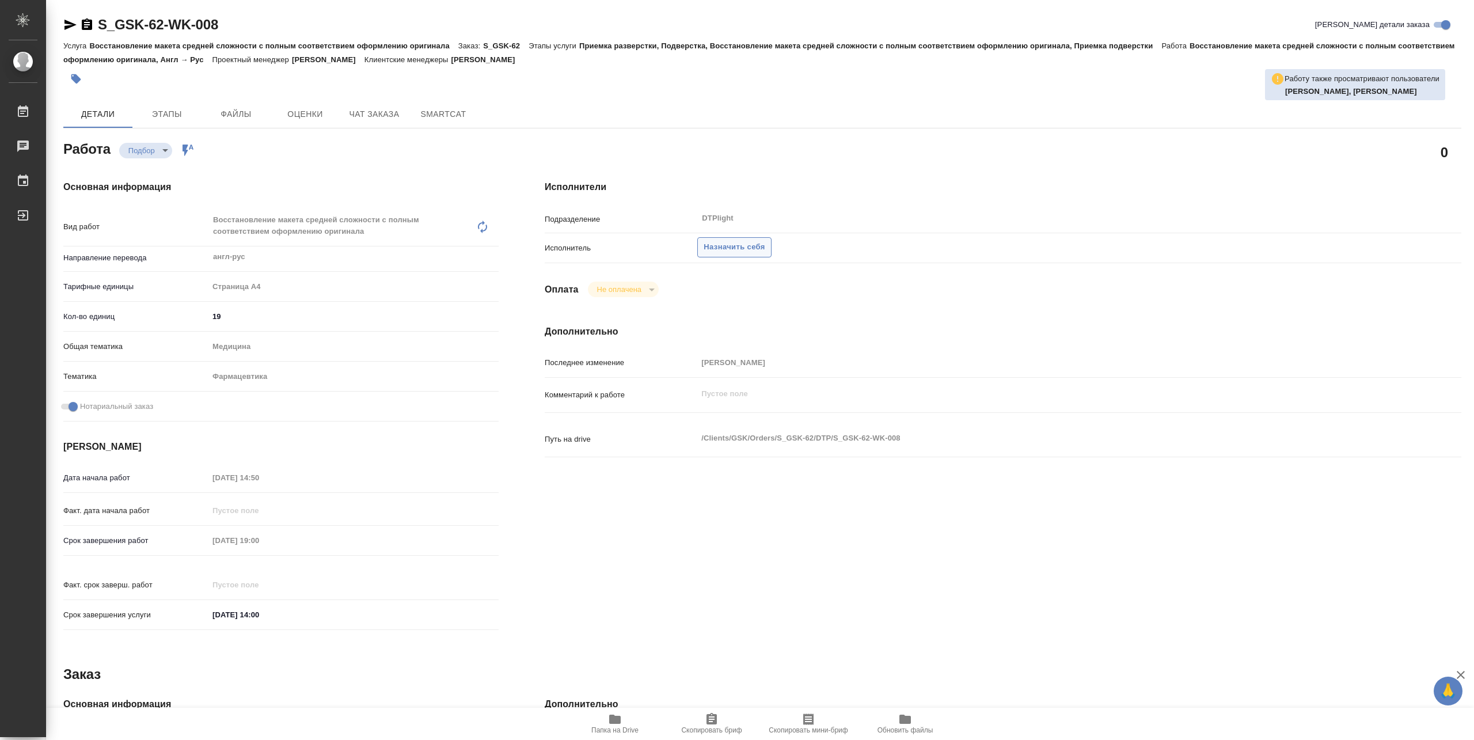
type textarea "x"
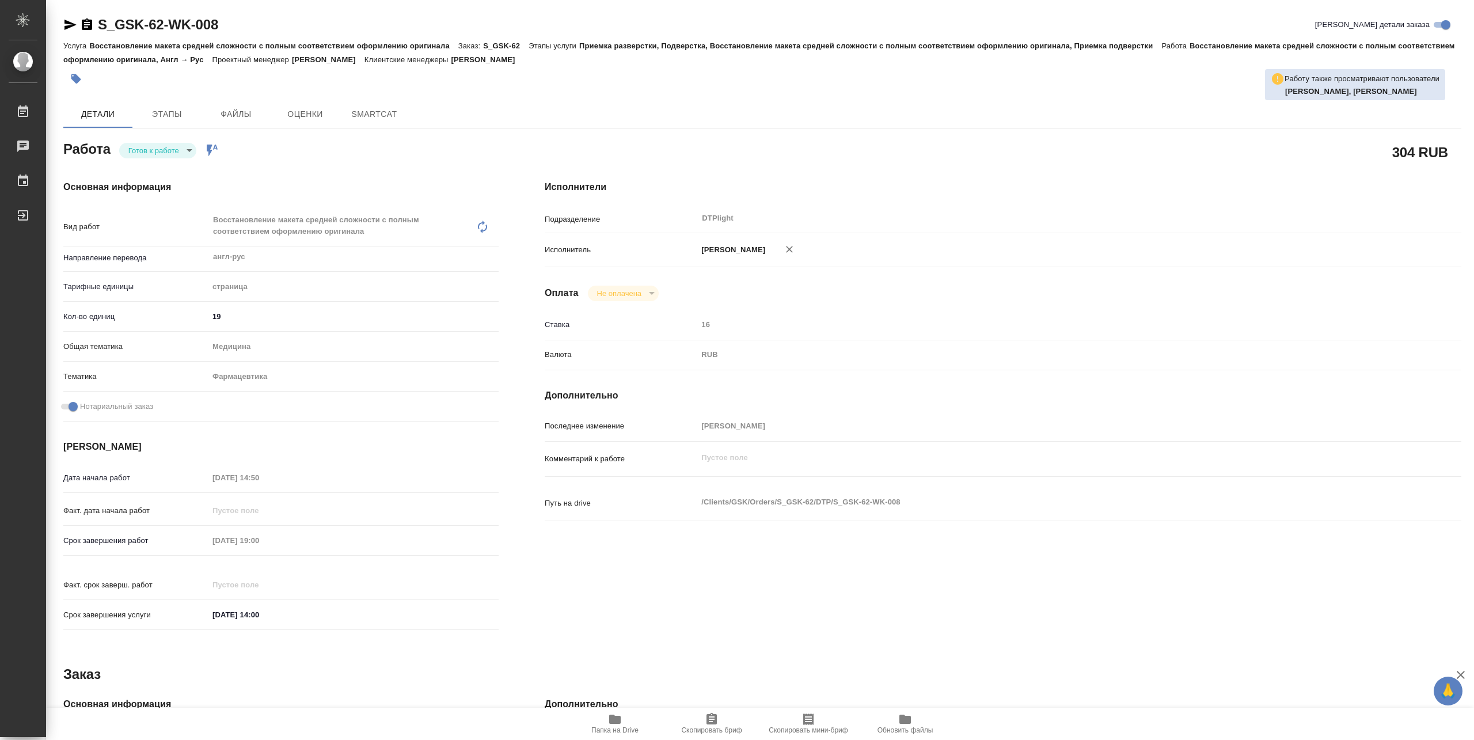
type textarea "x"
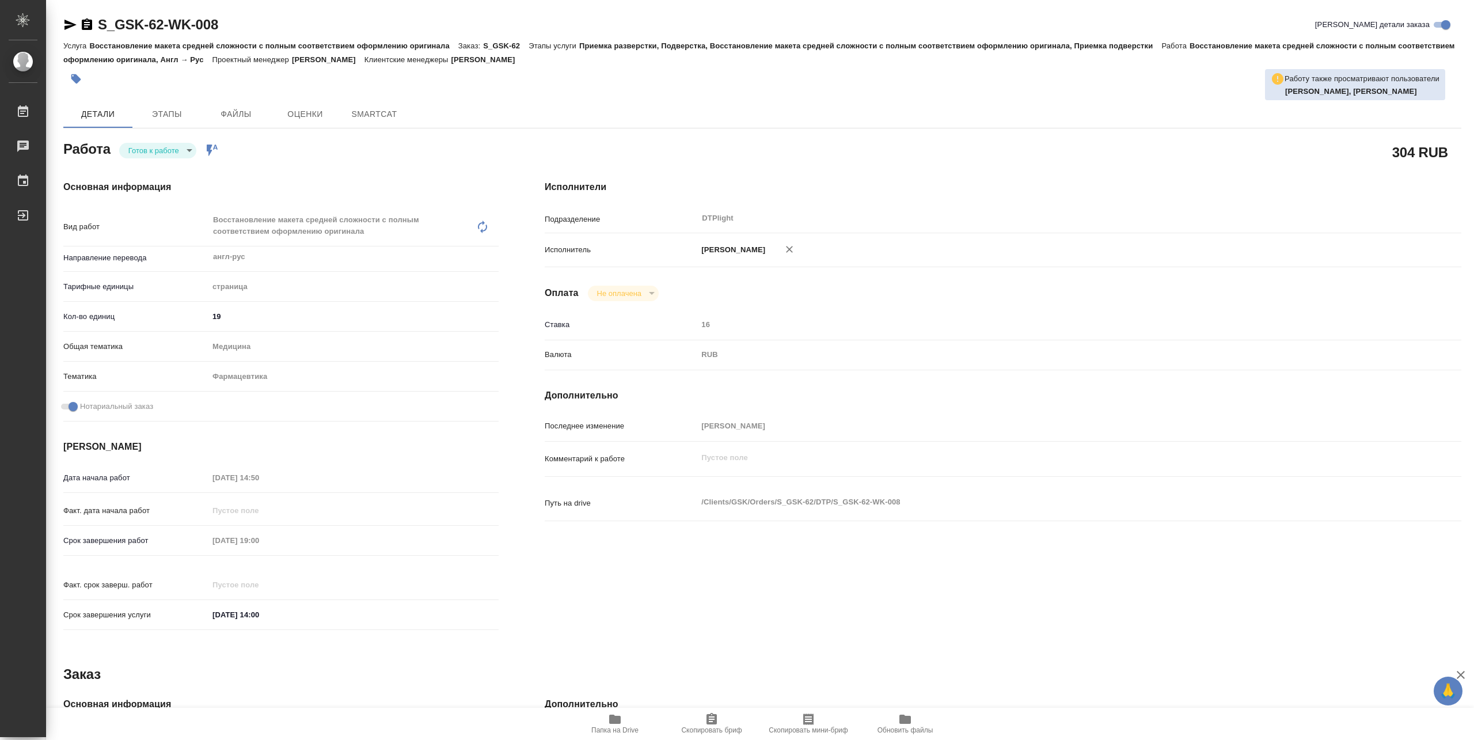
click at [162, 150] on body "🙏 .cls-1 fill:#fff; AWATERA Pankina Anna Работы Чаты График Выйти S_GSK-62-WK-0…" at bounding box center [737, 370] width 1474 height 740
type textarea "x"
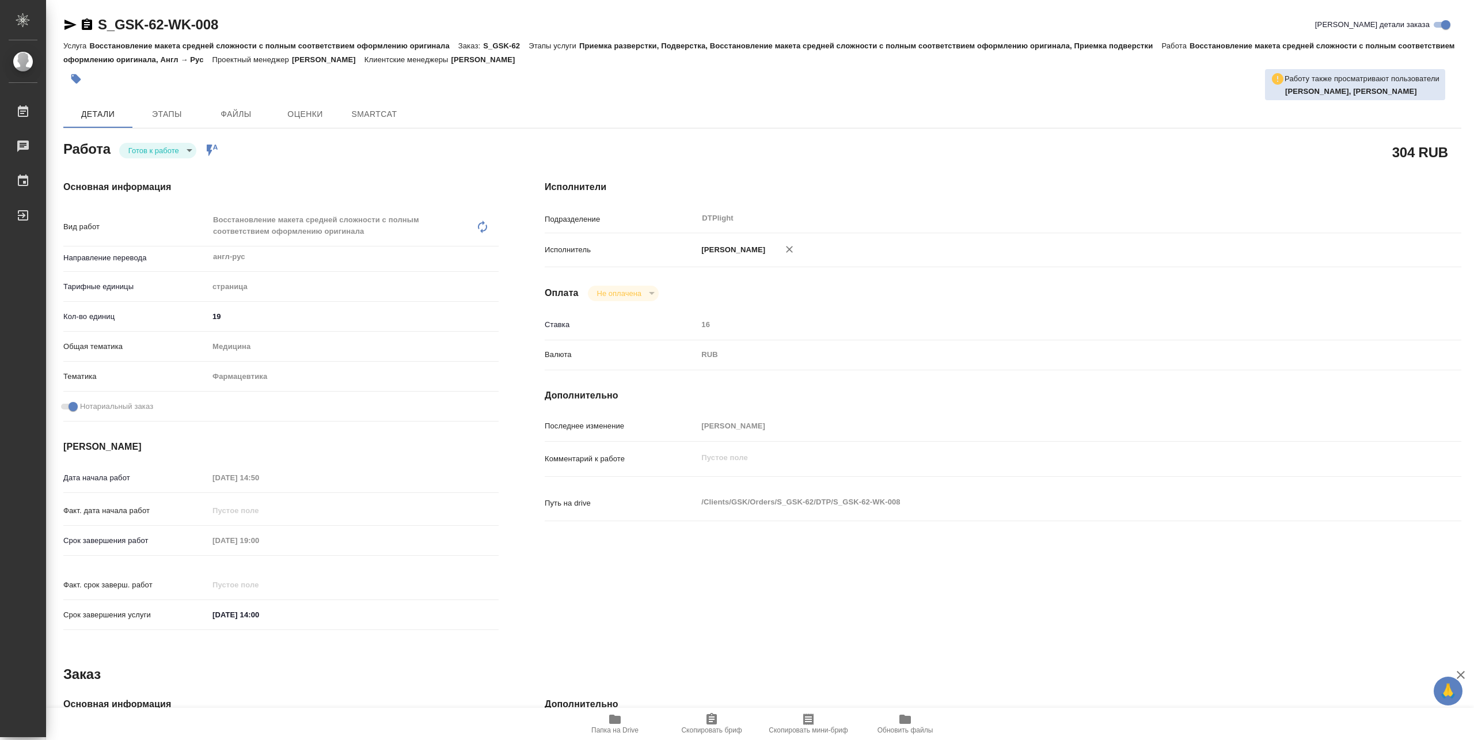
type textarea "x"
click at [159, 151] on button "В работе" at bounding box center [147, 150] width 38 height 13
type textarea "x"
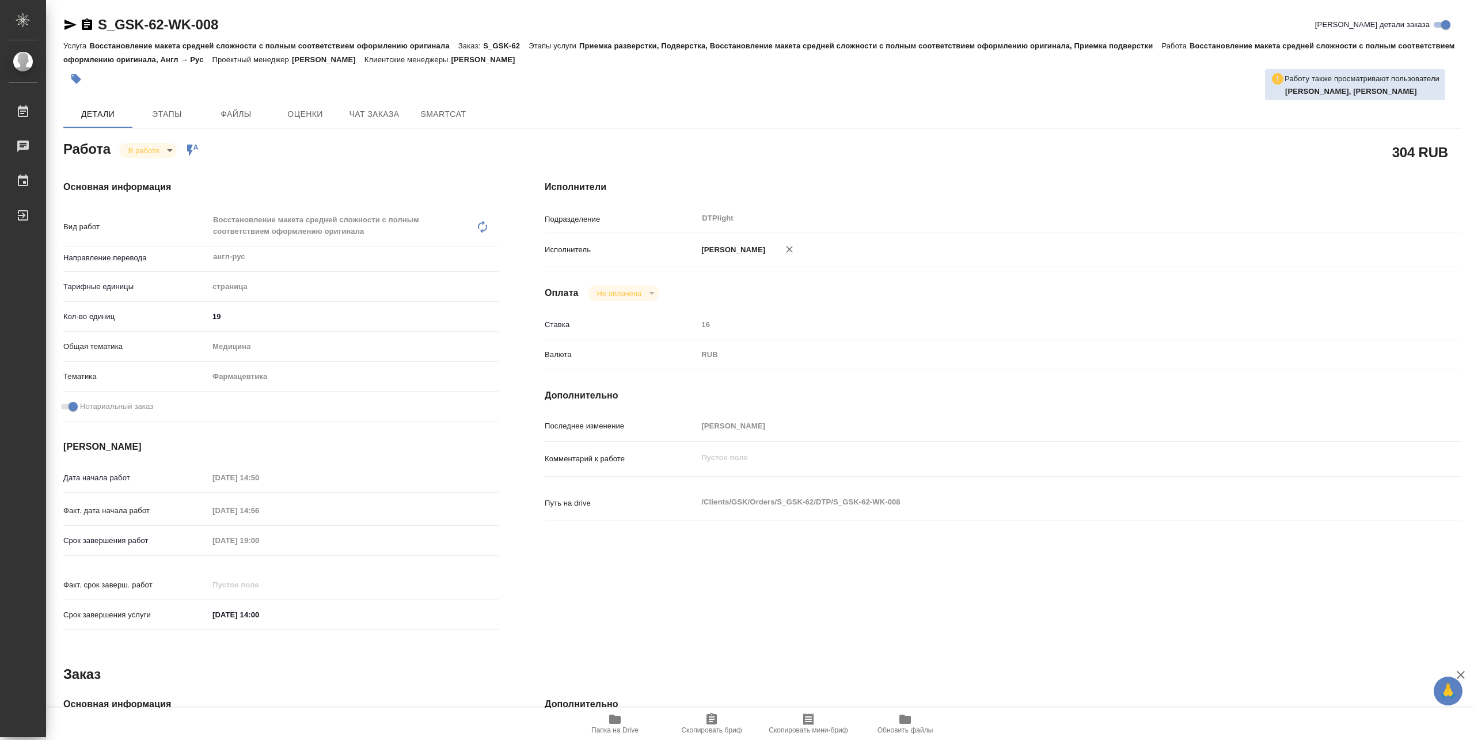
type textarea "x"
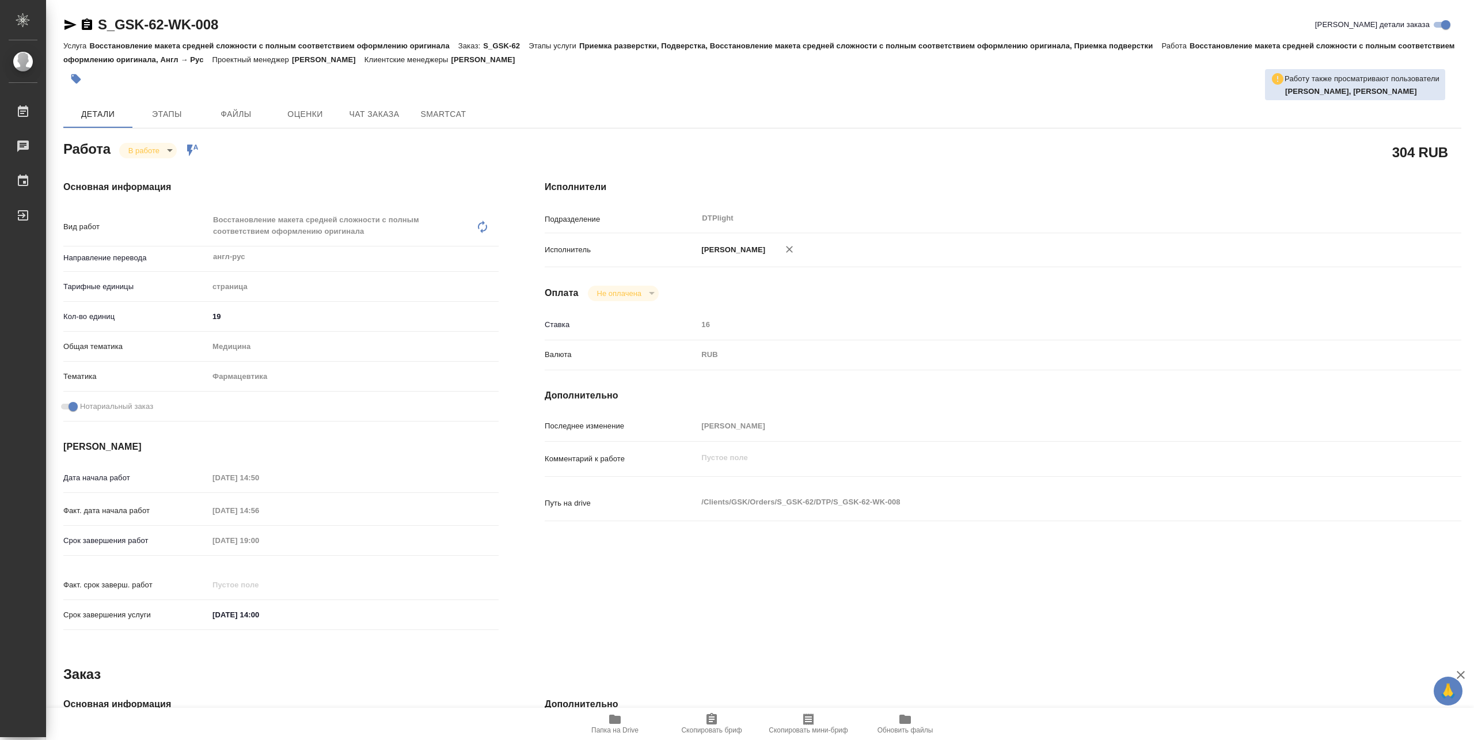
type textarea "x"
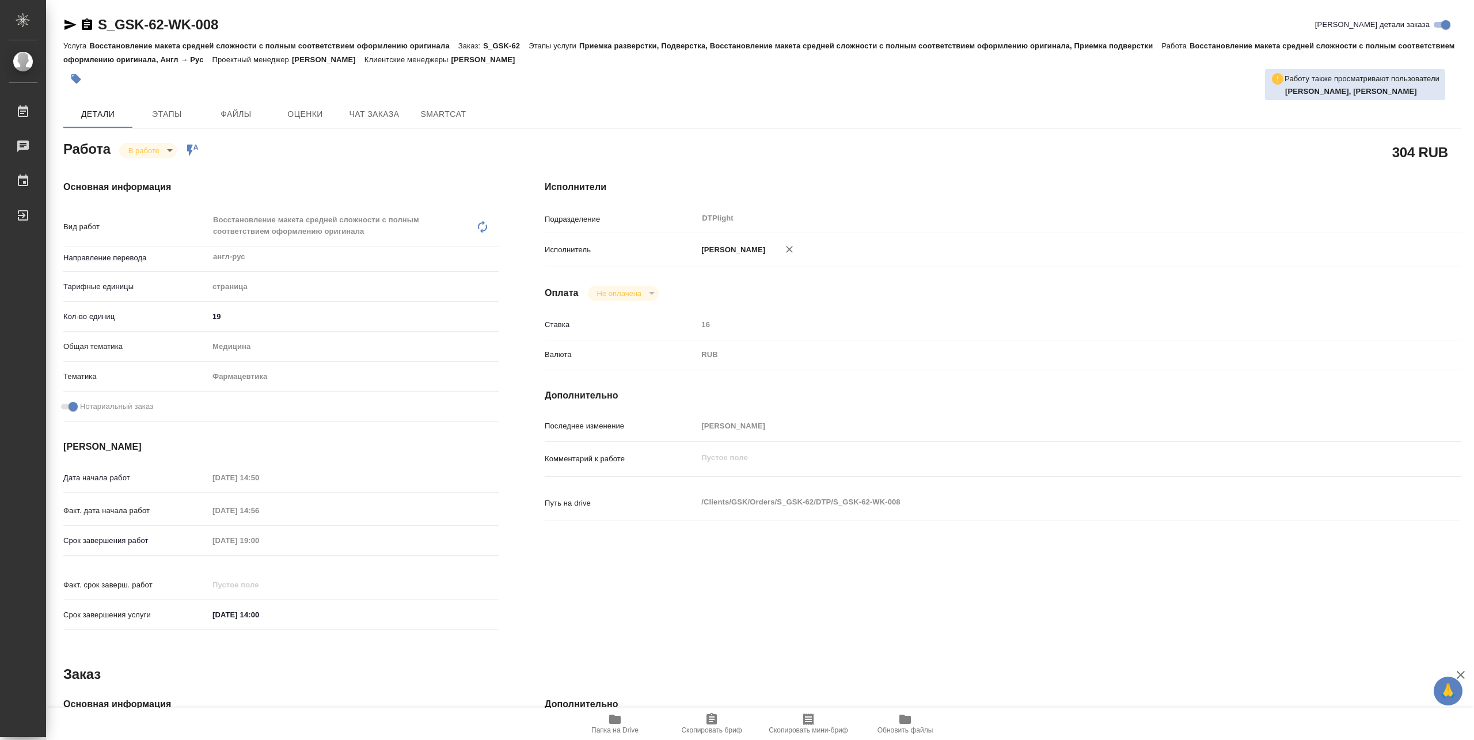
type textarea "x"
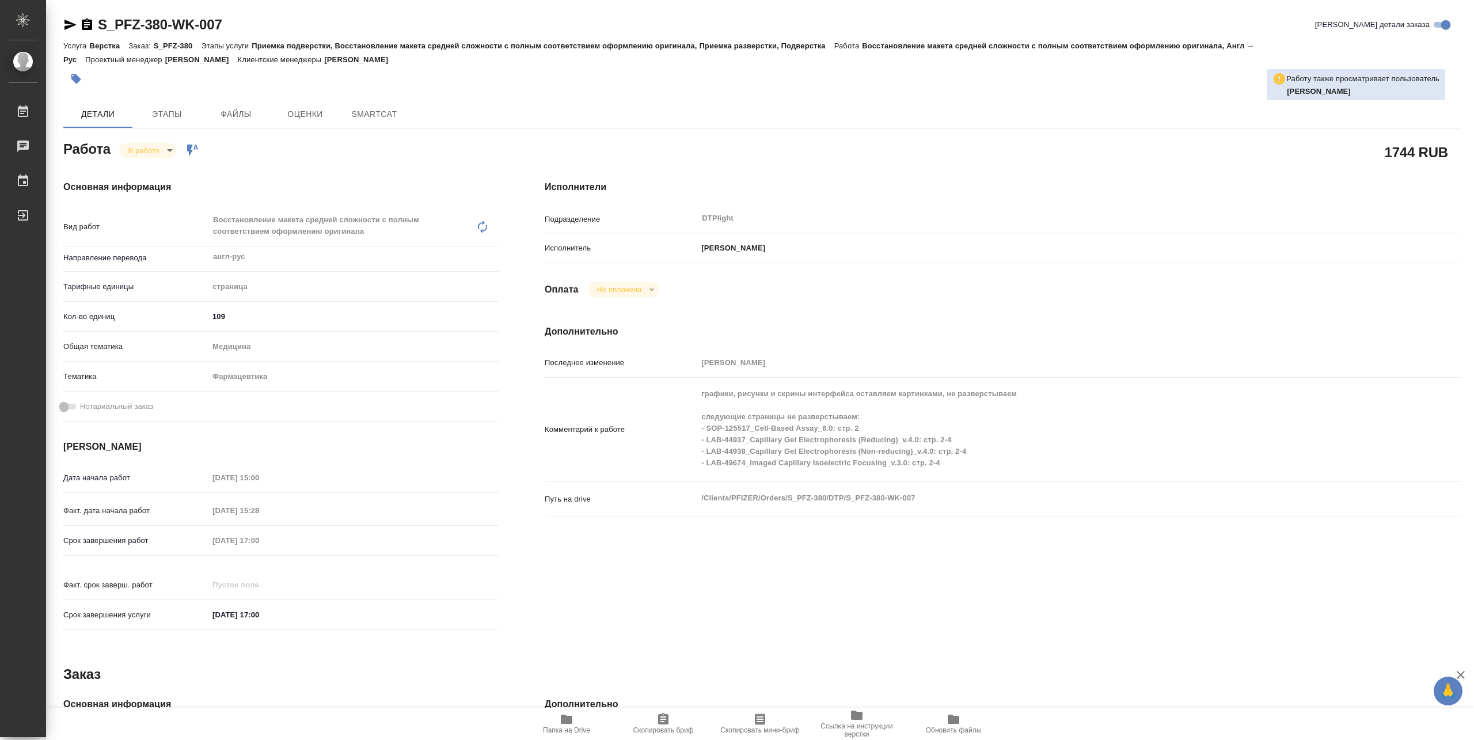
type textarea "x"
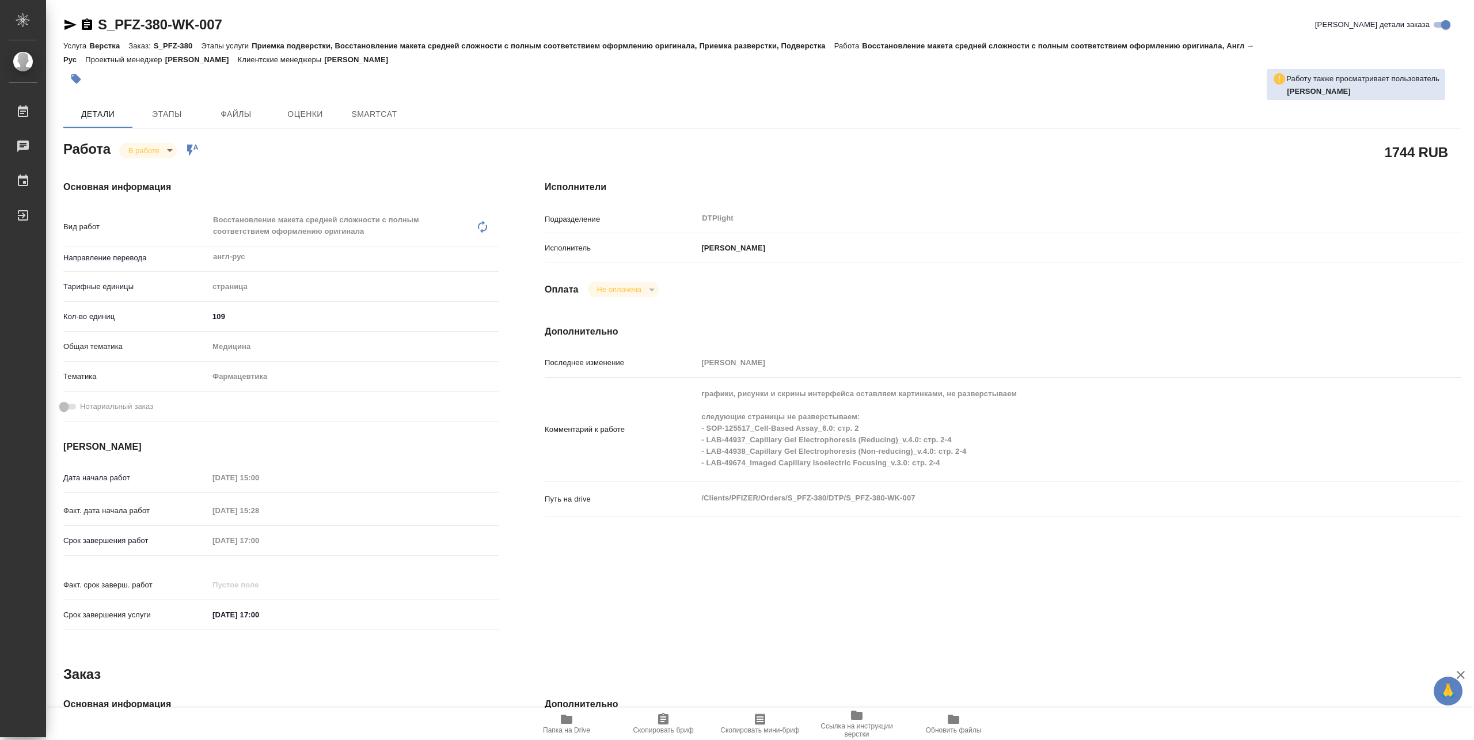
type textarea "x"
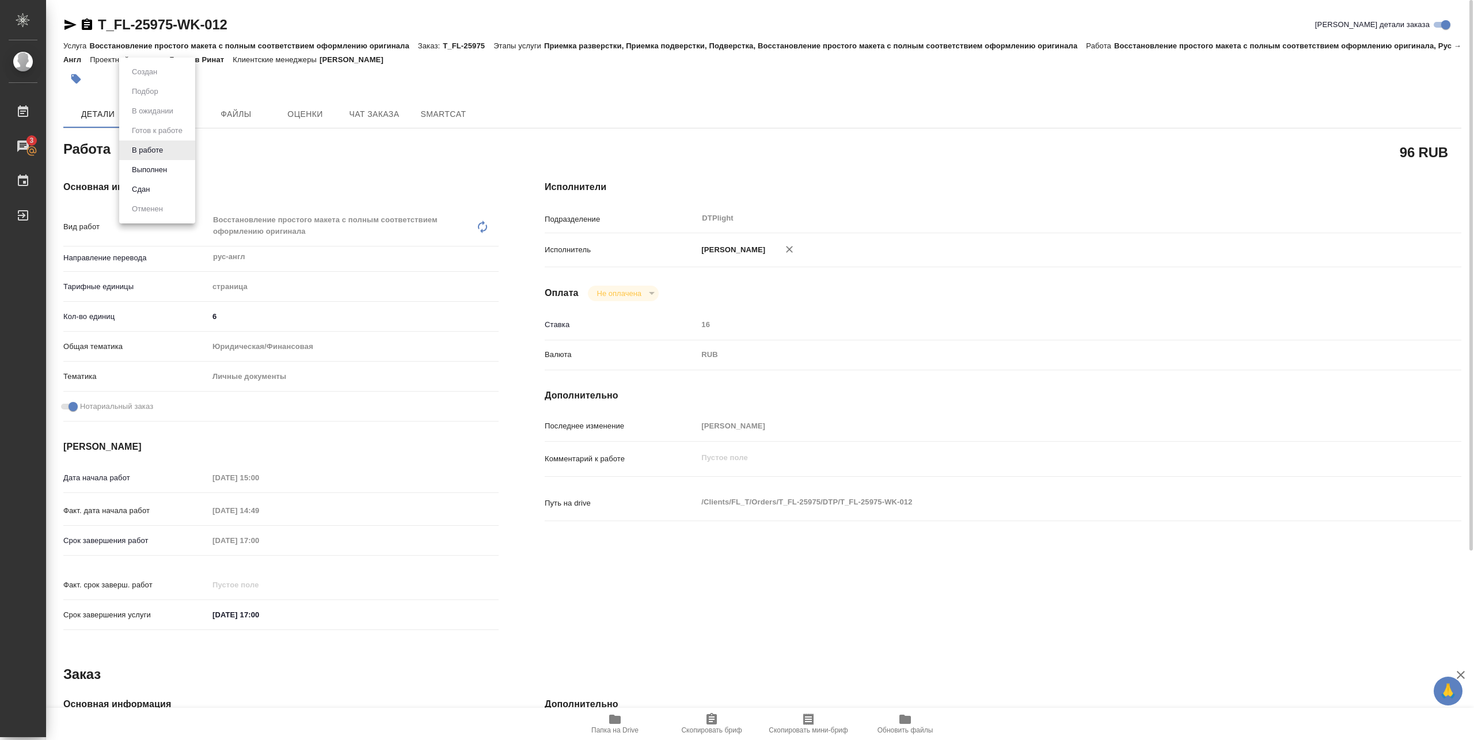
click at [164, 147] on body "🙏 .cls-1 fill:#fff; AWATERA Pankina Anna Работы 3 Чаты График Выйти T_FL-25975-…" at bounding box center [737, 370] width 1474 height 740
click at [153, 168] on button "Выполнен" at bounding box center [149, 170] width 42 height 13
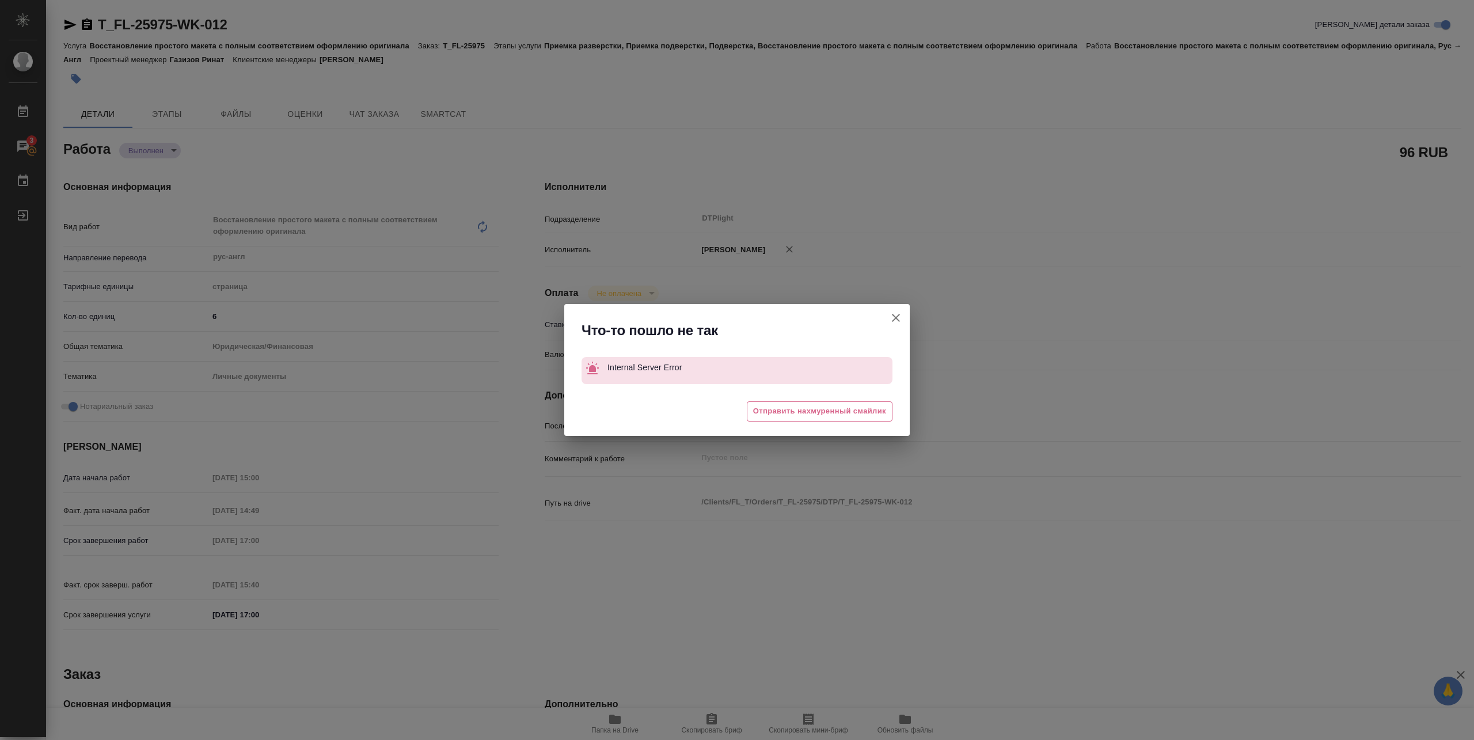
type textarea "x"
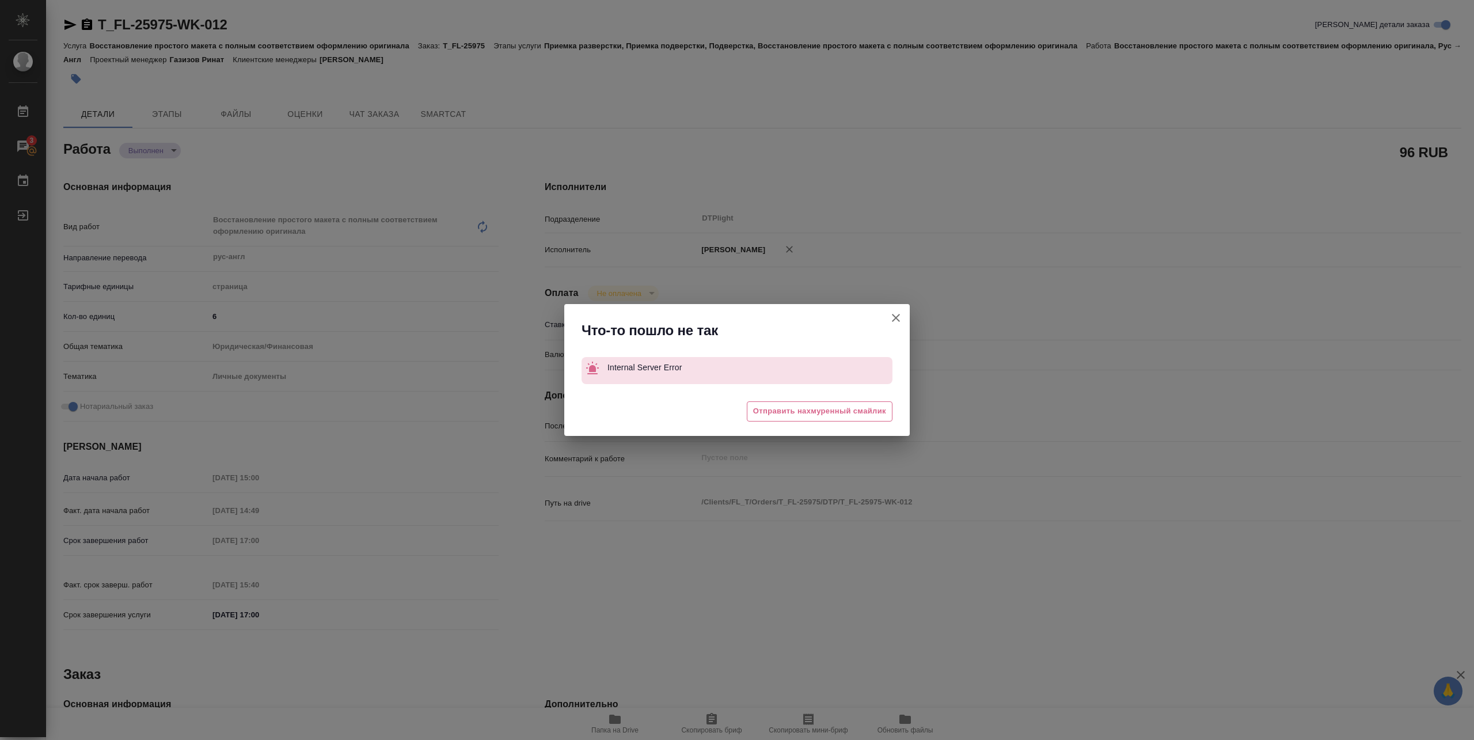
type textarea "x"
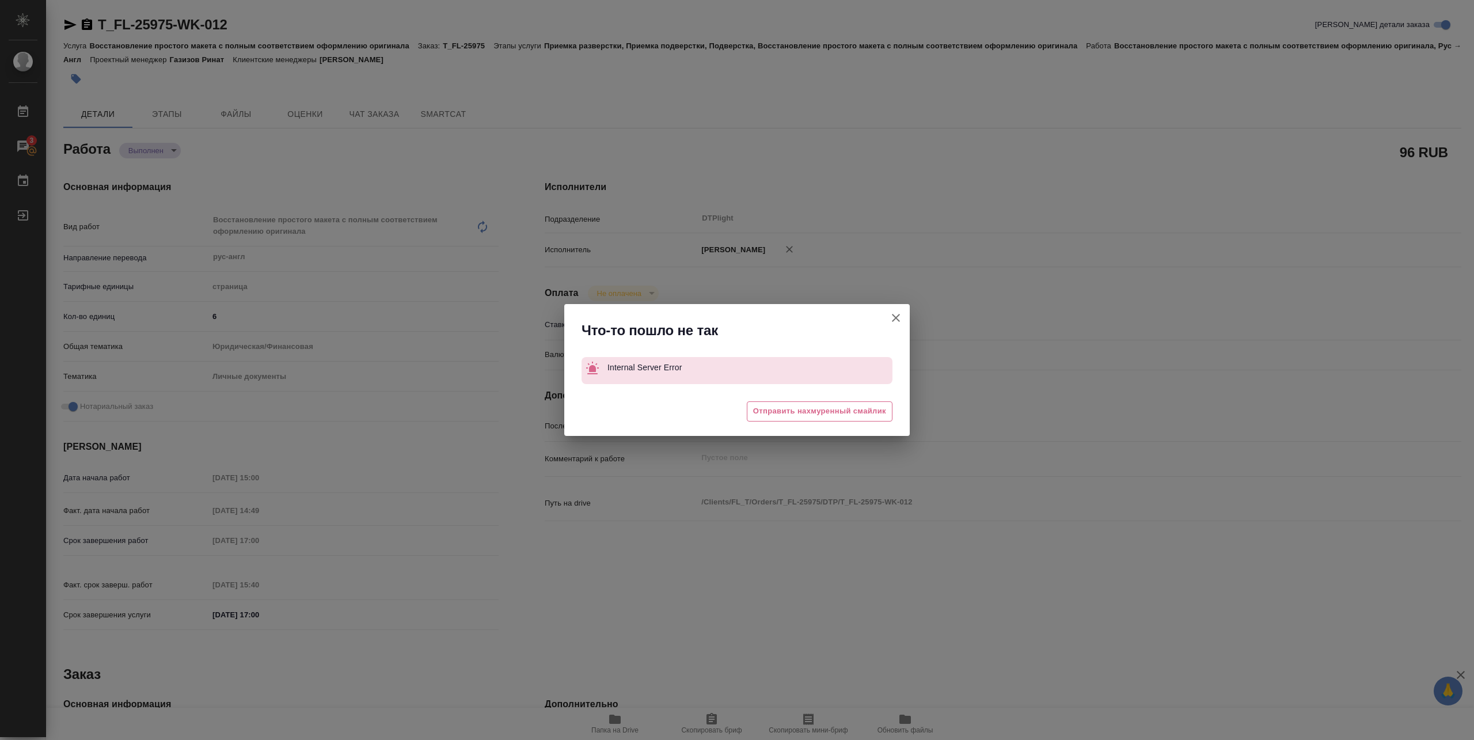
type textarea "x"
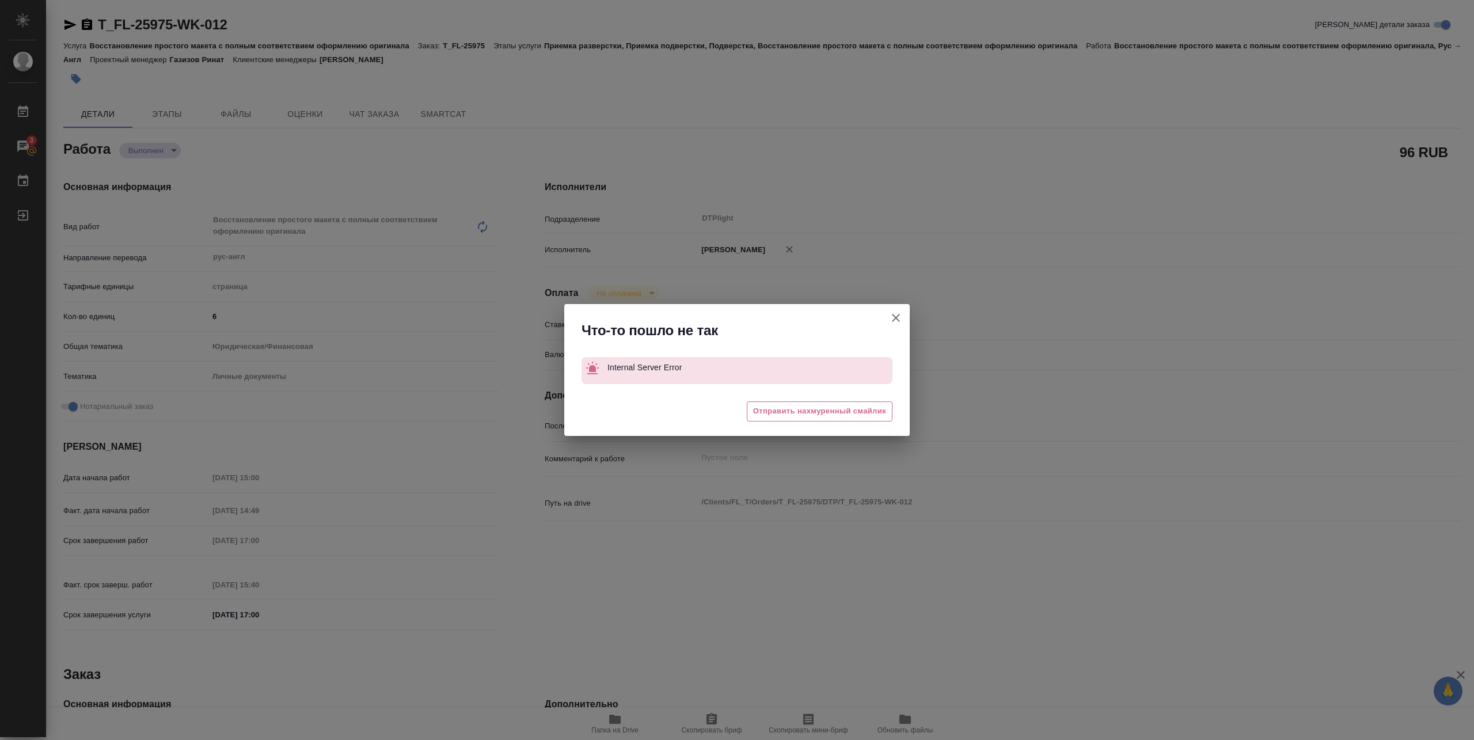
click at [896, 309] on button "[PERSON_NAME] детали заказа" at bounding box center [896, 318] width 28 height 28
type textarea "x"
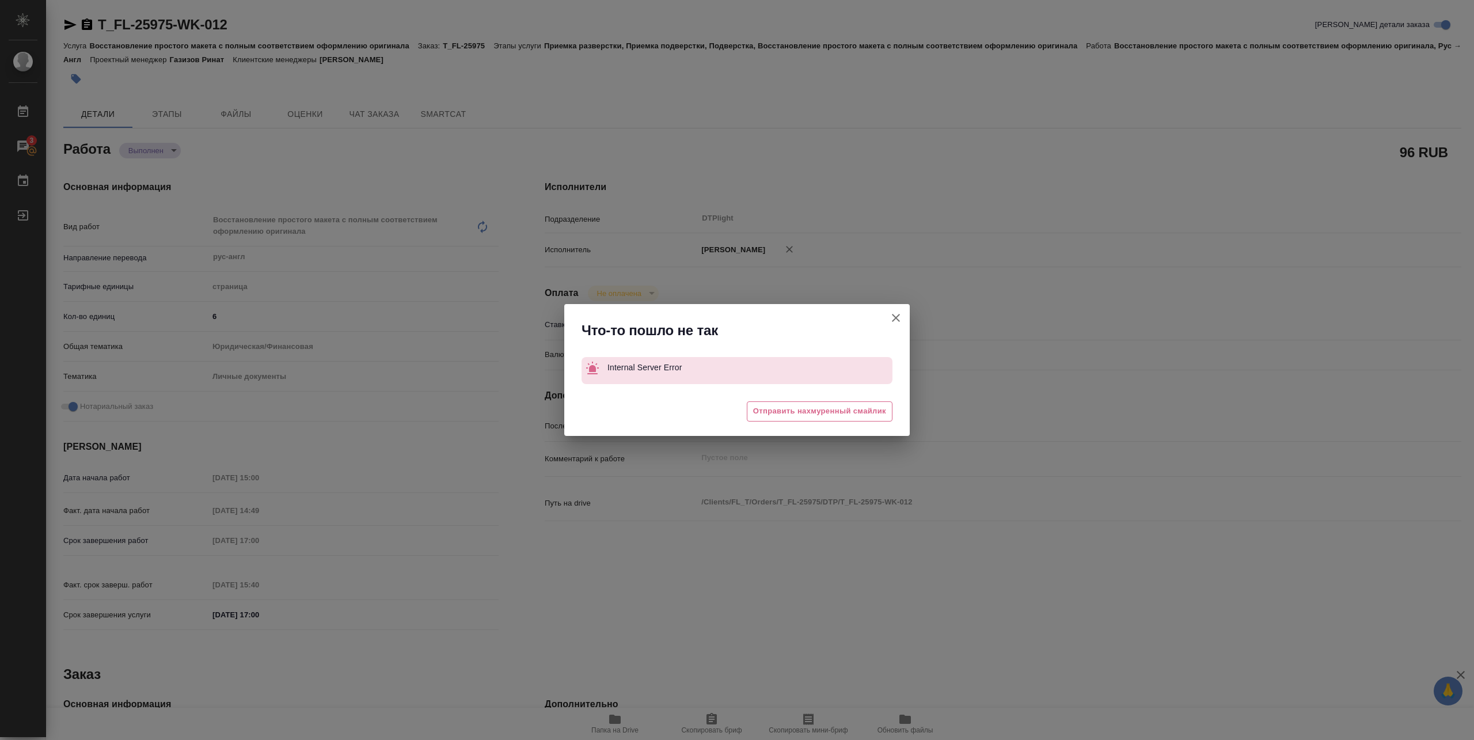
type textarea "x"
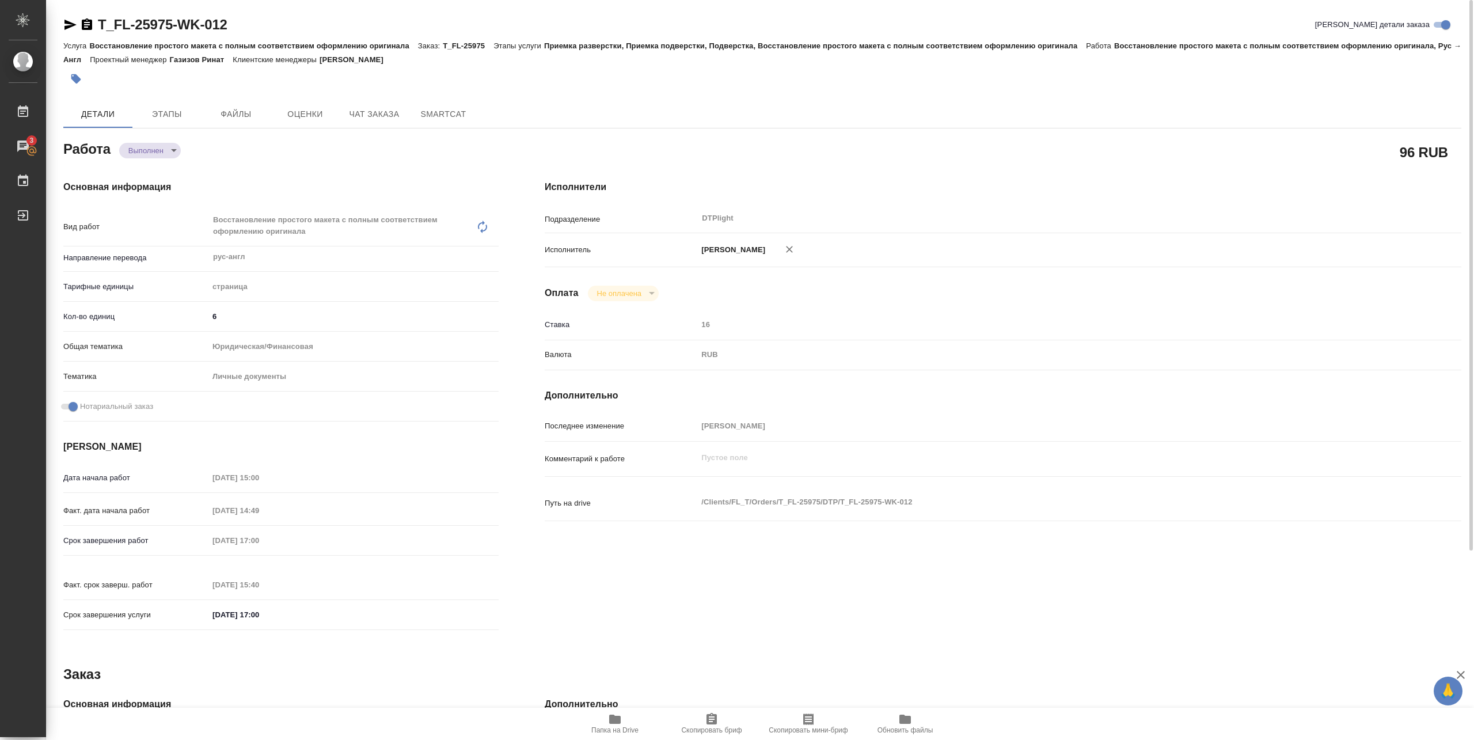
click at [149, 148] on body "🙏 .cls-1 fill:#fff; AWATERA Pankina Anna Работы 3 Чаты График Выйти T_FL-25975-…" at bounding box center [737, 370] width 1474 height 740
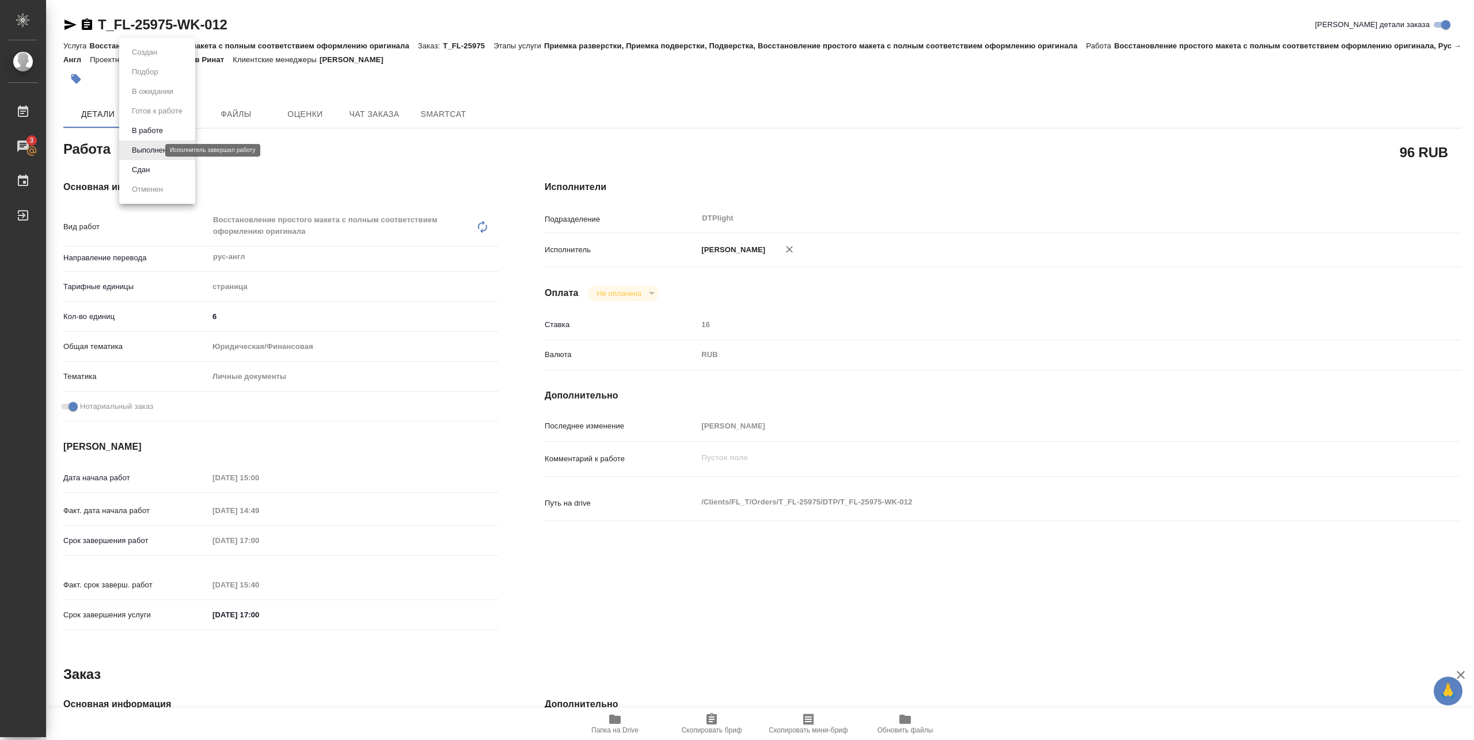
click at [325, 139] on div at bounding box center [737, 370] width 1474 height 740
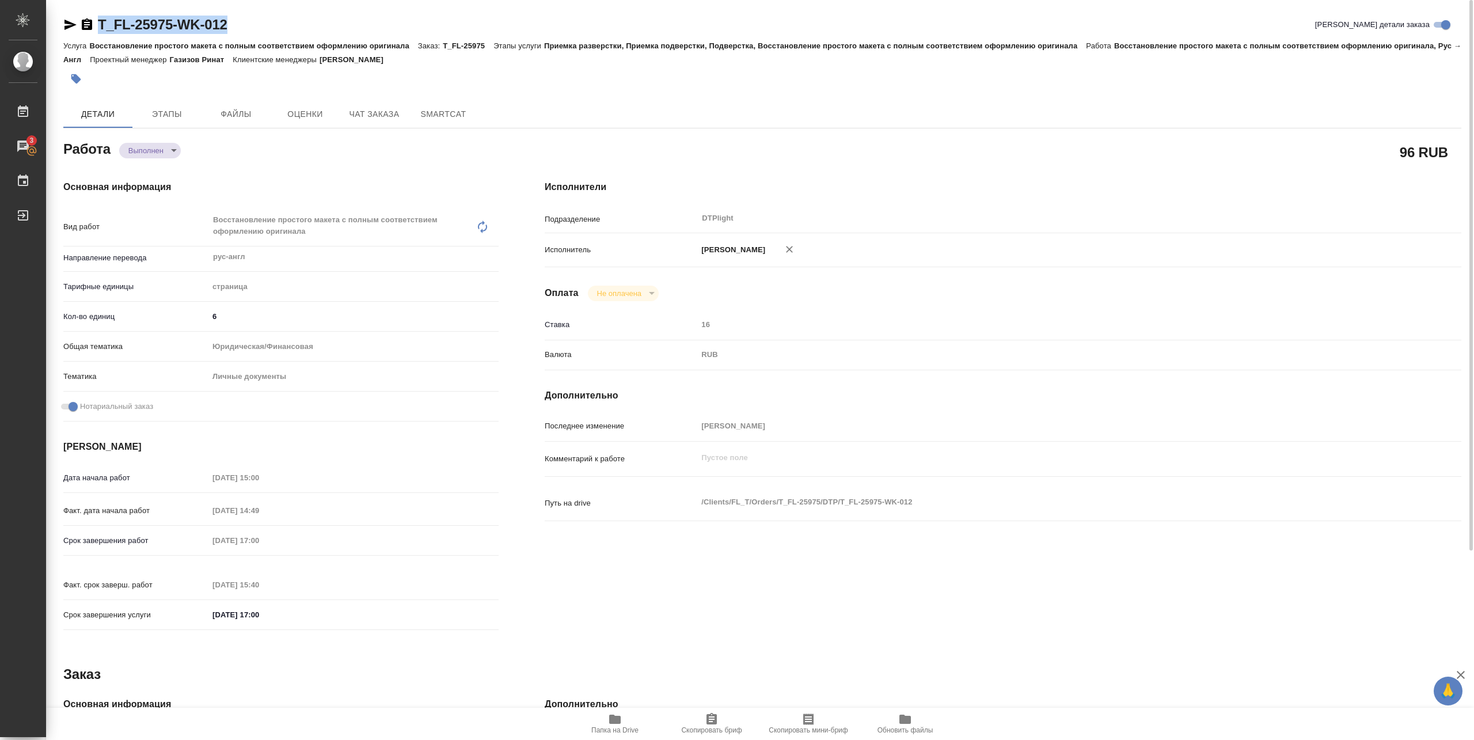
drag, startPoint x: 96, startPoint y: 33, endPoint x: 354, endPoint y: 26, distance: 258.0
click at [354, 26] on div "T_FL-25975-WK-012 Кратко детали заказа" at bounding box center [762, 25] width 1398 height 18
copy link "T_FL-25975-WK-012"
type textarea "x"
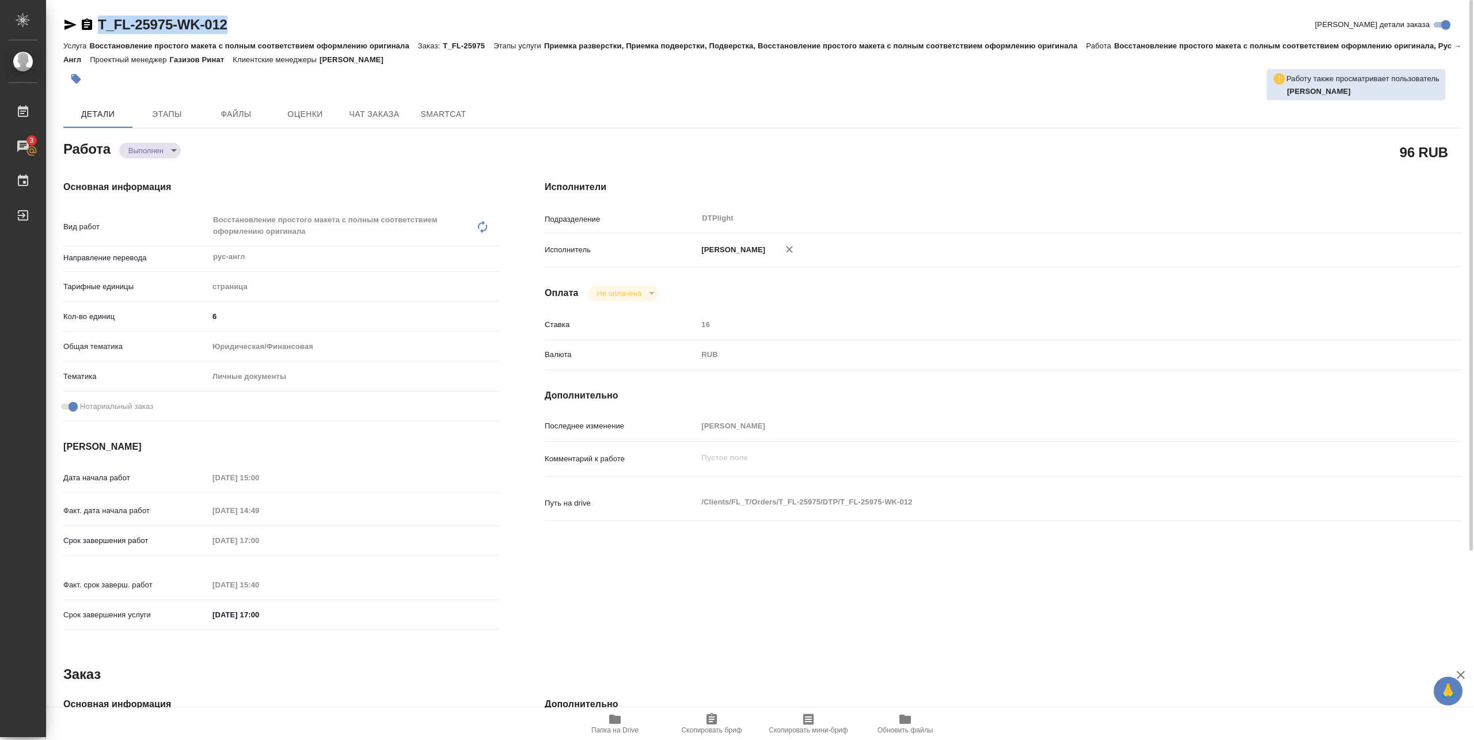
type textarea "x"
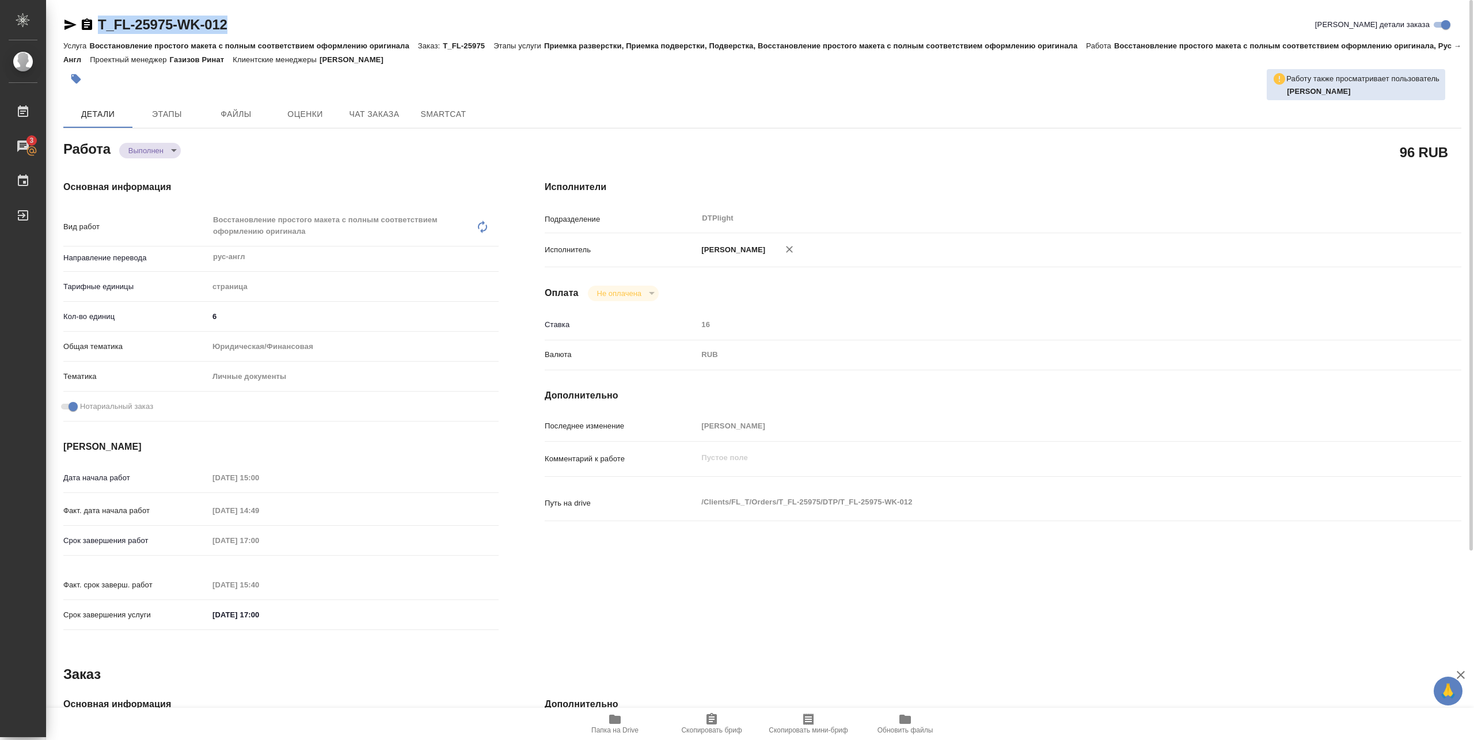
type textarea "x"
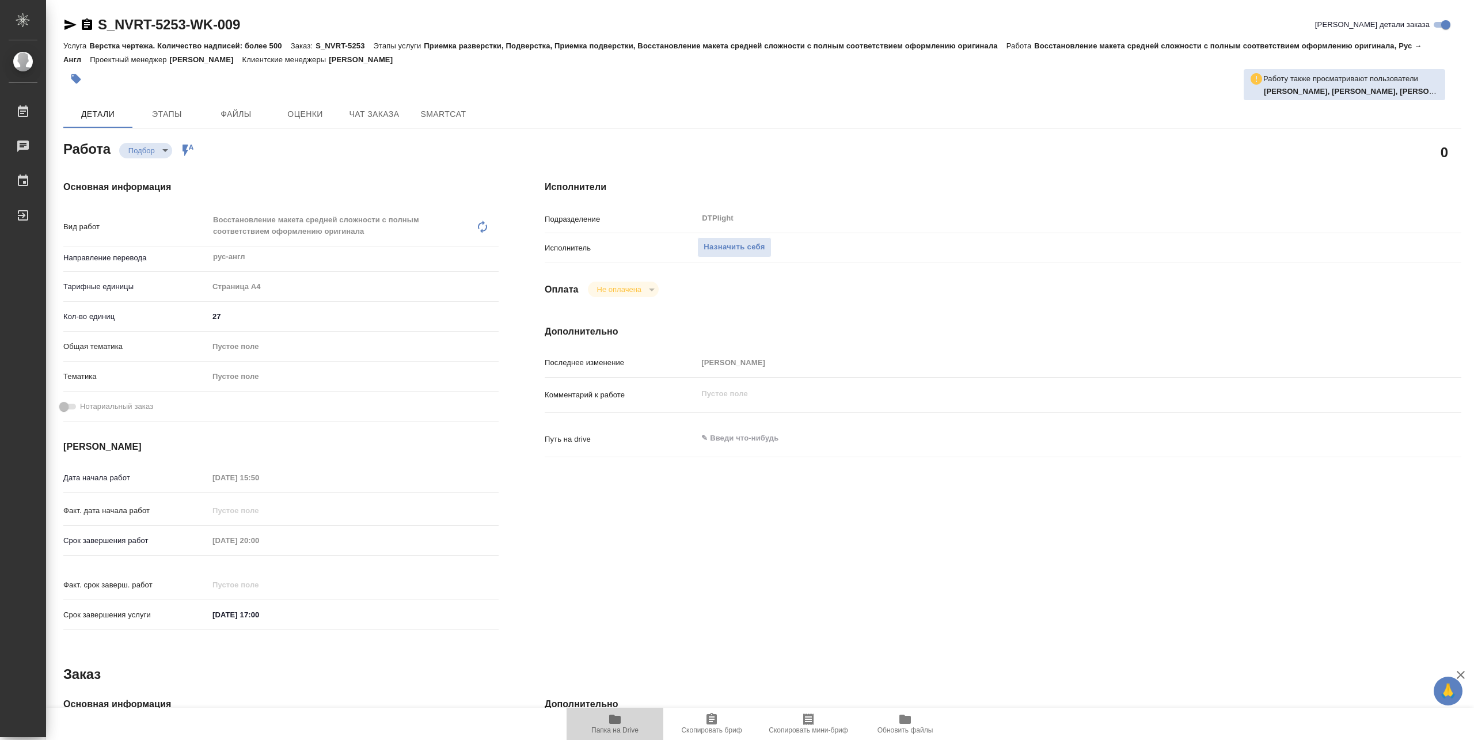
click at [624, 724] on span "Папка на Drive" at bounding box center [614, 723] width 83 height 22
click at [712, 252] on span "Назначить себя" at bounding box center [734, 247] width 61 height 13
type textarea "x"
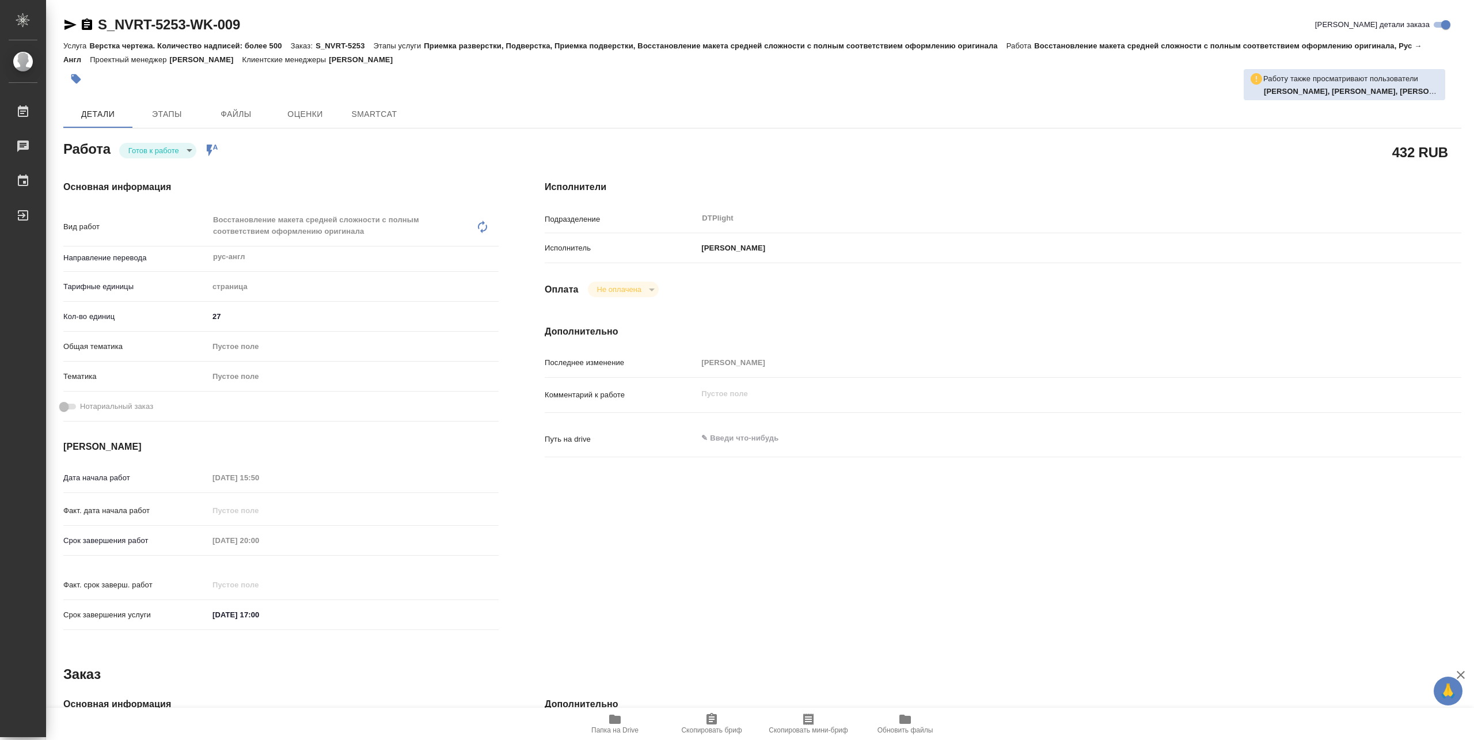
type textarea "x"
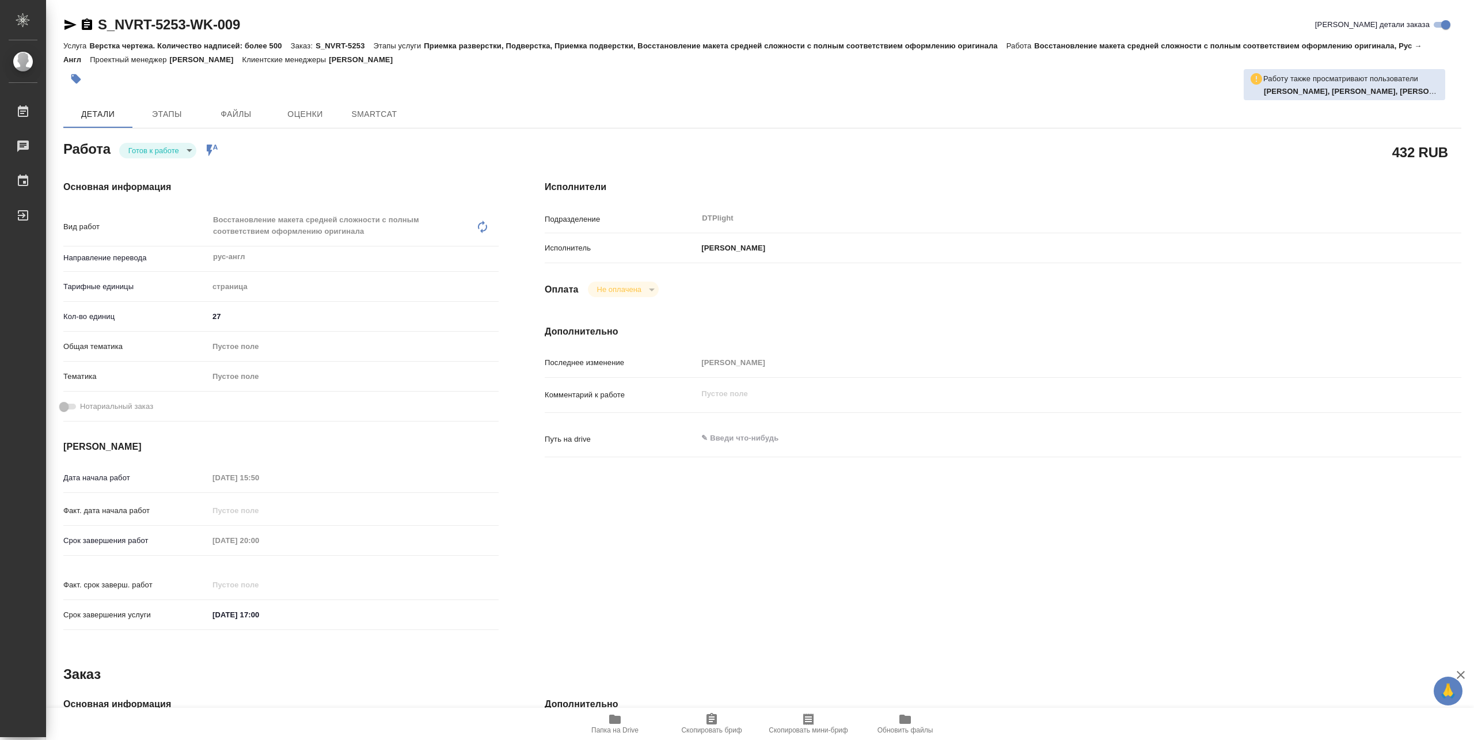
type textarea "x"
